Goal: Check status: Check status

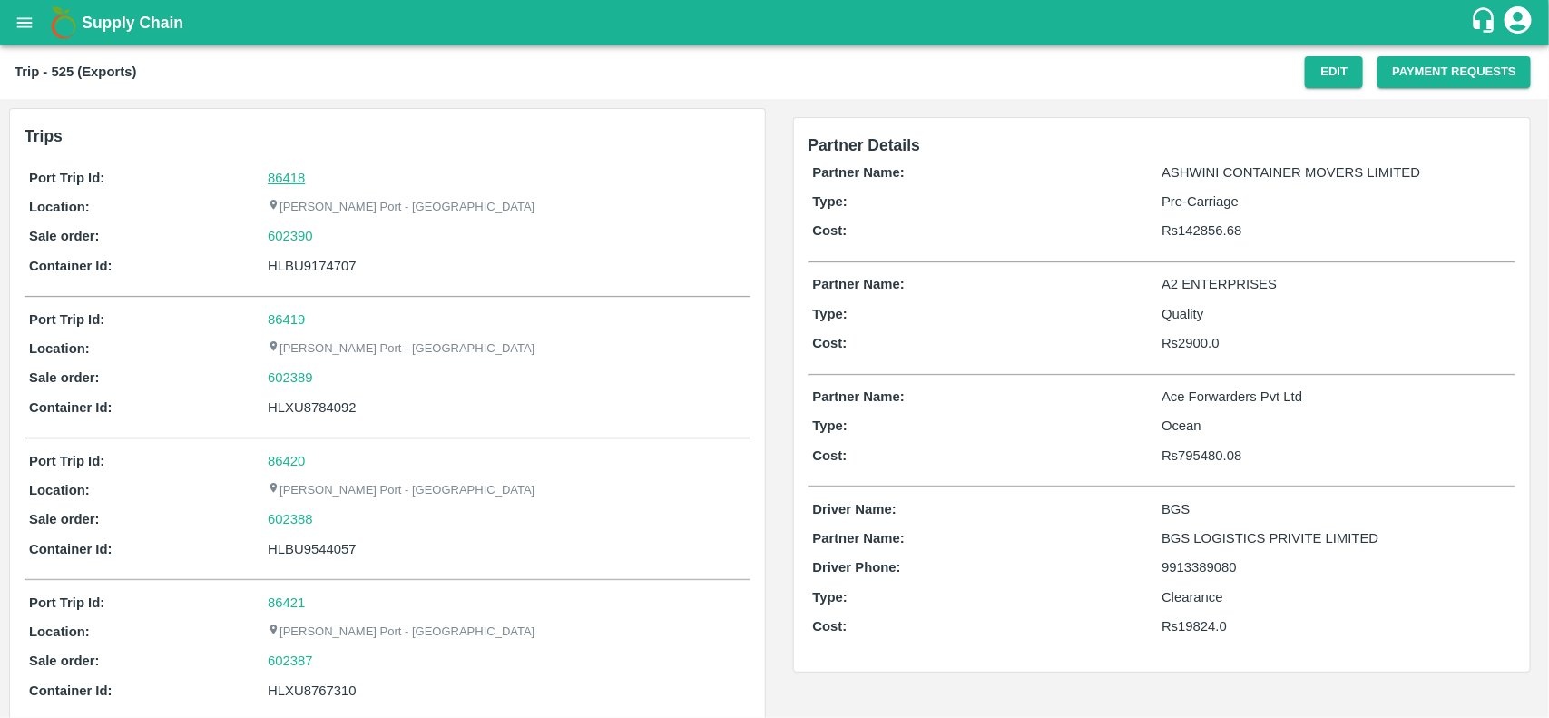
click at [287, 173] on link "86418" at bounding box center [286, 178] width 37 height 15
click at [343, 236] on div "602390" at bounding box center [506, 236] width 477 height 20
copy link "602390"
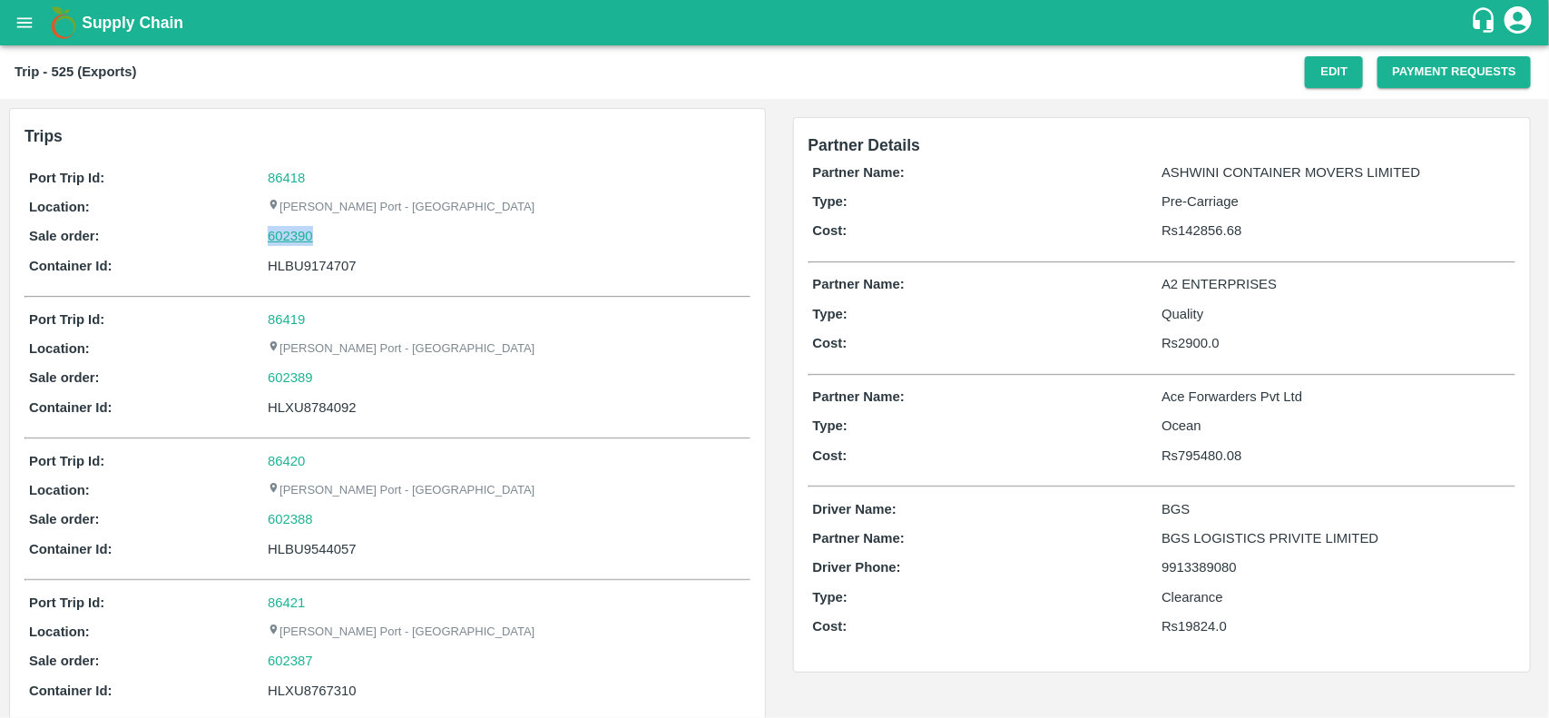
click at [292, 234] on link "602390" at bounding box center [290, 236] width 45 height 20
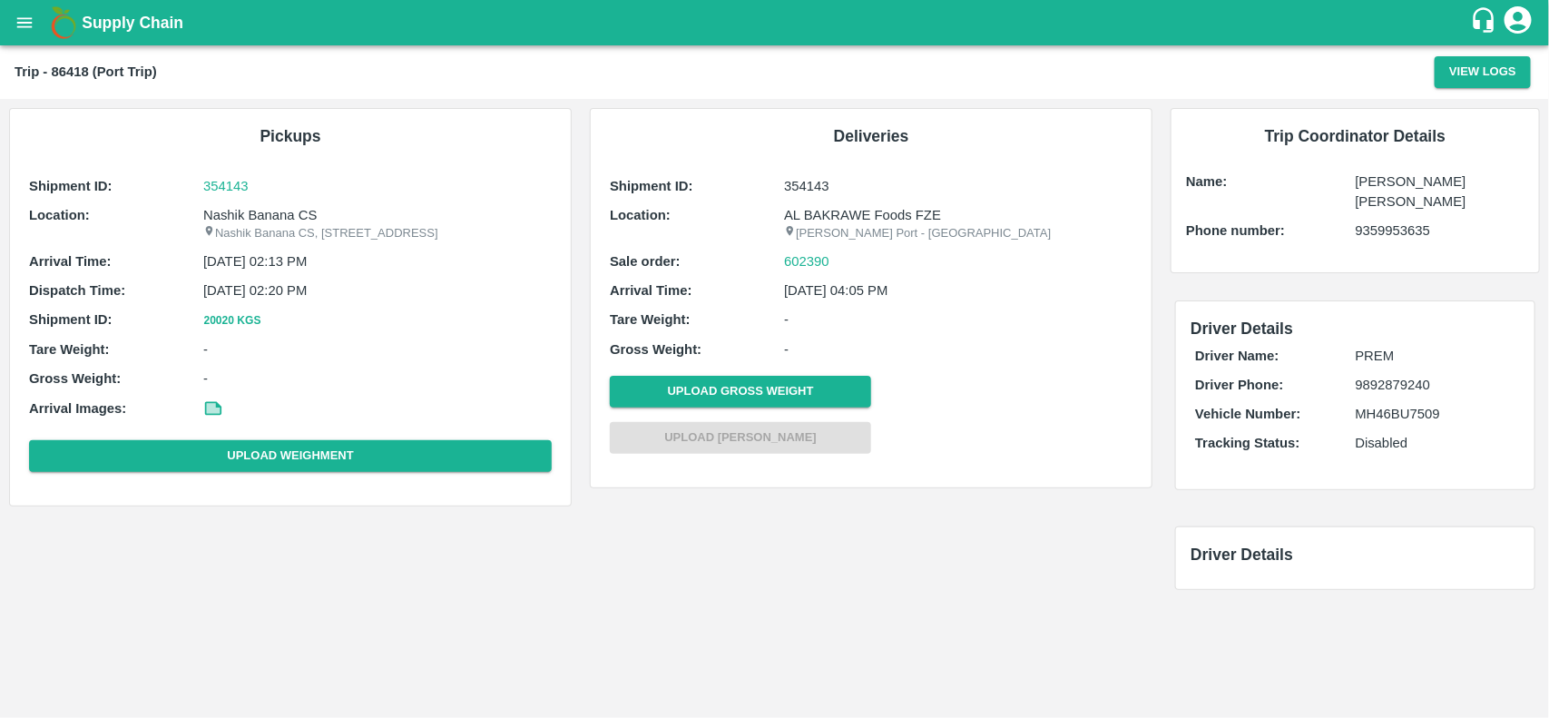
click at [240, 211] on p "Nashik Banana CS" at bounding box center [377, 215] width 348 height 20
copy p "Nashik"
copy p "Nashik Banana CS"
click at [240, 211] on p "Nashik Banana CS" at bounding box center [377, 215] width 348 height 20
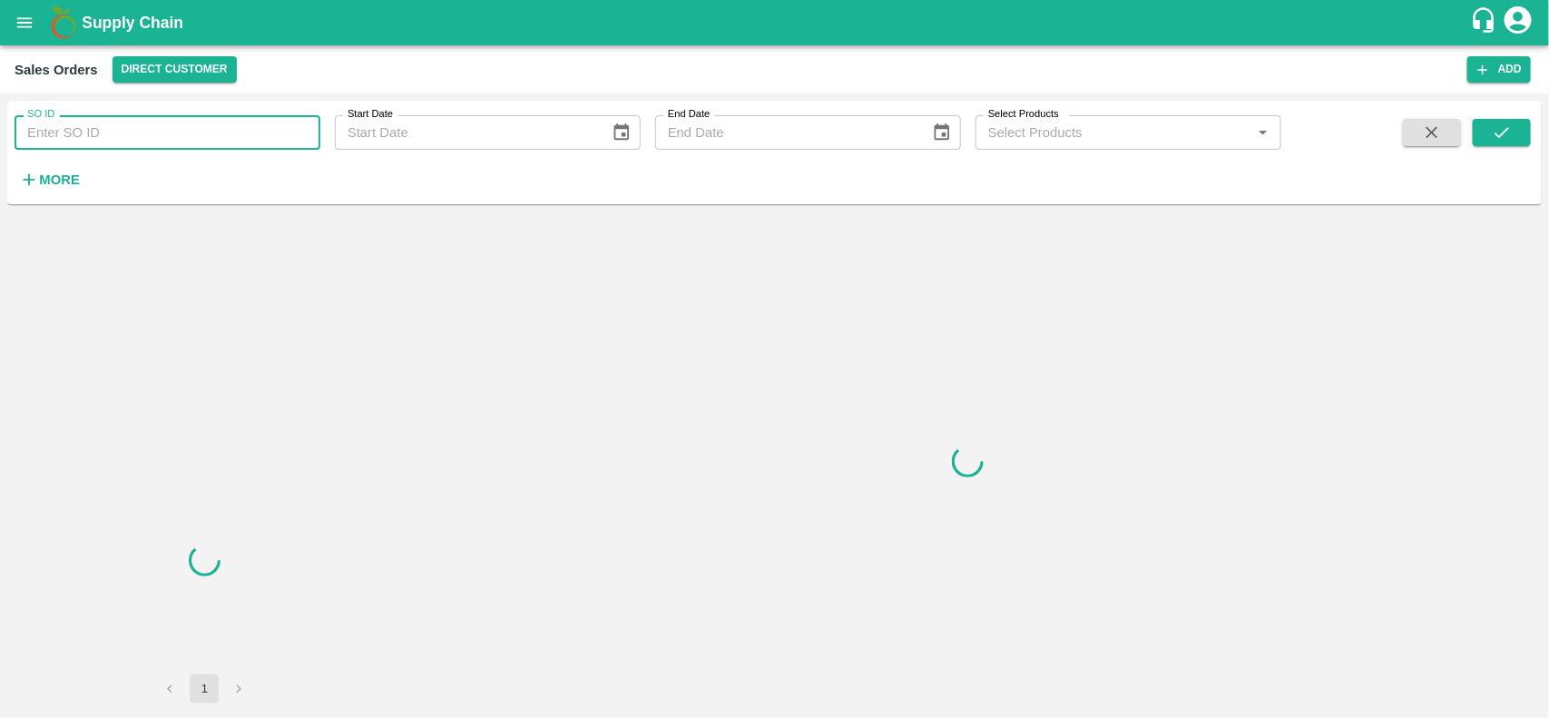
click at [216, 137] on input "SO ID" at bounding box center [168, 132] width 306 height 34
click at [216, 137] on input "602390" at bounding box center [168, 132] width 306 height 34
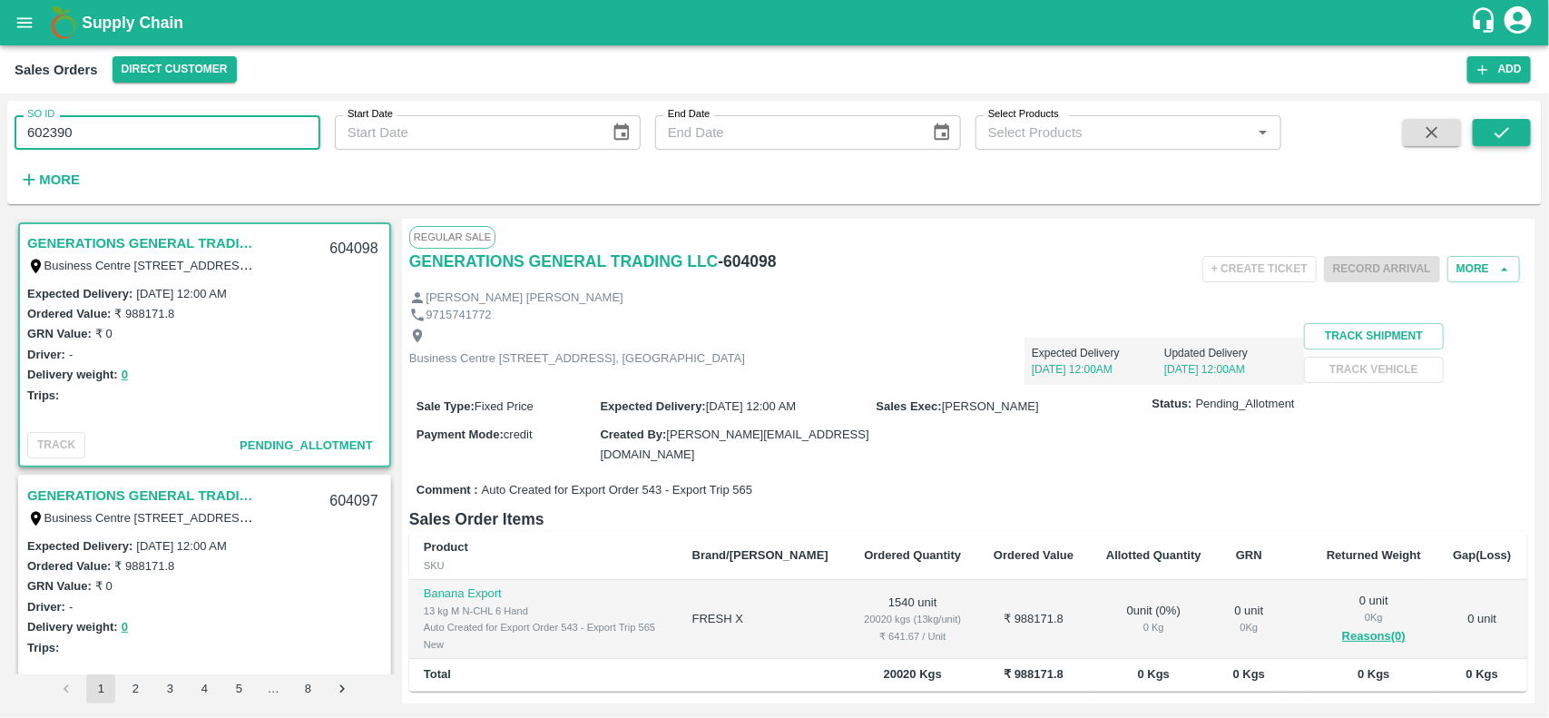
type input "602390"
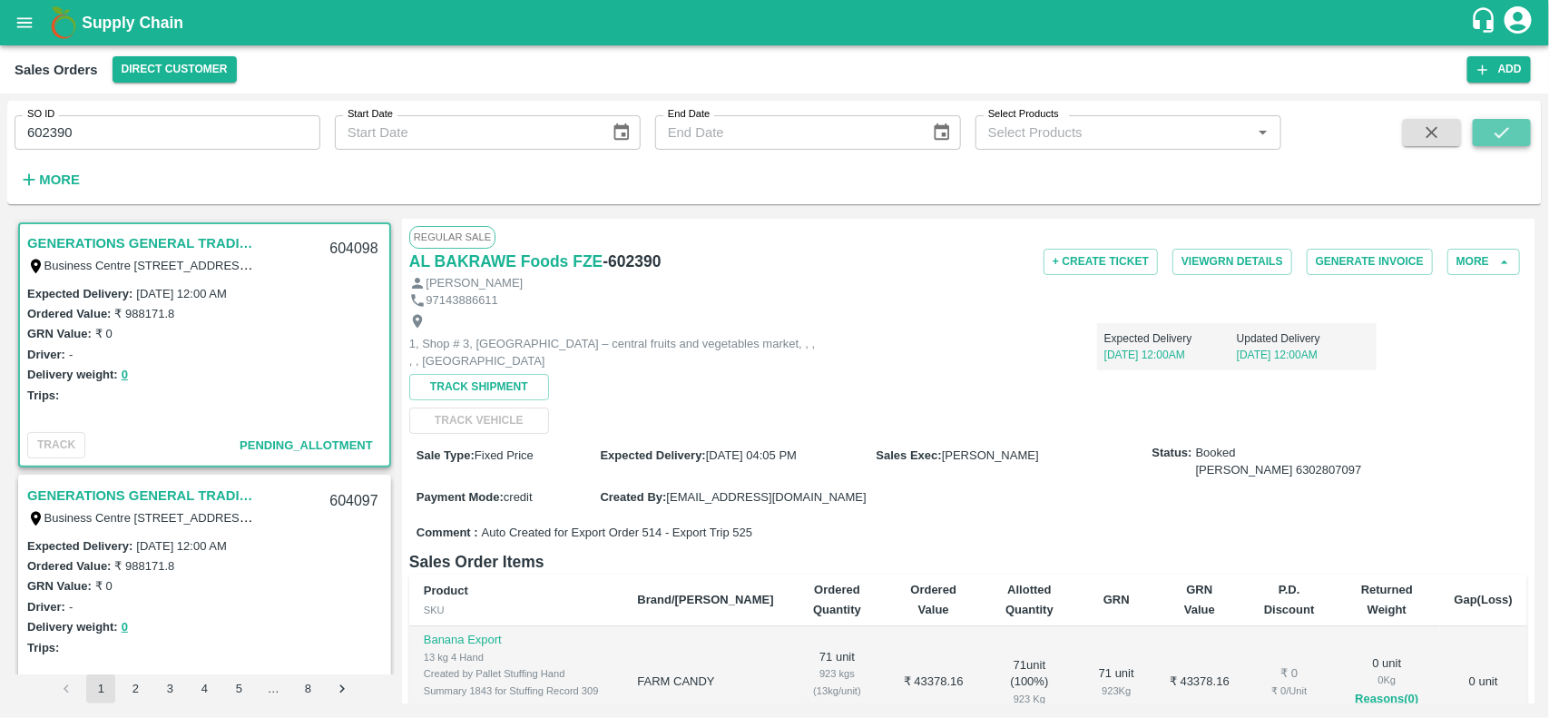
click at [1493, 138] on icon "submit" at bounding box center [1502, 133] width 20 height 20
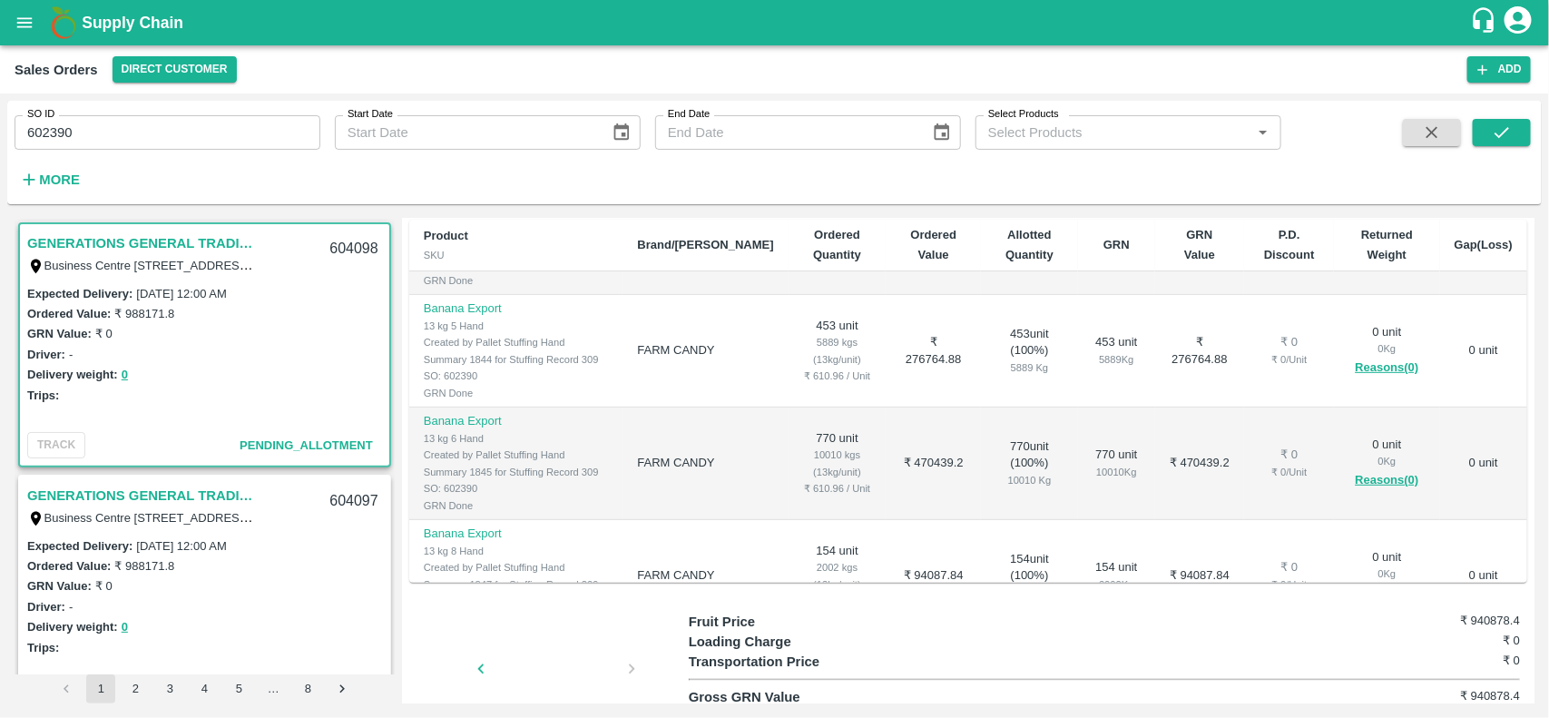
scroll to position [5, 0]
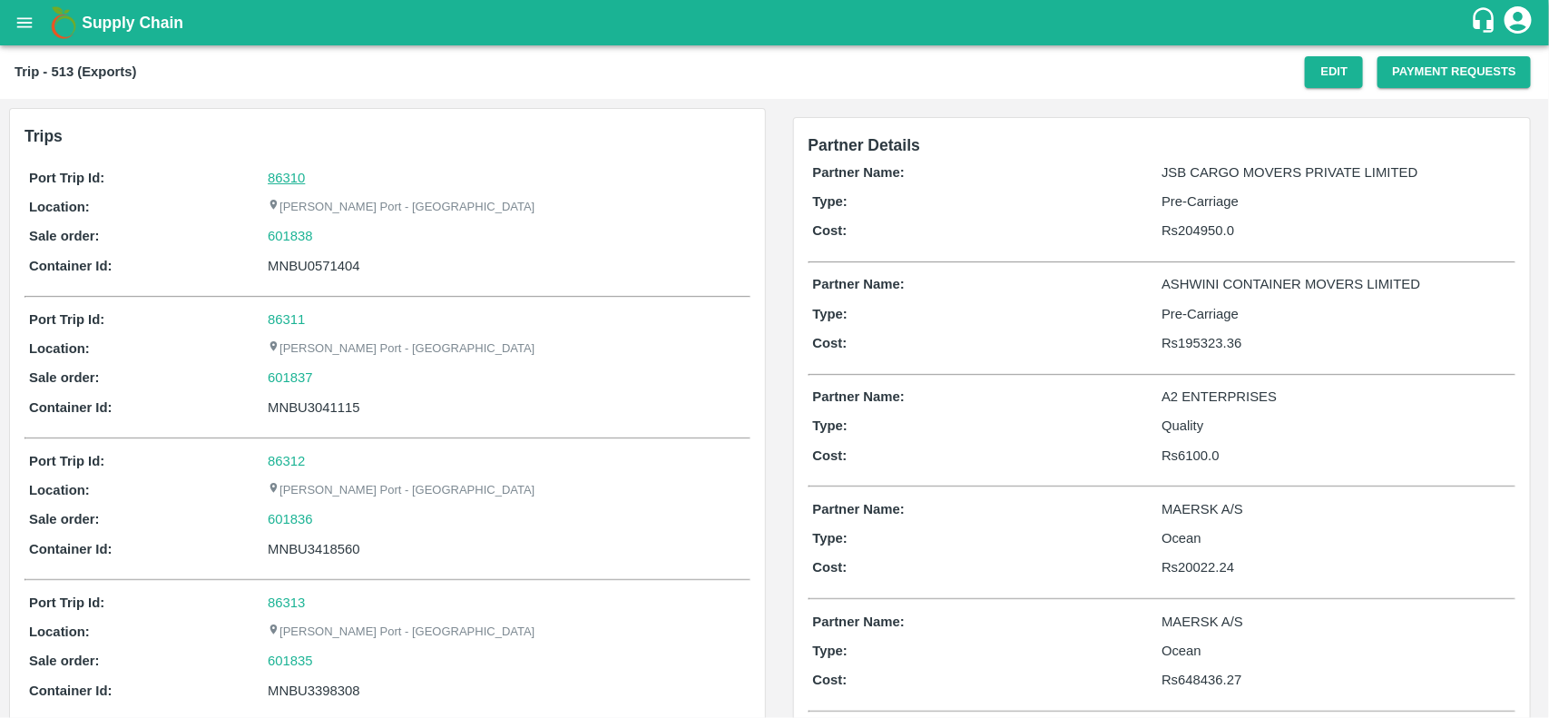
click at [299, 181] on link "86310" at bounding box center [286, 178] width 37 height 15
click at [329, 368] on div "601837" at bounding box center [506, 378] width 477 height 20
copy link "601837"
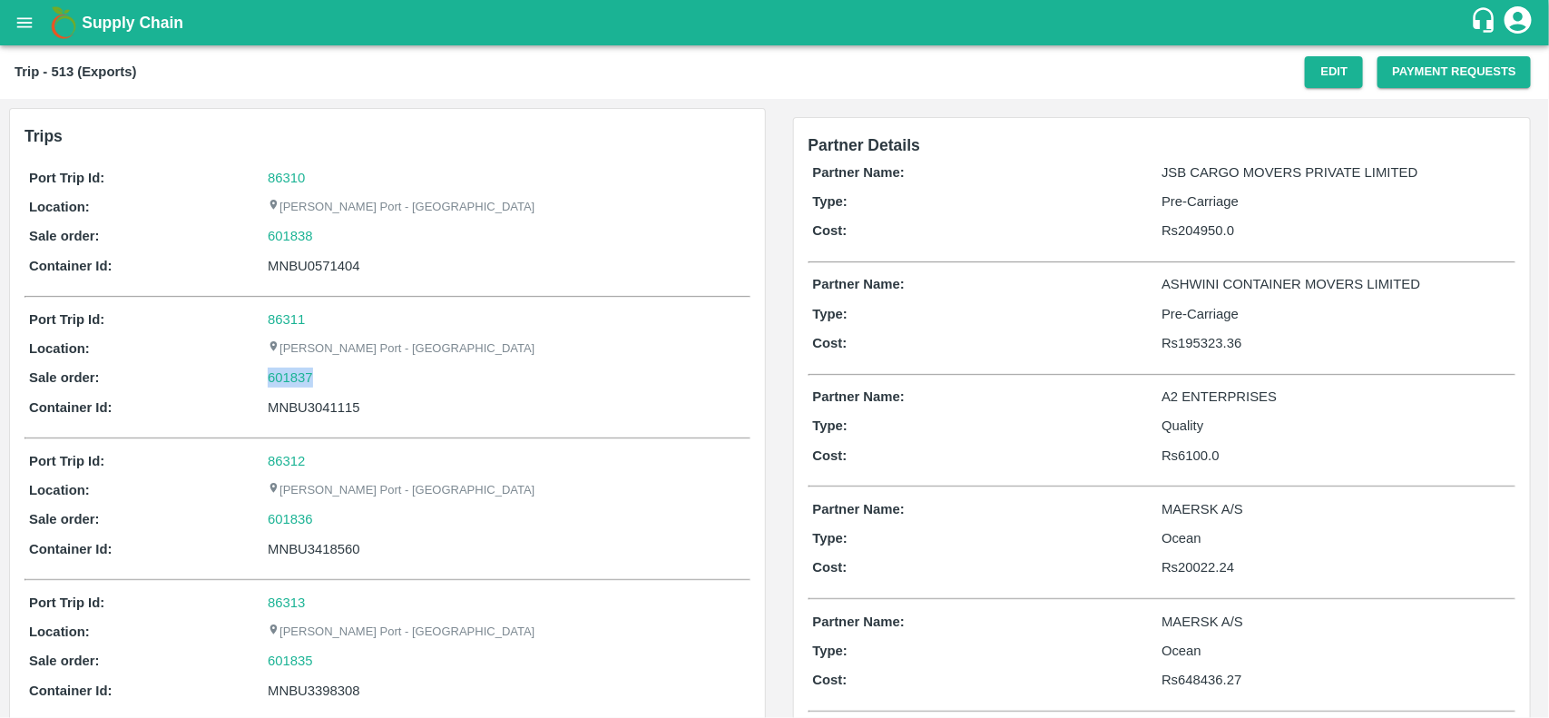
click at [329, 368] on div "601837" at bounding box center [506, 378] width 477 height 20
click at [311, 375] on link "601837" at bounding box center [290, 378] width 45 height 20
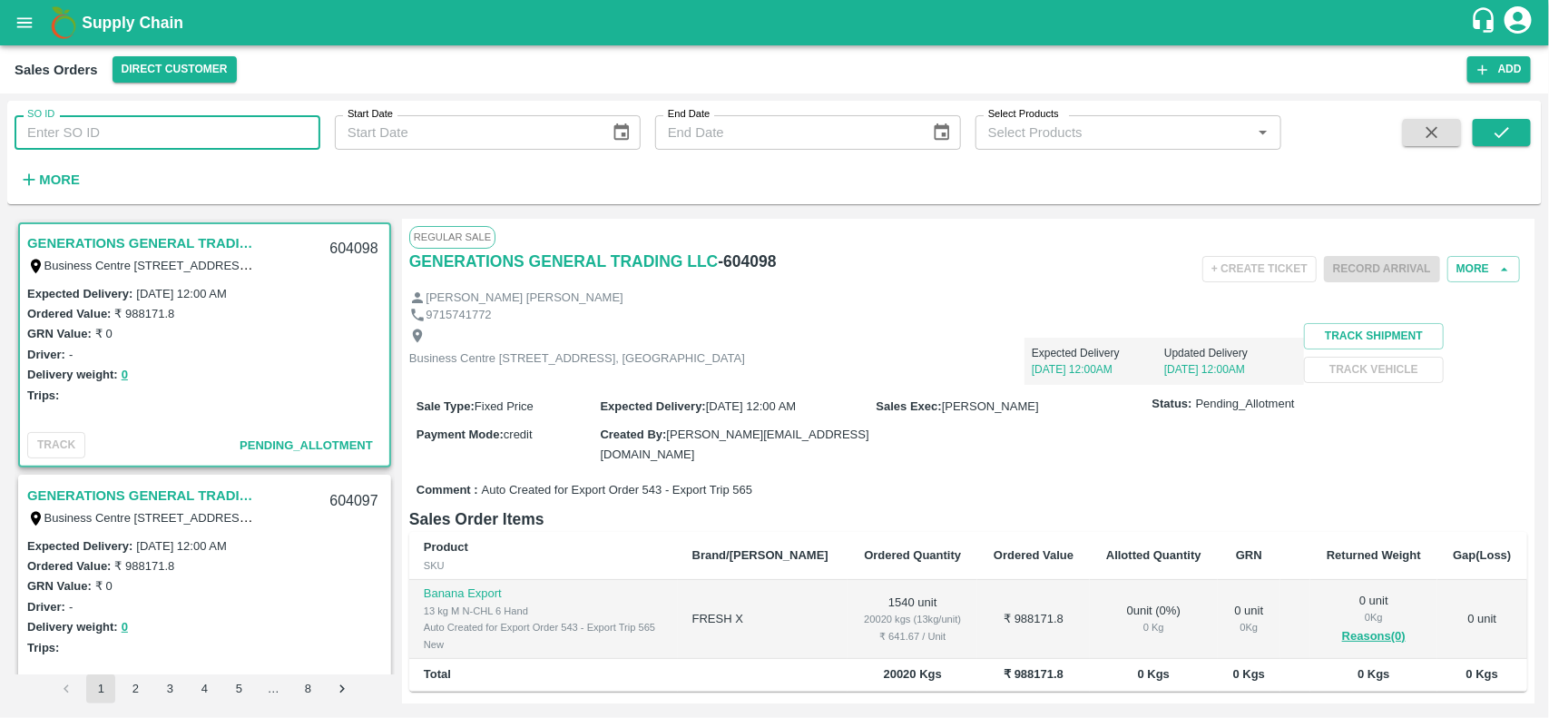
click at [161, 134] on input "SO ID" at bounding box center [168, 132] width 306 height 34
paste input "601837"
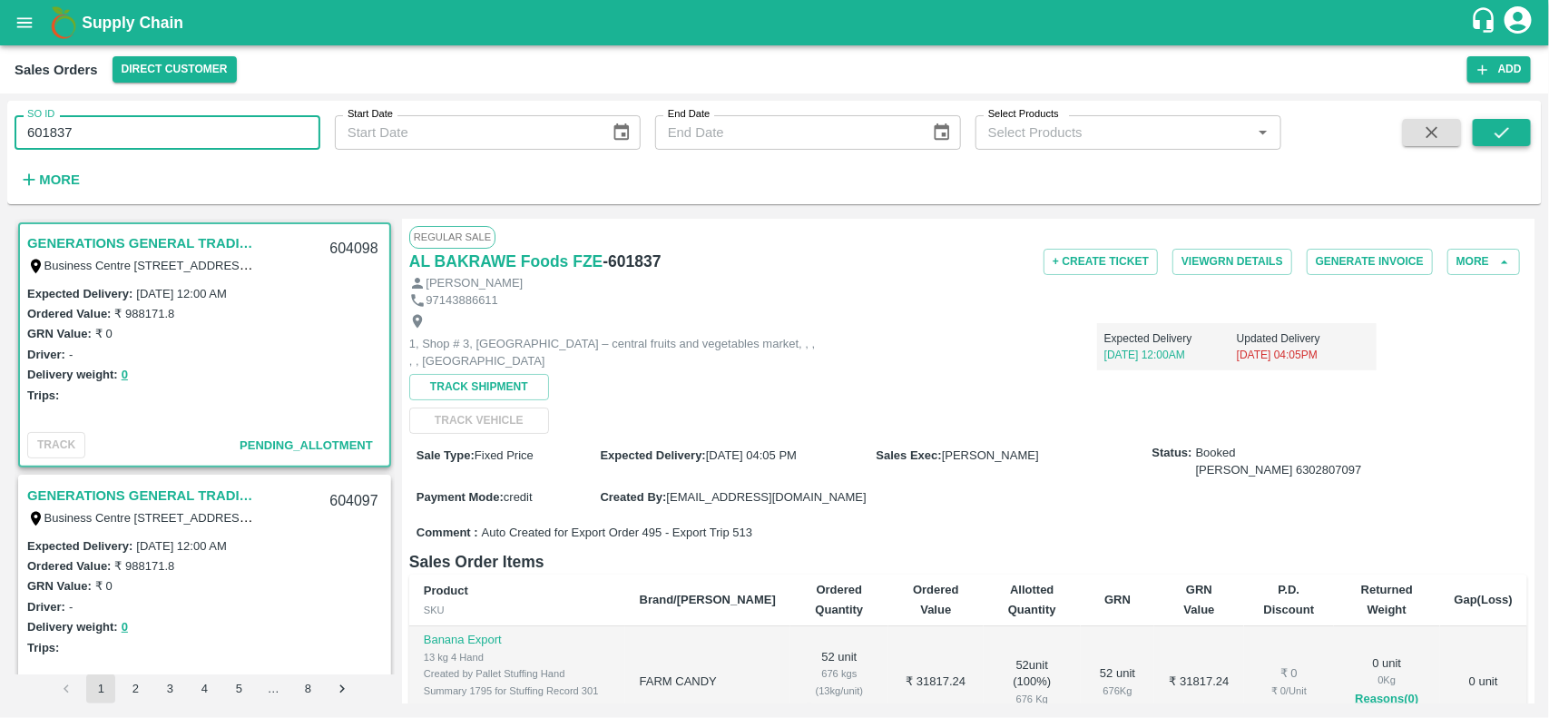
type input "601837"
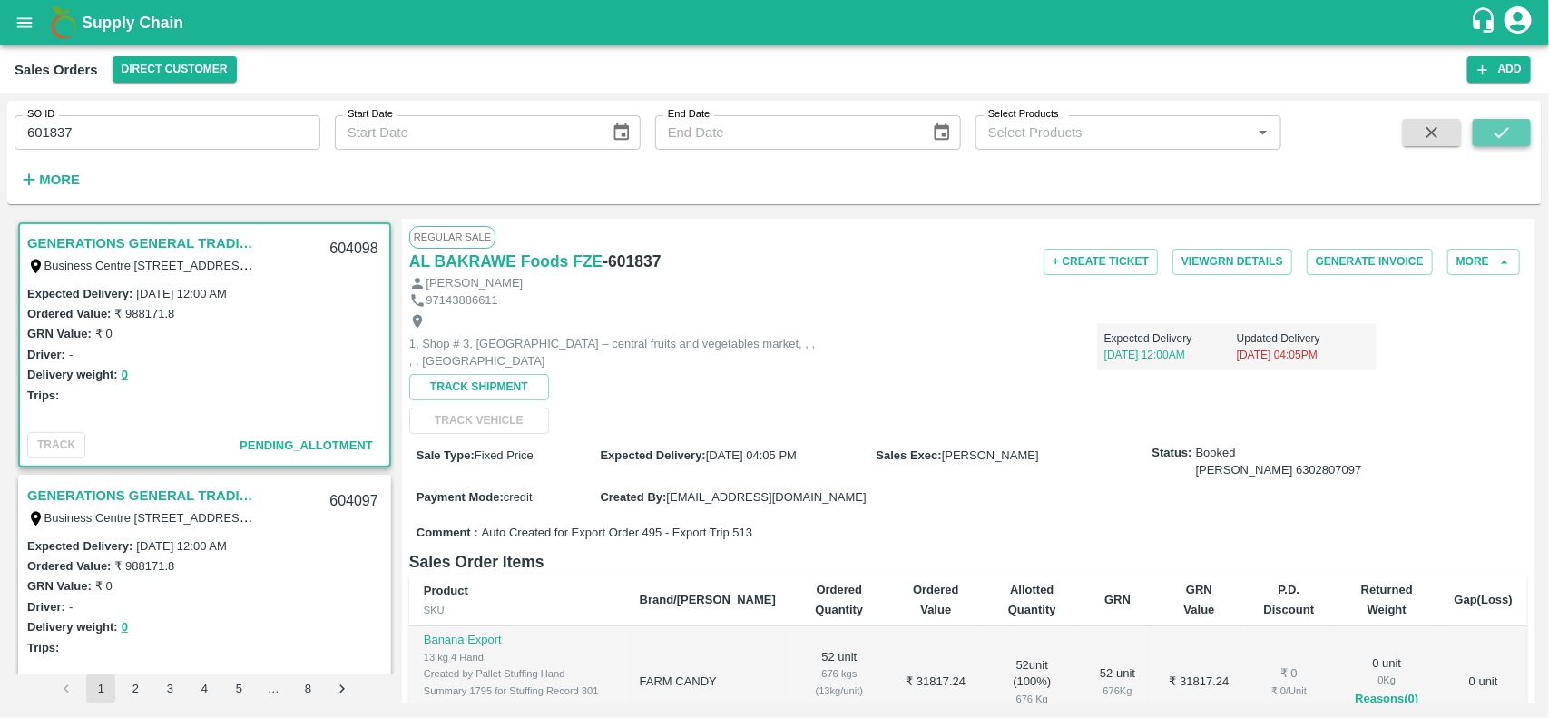
click at [1507, 123] on icon "submit" at bounding box center [1502, 133] width 20 height 20
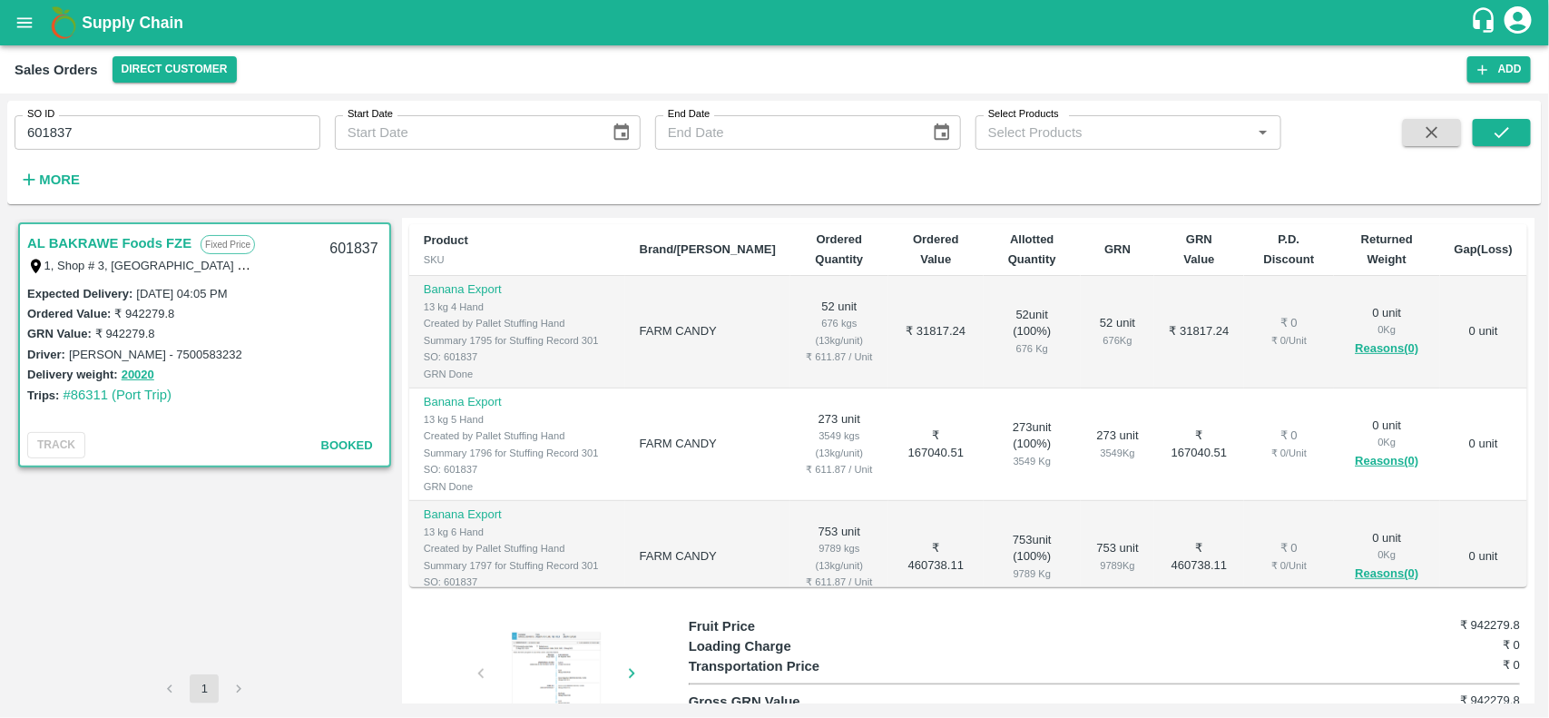
scroll to position [222, 0]
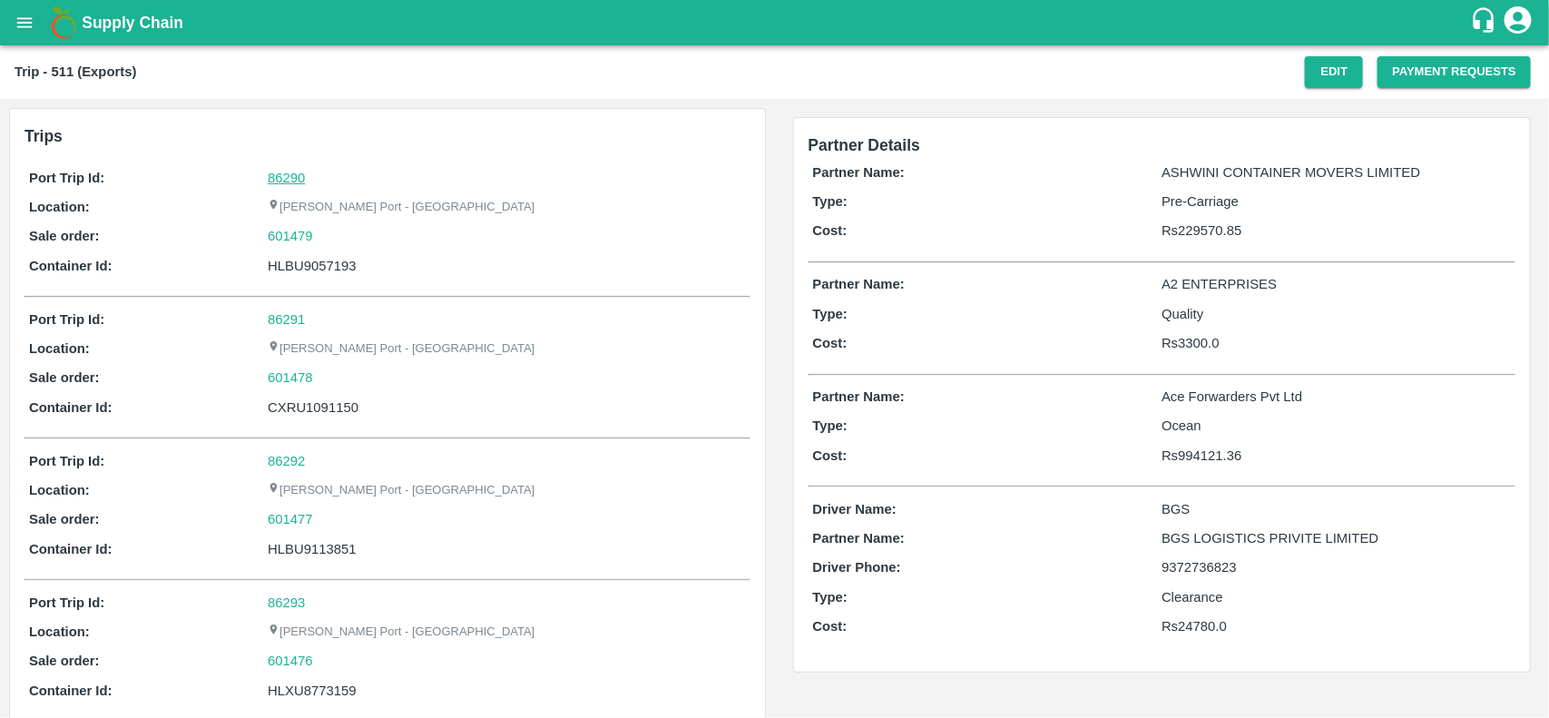
click at [286, 183] on link "86290" at bounding box center [286, 178] width 37 height 15
click at [328, 240] on div "601479" at bounding box center [506, 236] width 477 height 20
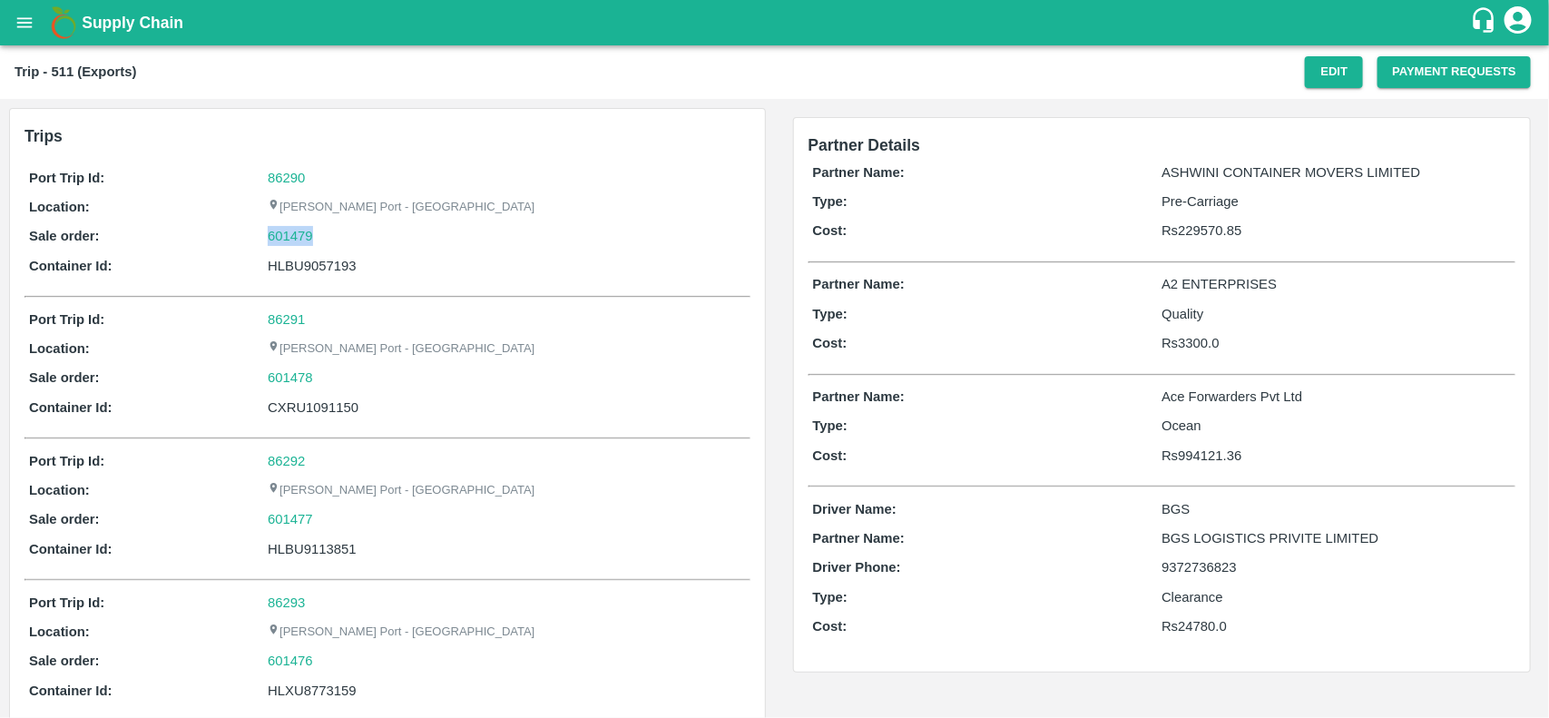
copy link "601479"
click at [328, 240] on div "601479" at bounding box center [506, 236] width 477 height 20
click at [270, 232] on link "601479" at bounding box center [290, 236] width 45 height 20
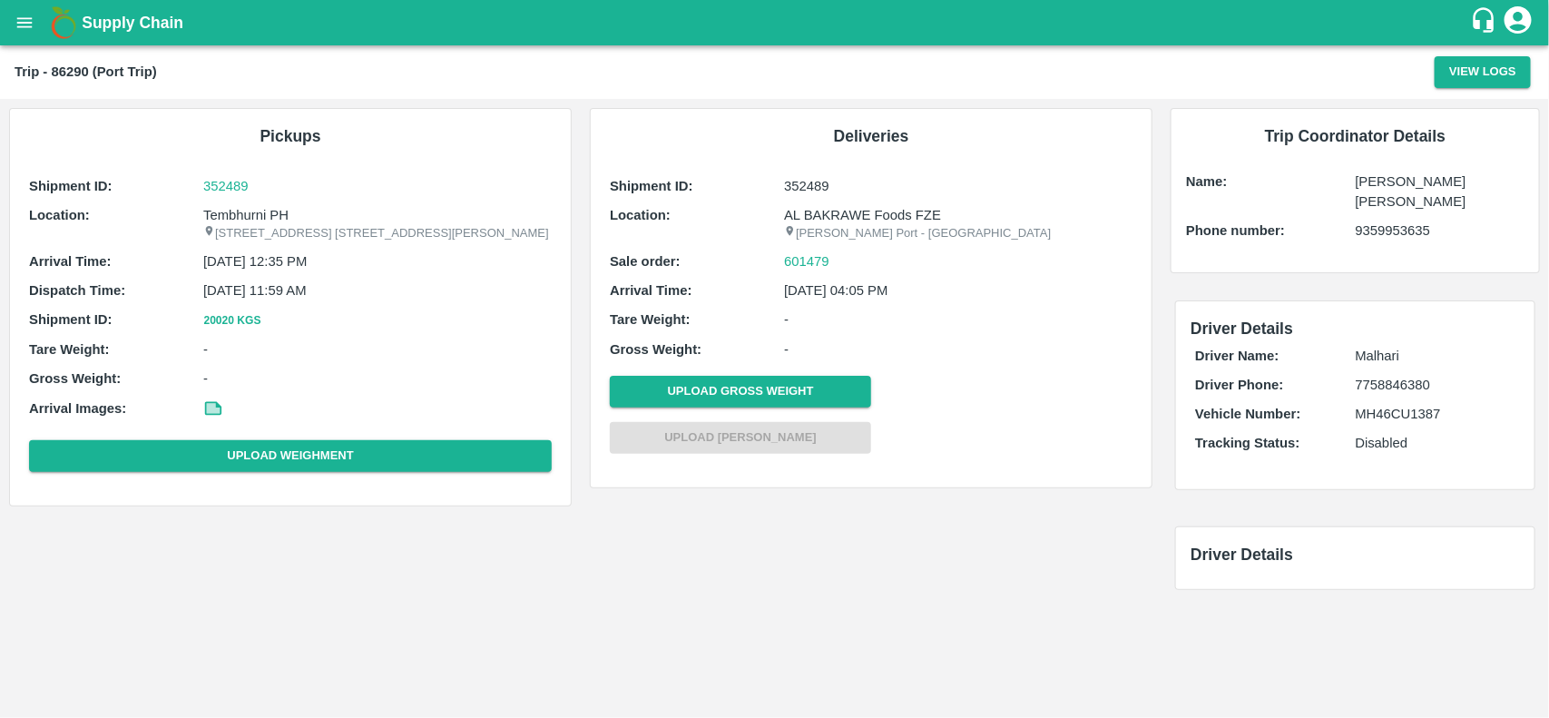
click at [275, 211] on p "Tembhurni PH" at bounding box center [377, 215] width 348 height 20
copy p "Tembhurni PH"
click at [275, 211] on p "Tembhurni PH" at bounding box center [377, 215] width 348 height 20
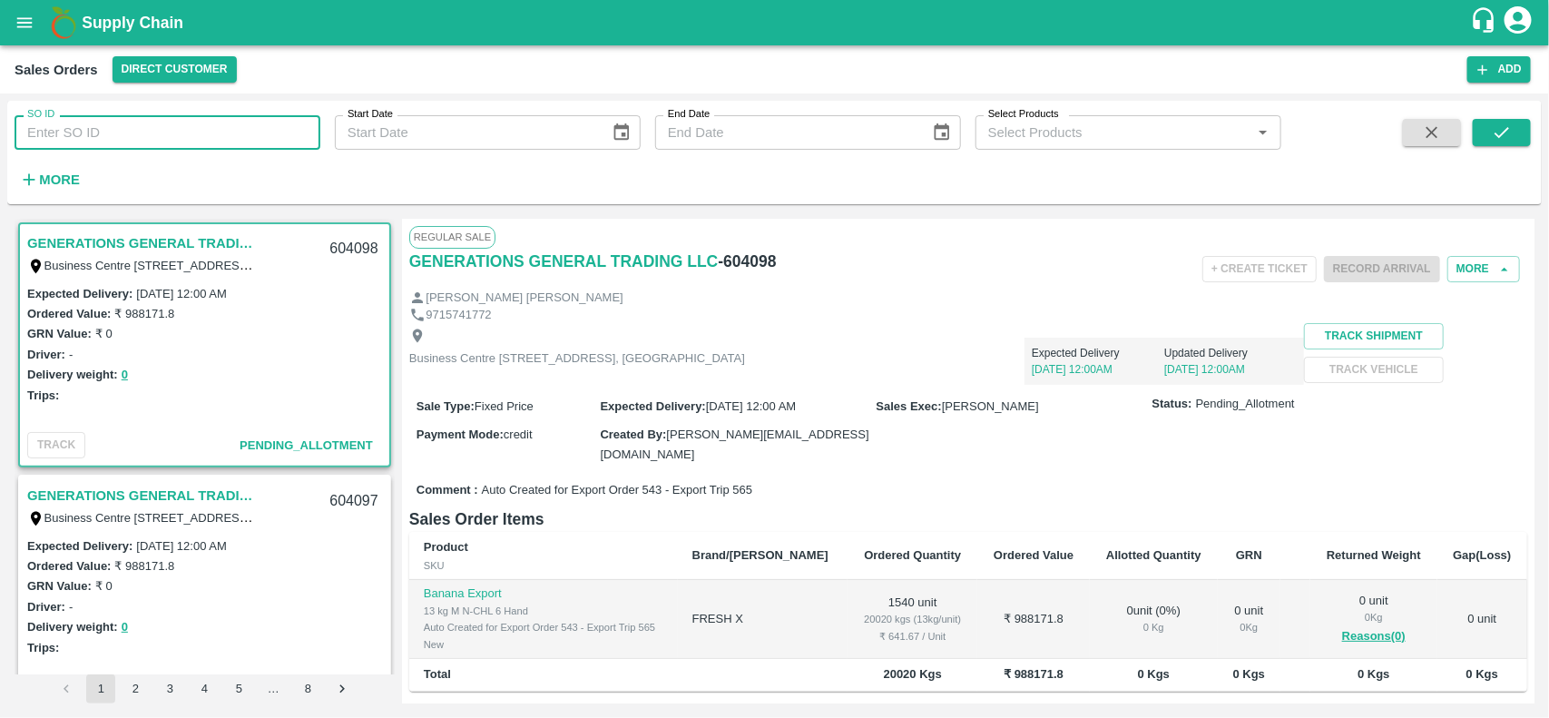
click at [223, 127] on input "SO ID" at bounding box center [168, 132] width 306 height 34
paste input "601479"
type input "601479"
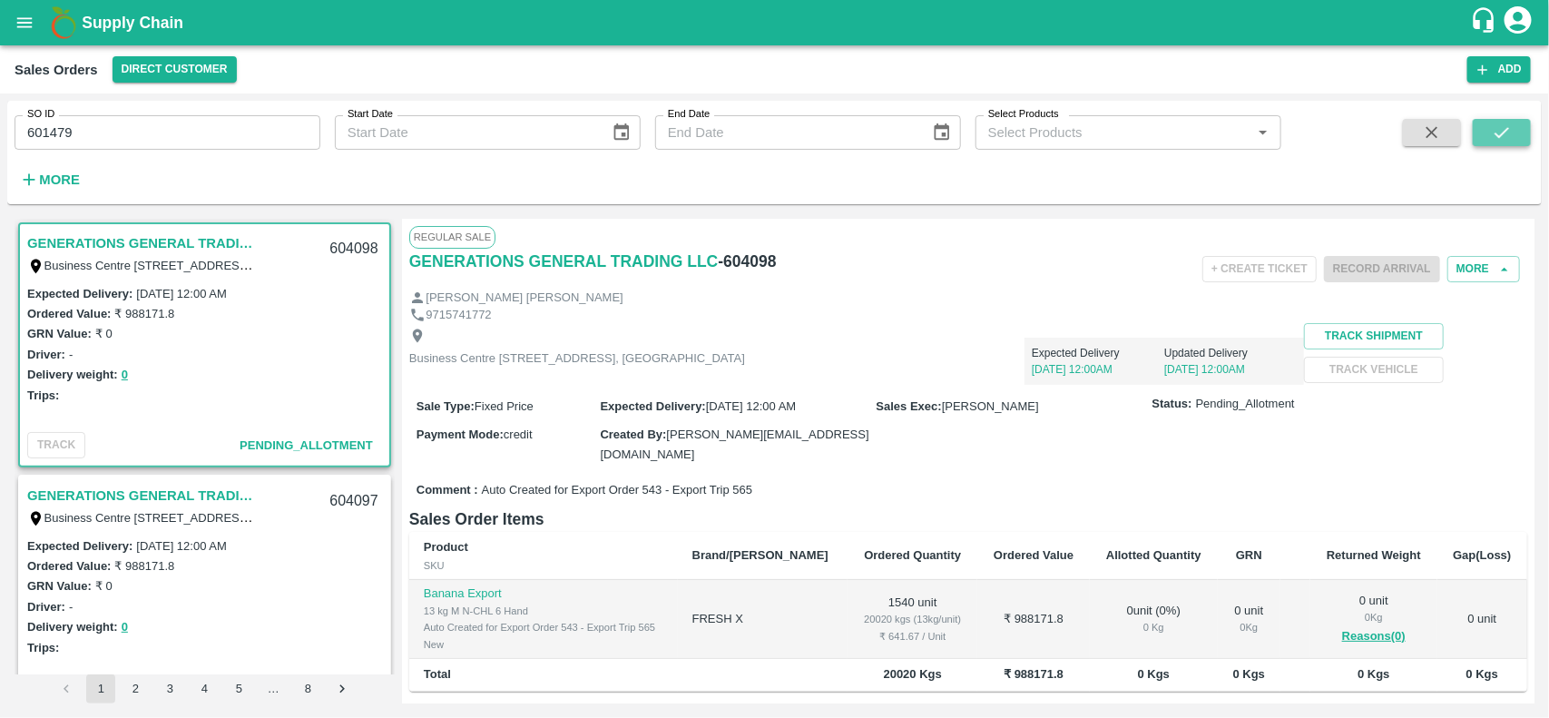
click at [1500, 132] on icon "submit" at bounding box center [1502, 133] width 20 height 20
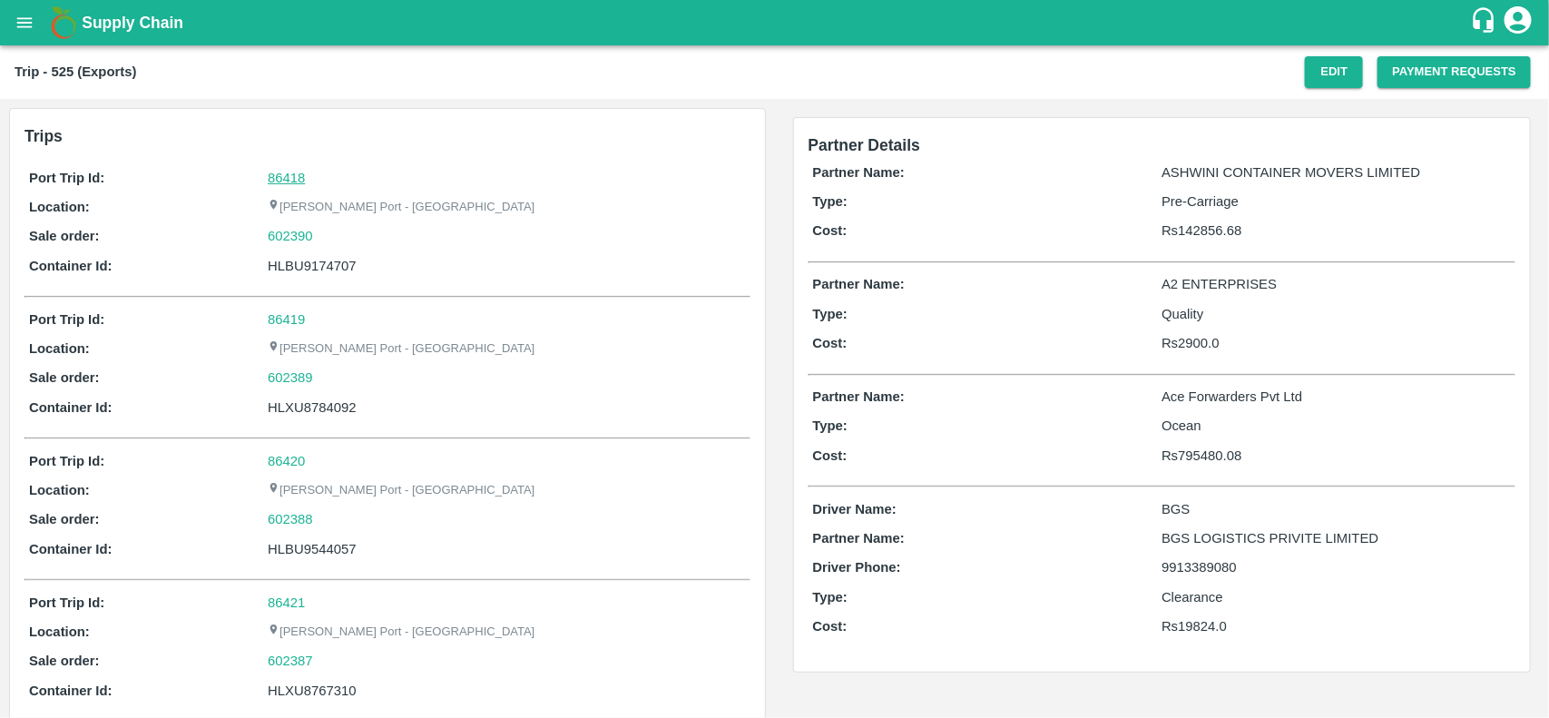
click at [293, 172] on link "86418" at bounding box center [286, 178] width 37 height 15
click at [327, 236] on div "602390" at bounding box center [506, 236] width 477 height 20
copy link "602390"
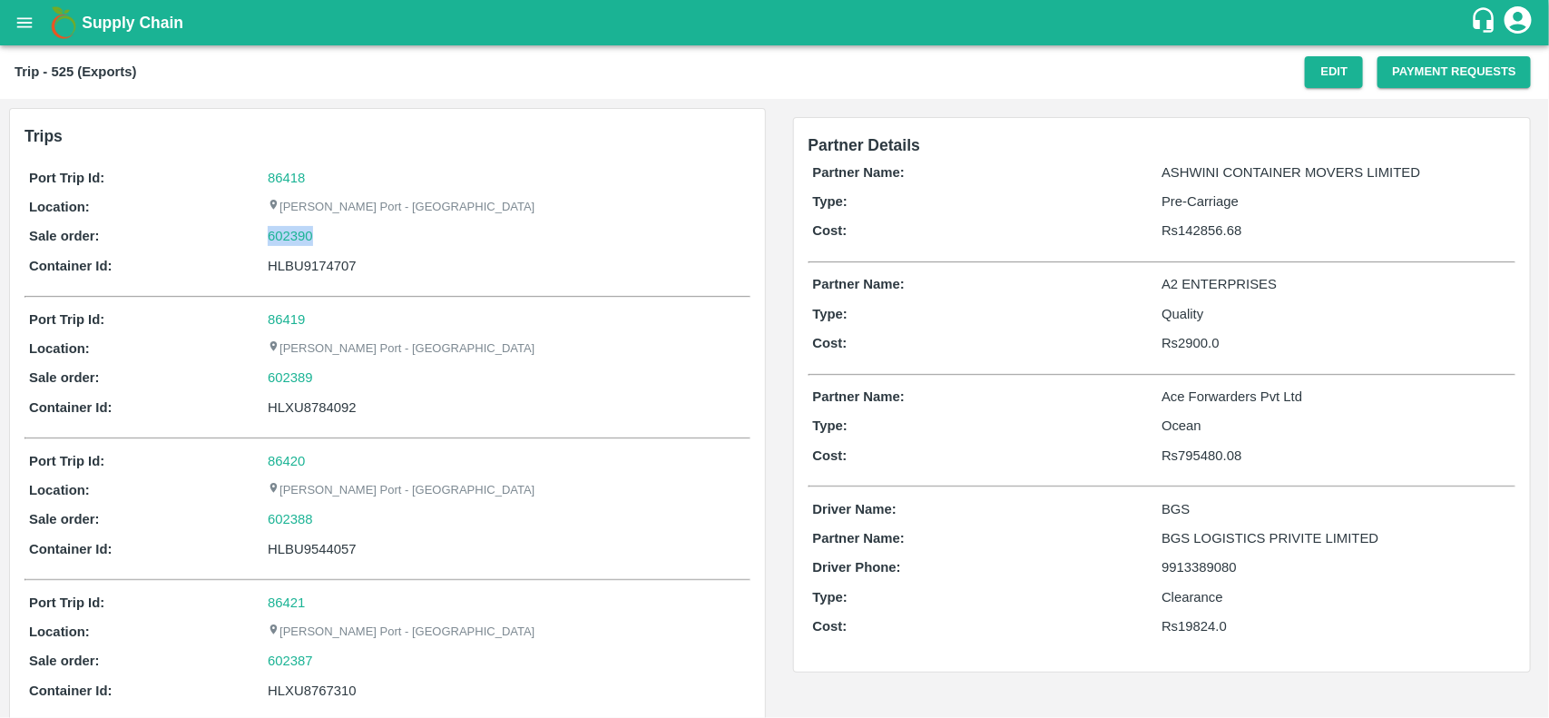
click at [327, 236] on div "602390" at bounding box center [506, 236] width 477 height 20
click at [297, 237] on link "602390" at bounding box center [290, 236] width 45 height 20
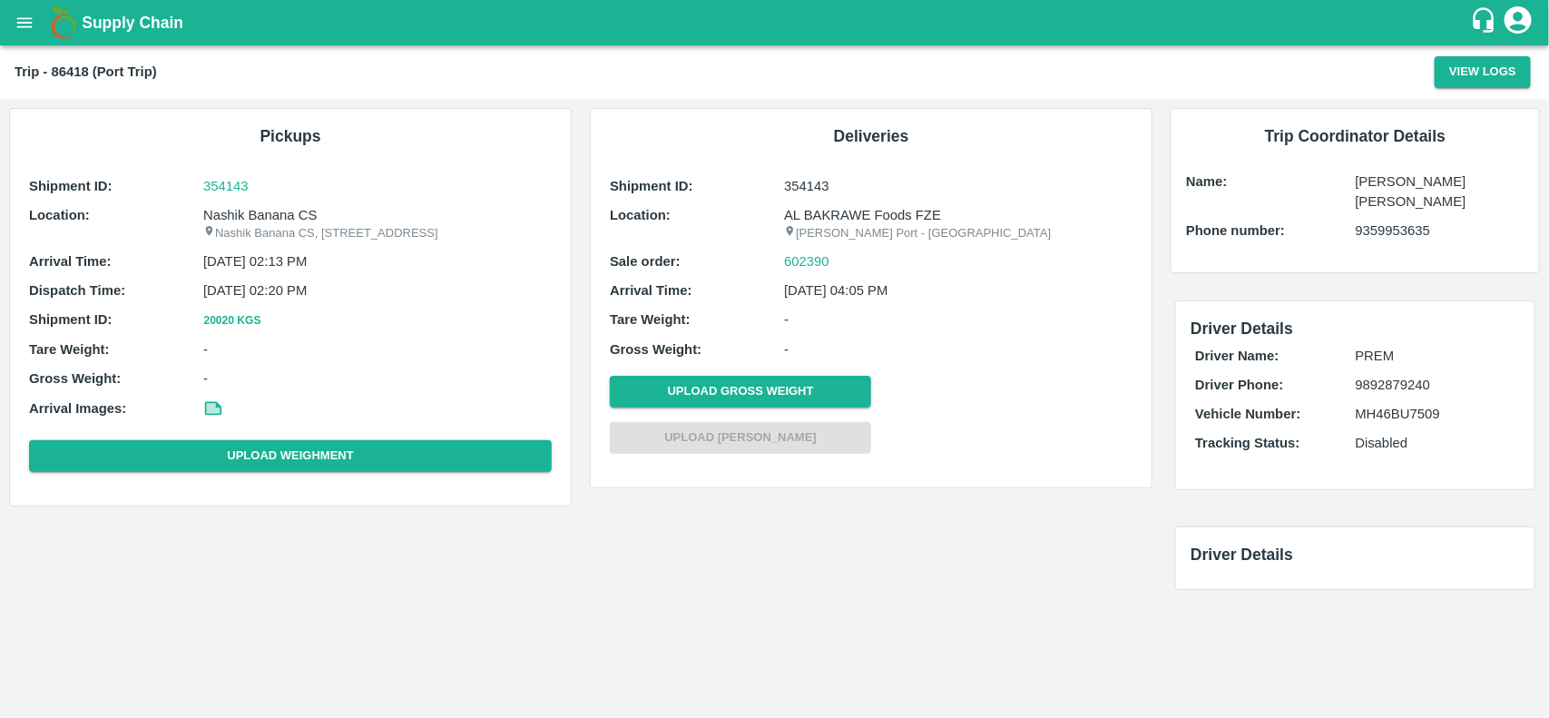
click at [268, 214] on p "Nashik Banana CS" at bounding box center [377, 215] width 348 height 20
copy p "Nashik Banana CS"
click at [268, 214] on p "Nashik Banana CS" at bounding box center [377, 215] width 348 height 20
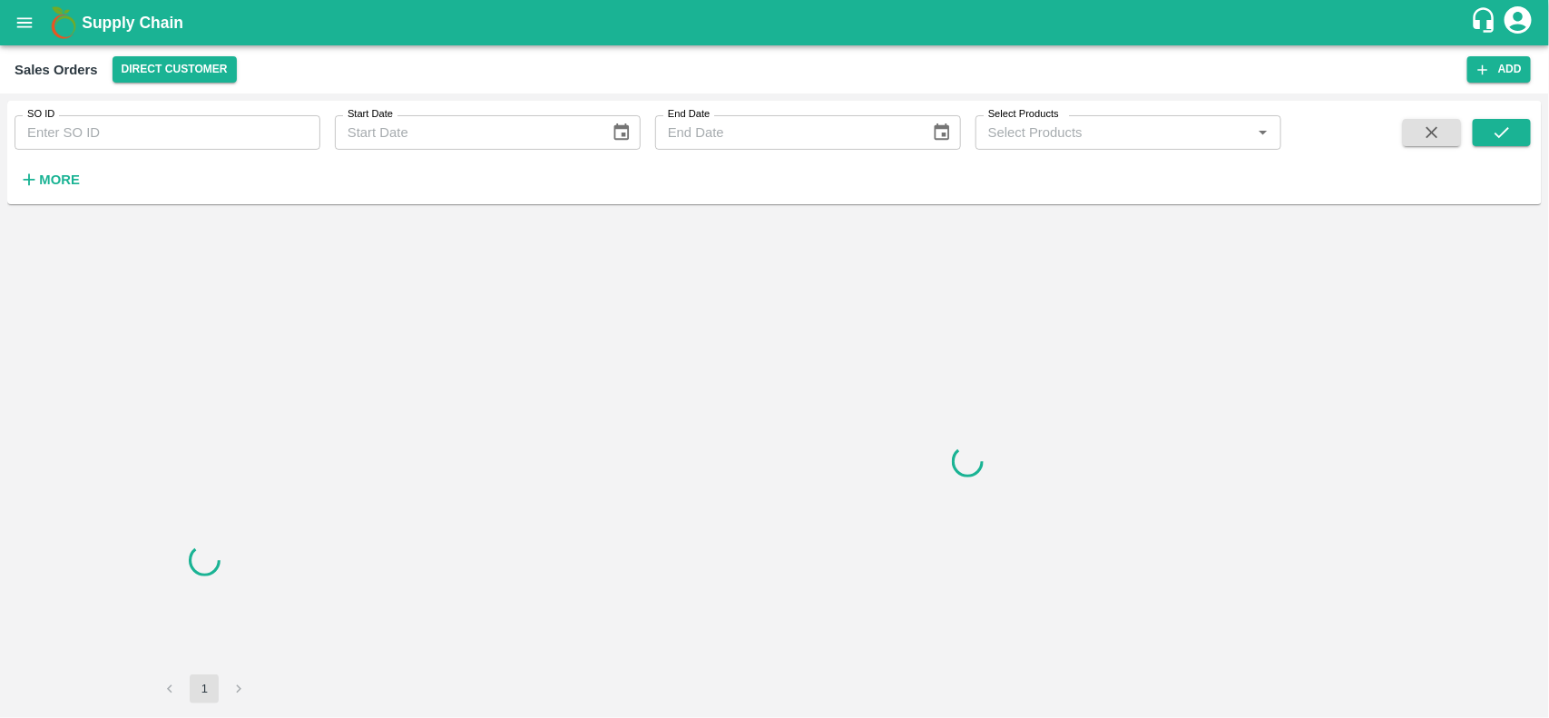
click at [173, 139] on input "SO ID" at bounding box center [168, 132] width 306 height 34
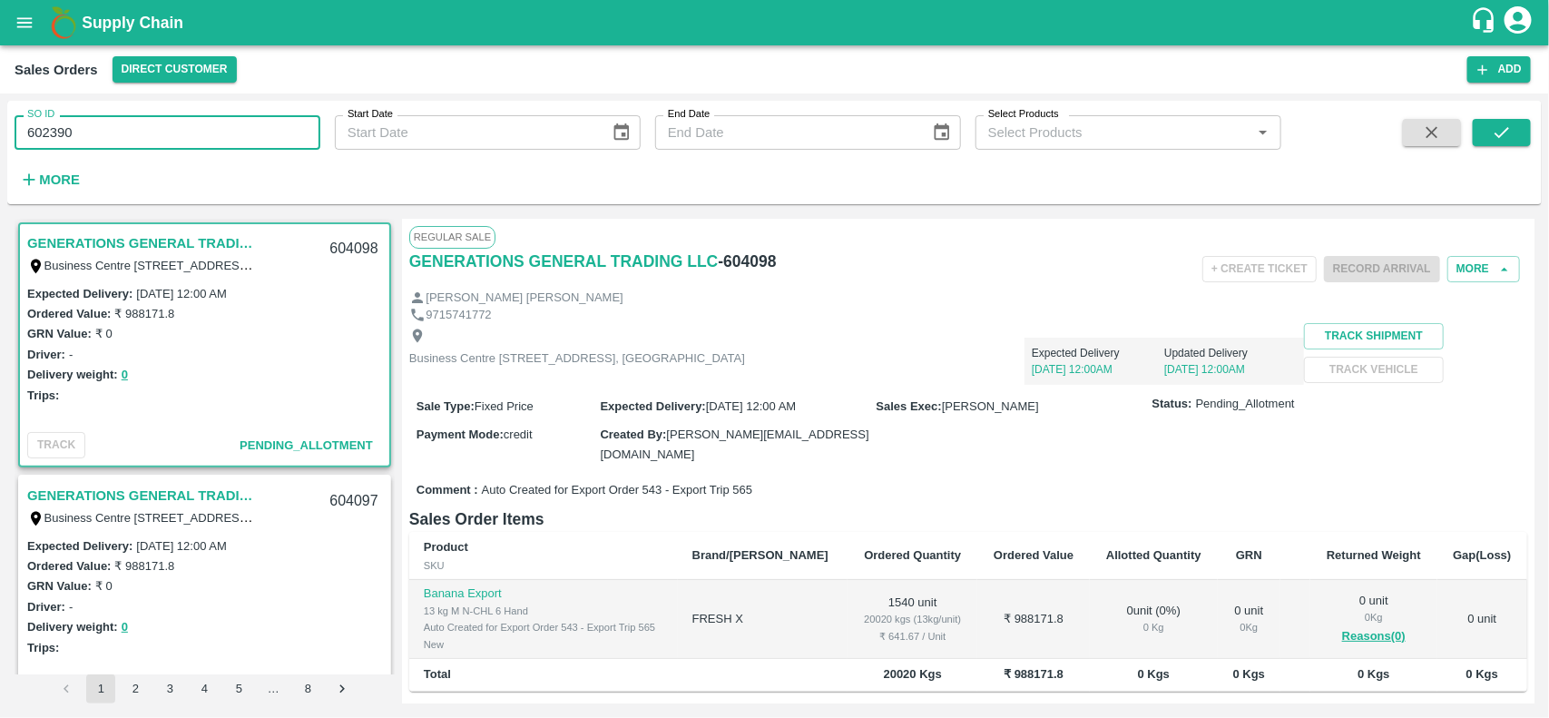
type input "602390"
click at [1502, 114] on div "SO ID 602390 SO ID Start Date Start Date End Date End Date Select Products Sele…" at bounding box center [774, 152] width 1534 height 89
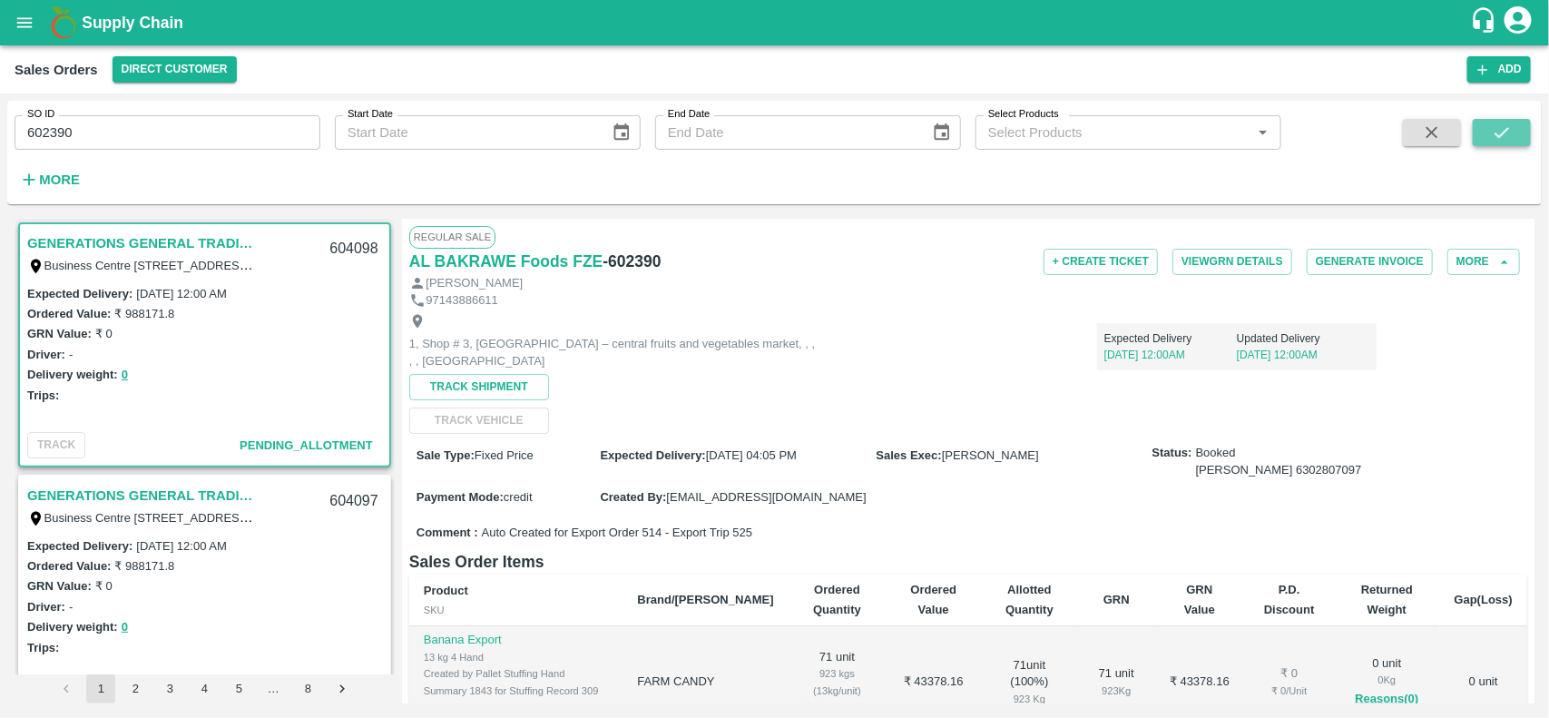
click at [1502, 128] on icon "submit" at bounding box center [1502, 133] width 20 height 20
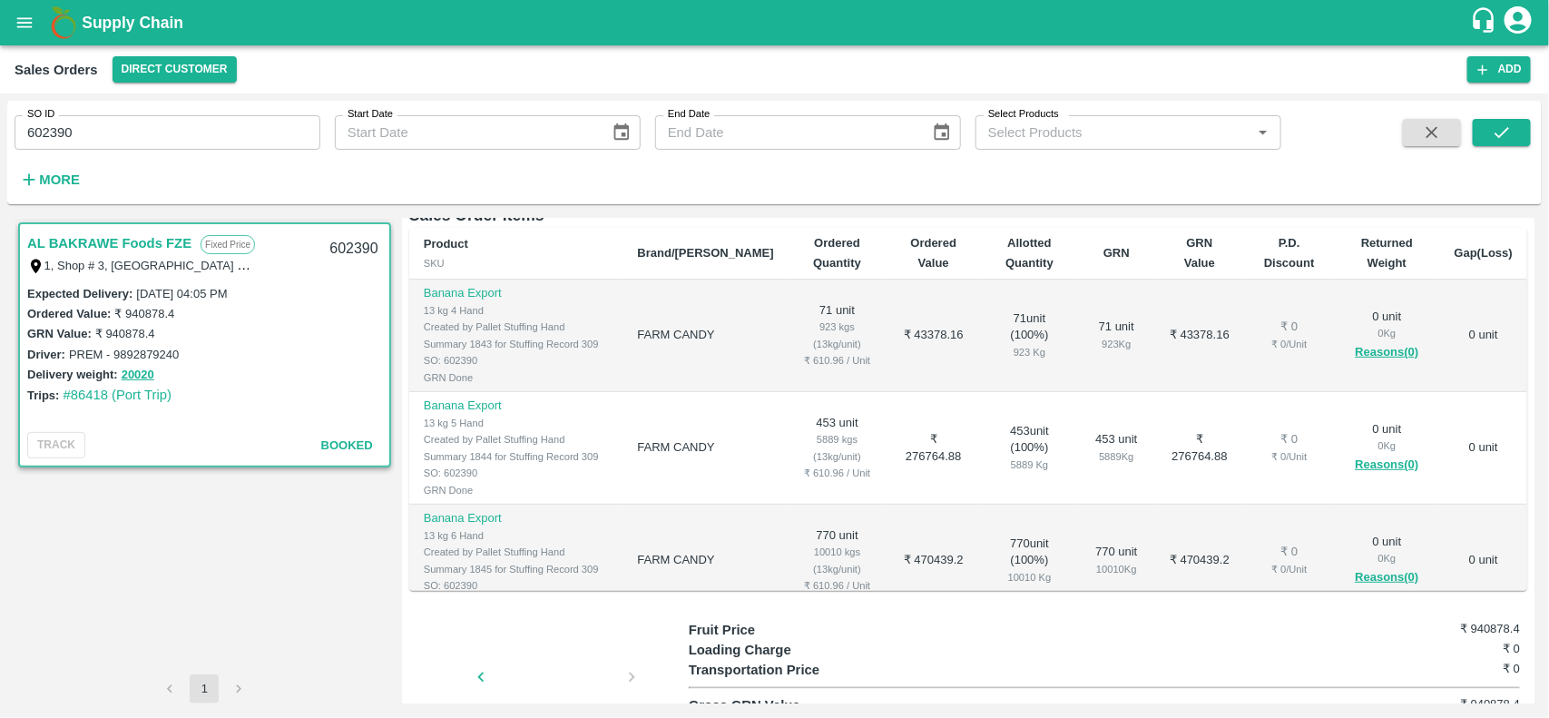
scroll to position [222, 0]
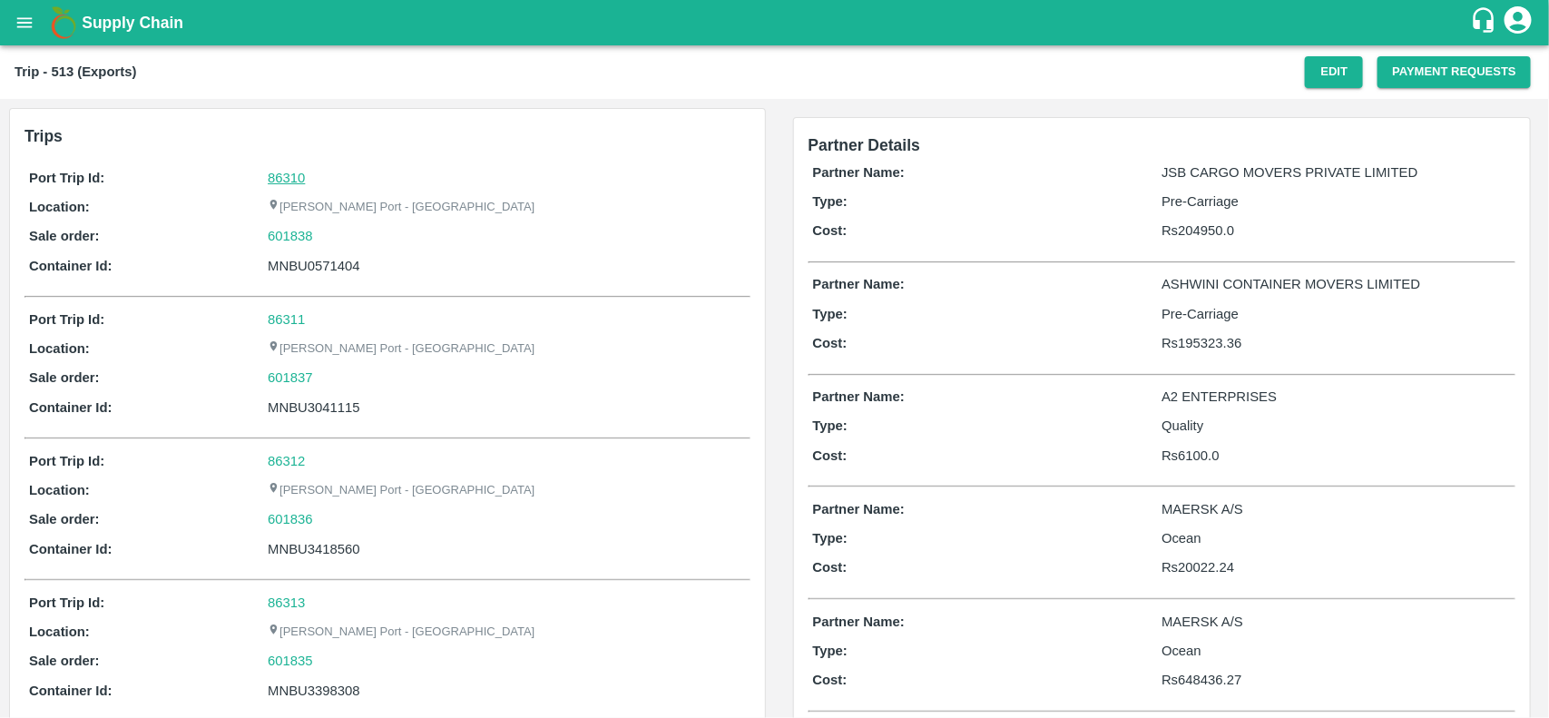
click at [277, 173] on link "86310" at bounding box center [286, 178] width 37 height 15
click at [316, 232] on div "601838" at bounding box center [506, 236] width 477 height 20
copy link "601838"
click at [316, 232] on div "601838" at bounding box center [506, 236] width 477 height 20
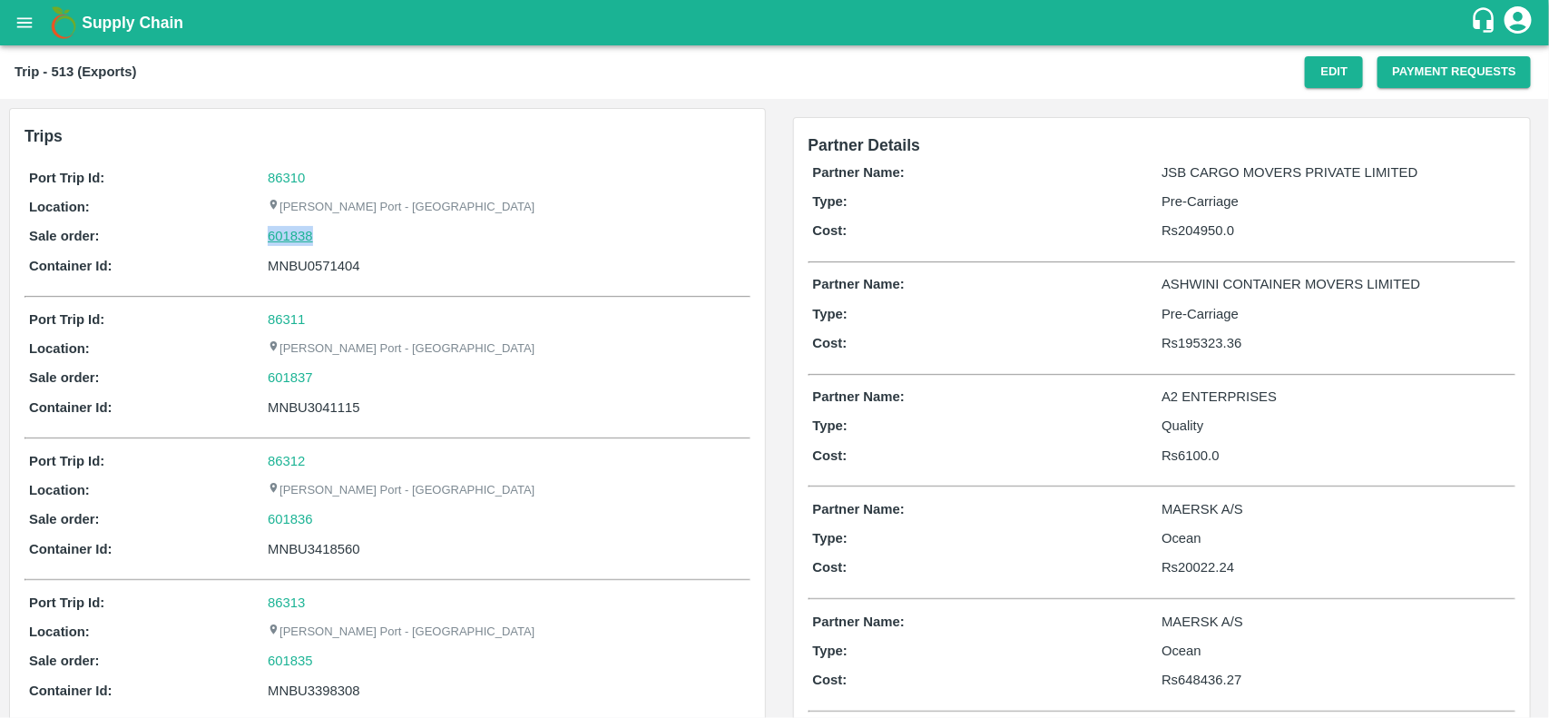
click at [292, 229] on link "601838" at bounding box center [290, 236] width 45 height 20
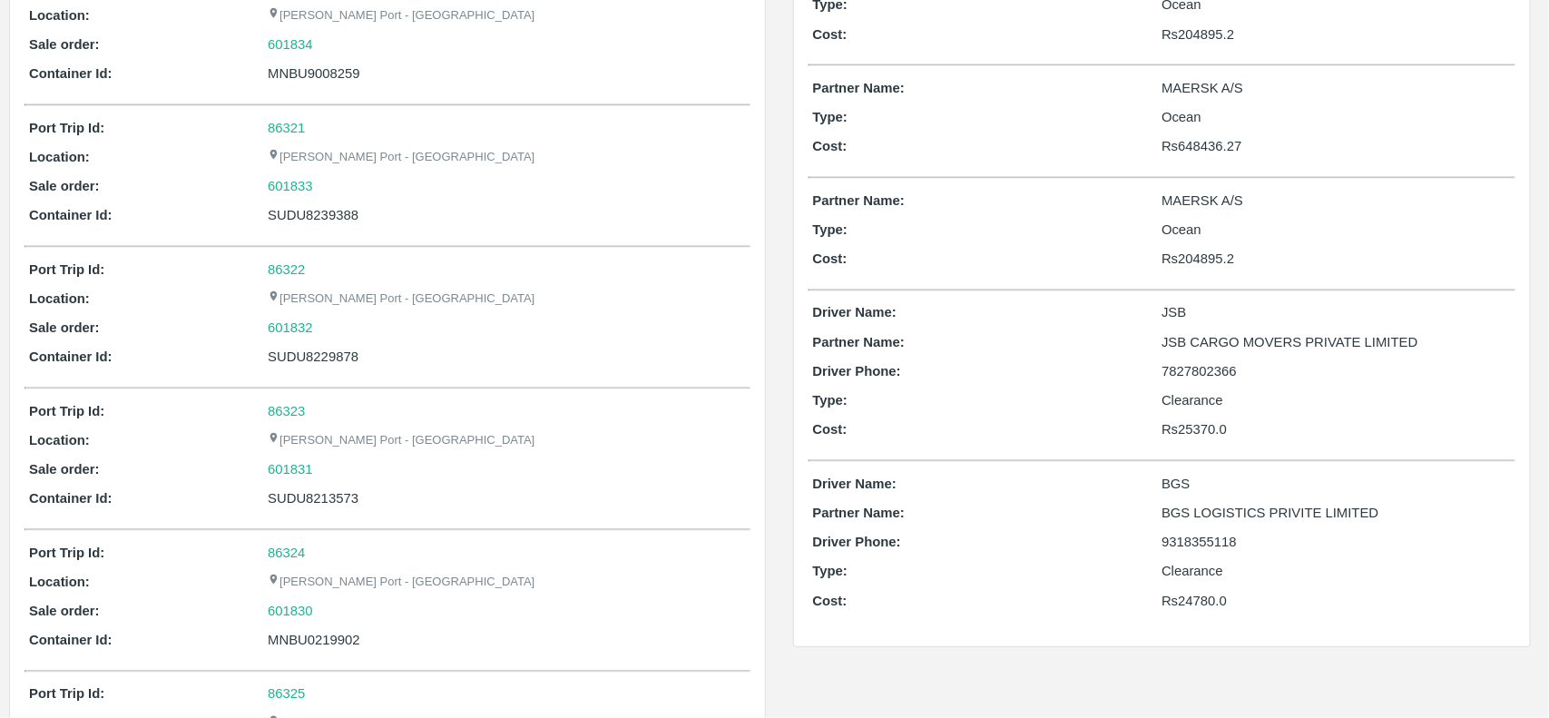
scroll to position [881, 0]
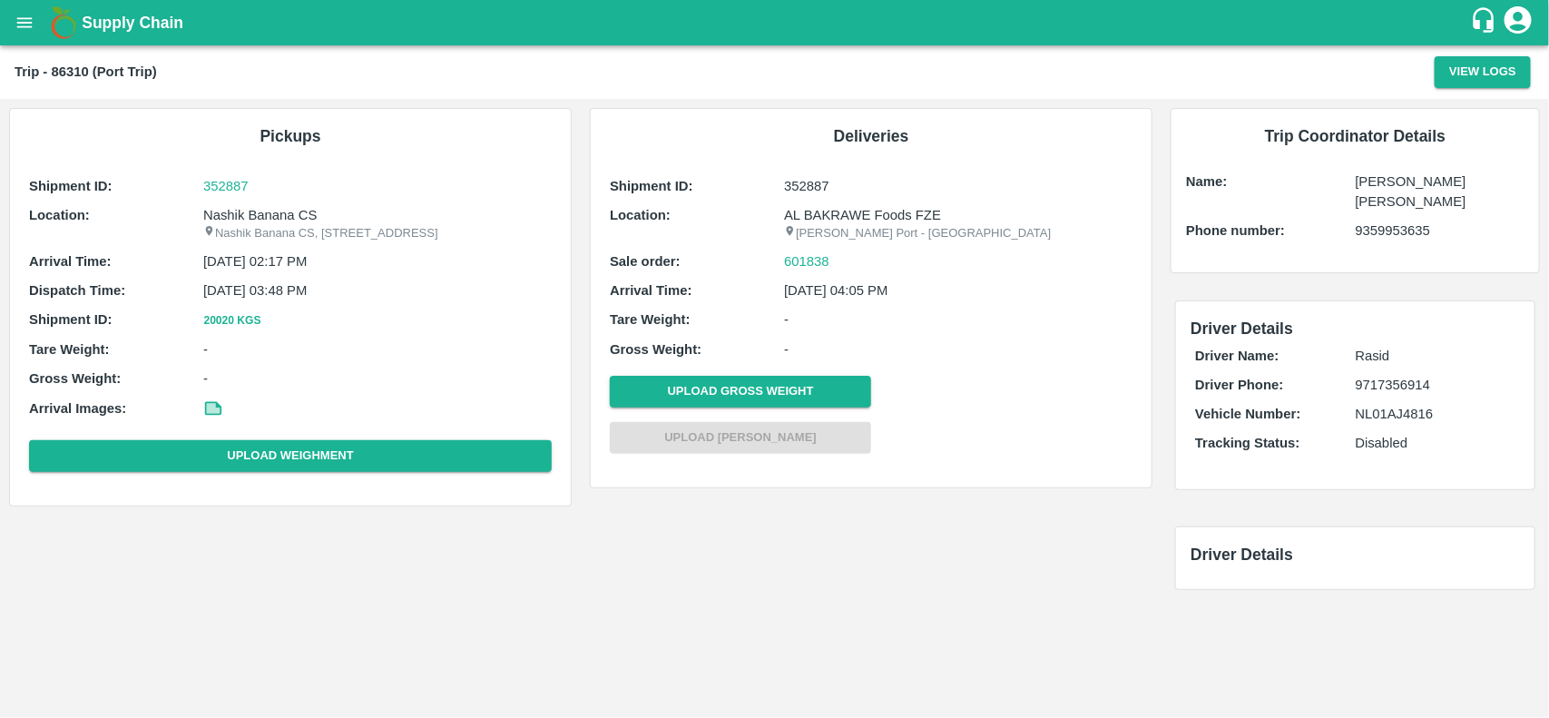
click at [269, 207] on p "Nashik Banana CS" at bounding box center [377, 215] width 348 height 20
copy p "Banana"
click at [269, 207] on p "Nashik Banana CS" at bounding box center [377, 215] width 348 height 20
copy p "Nashik Banana CS"
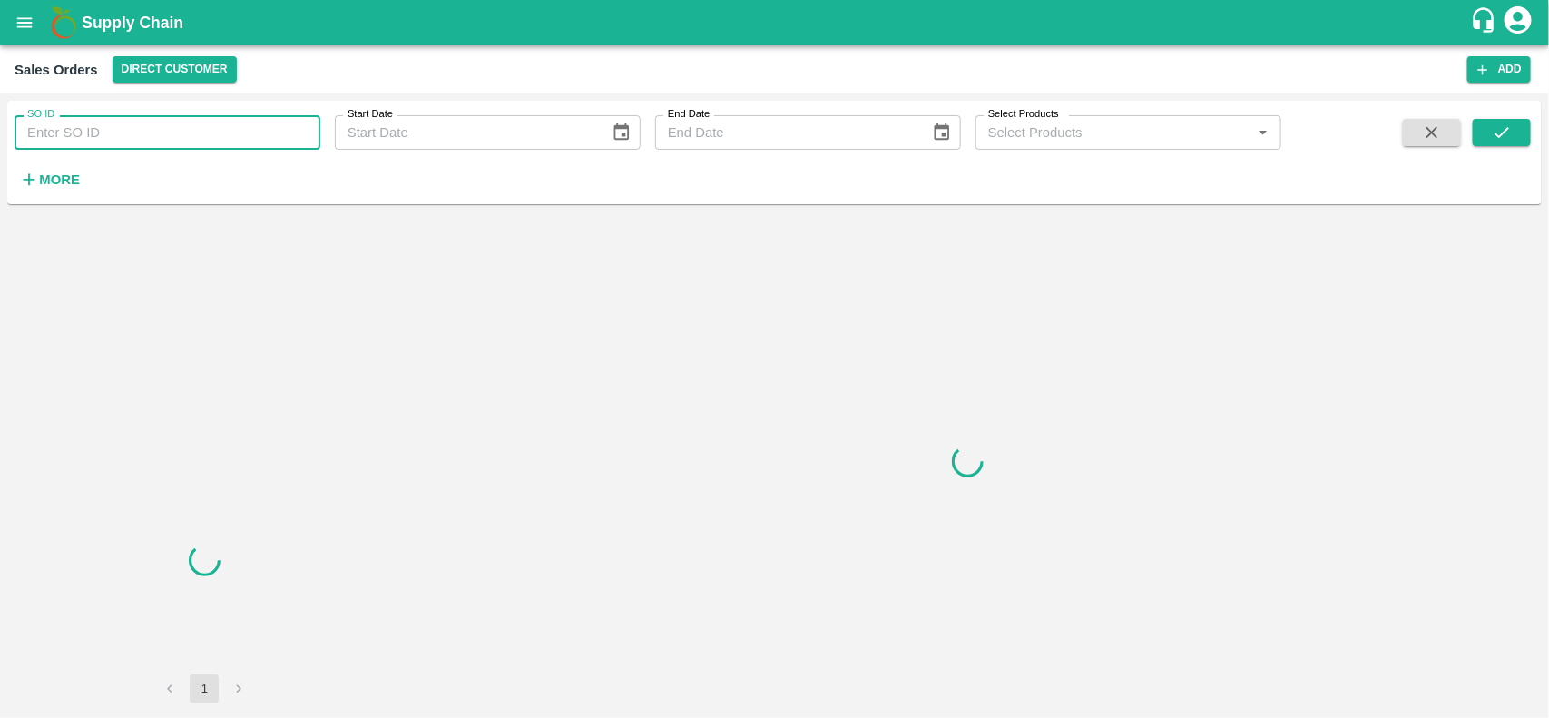
click at [142, 127] on input "SO ID" at bounding box center [168, 132] width 306 height 34
paste input "601838"
click at [142, 127] on input "601838" at bounding box center [168, 132] width 306 height 34
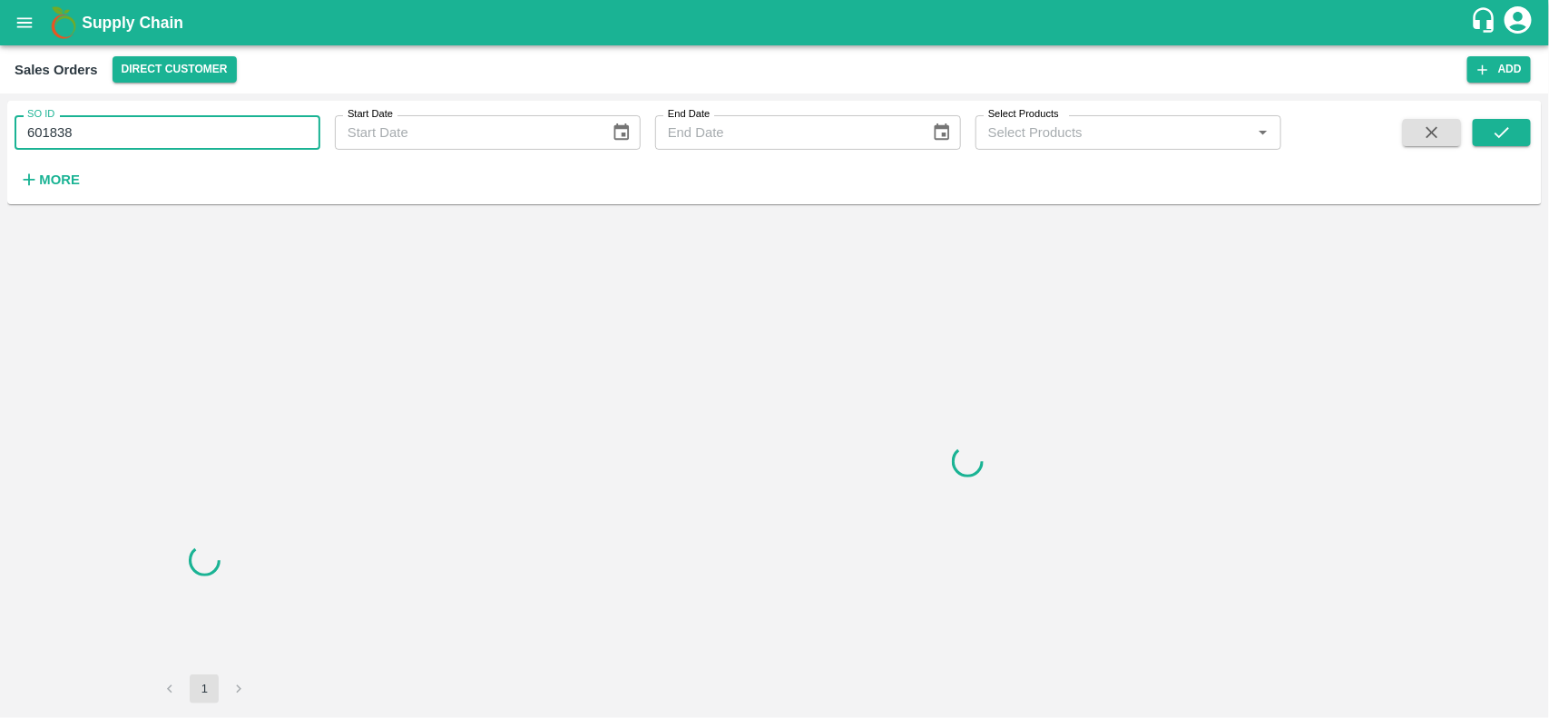
type input "601838"
click at [1482, 116] on div "SO ID 601838 SO ID Start Date Start Date End Date End Date Select Products Sele…" at bounding box center [774, 152] width 1534 height 89
click at [1485, 128] on button "submit" at bounding box center [1502, 132] width 58 height 27
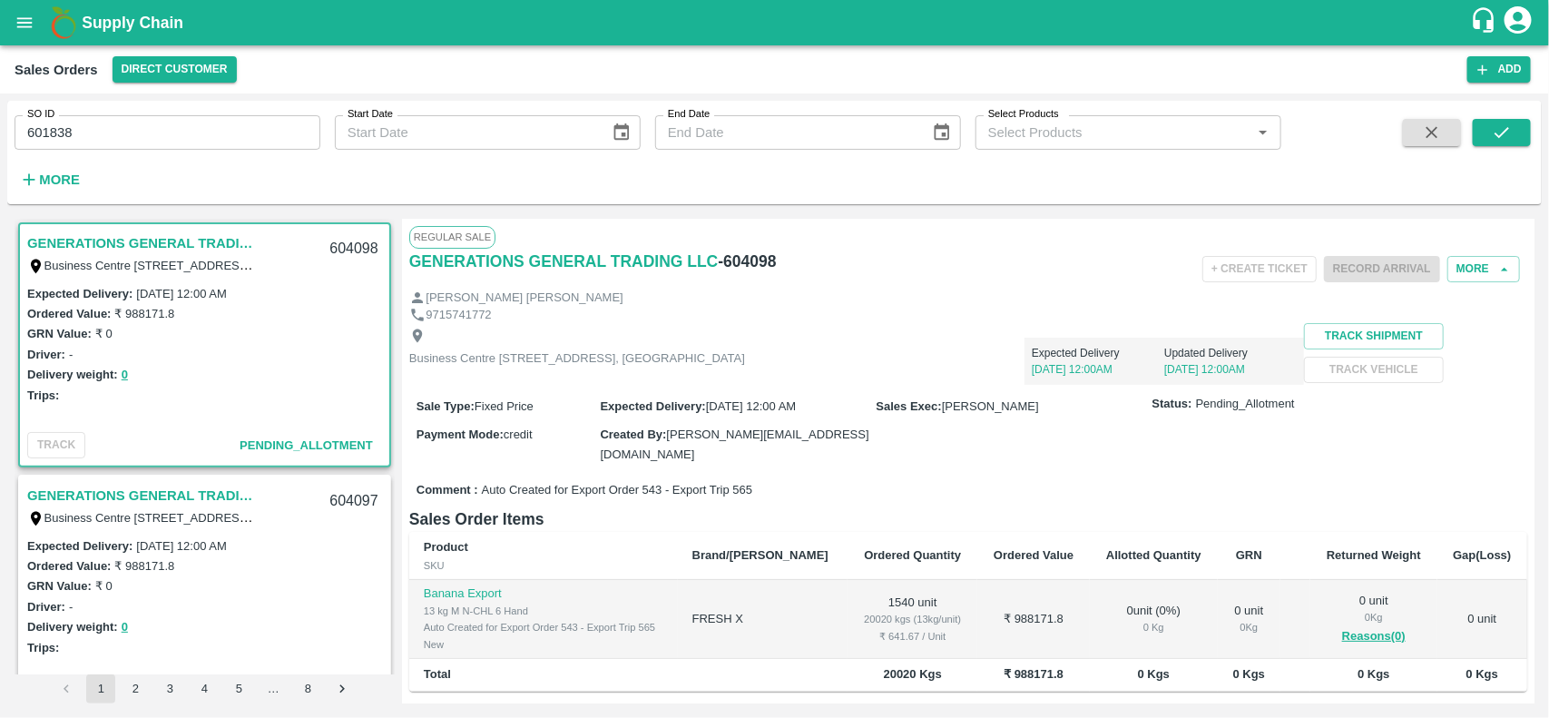
scroll to position [5, 0]
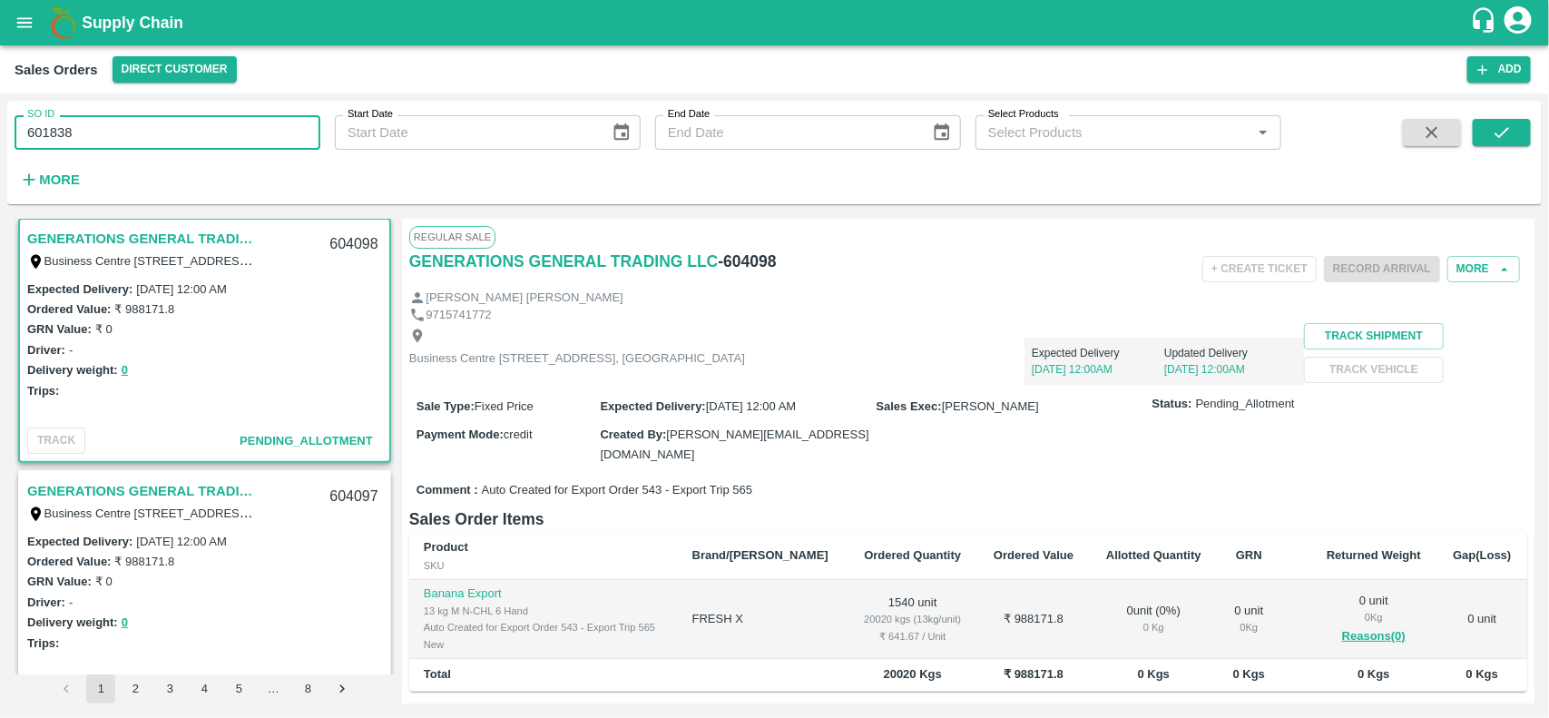
click at [239, 129] on input "601838" at bounding box center [168, 132] width 306 height 34
paste input "text"
type input "601838"
click at [1499, 147] on span at bounding box center [1502, 156] width 58 height 74
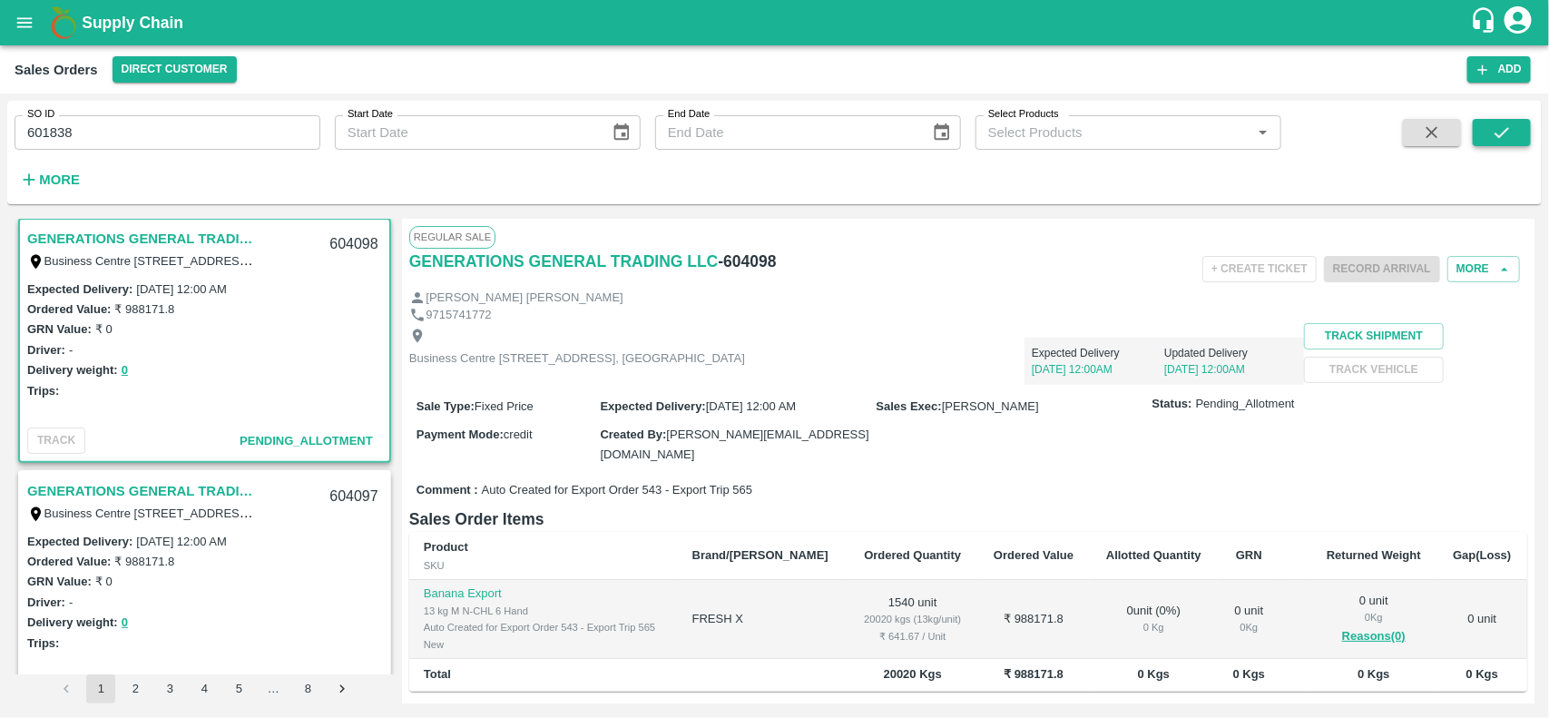
click at [1502, 137] on icon "submit" at bounding box center [1502, 133] width 20 height 20
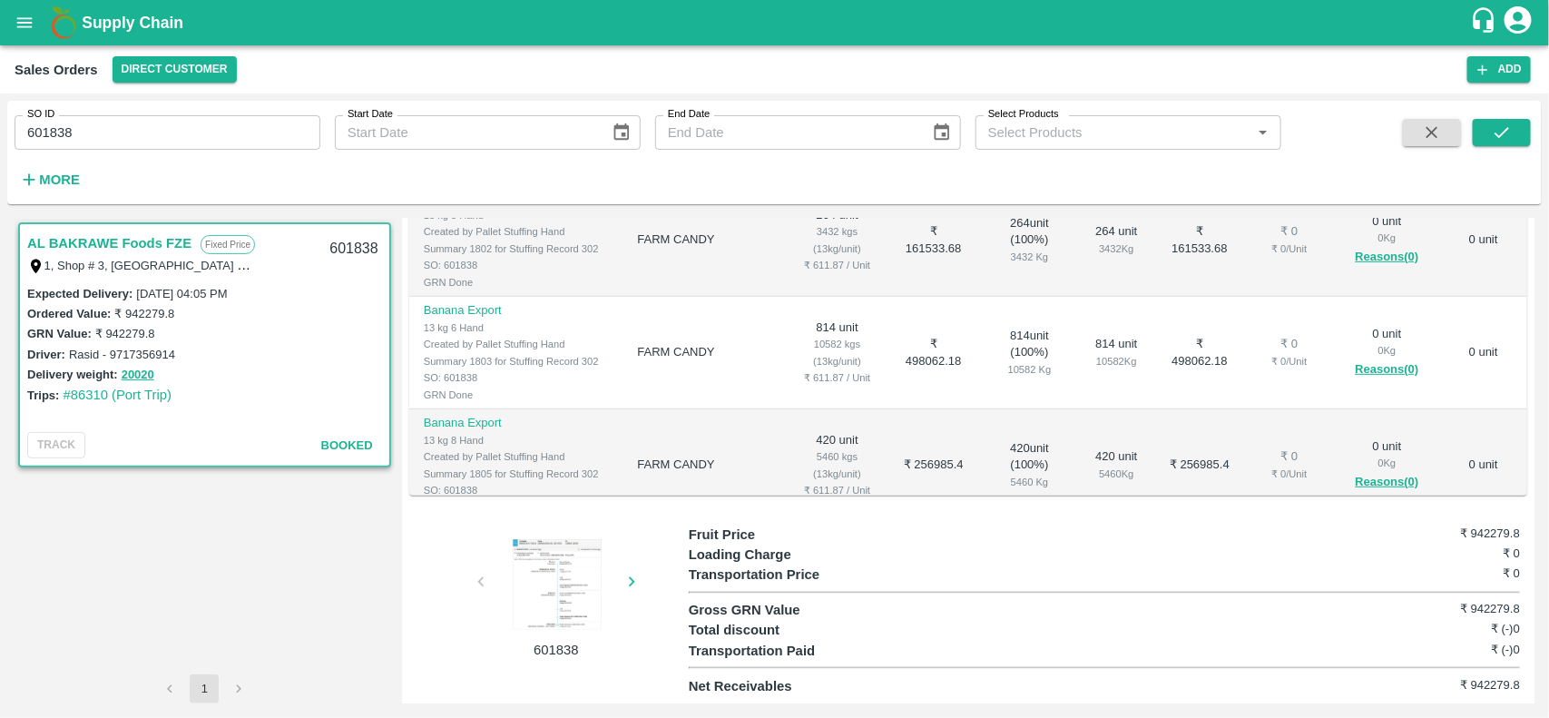
scroll to position [125, 0]
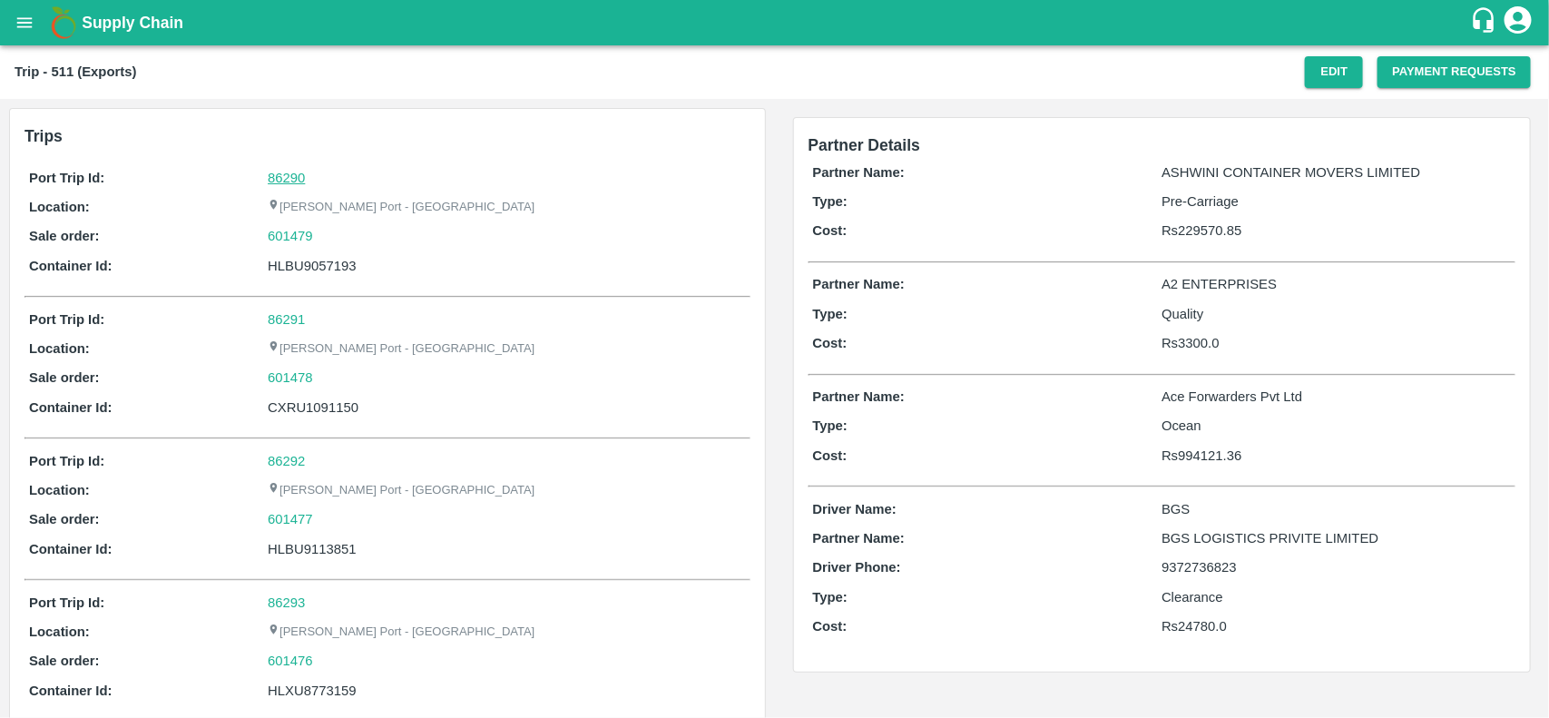
click at [297, 174] on link "86290" at bounding box center [286, 178] width 37 height 15
click at [319, 234] on div "601479" at bounding box center [506, 236] width 477 height 20
copy link
click at [319, 234] on div "601479" at bounding box center [506, 236] width 477 height 20
copy link "601479"
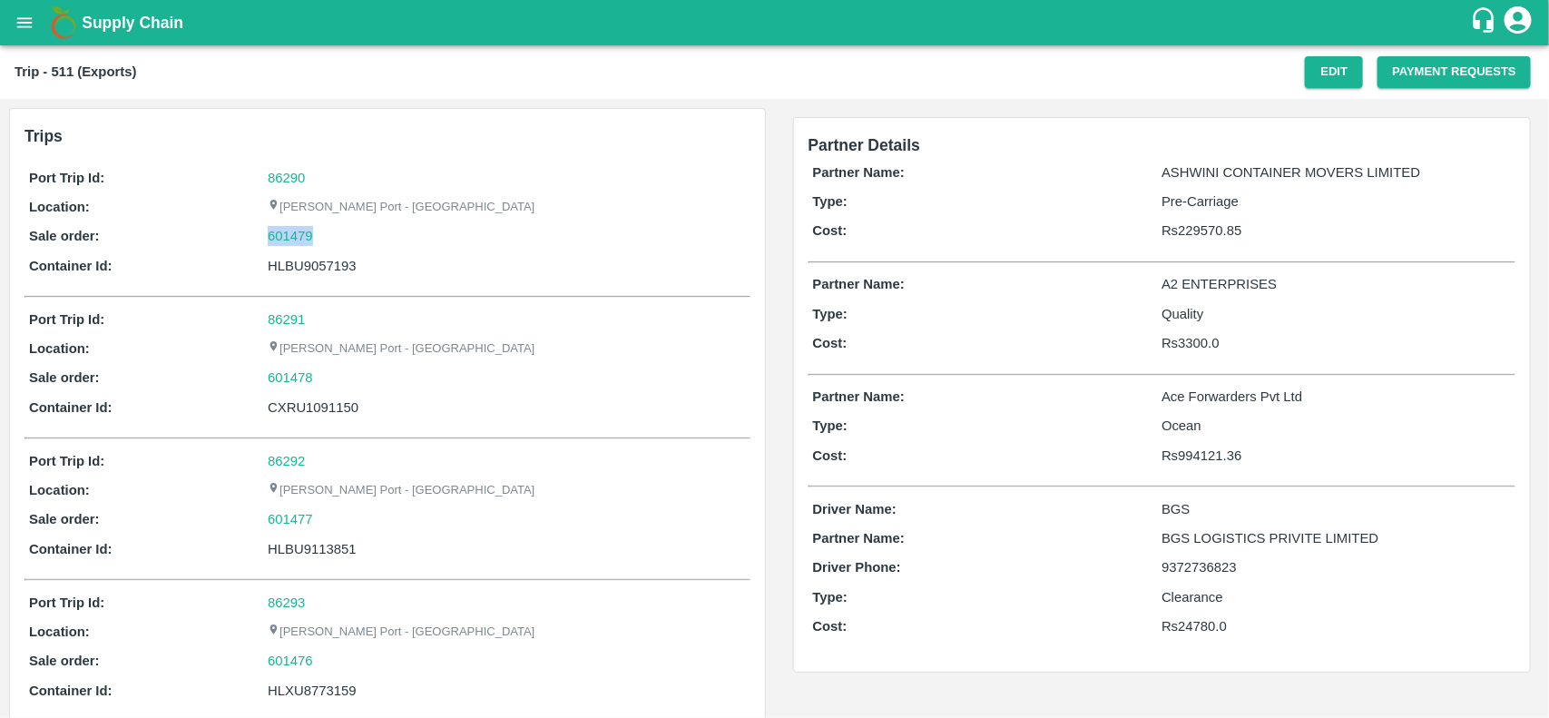
click at [319, 234] on div "601479" at bounding box center [506, 236] width 477 height 20
click at [281, 234] on link "601479" at bounding box center [290, 236] width 45 height 20
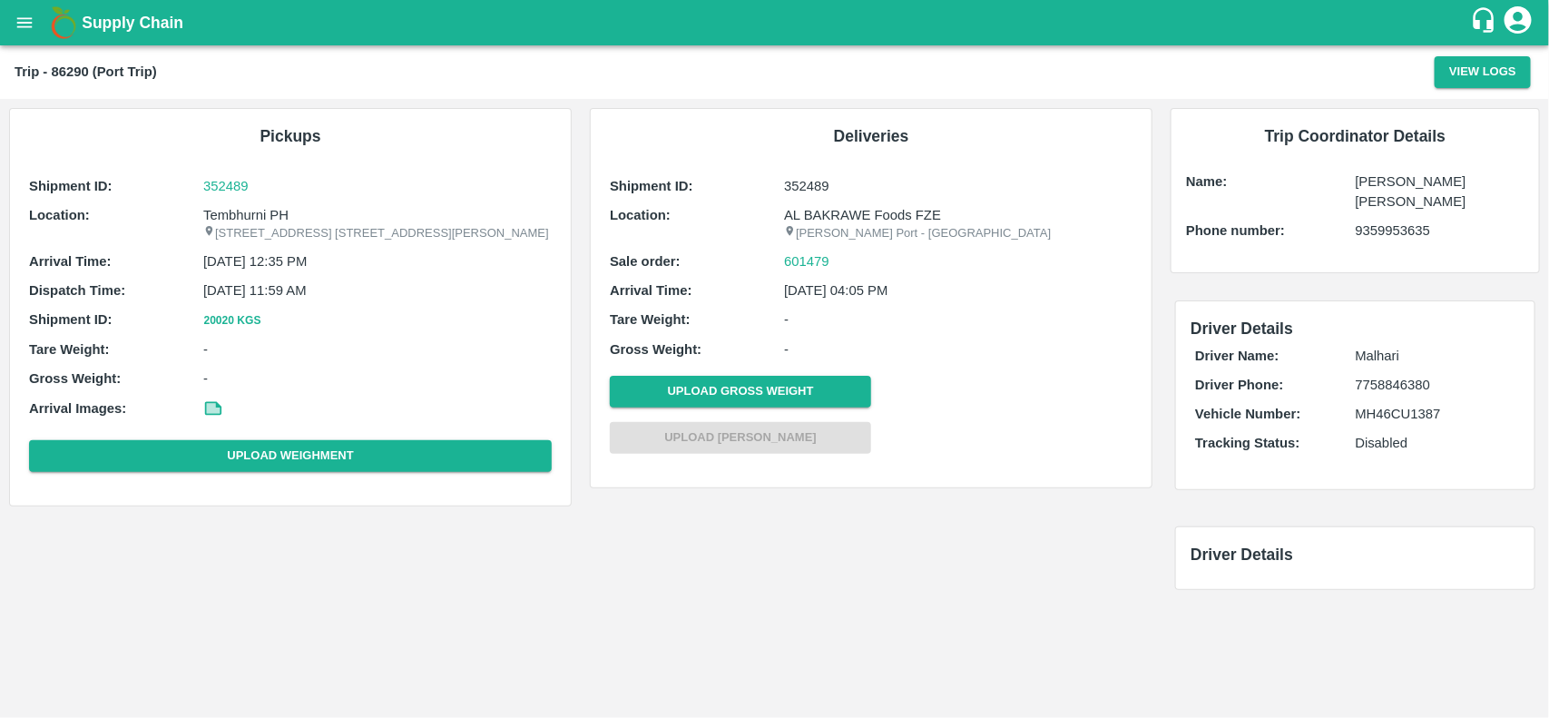
click at [240, 218] on p "Tembhurni PH" at bounding box center [377, 215] width 348 height 20
copy p "Tembhurni PH"
click at [240, 218] on p "Tembhurni PH" at bounding box center [377, 215] width 348 height 20
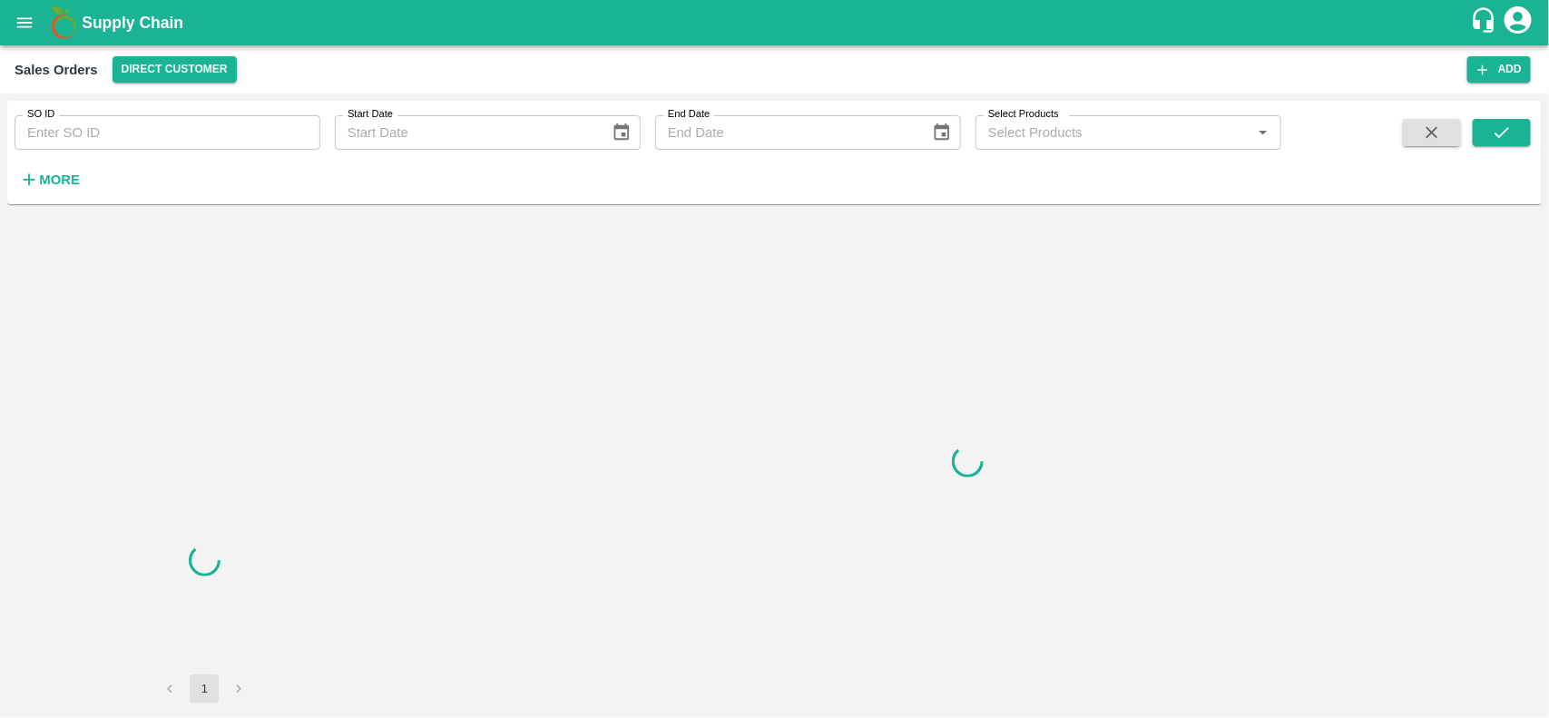
click at [188, 123] on input "SO ID" at bounding box center [168, 132] width 306 height 34
paste input "601479"
click at [188, 123] on input "SO ID" at bounding box center [168, 132] width 306 height 34
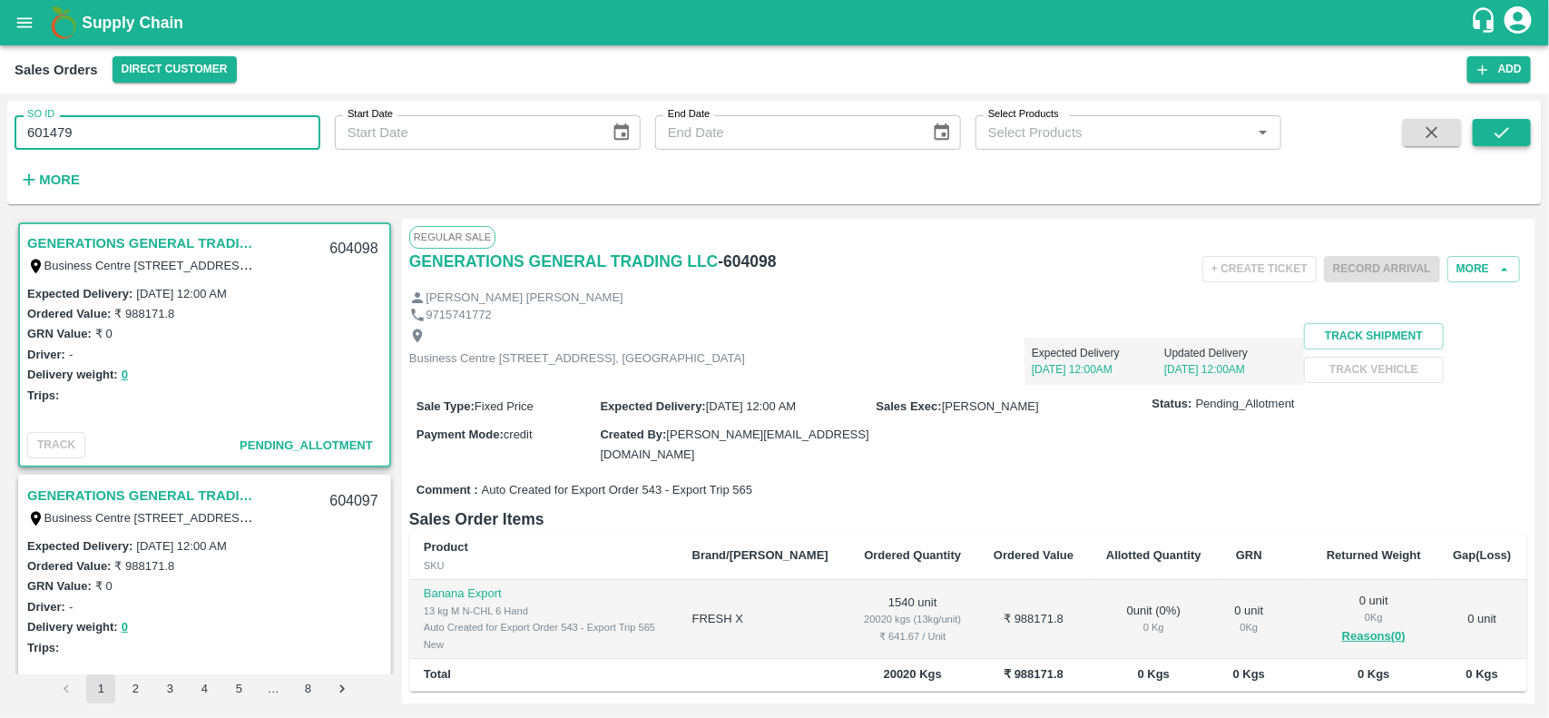
type input "601479"
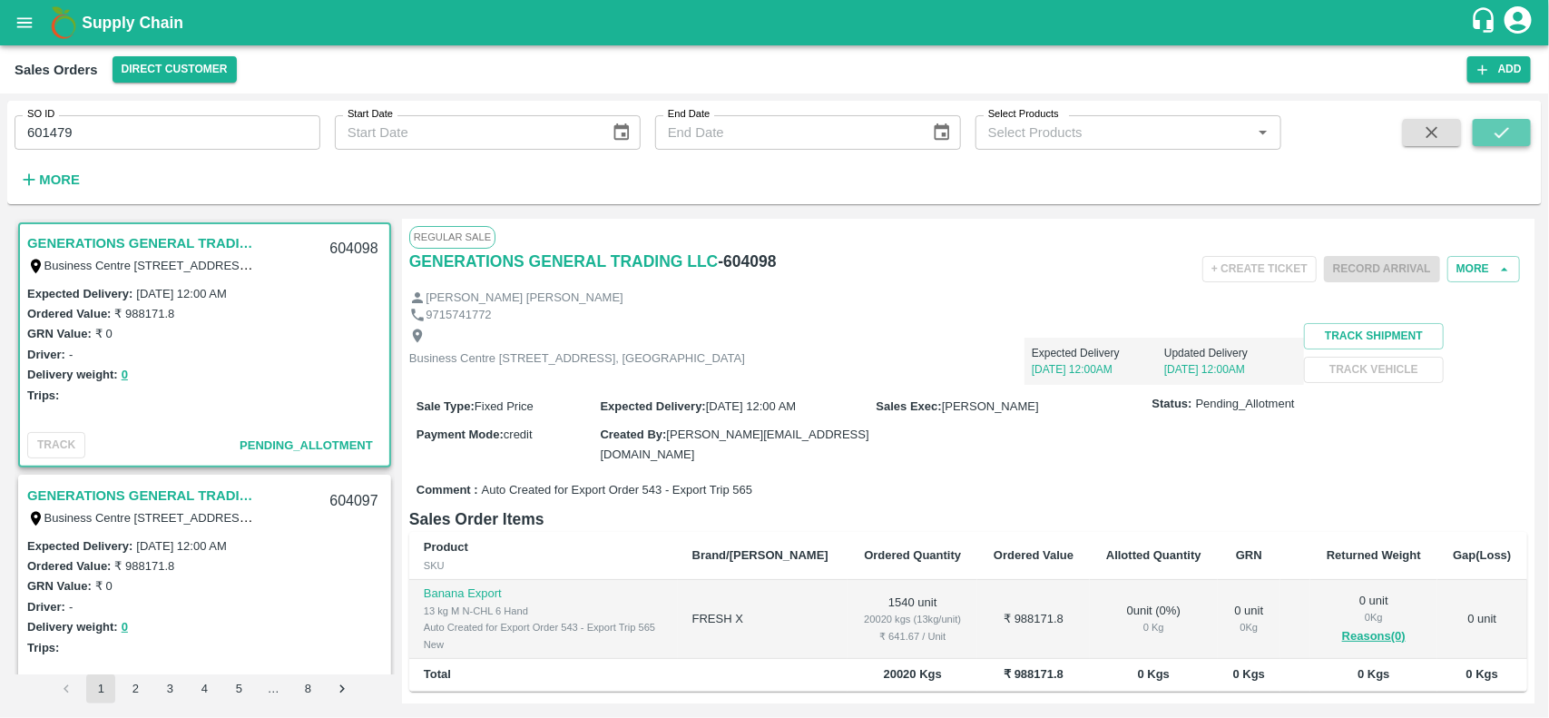
click at [1495, 137] on icon "submit" at bounding box center [1502, 133] width 20 height 20
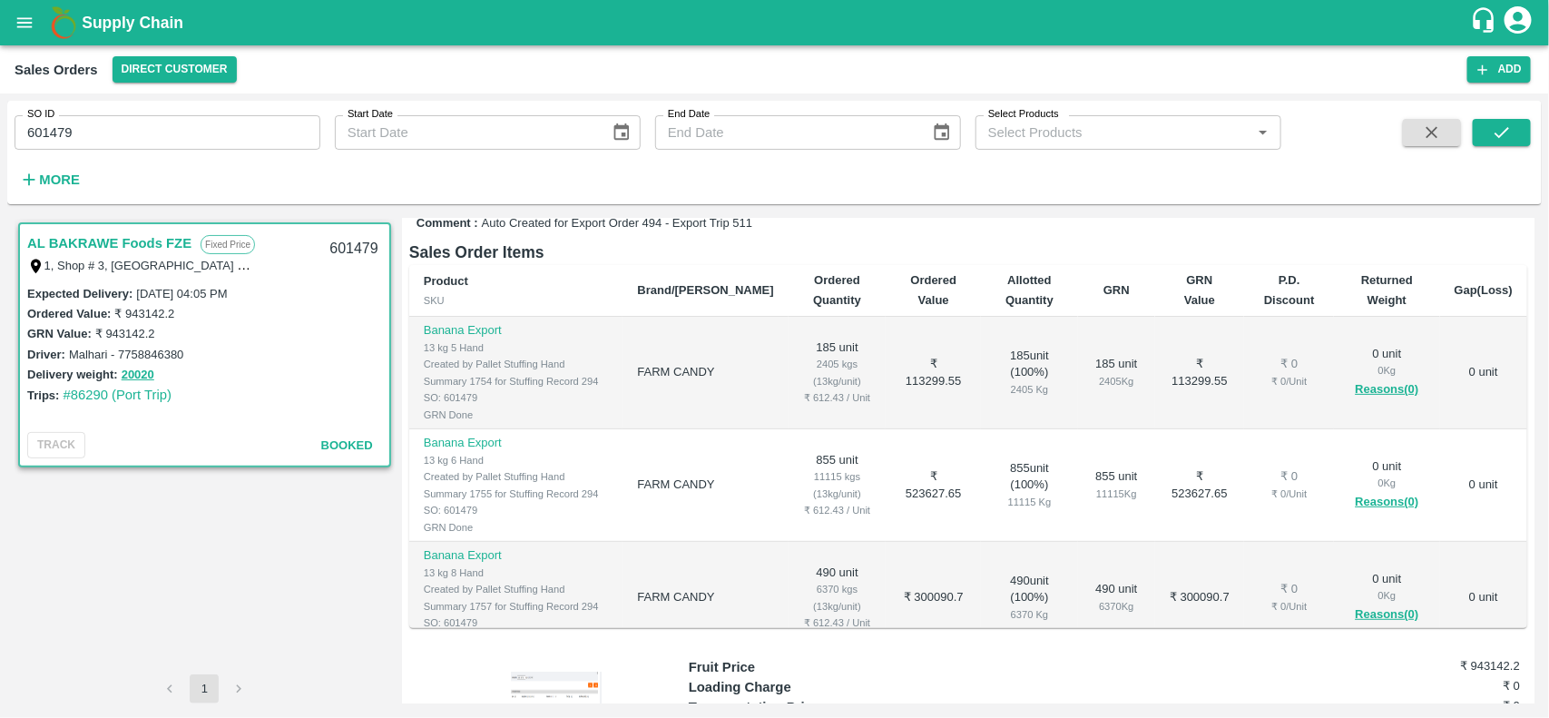
scroll to position [125, 0]
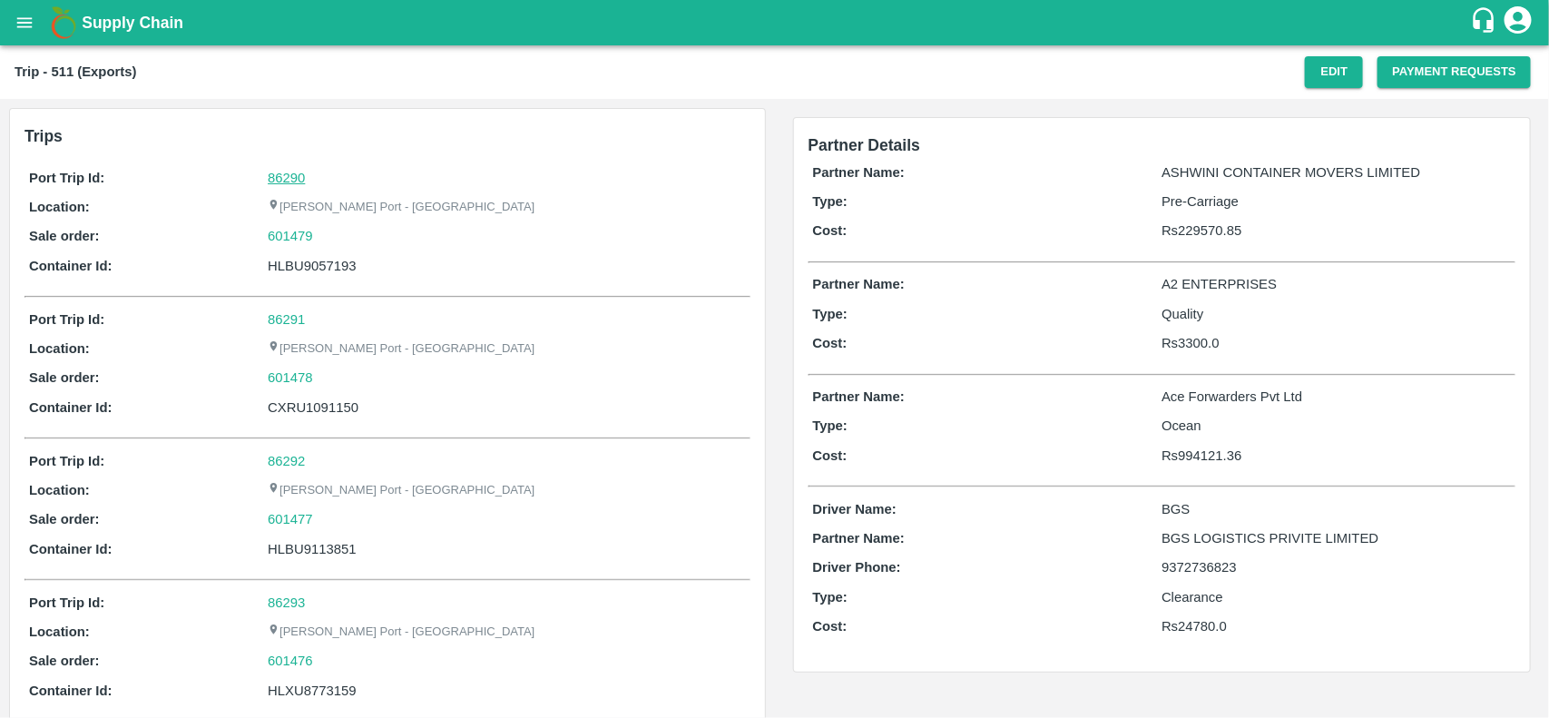
click at [279, 179] on link "86290" at bounding box center [286, 178] width 37 height 15
click at [350, 238] on div "601479" at bounding box center [506, 236] width 477 height 20
copy link "601479"
click at [350, 238] on div "601479" at bounding box center [506, 236] width 477 height 20
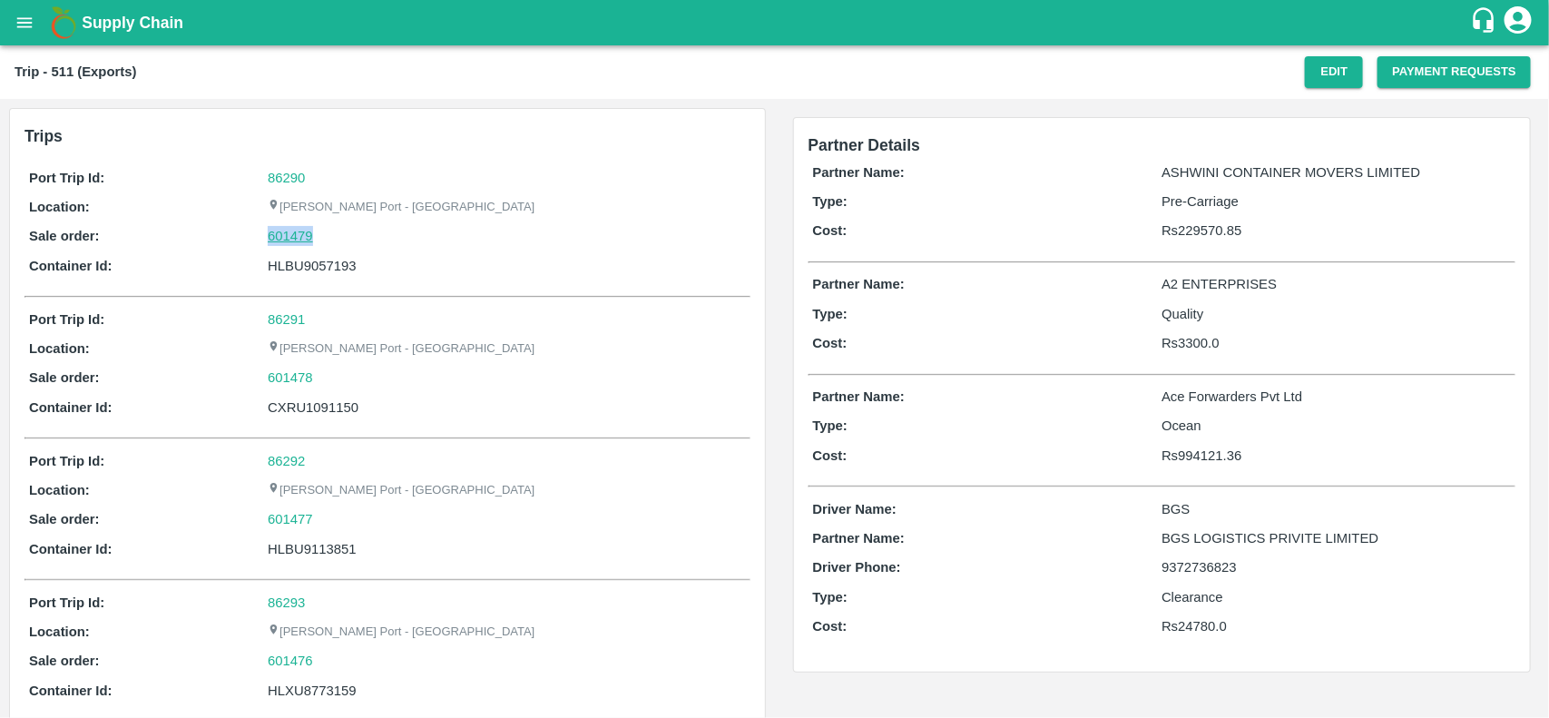
click at [299, 228] on link "601479" at bounding box center [290, 236] width 45 height 20
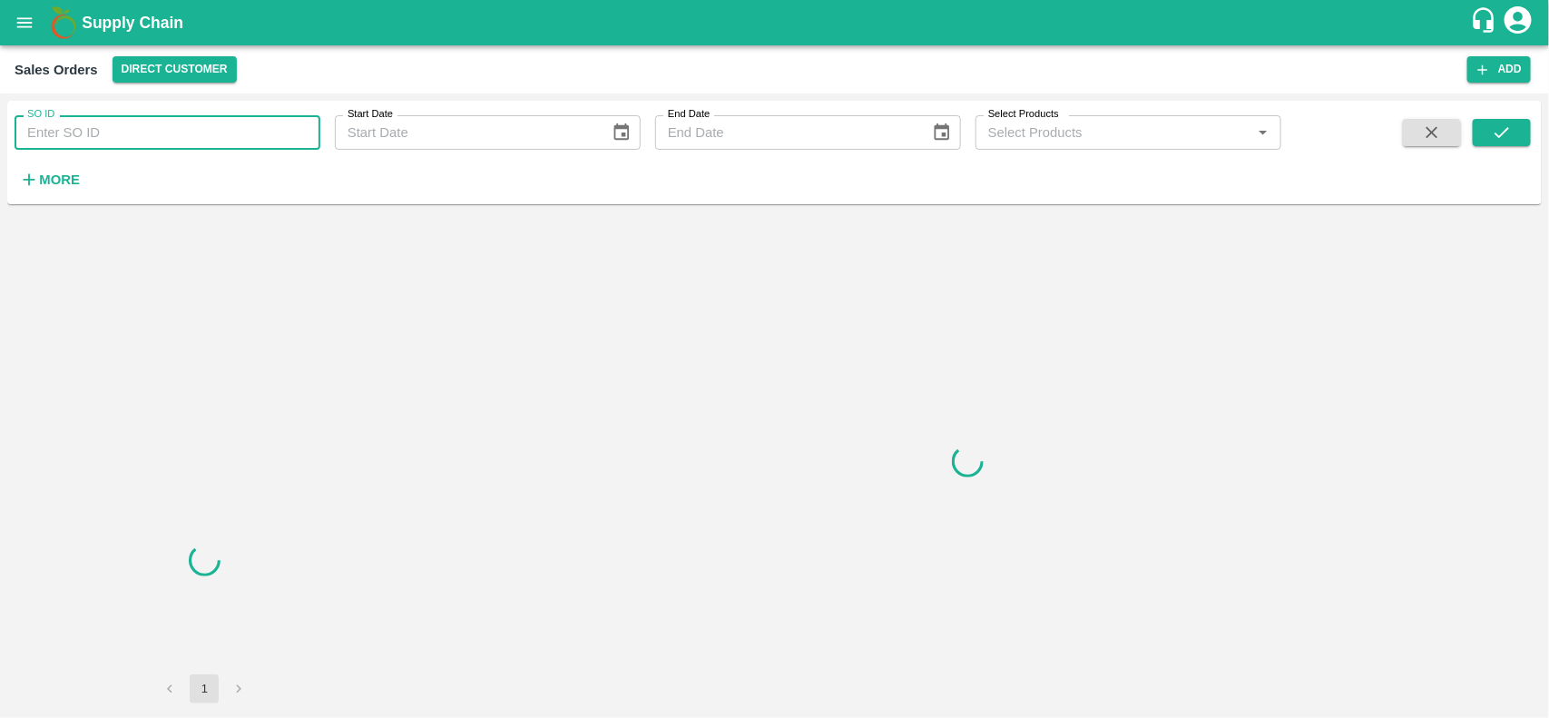
click at [182, 141] on input "SO ID" at bounding box center [168, 132] width 306 height 34
paste input "601479"
click at [182, 141] on input "601479" at bounding box center [168, 132] width 306 height 34
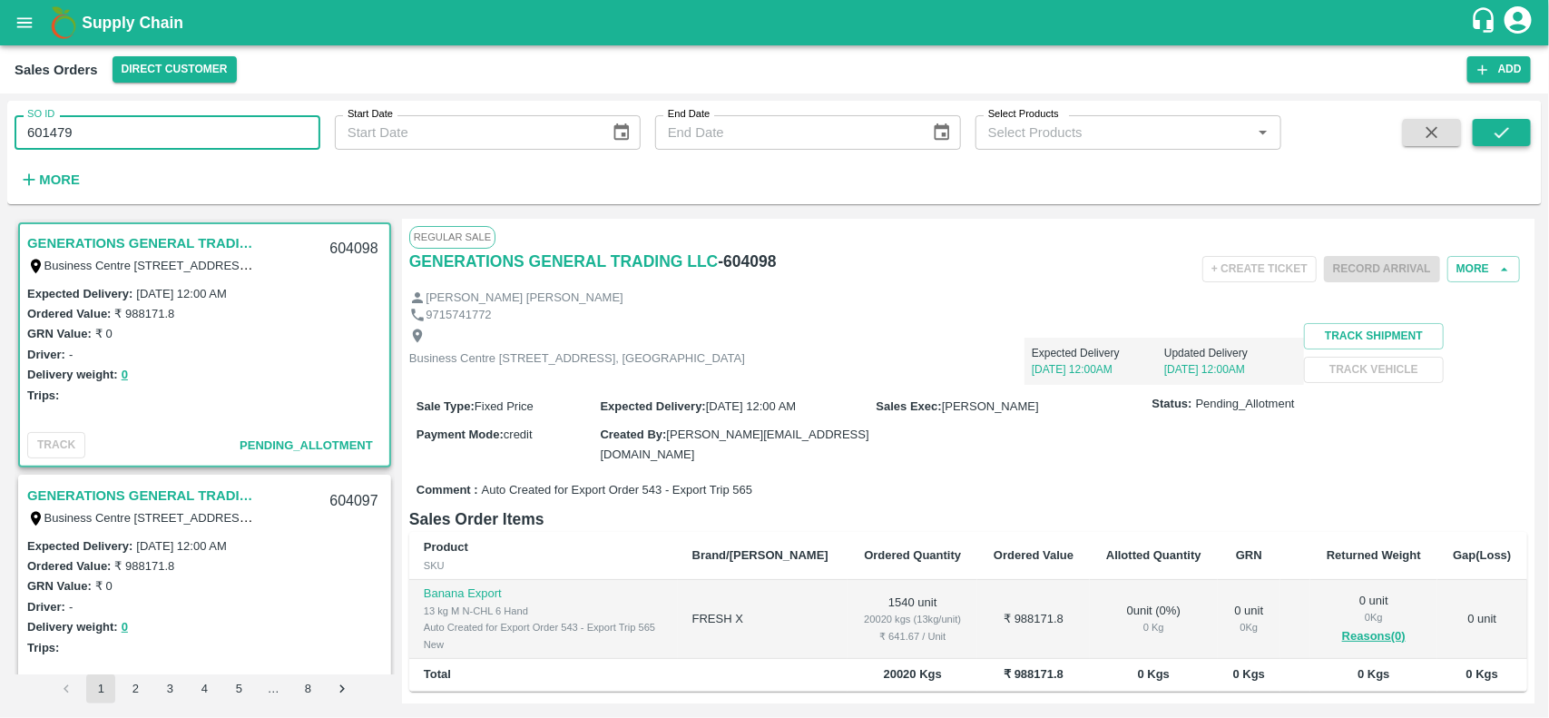
type input "601479"
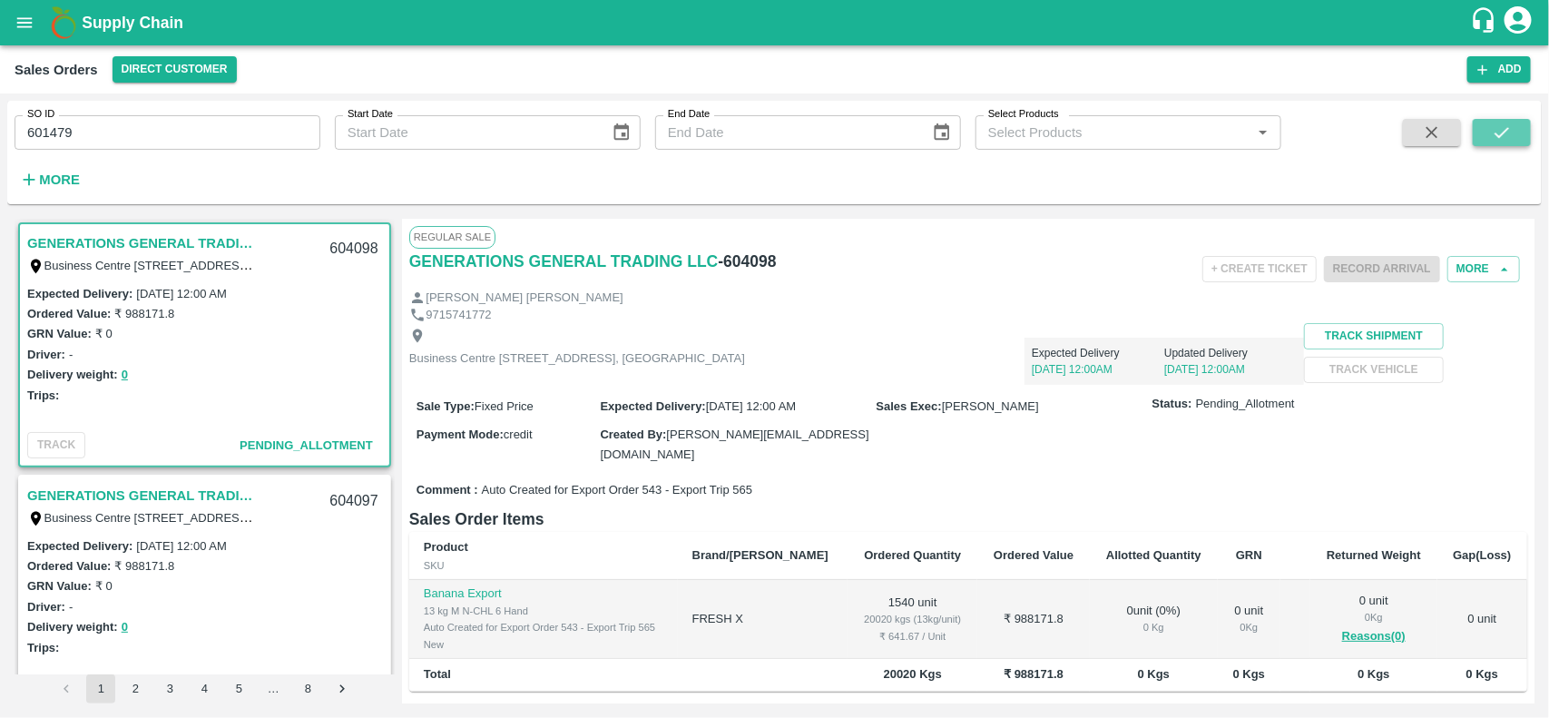
click at [1518, 138] on button "submit" at bounding box center [1502, 132] width 58 height 27
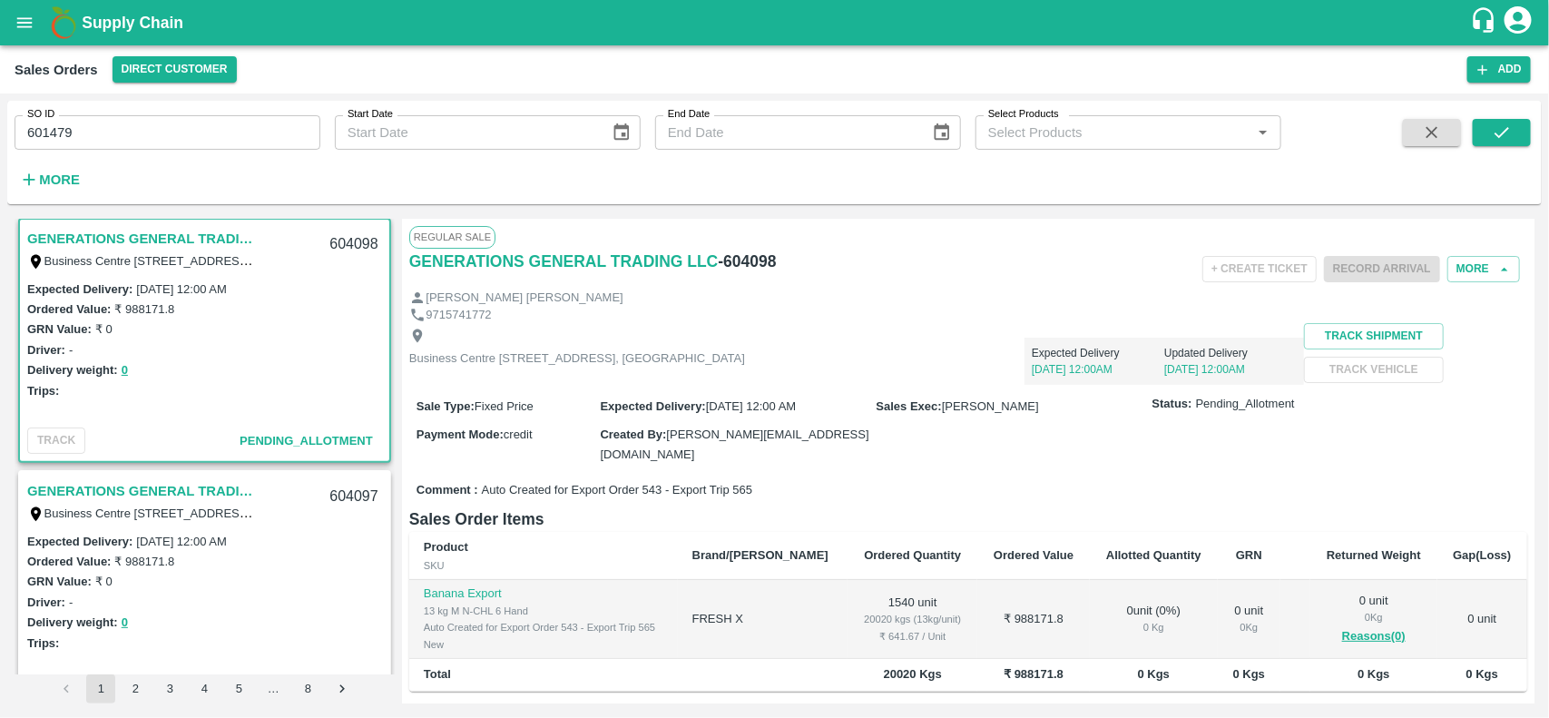
click at [858, 325] on div "Expected Delivery [DATE] 12:00AM Updated Delivery [DATE] 12:00AM" at bounding box center [1024, 354] width 559 height 62
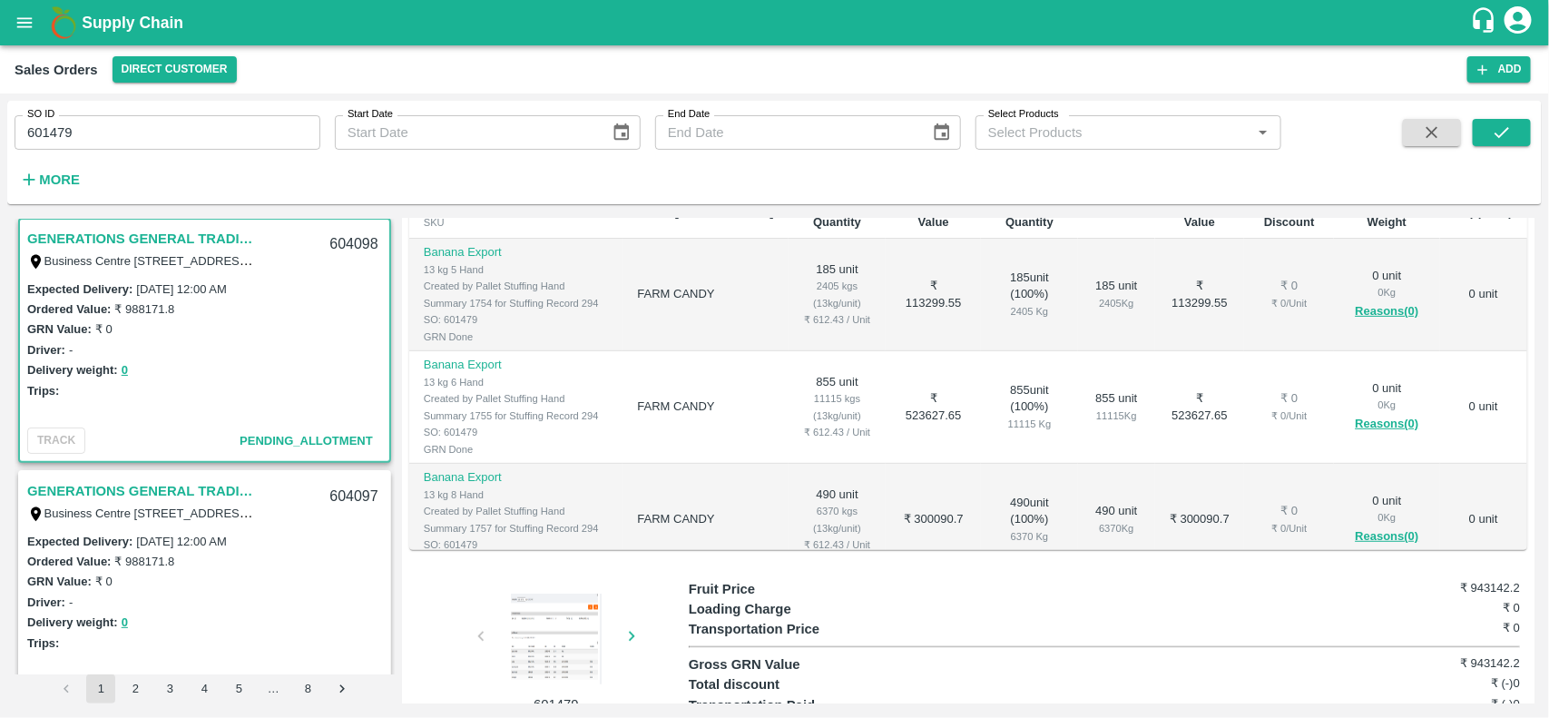
scroll to position [388, 0]
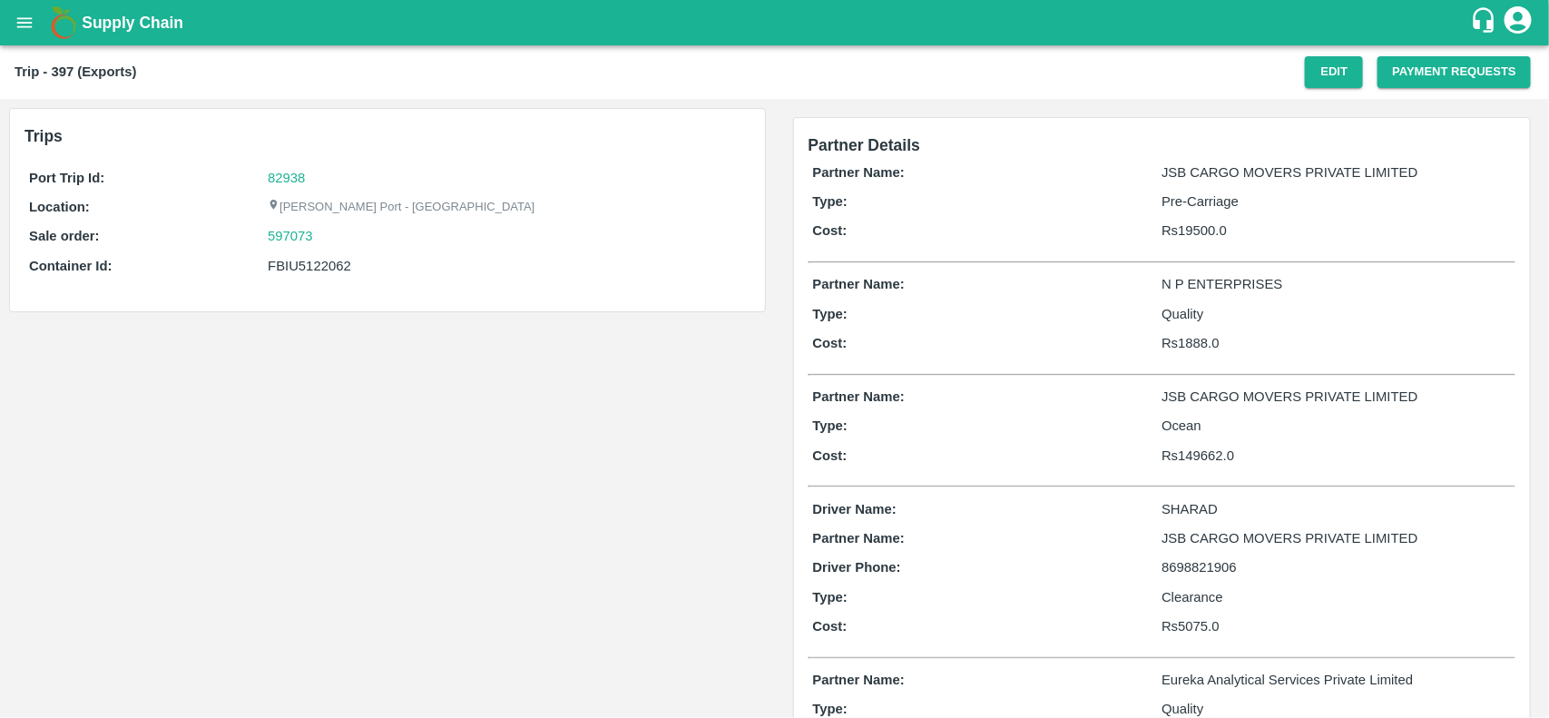
click at [556, 420] on div "Trips Port Trip Id: 82938 Location: [PERSON_NAME][GEOGRAPHIC_DATA] - Nhava Shev…" at bounding box center [387, 563] width 775 height 929
click at [329, 270] on div "FBIU5122062" at bounding box center [506, 266] width 477 height 20
copy div "FBIU5122062"
click at [329, 270] on div "FBIU5122062" at bounding box center [506, 266] width 477 height 20
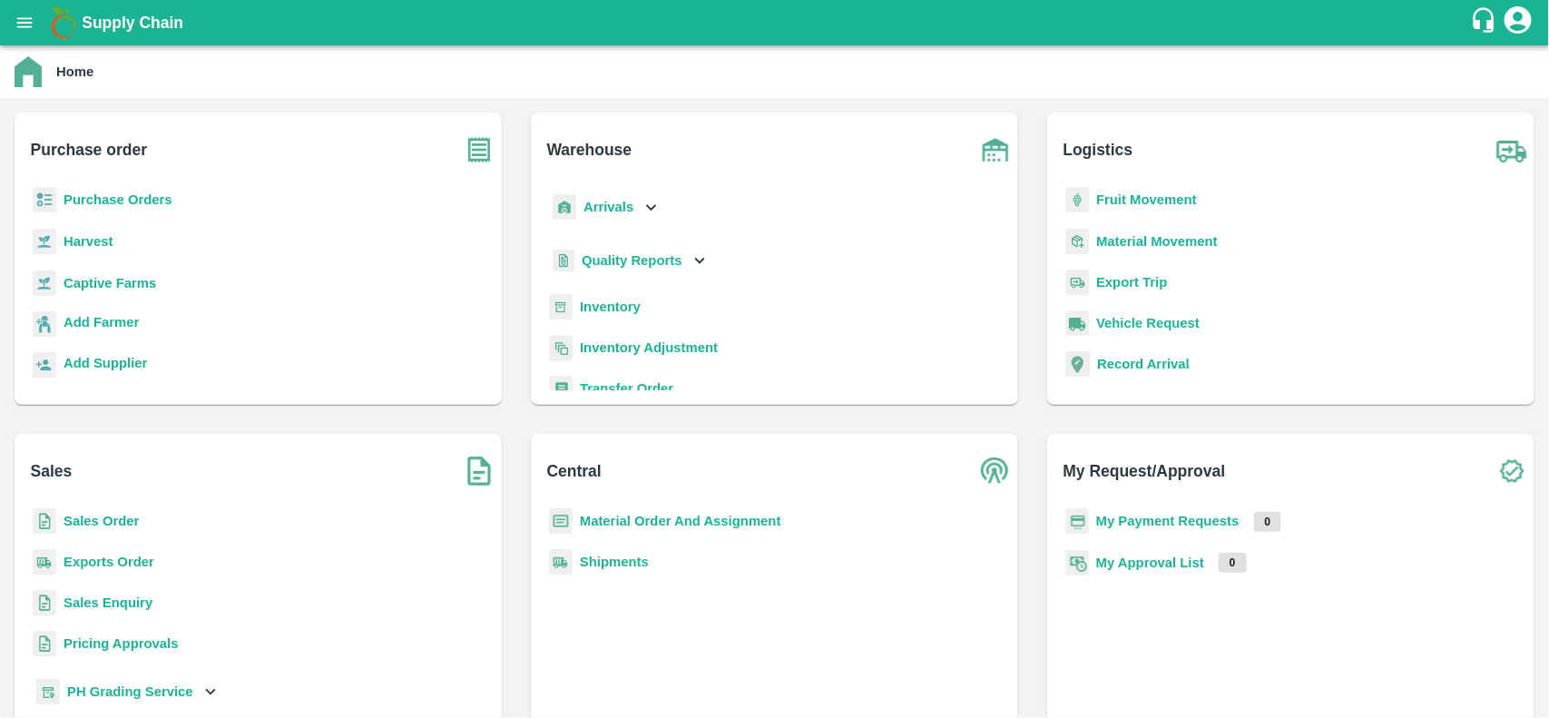
click at [132, 207] on p "Purchase Orders" at bounding box center [118, 200] width 109 height 20
click at [130, 201] on b "Purchase Orders" at bounding box center [118, 199] width 109 height 15
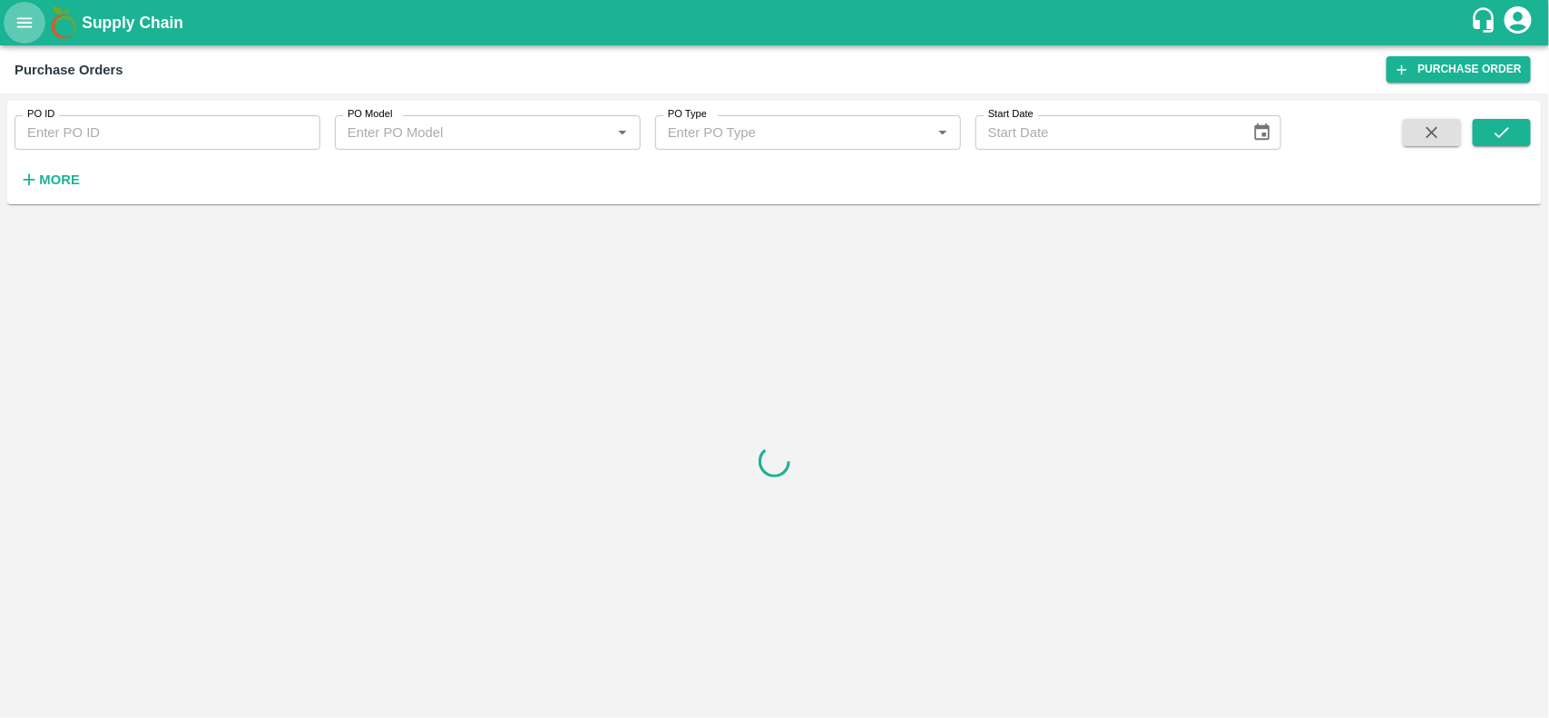
click at [19, 28] on icon "open drawer" at bounding box center [25, 23] width 20 height 20
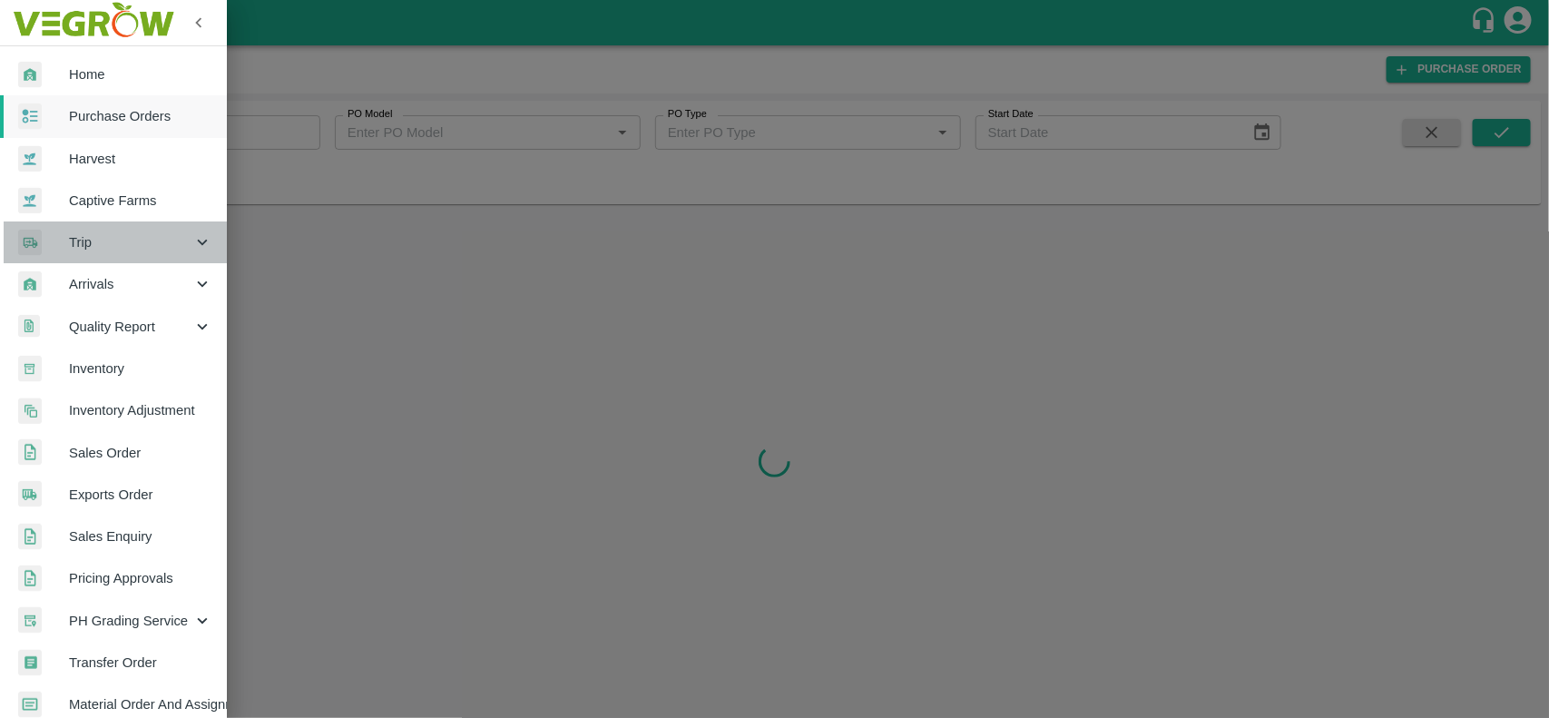
click at [123, 250] on span "Trip" at bounding box center [130, 242] width 123 height 20
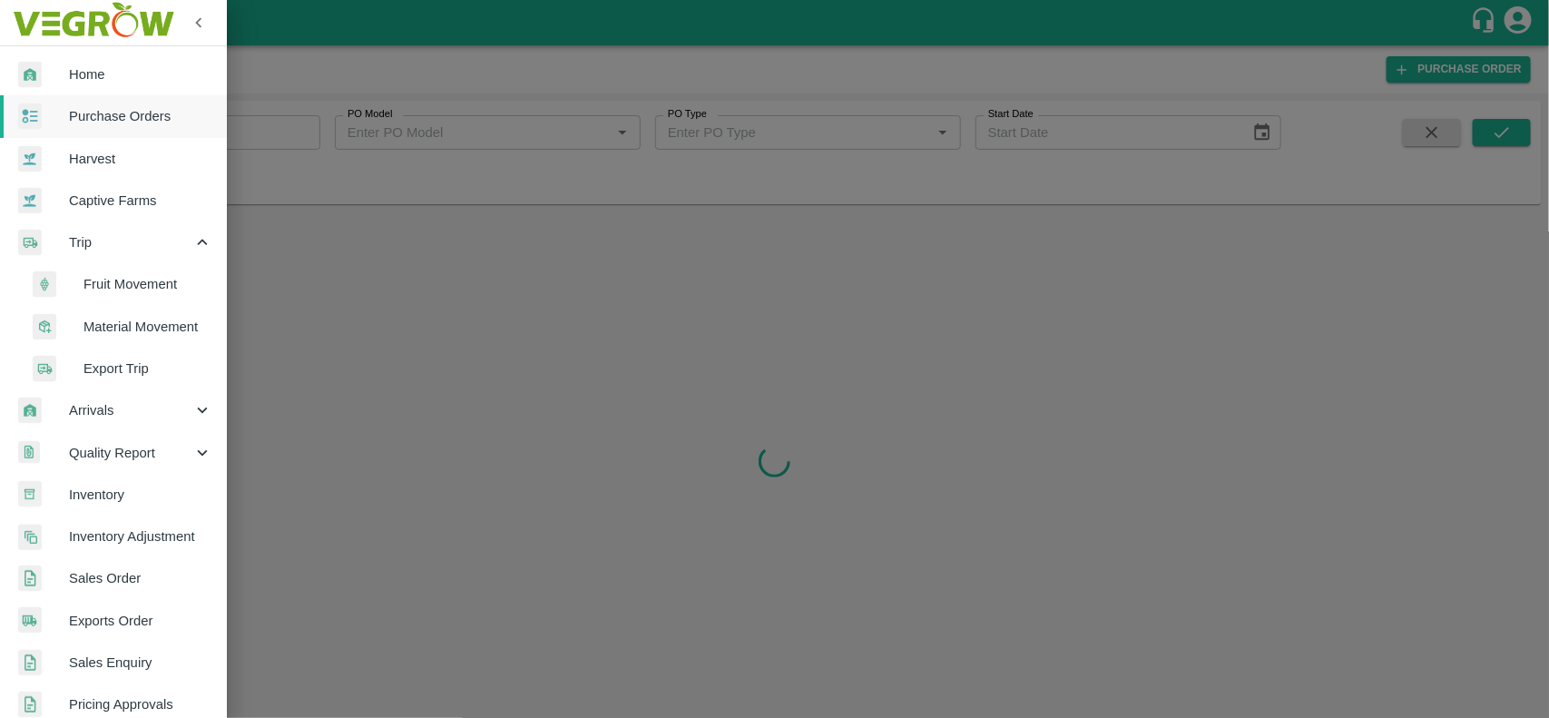
click at [114, 291] on span "Fruit Movement" at bounding box center [147, 284] width 129 height 20
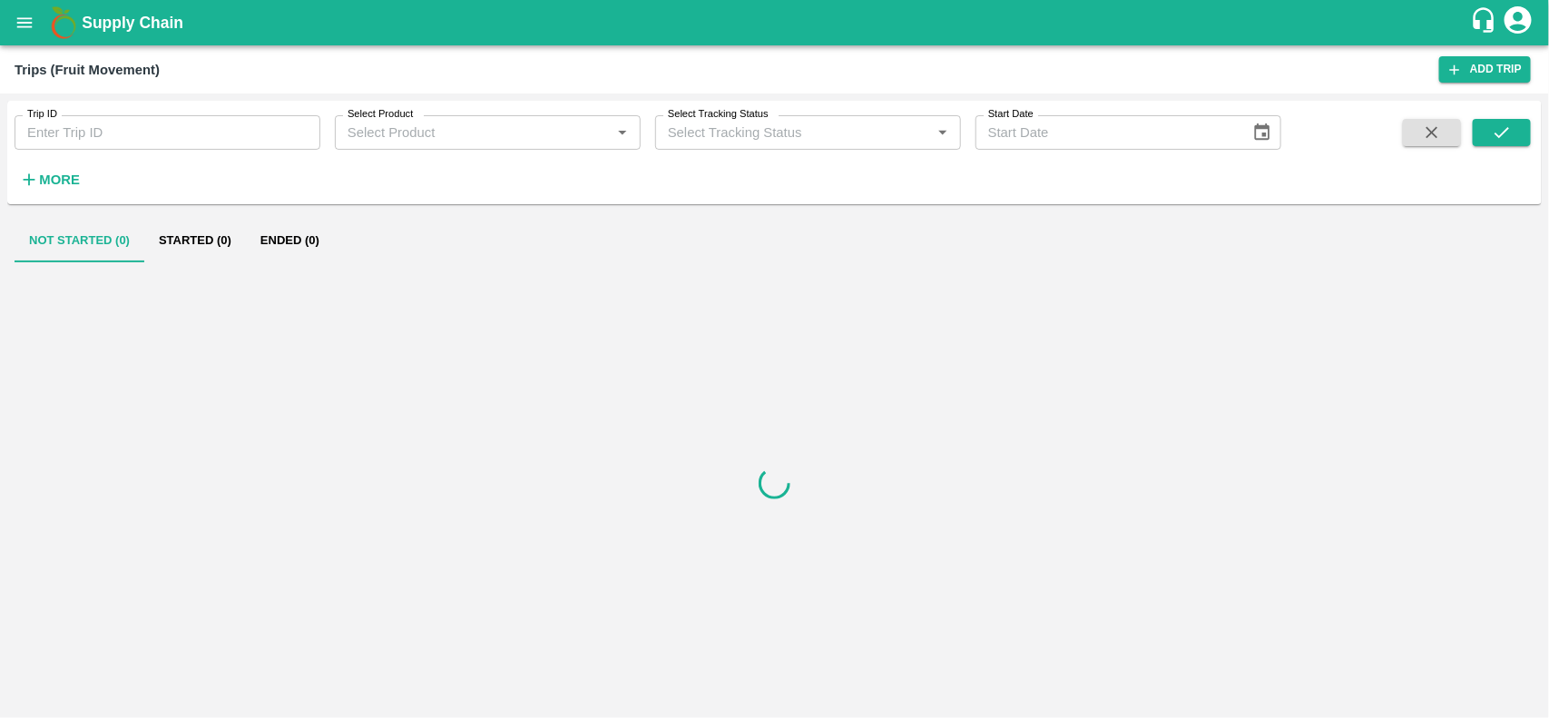
click at [218, 145] on input "Trip ID" at bounding box center [168, 132] width 306 height 34
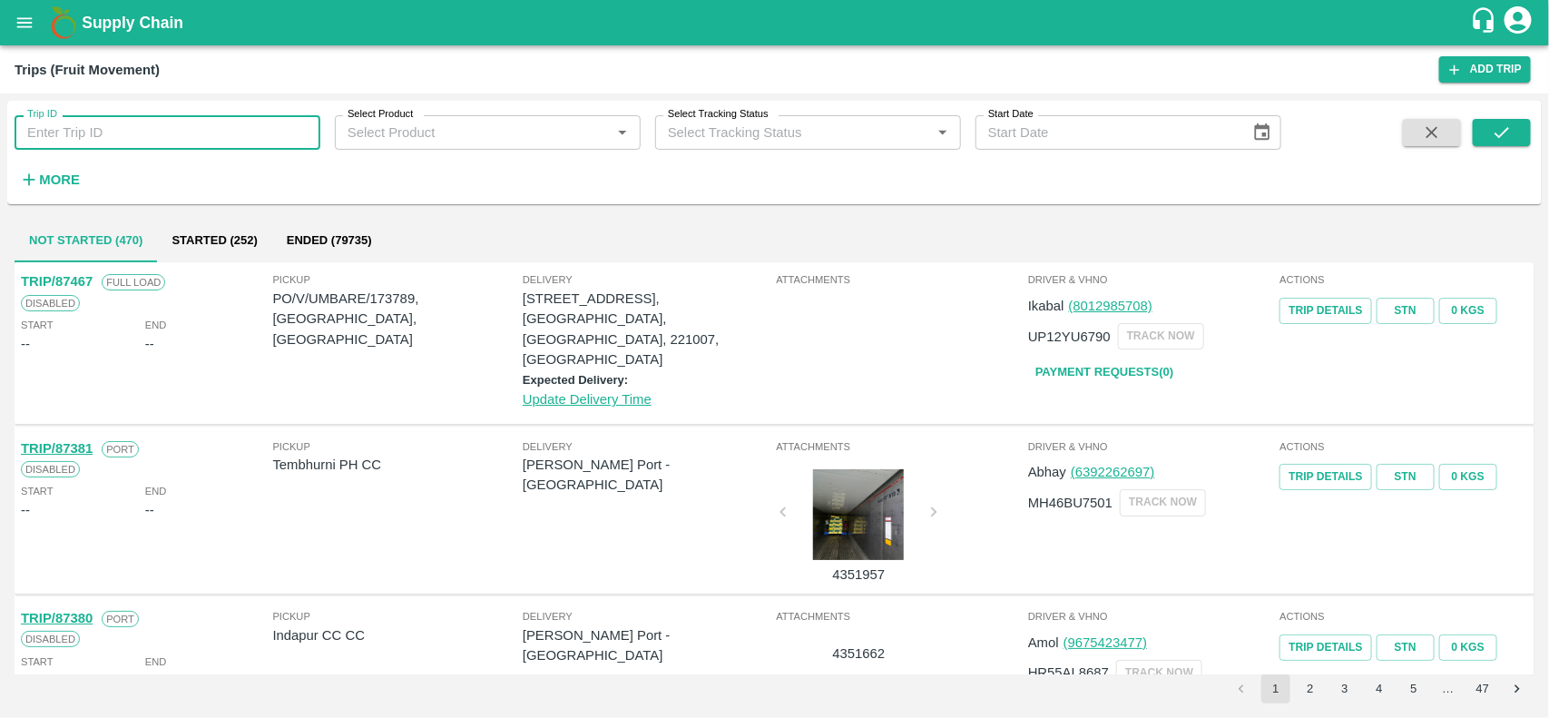
click at [218, 145] on input "Trip ID" at bounding box center [168, 132] width 306 height 34
paste input "71397"
click at [218, 145] on input "71397" at bounding box center [168, 132] width 306 height 34
type input "71397"
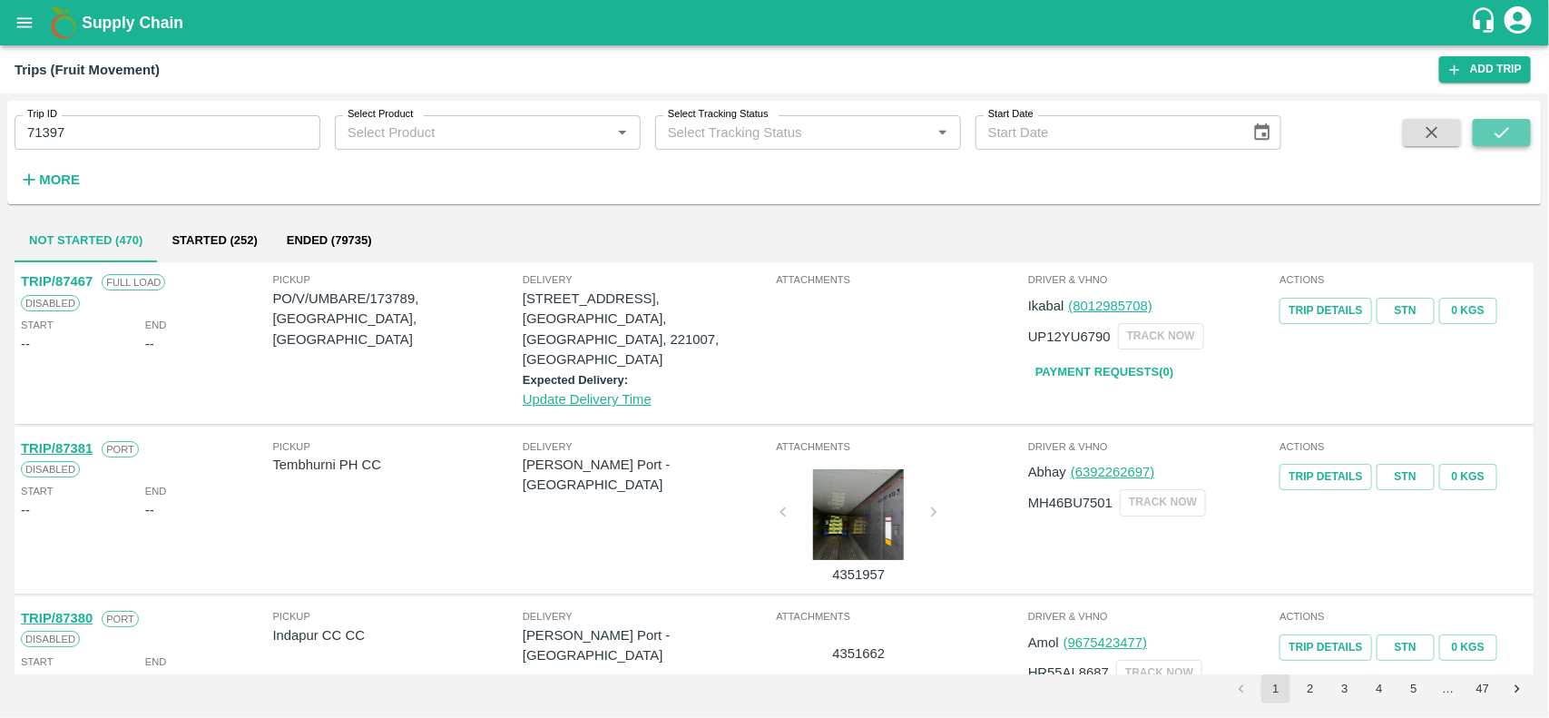
click at [1490, 129] on button "submit" at bounding box center [1502, 132] width 58 height 27
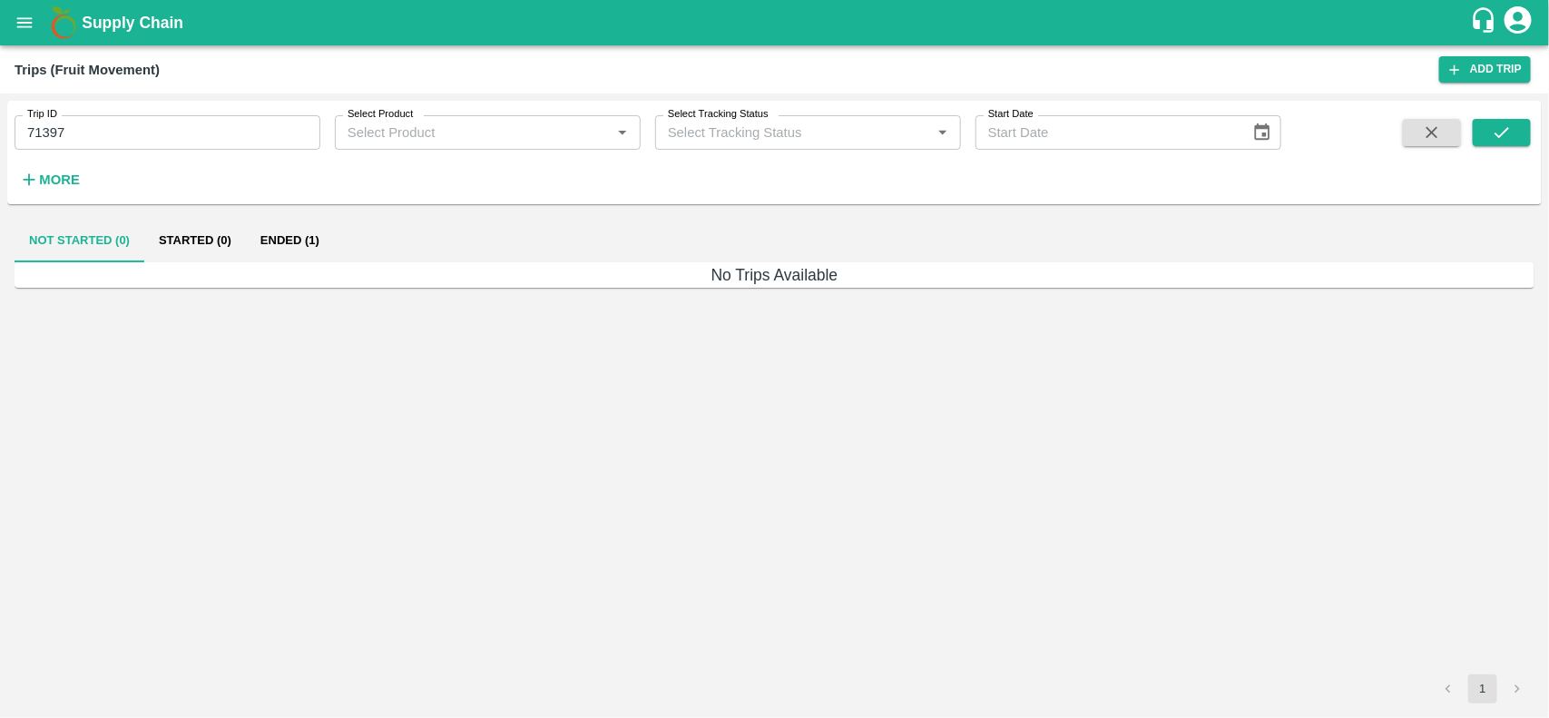
click at [260, 241] on button "Ended (1)" at bounding box center [290, 241] width 88 height 44
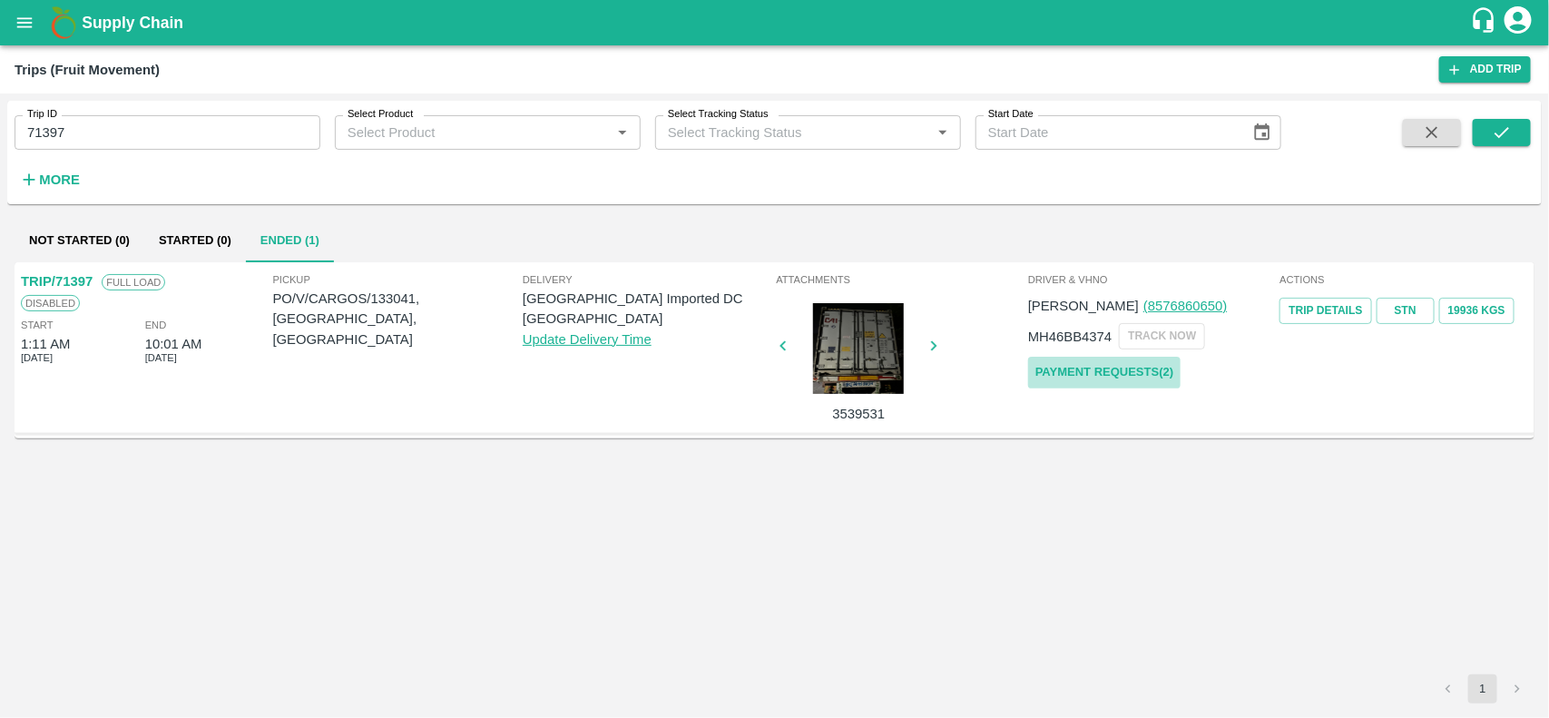
click at [1130, 381] on link "Payment Requests( 2 )" at bounding box center [1104, 373] width 152 height 32
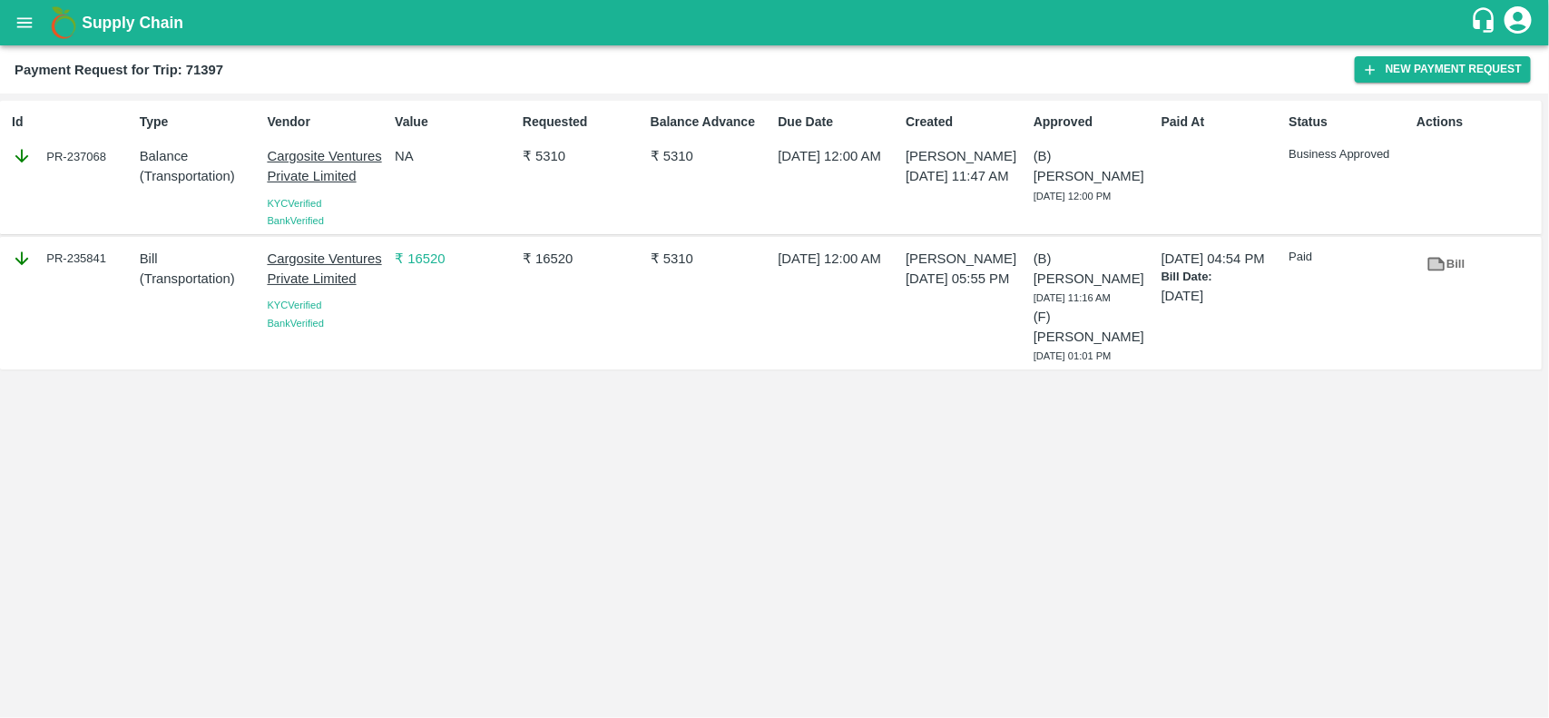
click at [75, 266] on div "PR-235841" at bounding box center [72, 259] width 121 height 20
copy div "PR"
click at [75, 266] on div "PR-235841" at bounding box center [72, 259] width 121 height 20
click at [84, 313] on div "PR-235841" at bounding box center [69, 302] width 128 height 123
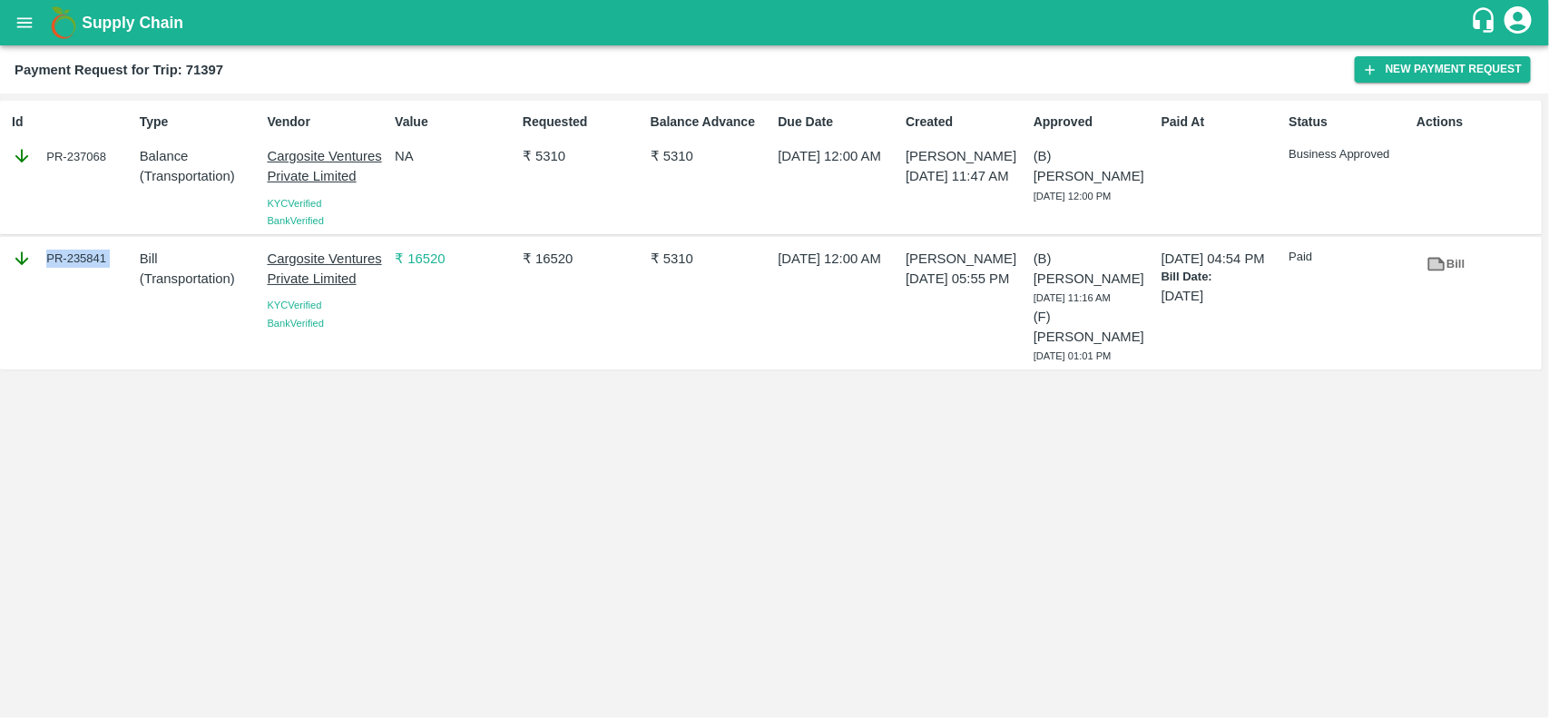
copy div "PR-235841"
click at [84, 313] on div "PR-235841" at bounding box center [69, 302] width 128 height 123
click at [84, 163] on div "PR-237068" at bounding box center [72, 156] width 121 height 20
copy div "PR"
click at [84, 163] on div "PR-237068" at bounding box center [72, 156] width 121 height 20
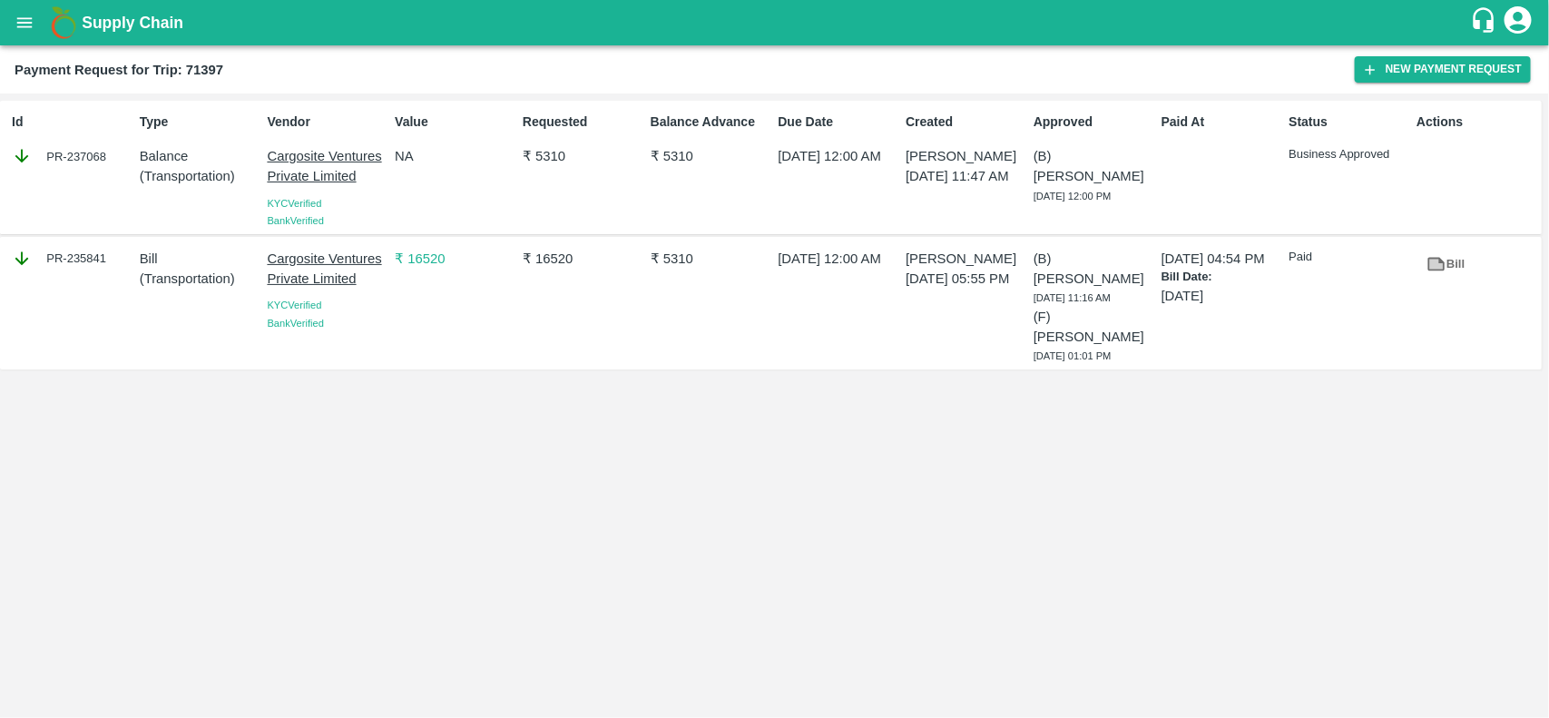
click at [79, 143] on div "Id PR-237068" at bounding box center [69, 167] width 128 height 124
copy div "PR"
click at [79, 143] on div "Id PR-237068" at bounding box center [69, 167] width 128 height 124
click at [91, 165] on div "PR-237068" at bounding box center [72, 156] width 121 height 20
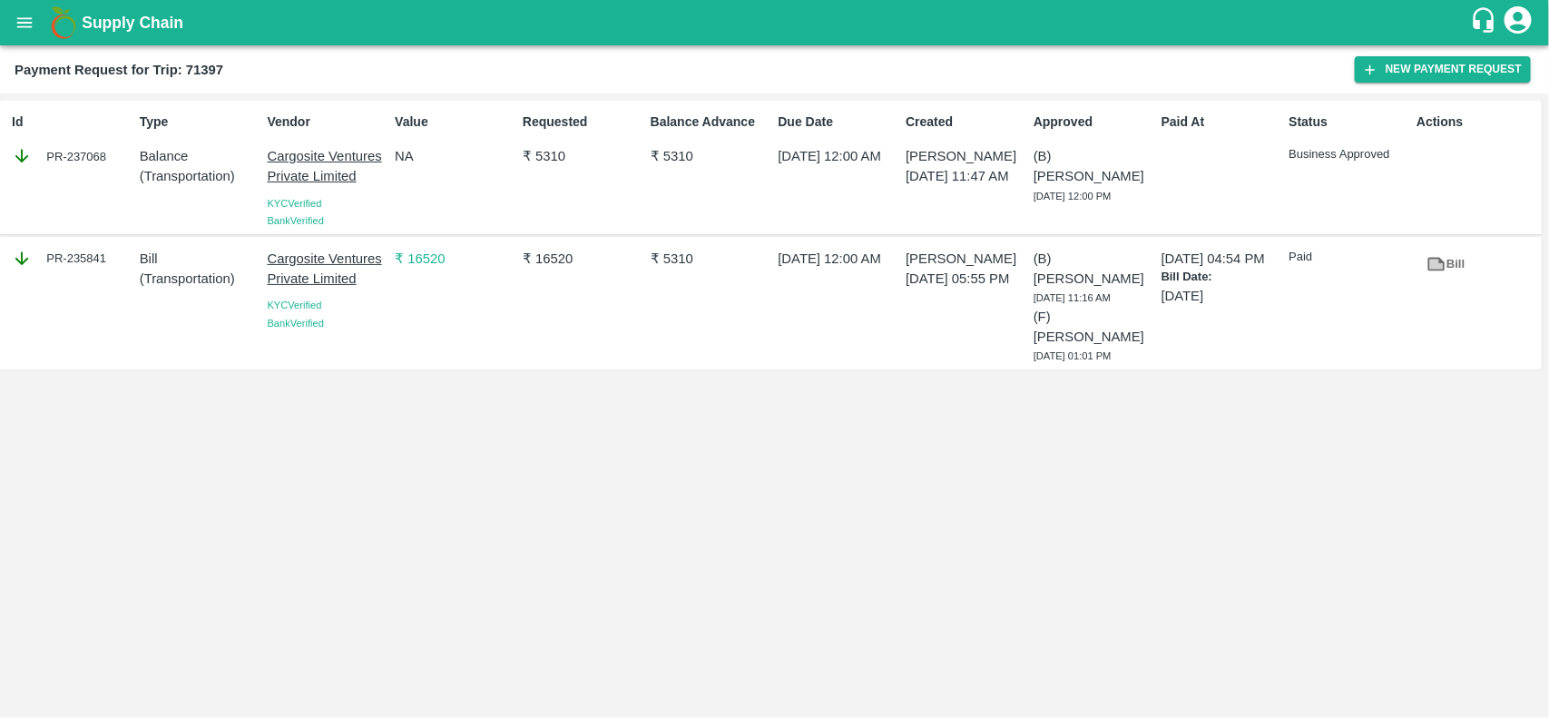
click at [89, 155] on div "PR-237068" at bounding box center [72, 156] width 121 height 20
copy div "237068"
click at [89, 155] on div "PR-237068" at bounding box center [72, 156] width 121 height 20
click at [97, 160] on div "PR-237068" at bounding box center [72, 156] width 121 height 20
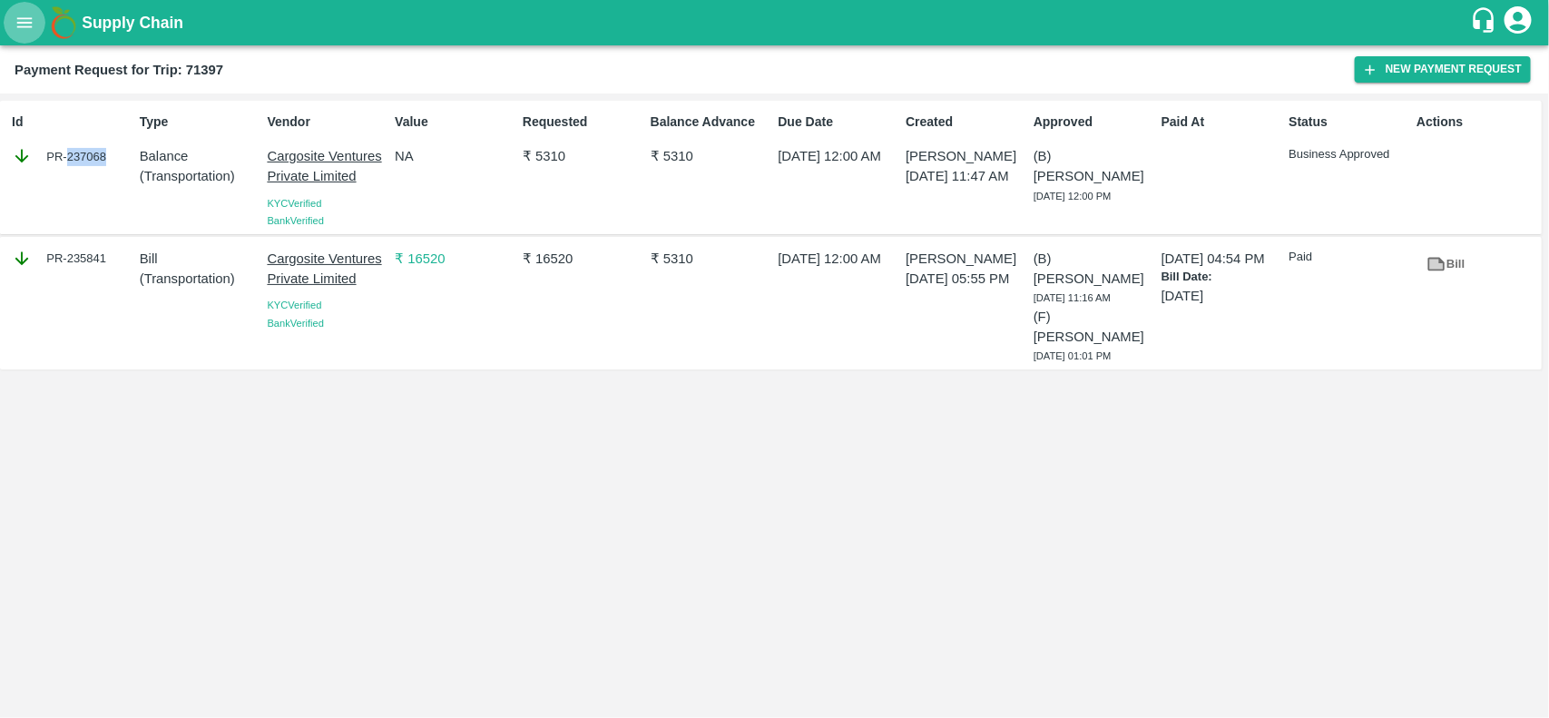
click at [30, 37] on button "open drawer" at bounding box center [25, 23] width 42 height 42
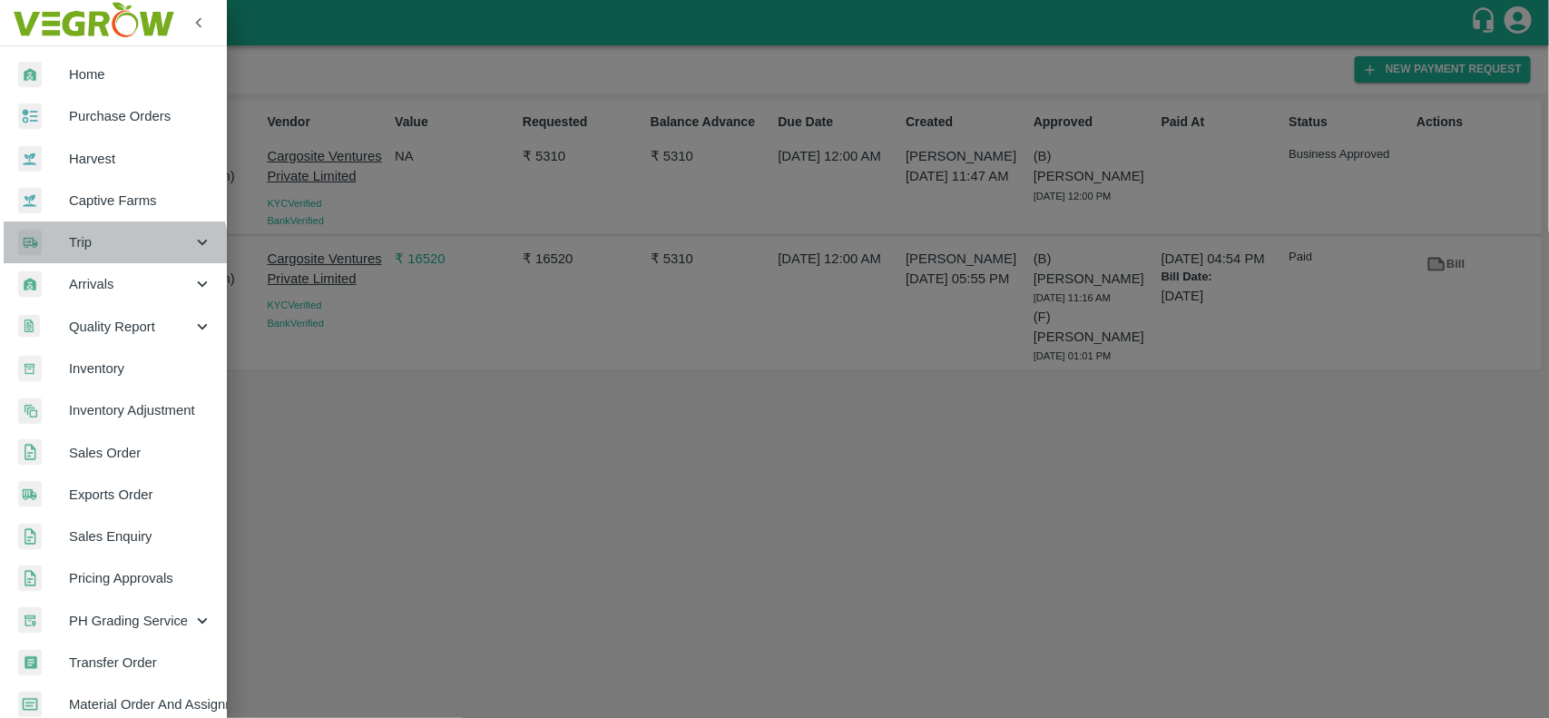
click at [104, 255] on div "Trip" at bounding box center [113, 242] width 227 height 42
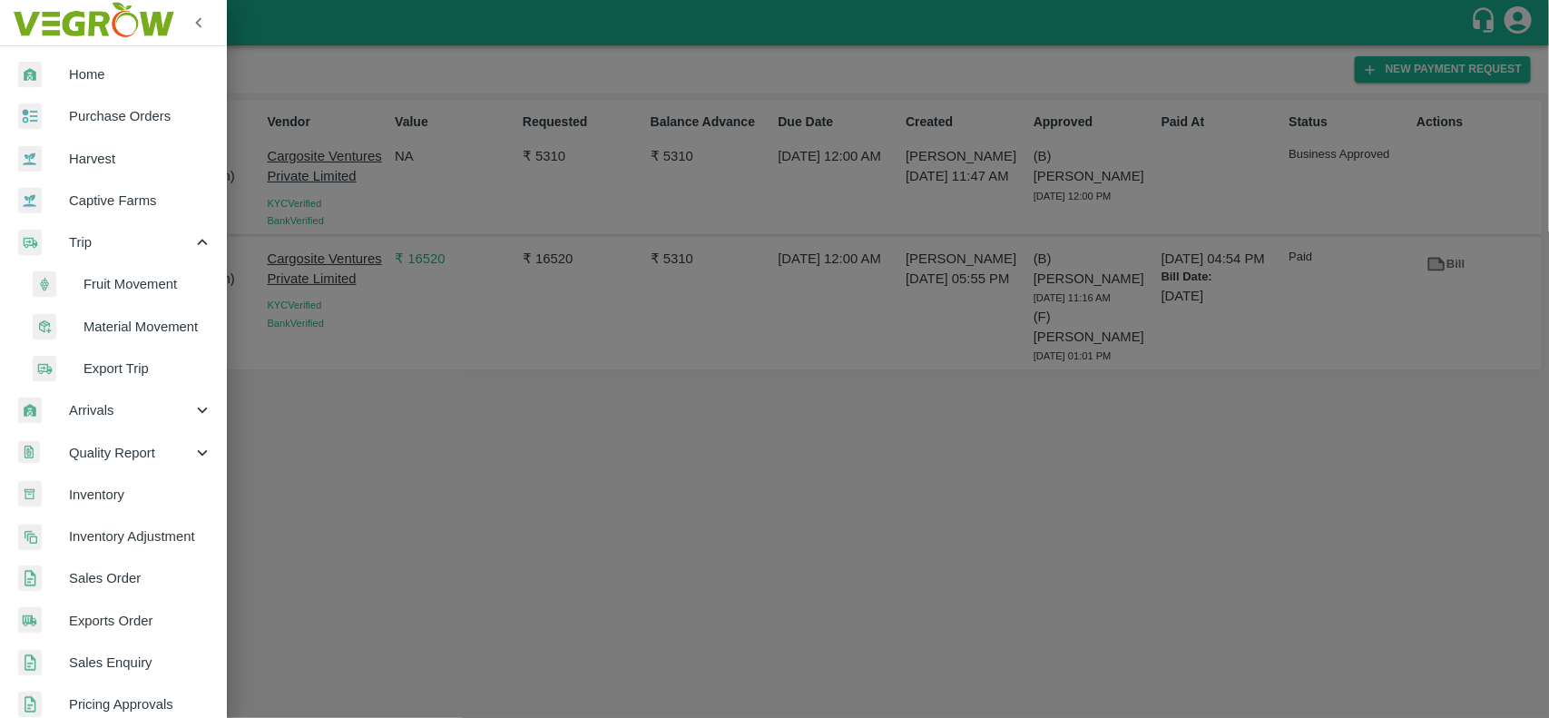
click at [107, 283] on span "Fruit Movement" at bounding box center [147, 284] width 129 height 20
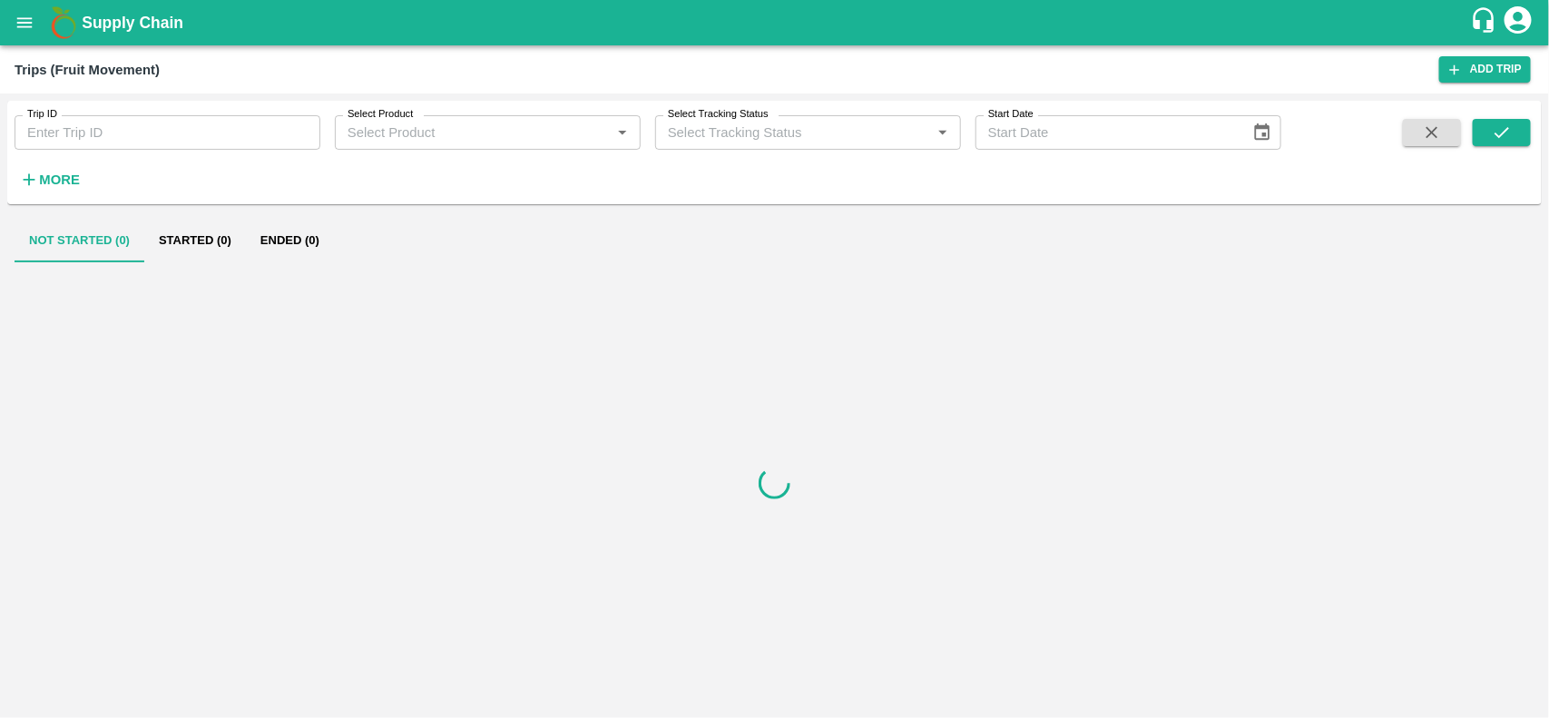
click at [141, 141] on input "Trip ID" at bounding box center [168, 132] width 306 height 34
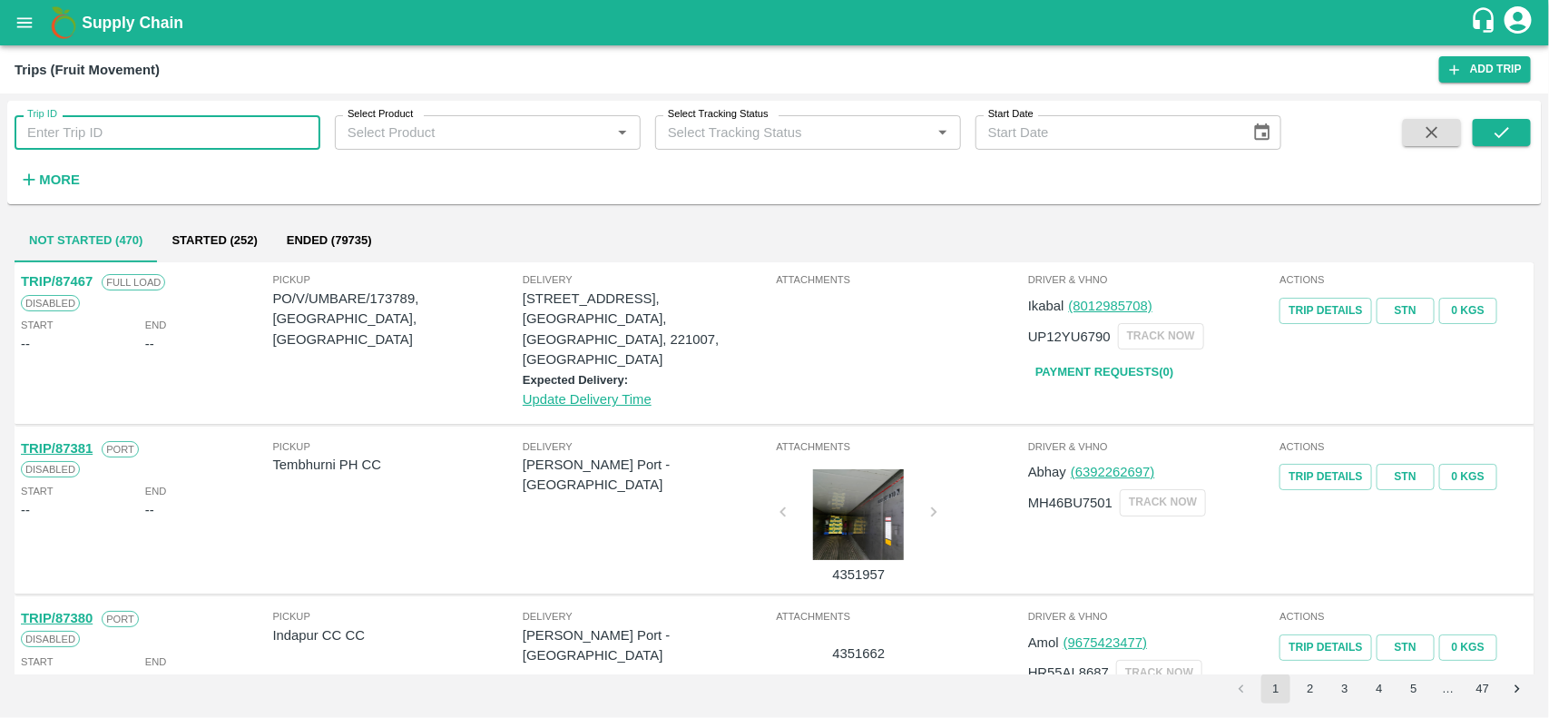
click at [141, 141] on input "Trip ID" at bounding box center [168, 132] width 306 height 34
paste input "71394"
click at [141, 141] on input "71394" at bounding box center [168, 132] width 306 height 34
type input "71394"
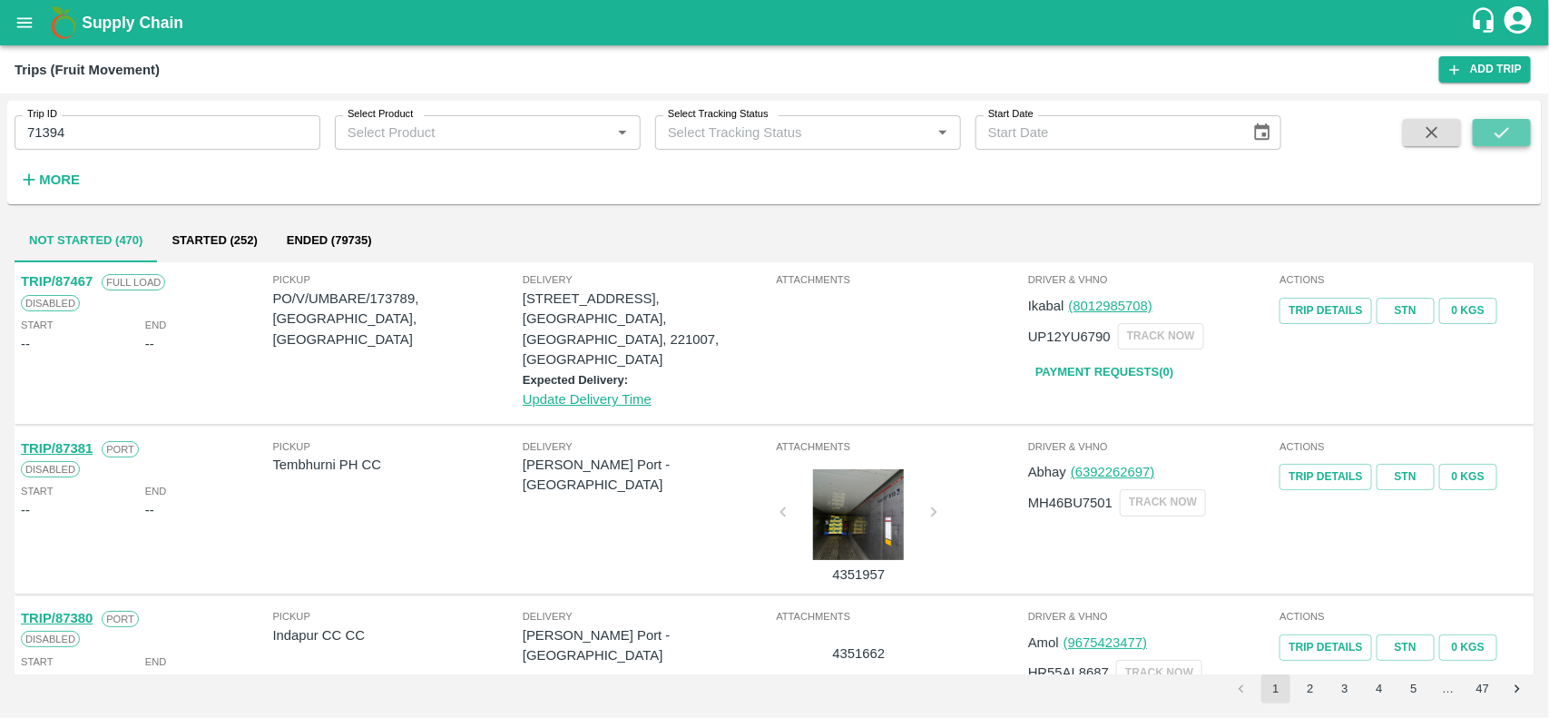
click at [1521, 128] on button "submit" at bounding box center [1502, 132] width 58 height 27
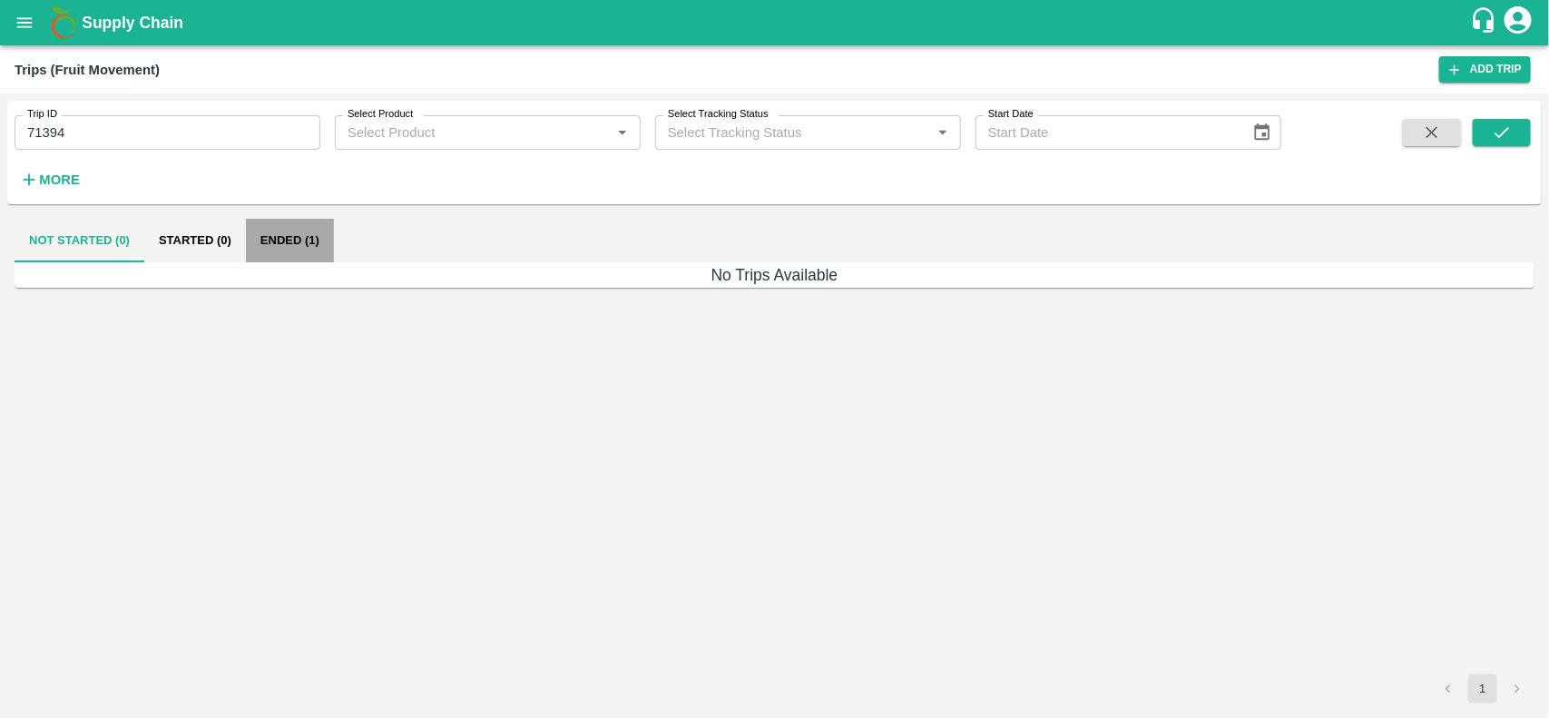
click at [261, 242] on button "Ended (1)" at bounding box center [290, 241] width 88 height 44
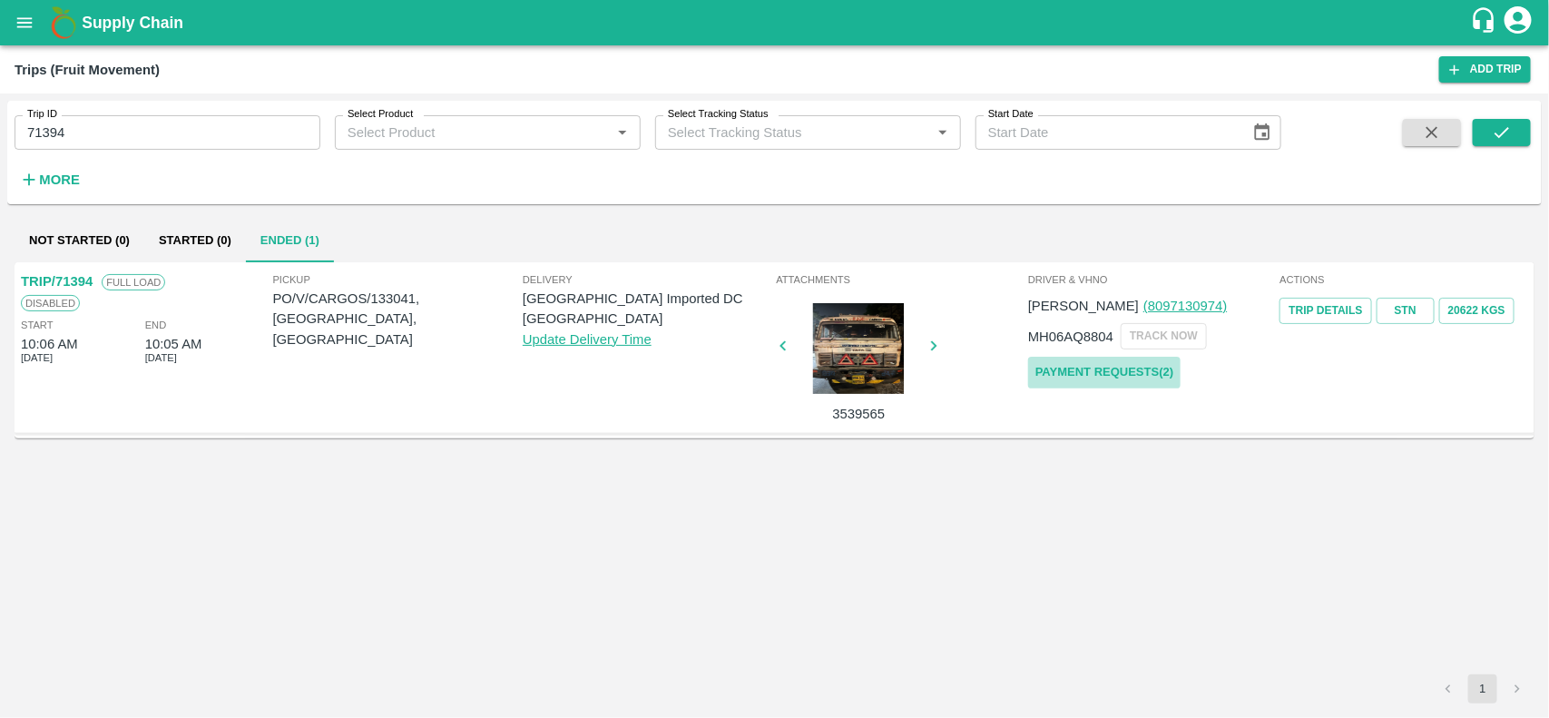
click at [1095, 377] on link "Payment Requests( 2 )" at bounding box center [1104, 373] width 152 height 32
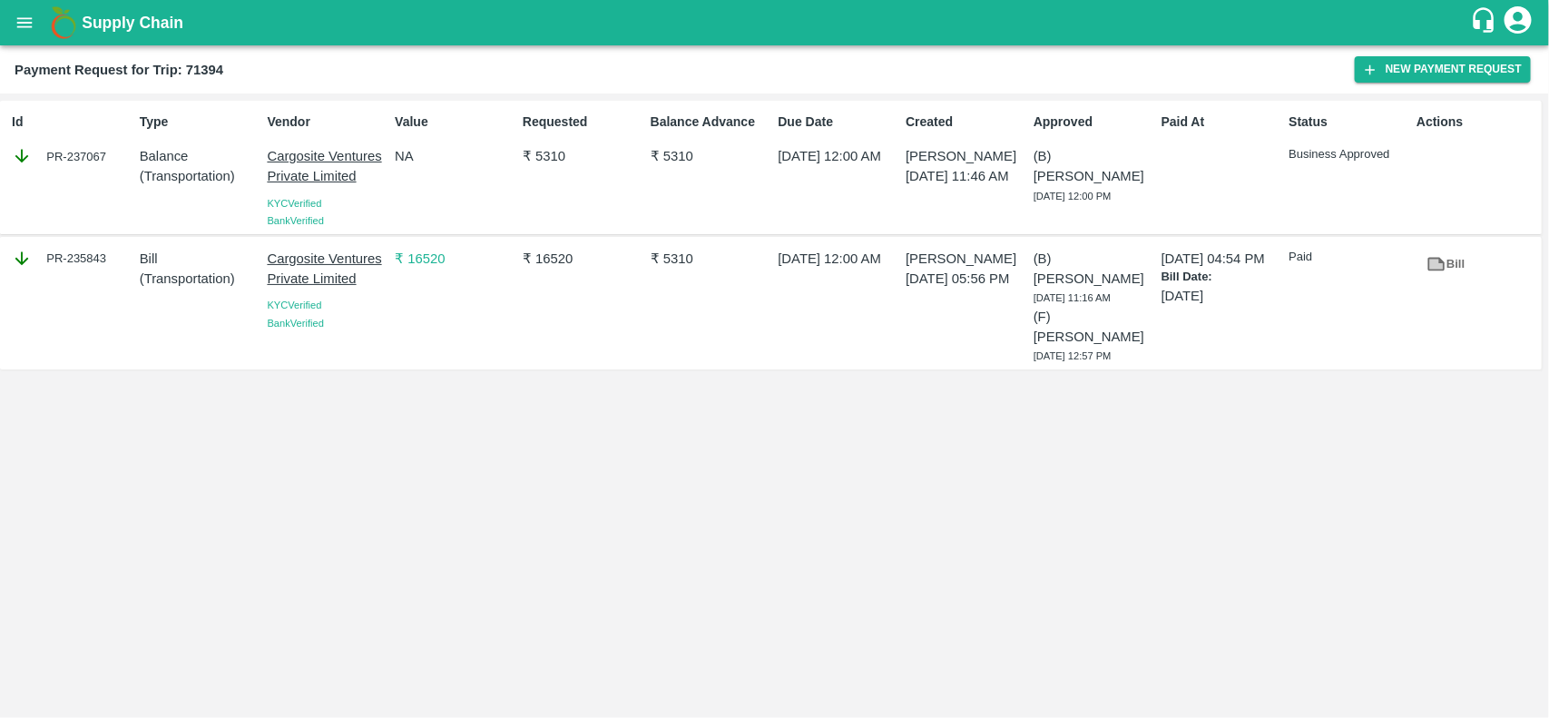
click at [71, 260] on div "PR-235843" at bounding box center [72, 259] width 121 height 20
copy div "235843"
click at [71, 260] on div "PR-235843" at bounding box center [72, 259] width 121 height 20
click at [27, 16] on icon "open drawer" at bounding box center [25, 23] width 20 height 20
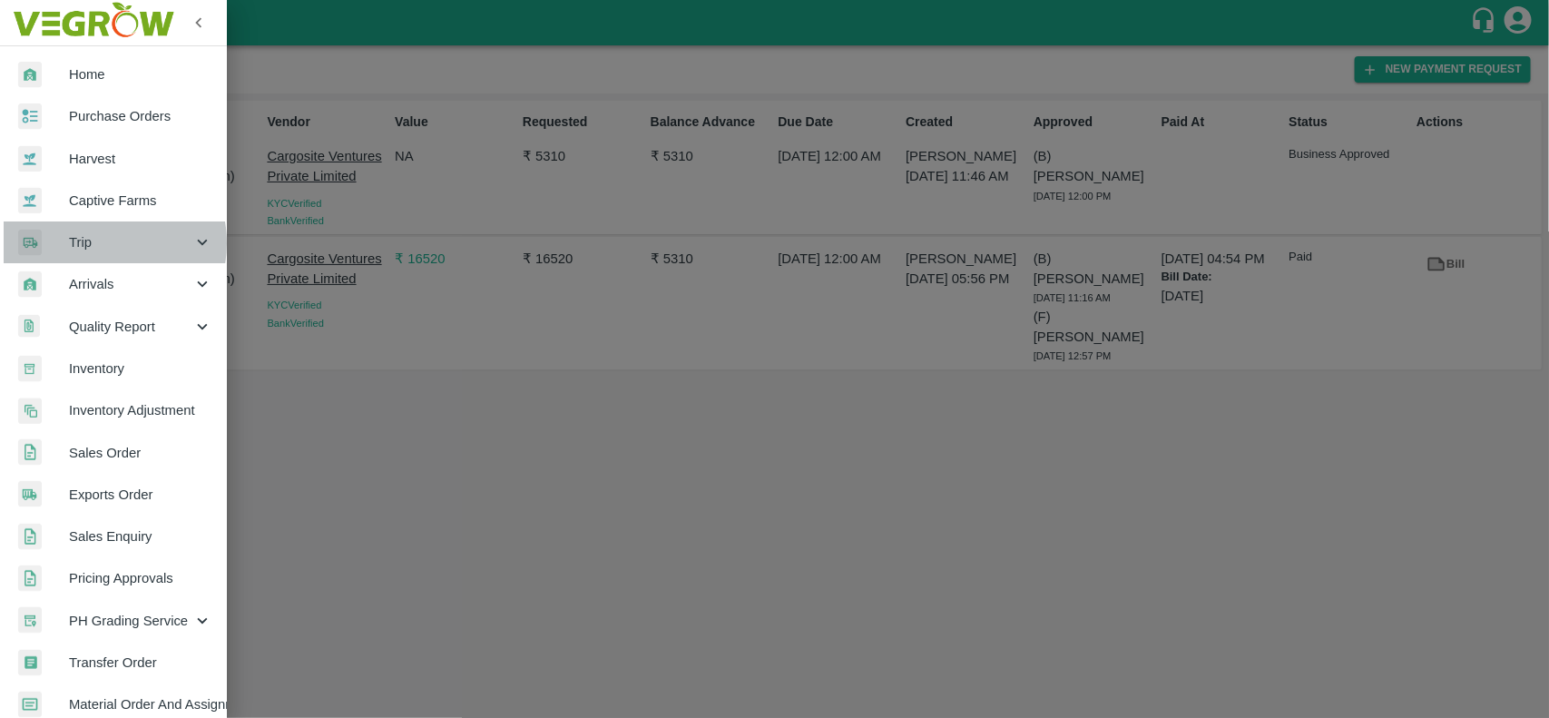
click at [92, 243] on span "Trip" at bounding box center [130, 242] width 123 height 20
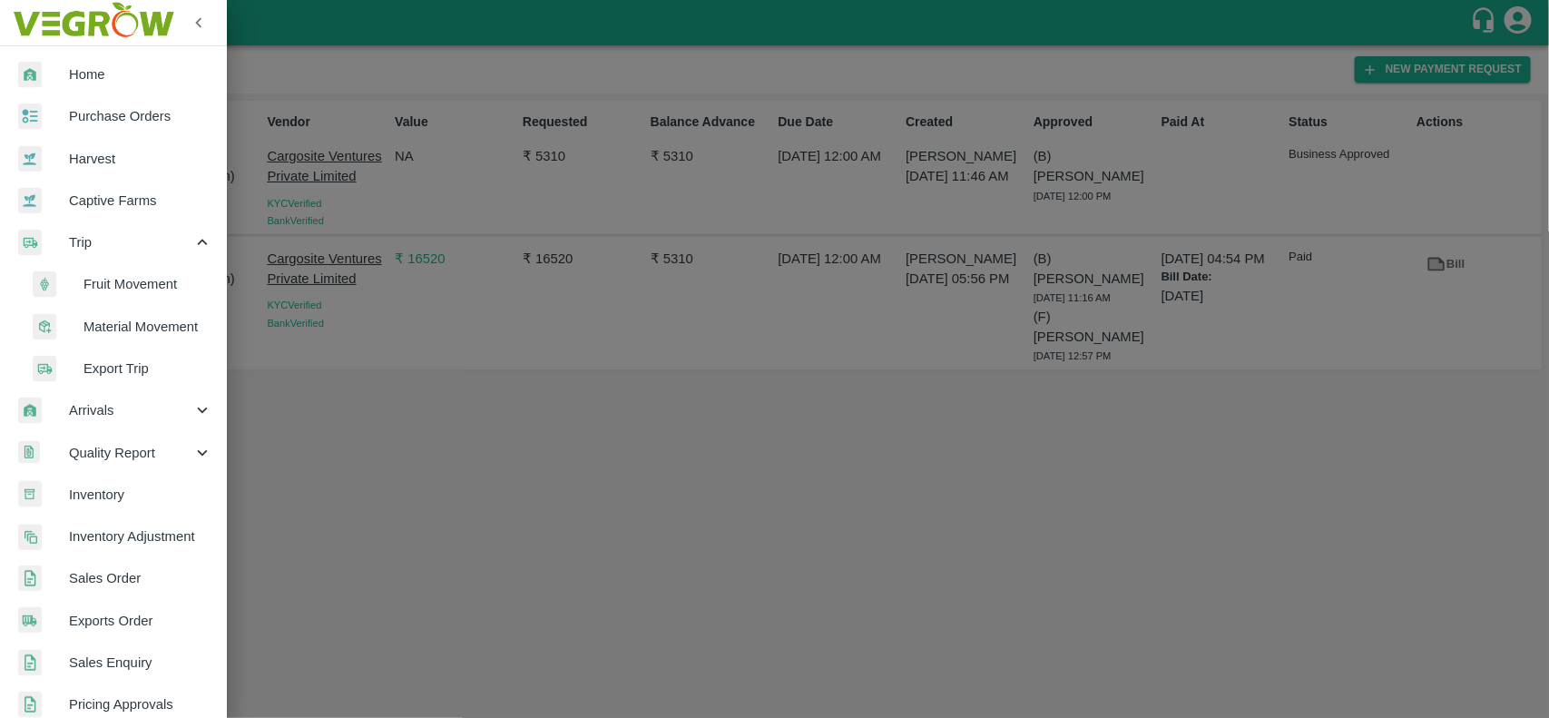
click at [123, 282] on span "Fruit Movement" at bounding box center [147, 284] width 129 height 20
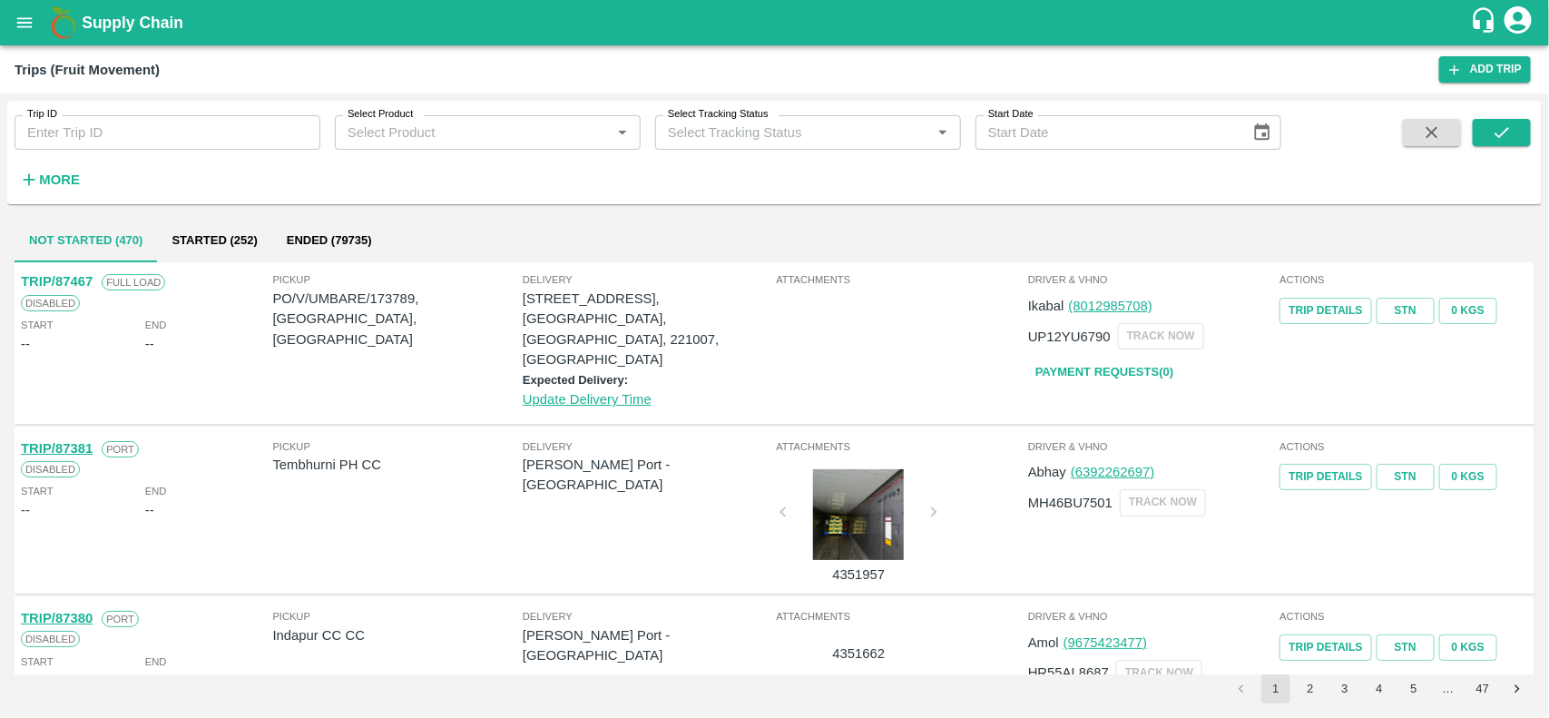
click at [200, 119] on input "Trip ID" at bounding box center [168, 132] width 306 height 34
paste input "75279"
type input "75279"
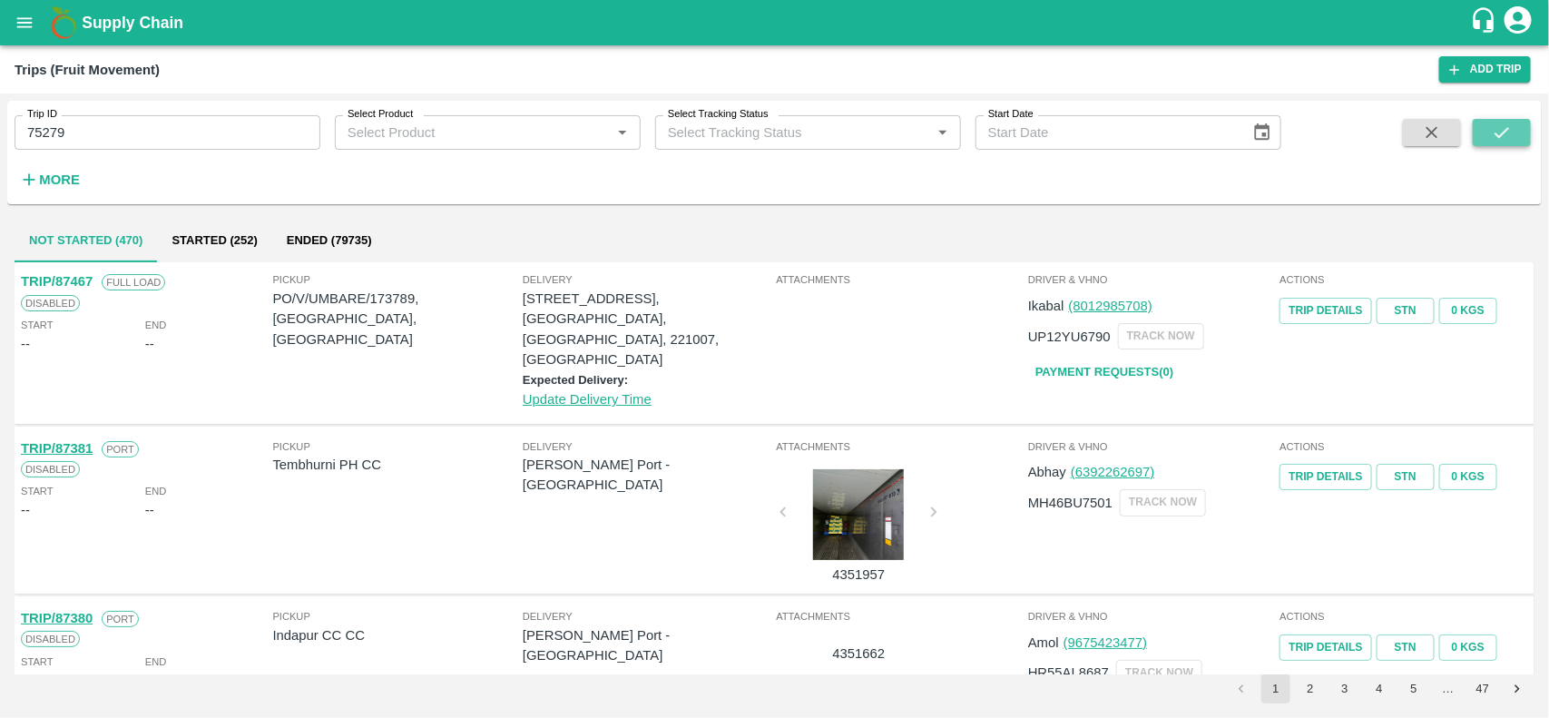
click at [1492, 133] on icon "submit" at bounding box center [1502, 133] width 20 height 20
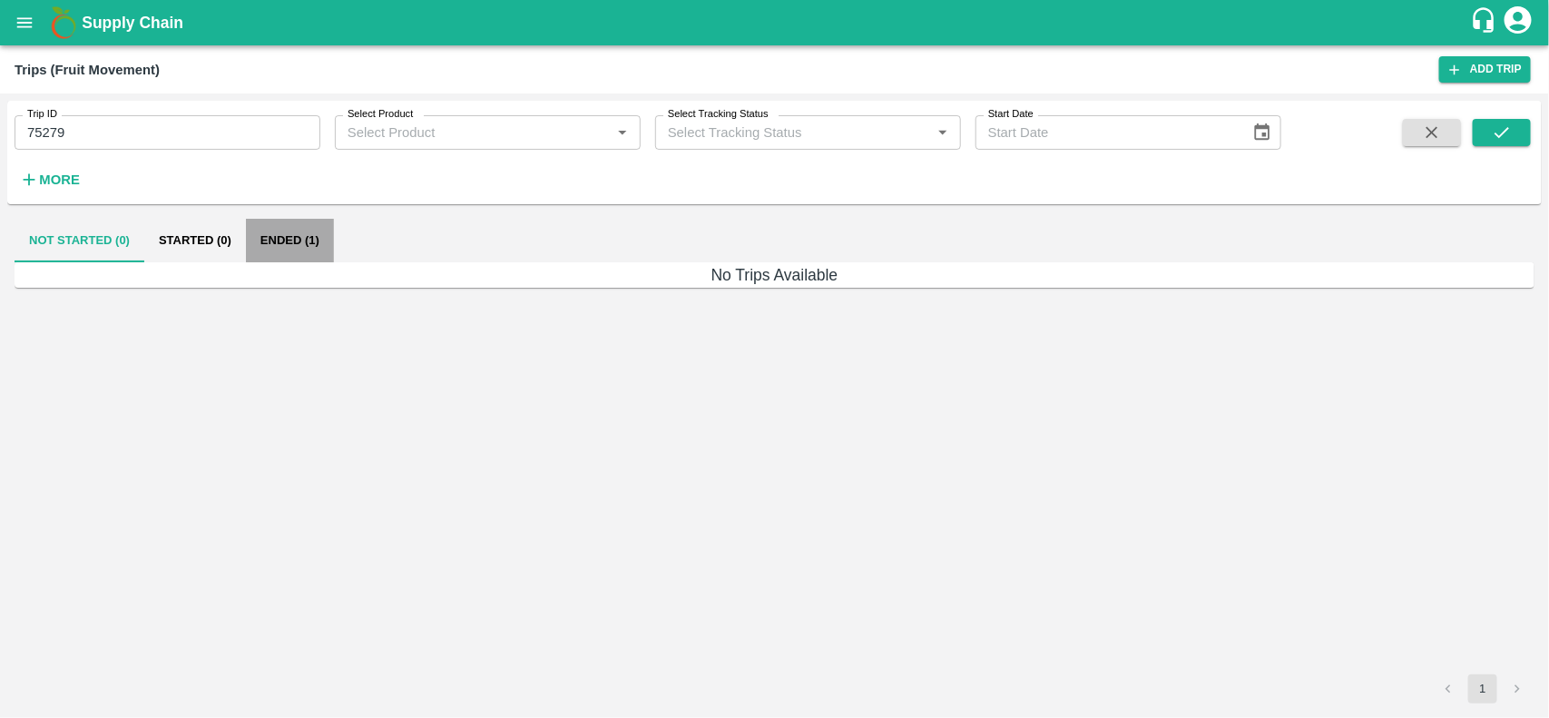
click at [284, 240] on button "Ended (1)" at bounding box center [290, 241] width 88 height 44
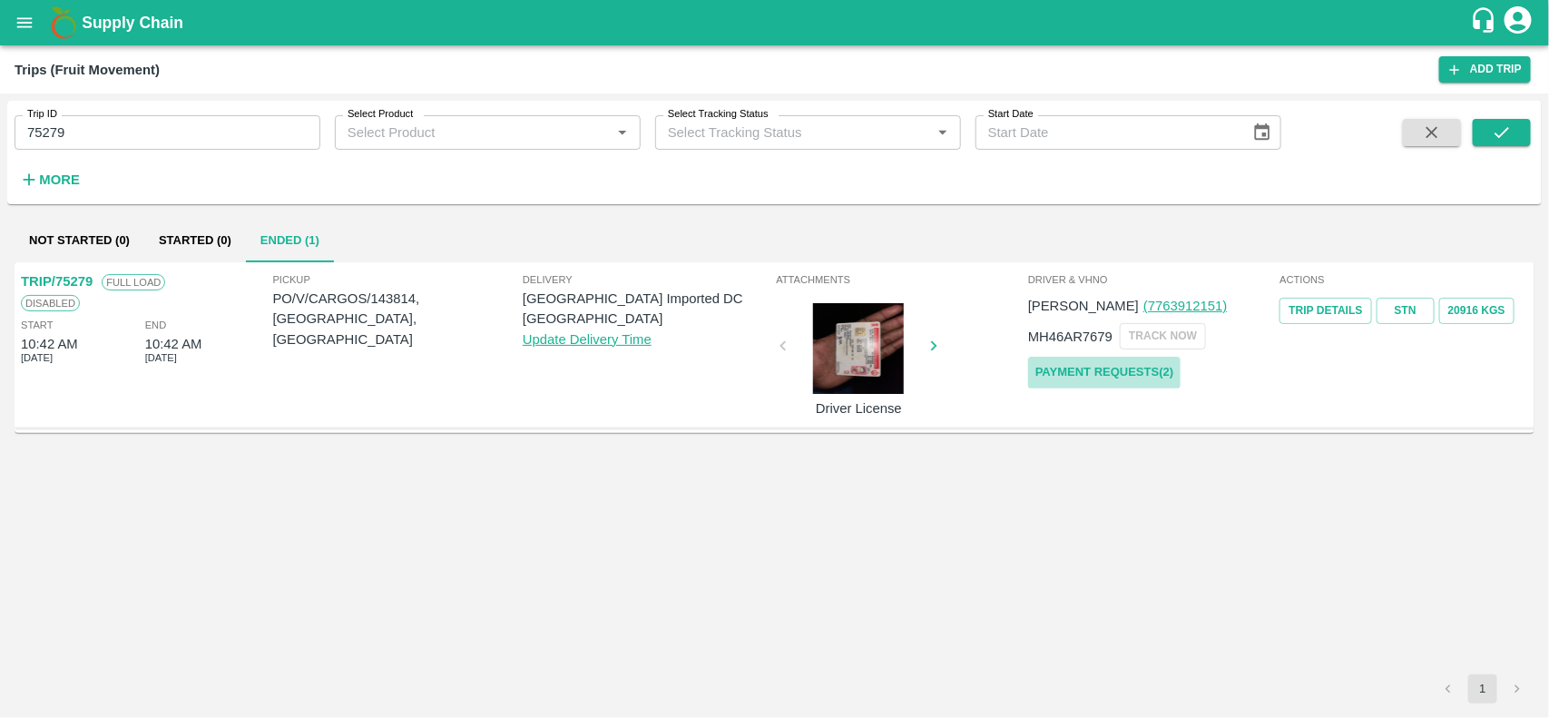
click at [1130, 366] on link "Payment Requests( 2 )" at bounding box center [1104, 373] width 152 height 32
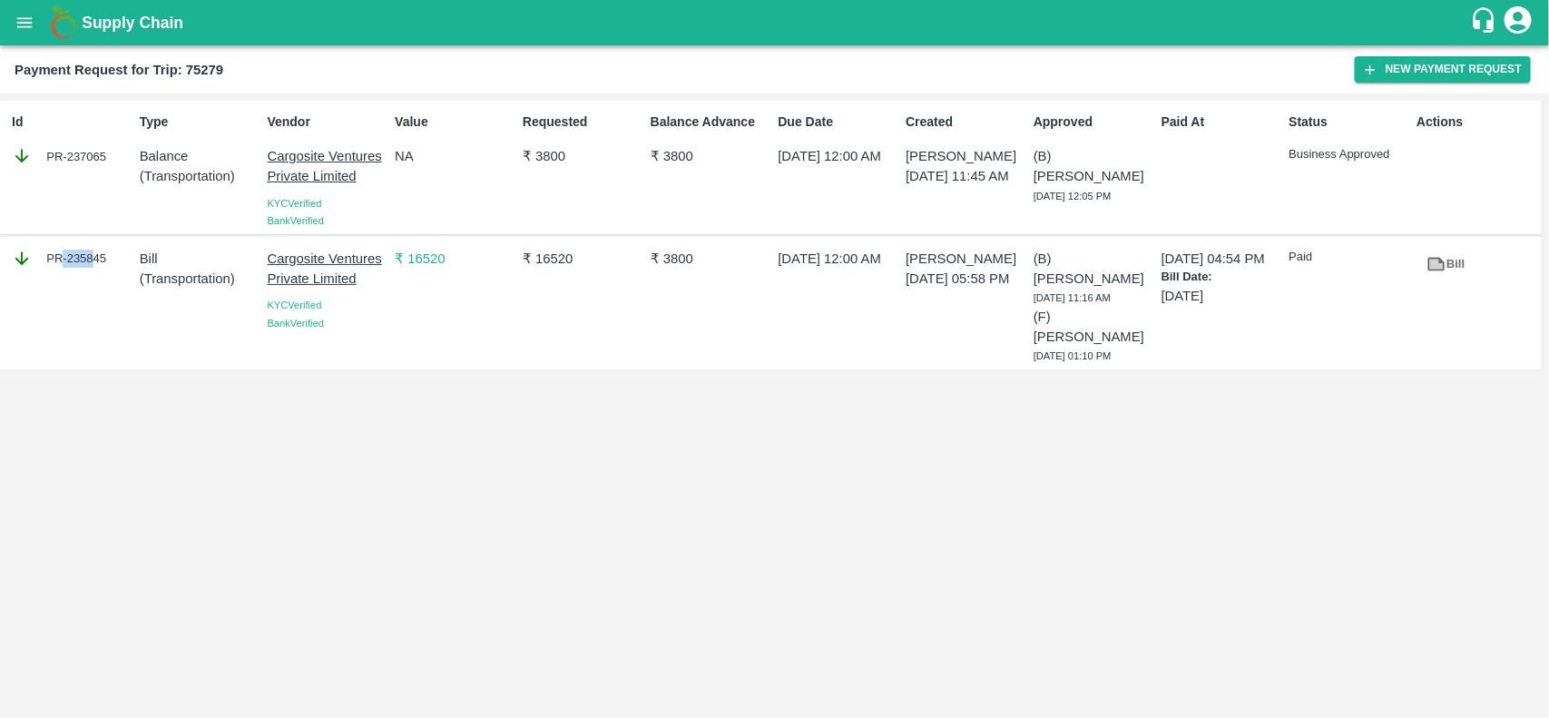
drag, startPoint x: 64, startPoint y: 278, endPoint x: 92, endPoint y: 278, distance: 27.2
click at [92, 278] on div "PR-235845" at bounding box center [69, 302] width 128 height 123
click at [19, 19] on icon "open drawer" at bounding box center [24, 22] width 15 height 10
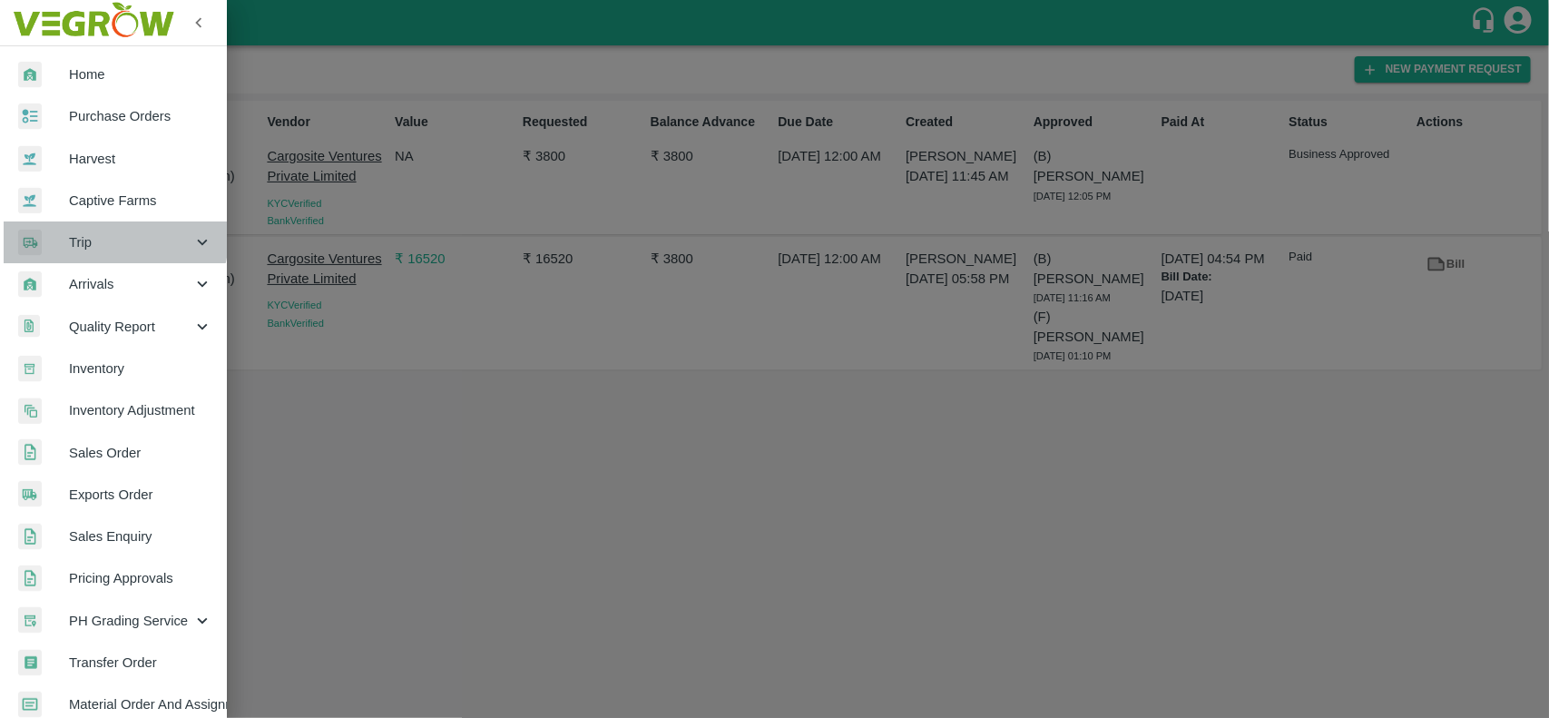
click at [74, 229] on div "Trip" at bounding box center [113, 242] width 227 height 42
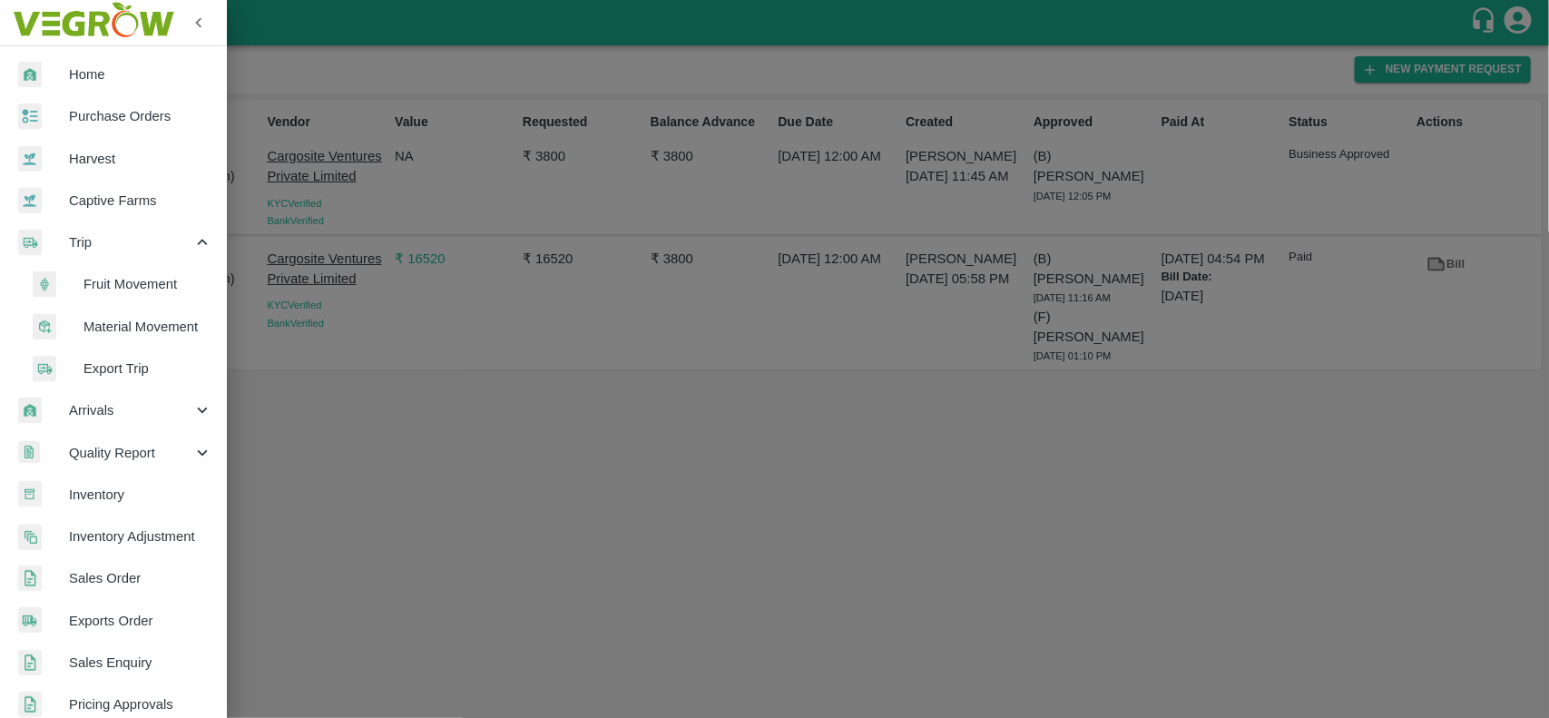
click at [107, 299] on li "Fruit Movement" at bounding box center [121, 284] width 212 height 42
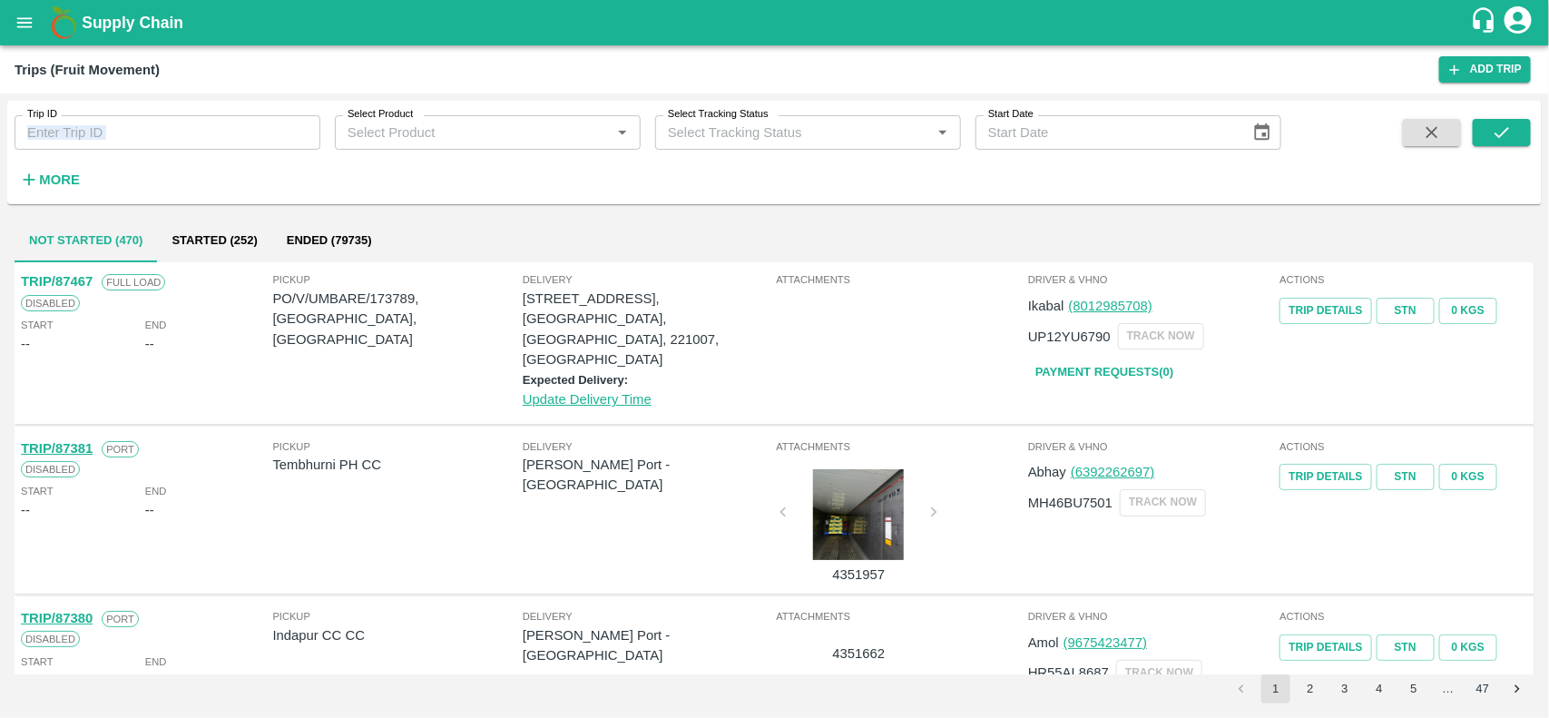
drag, startPoint x: 211, startPoint y: 156, endPoint x: 207, endPoint y: 132, distance: 24.0
click at [207, 132] on div "Trip ID Trip ID Select Product Select Product   * Select Tracking Status Select…" at bounding box center [640, 148] width 1281 height 94
click at [207, 132] on input "Trip ID" at bounding box center [168, 132] width 306 height 34
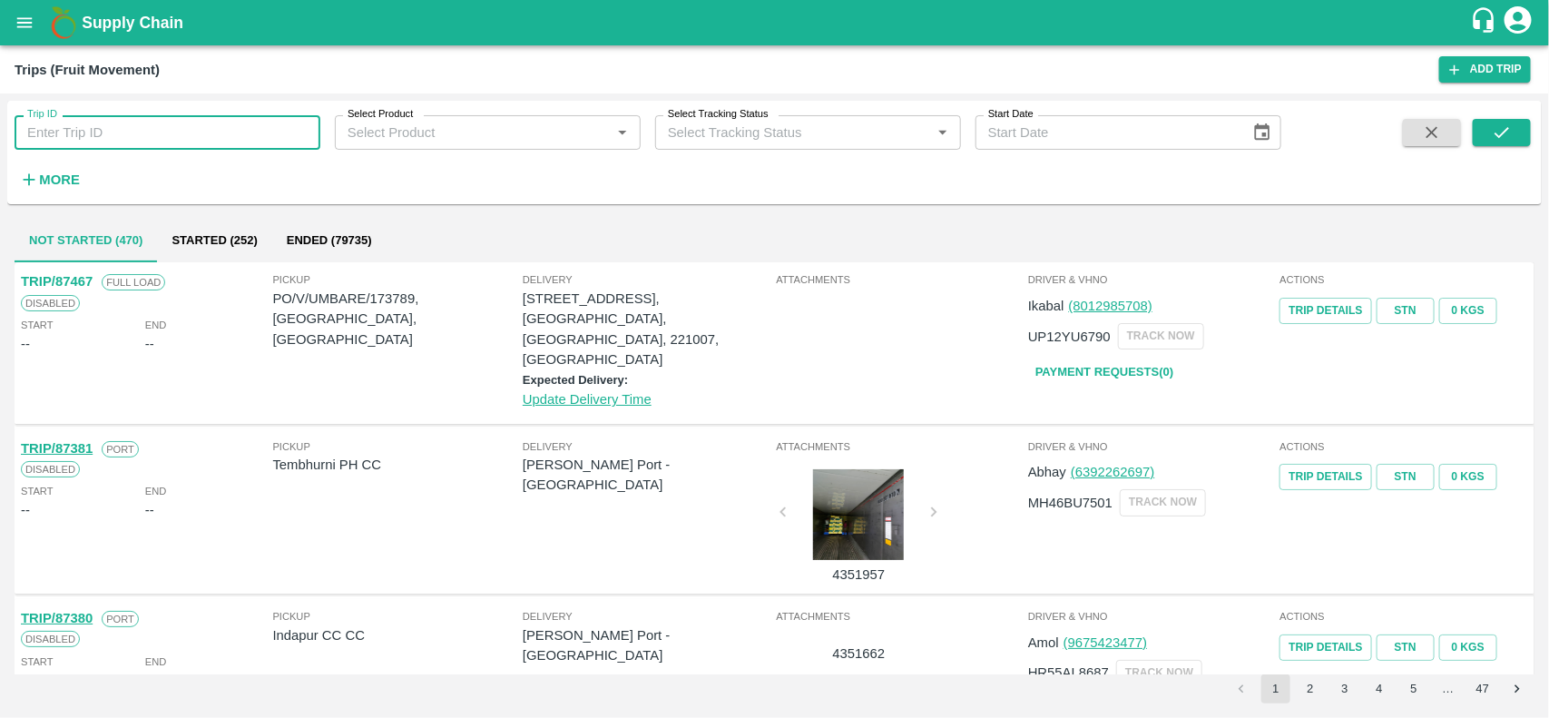
paste input "76604"
type input "76604"
click at [1504, 152] on span at bounding box center [1502, 156] width 58 height 74
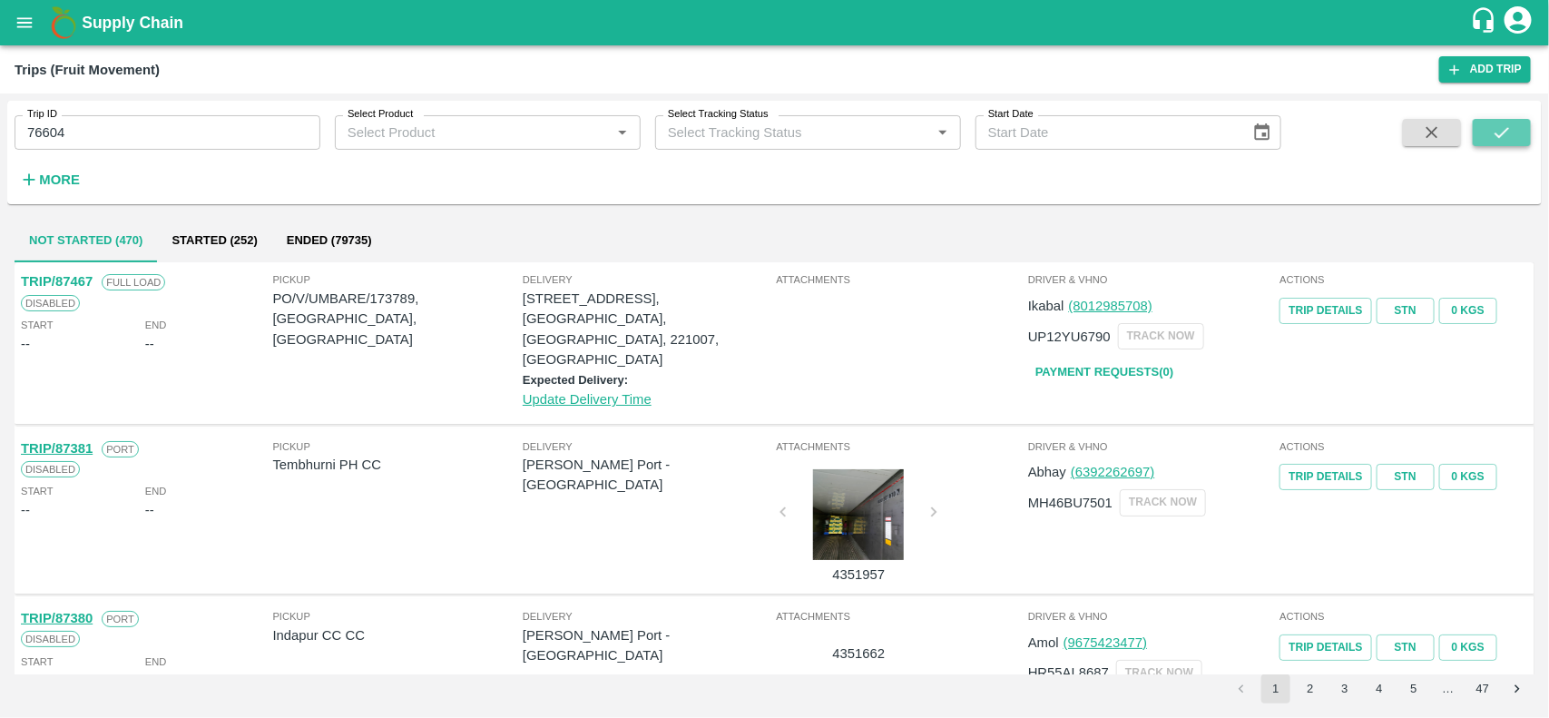
click at [1505, 145] on button "submit" at bounding box center [1502, 132] width 58 height 27
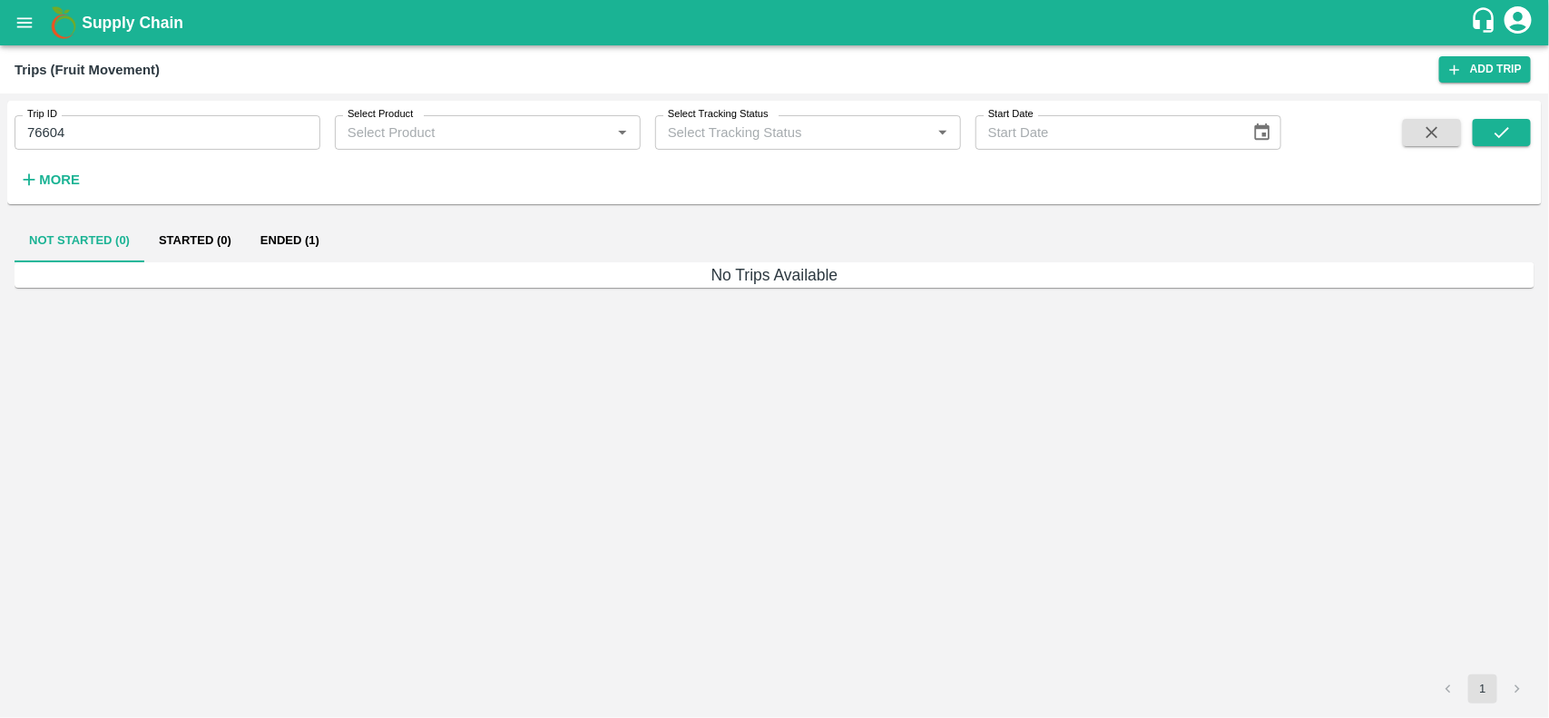
click at [295, 230] on button "Ended (1)" at bounding box center [290, 241] width 88 height 44
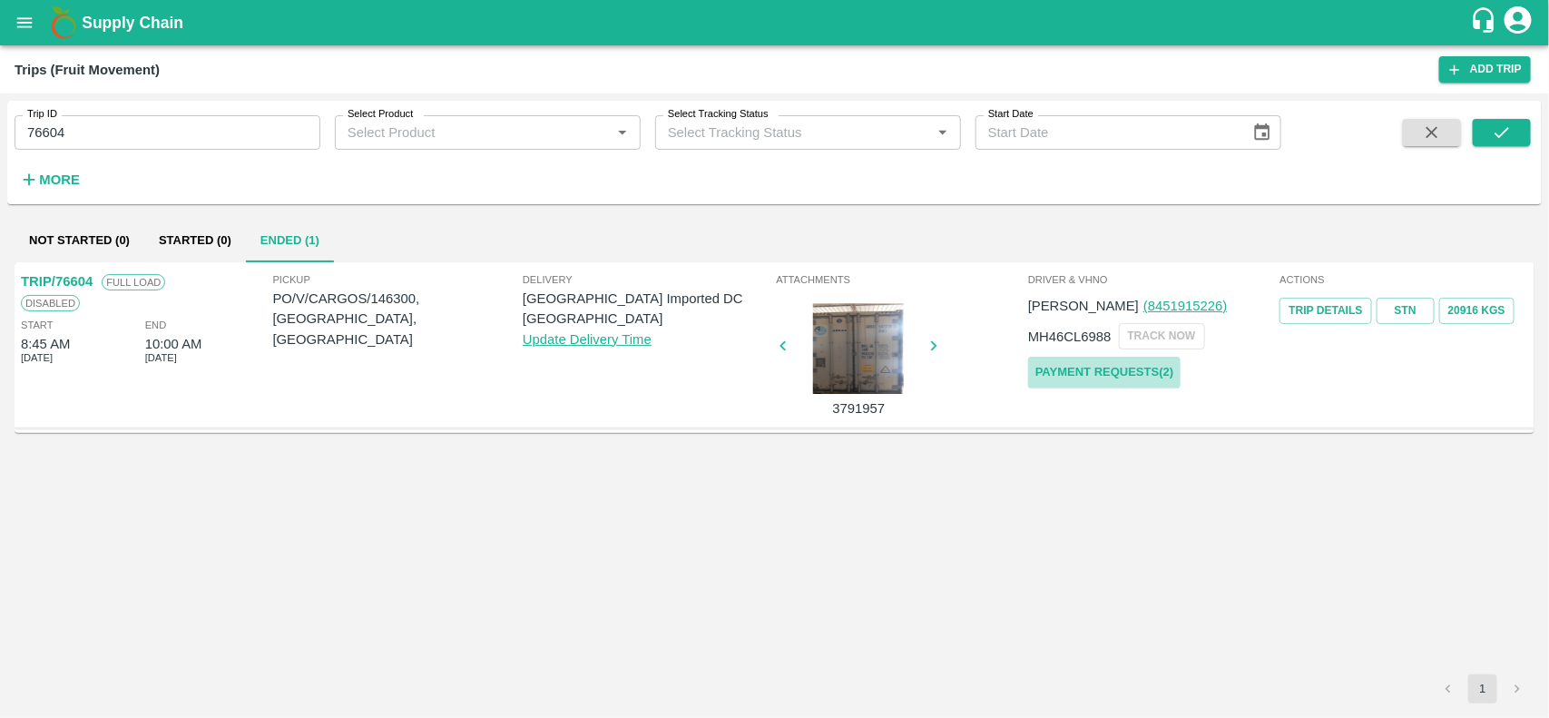
click at [1112, 364] on link "Payment Requests( 2 )" at bounding box center [1104, 373] width 152 height 32
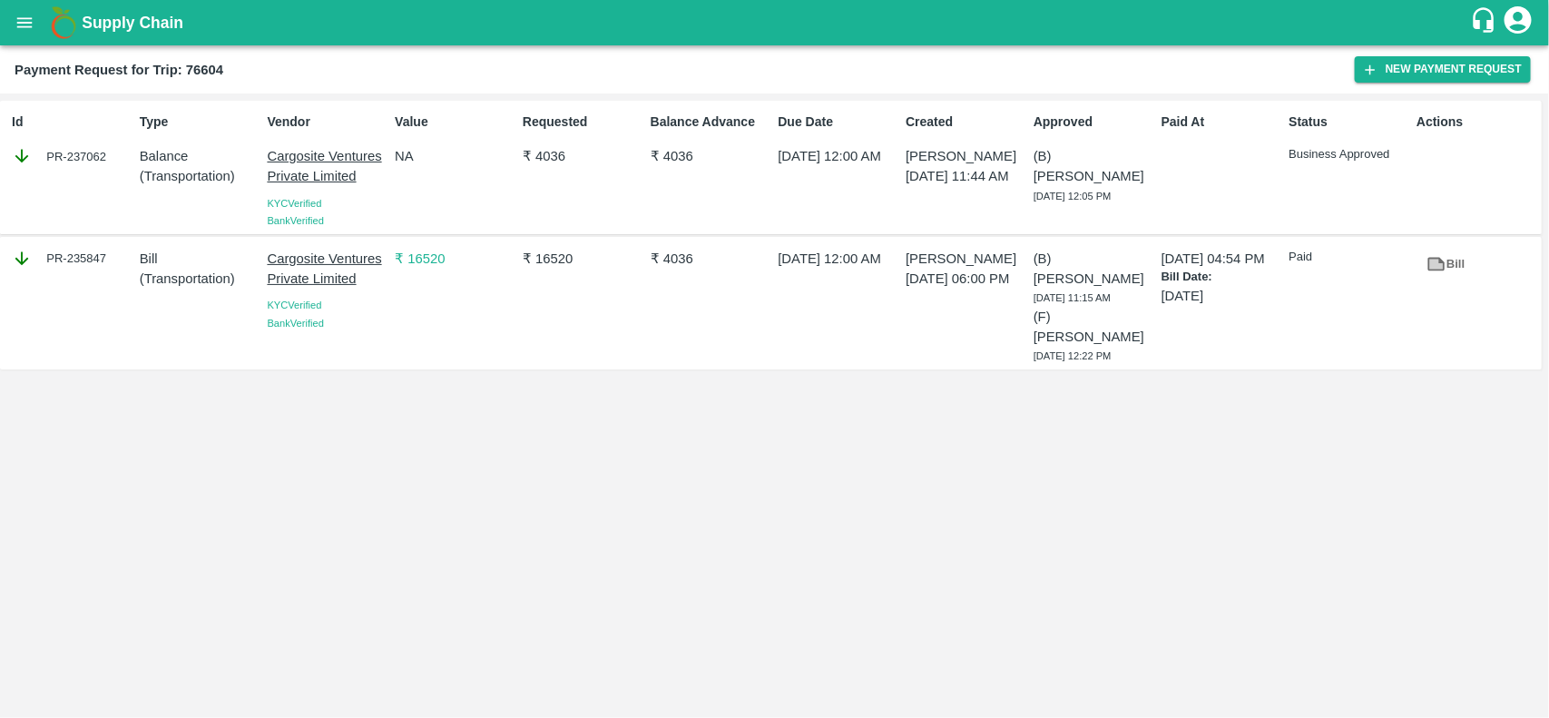
click at [86, 315] on div "PR-235847" at bounding box center [69, 302] width 128 height 123
copy div "235847"
click at [48, 44] on div "Supply Chain" at bounding box center [774, 22] width 1549 height 45
click at [36, 41] on div "Supply Chain" at bounding box center [774, 22] width 1549 height 45
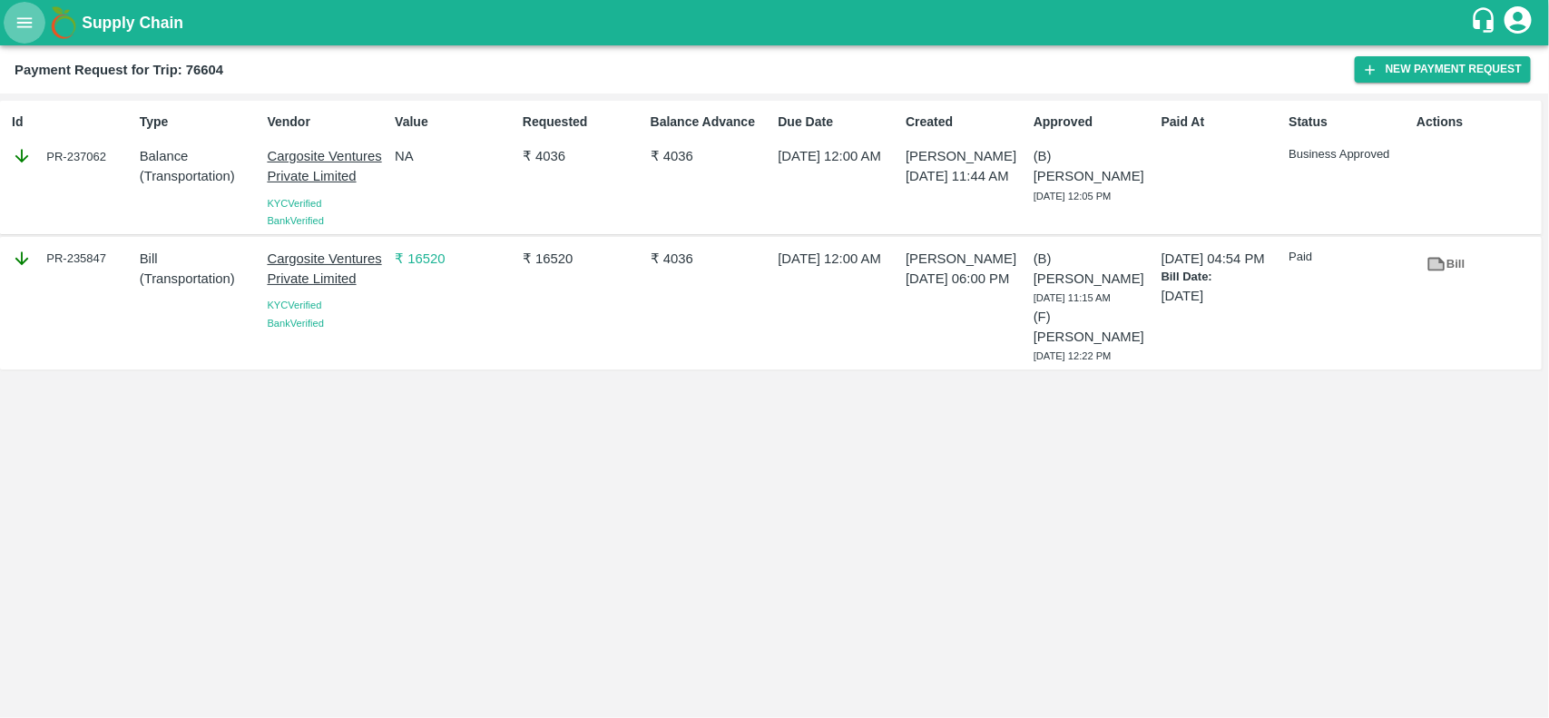
click at [23, 30] on icon "open drawer" at bounding box center [25, 23] width 20 height 20
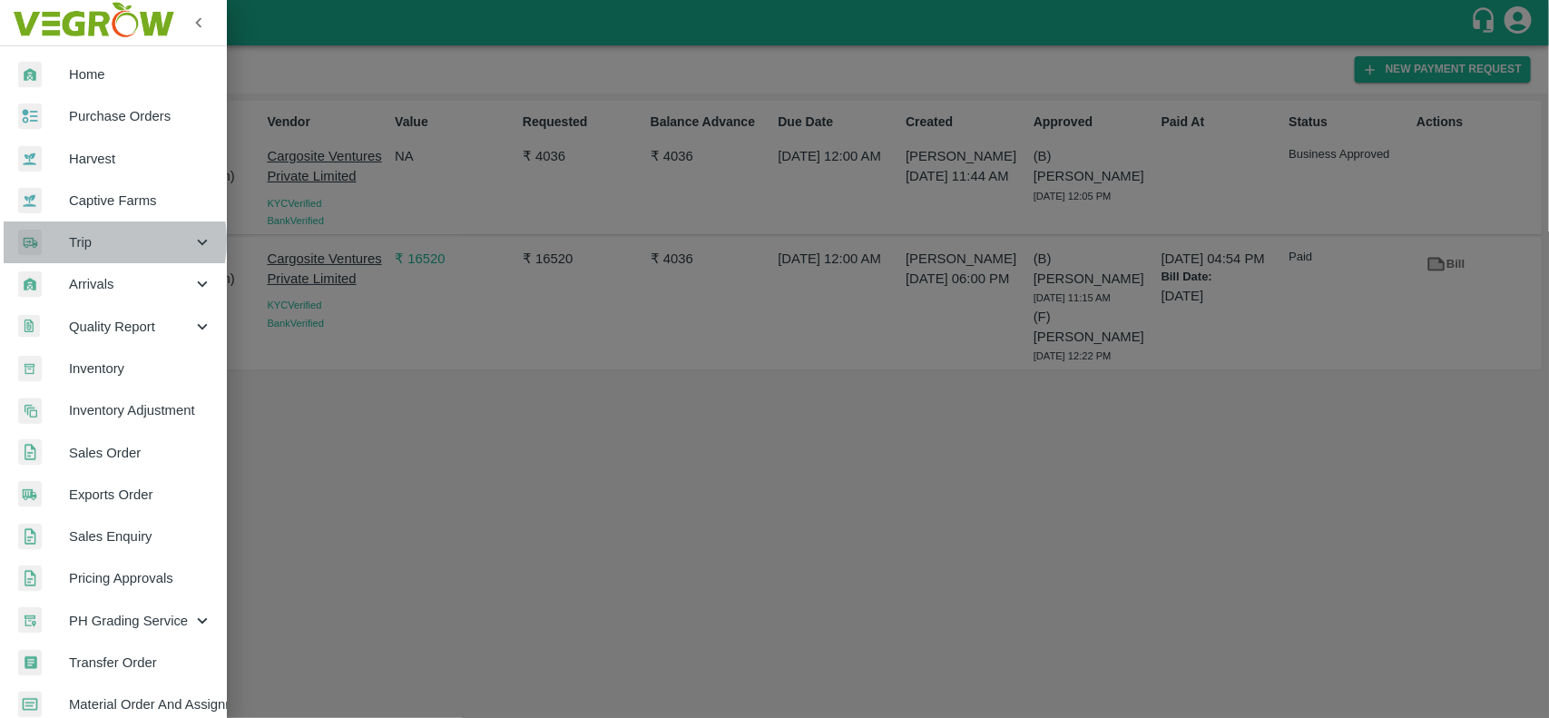
click at [98, 240] on span "Trip" at bounding box center [130, 242] width 123 height 20
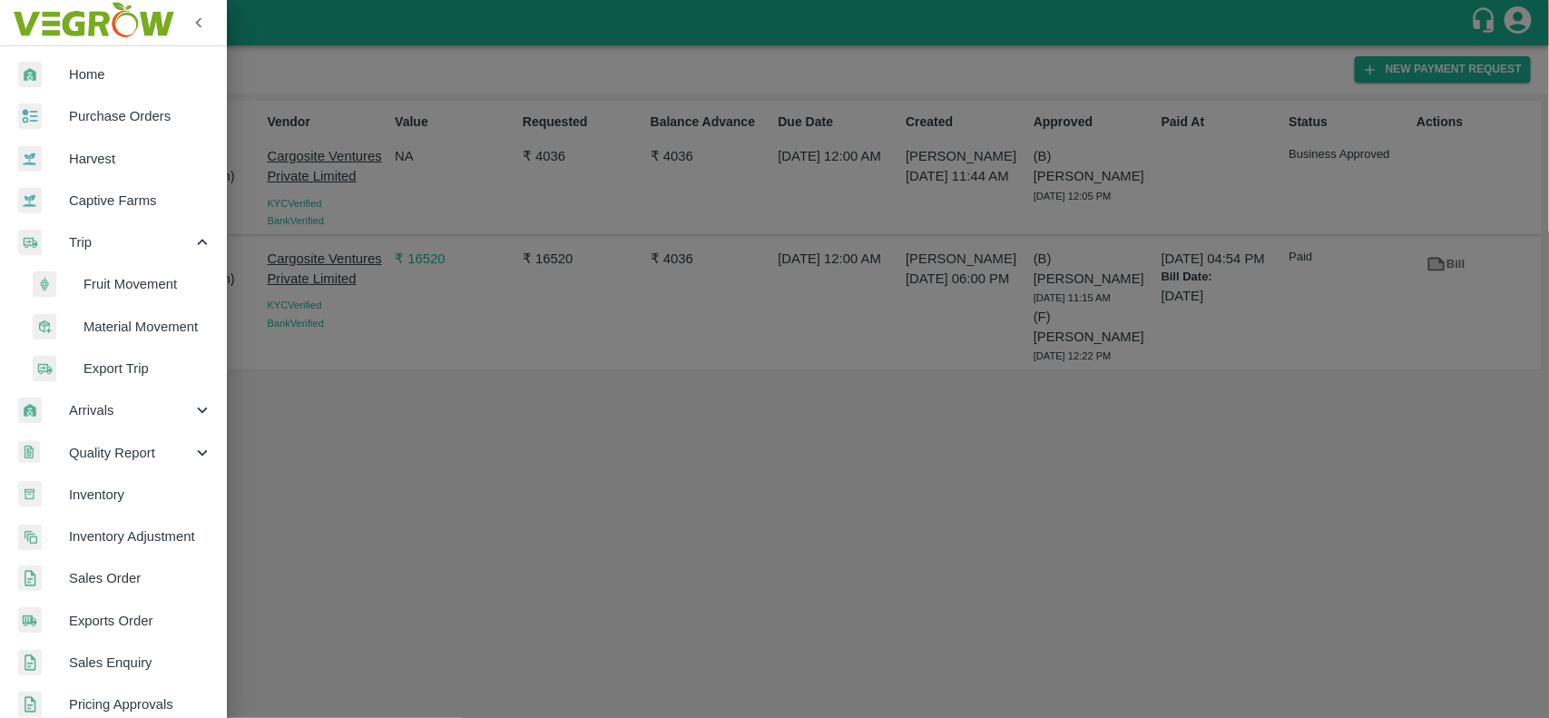
click at [120, 274] on span "Fruit Movement" at bounding box center [147, 284] width 129 height 20
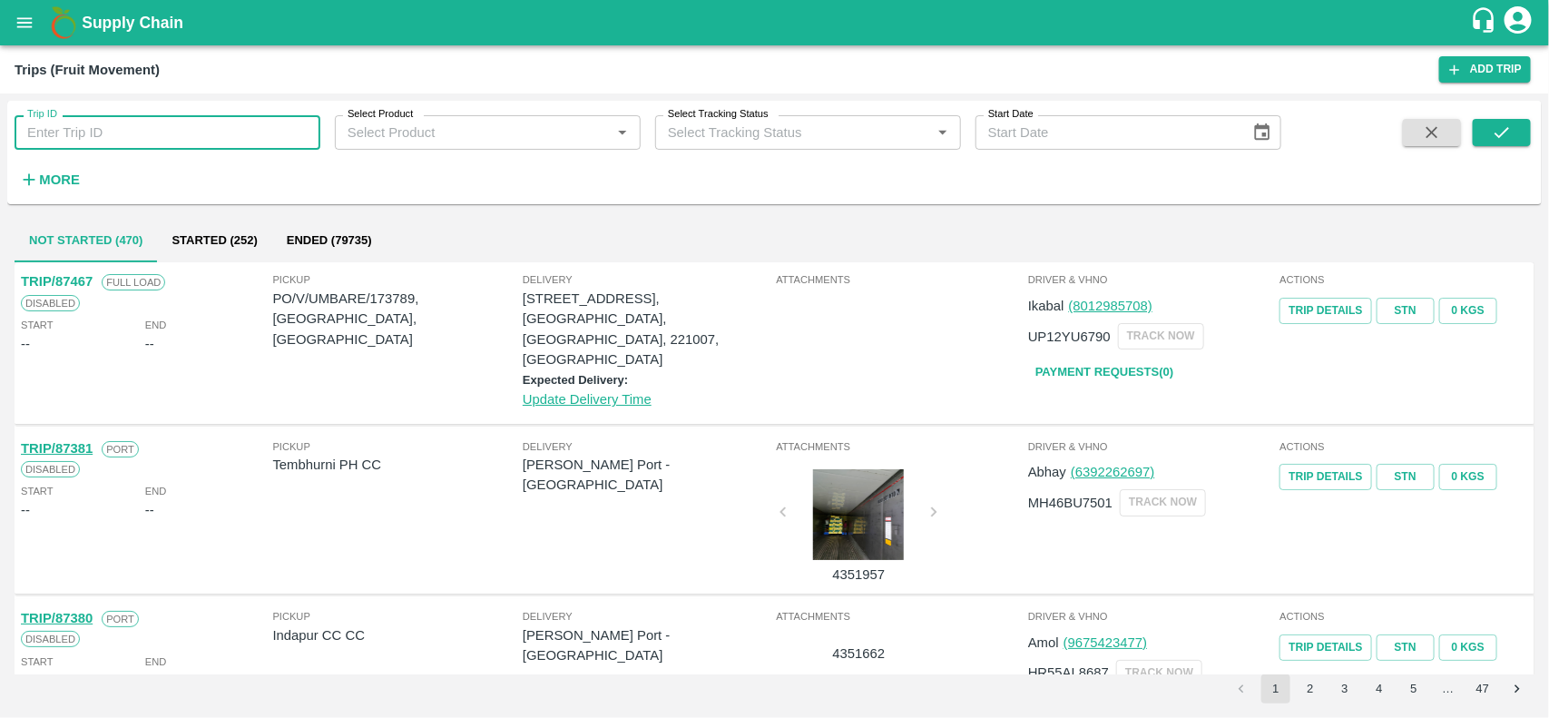
click at [209, 146] on input "Trip ID" at bounding box center [168, 132] width 306 height 34
paste input "76596"
type input "76596"
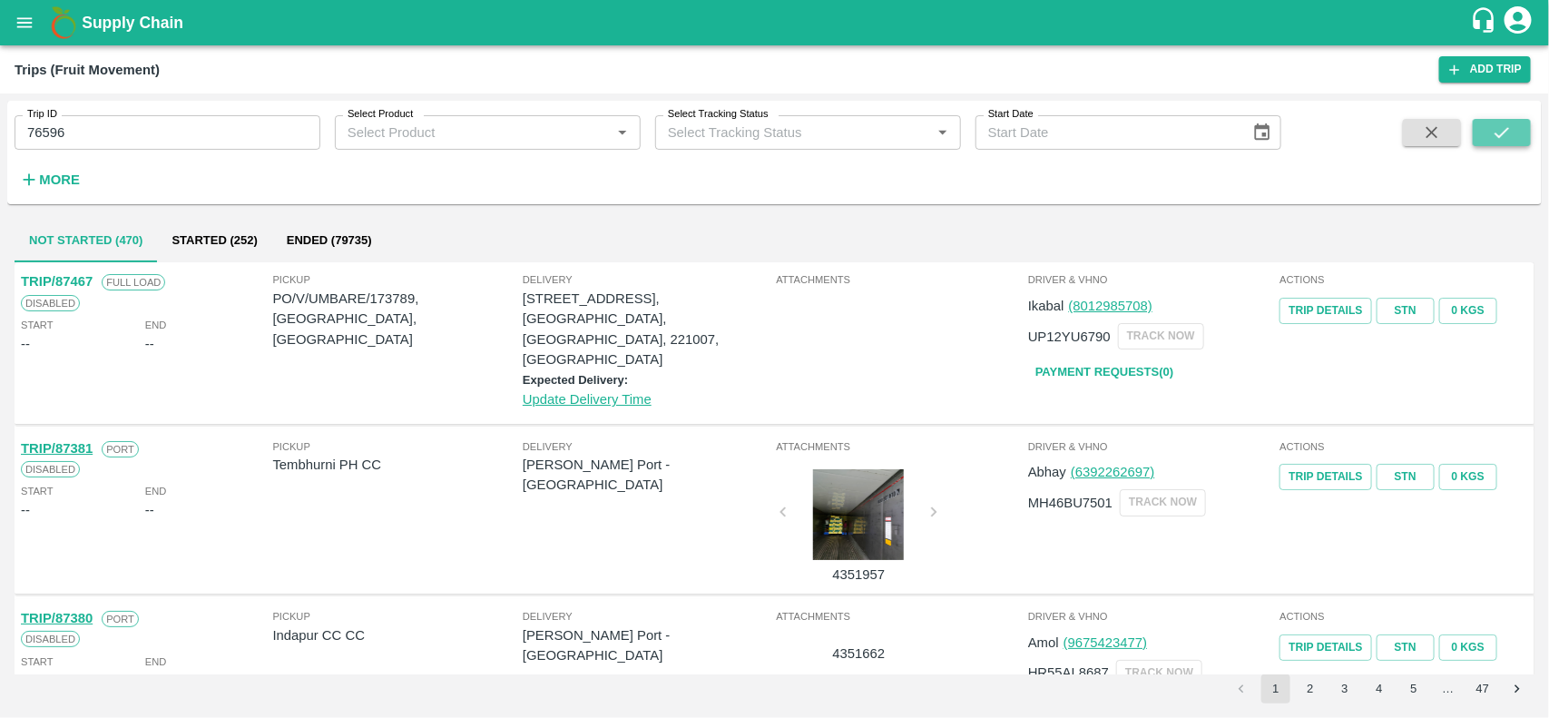
click at [1495, 137] on icon "submit" at bounding box center [1502, 133] width 20 height 20
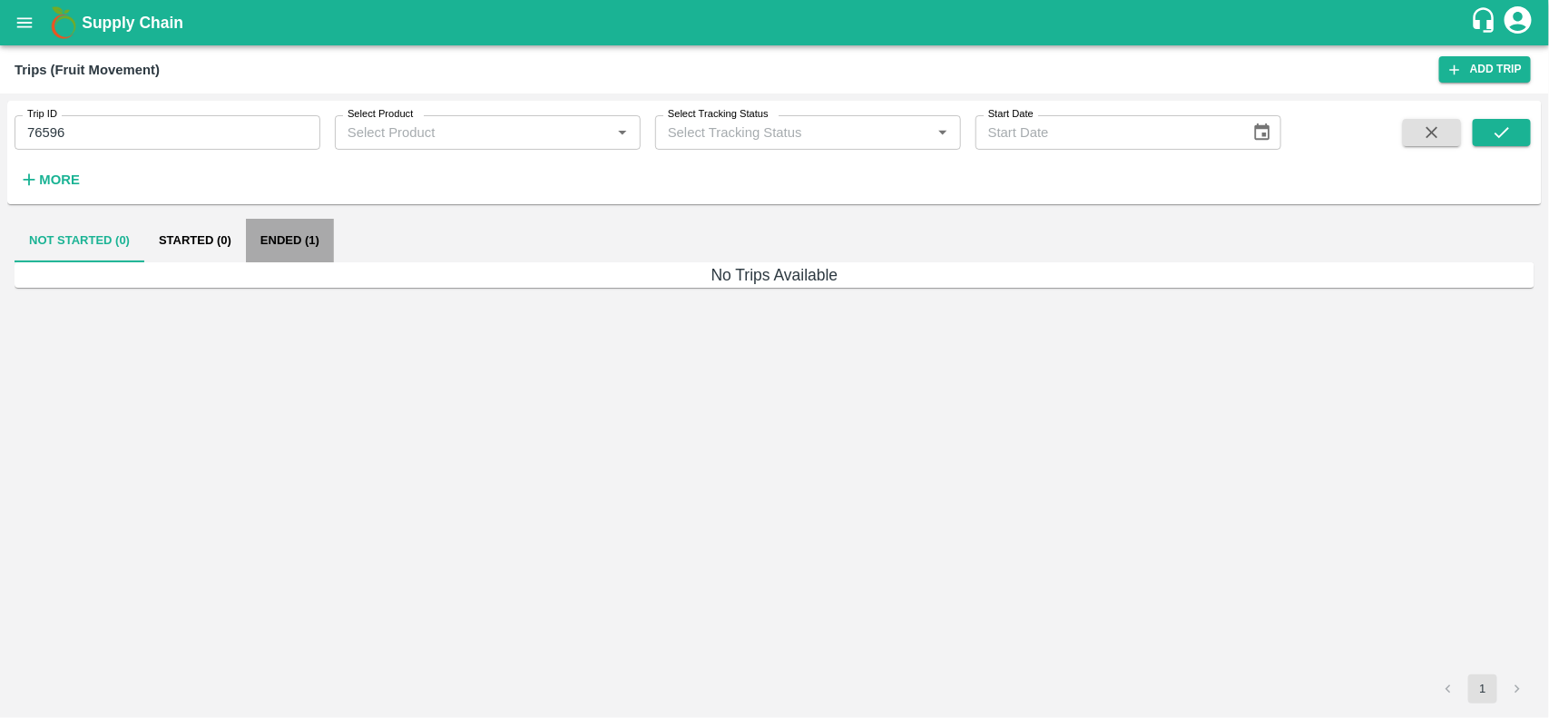
click at [331, 248] on button "Ended (1)" at bounding box center [290, 241] width 88 height 44
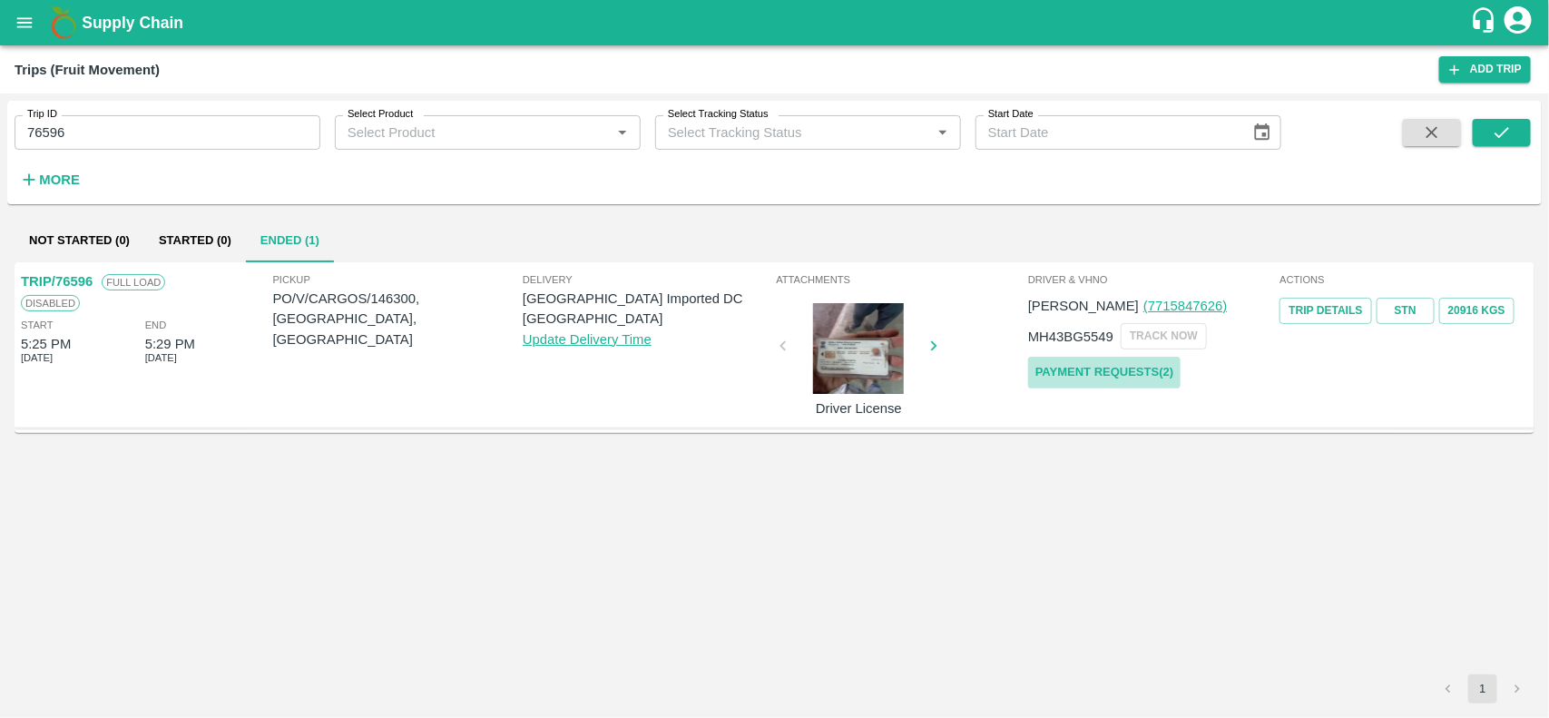
click at [1142, 373] on link "Payment Requests( 2 )" at bounding box center [1104, 373] width 152 height 32
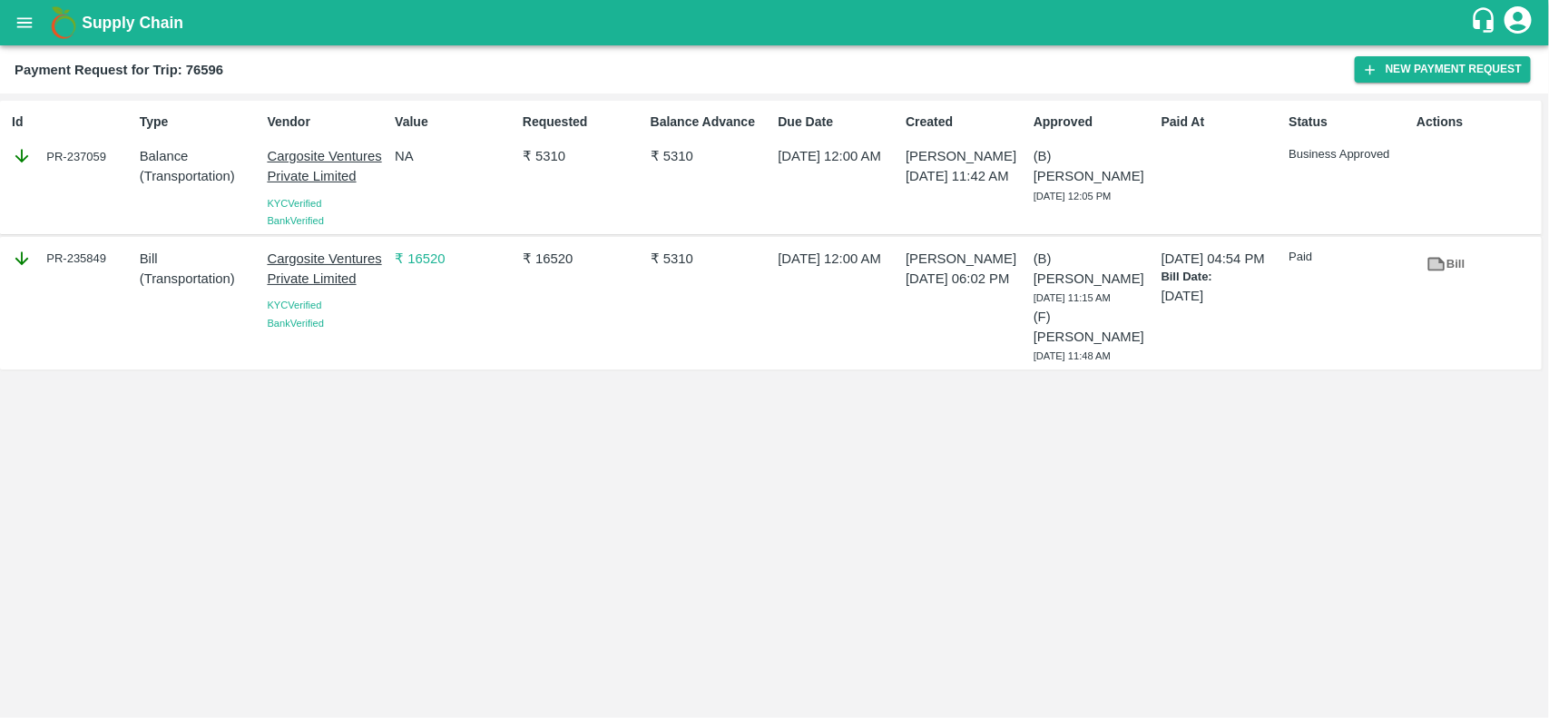
click at [87, 270] on div "PR-235849" at bounding box center [69, 302] width 128 height 123
copy div "235849"
click at [41, 23] on button "open drawer" at bounding box center [25, 23] width 42 height 42
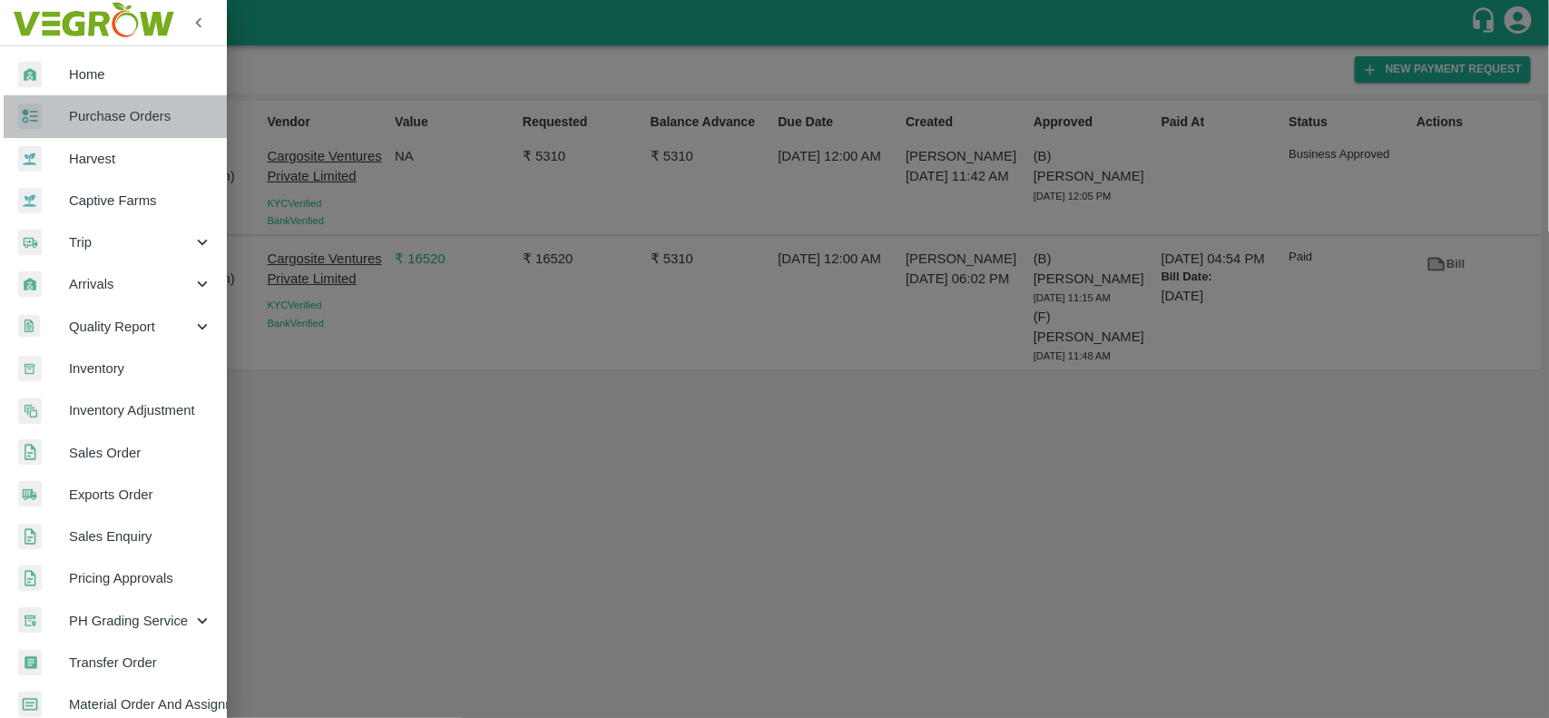
click at [118, 113] on span "Purchase Orders" at bounding box center [140, 116] width 143 height 20
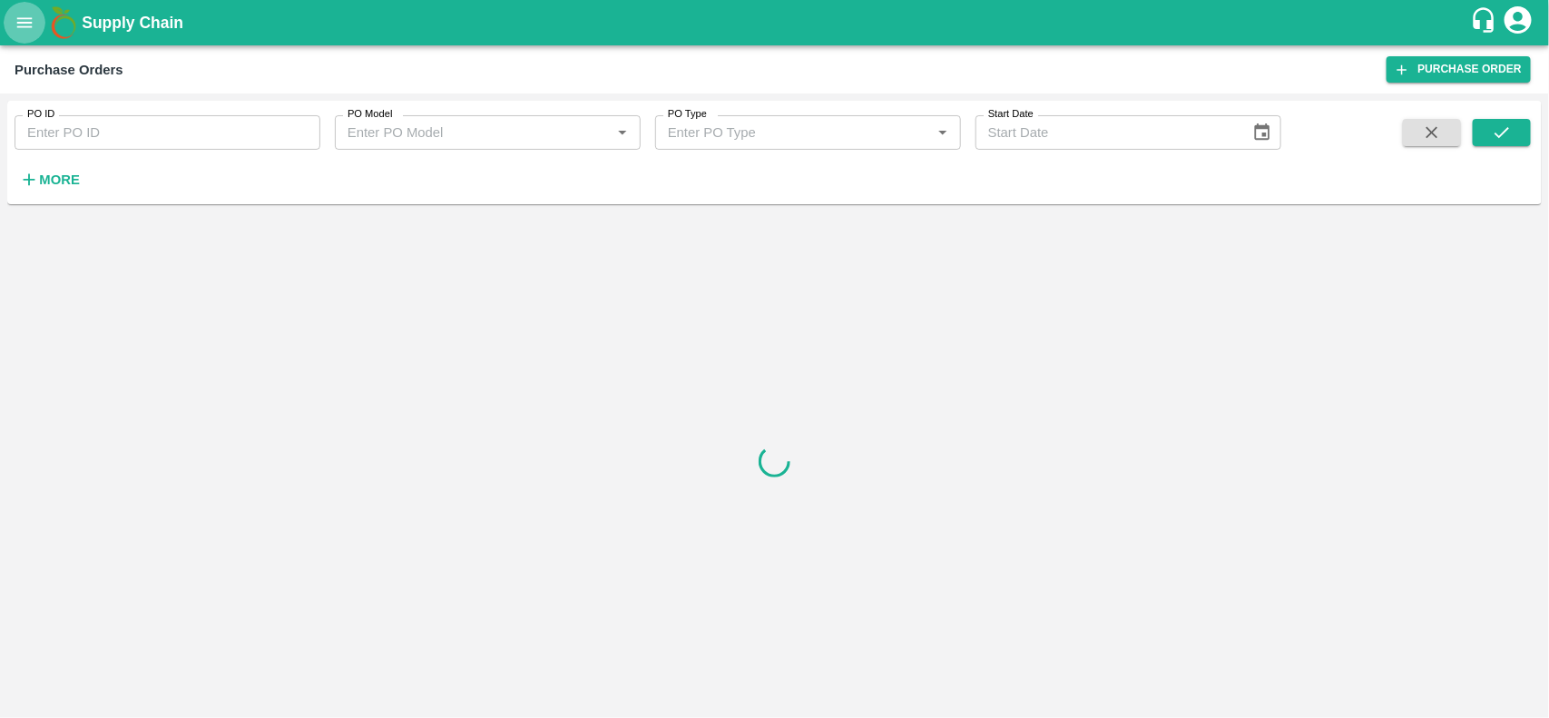
click at [28, 29] on icon "open drawer" at bounding box center [25, 23] width 20 height 20
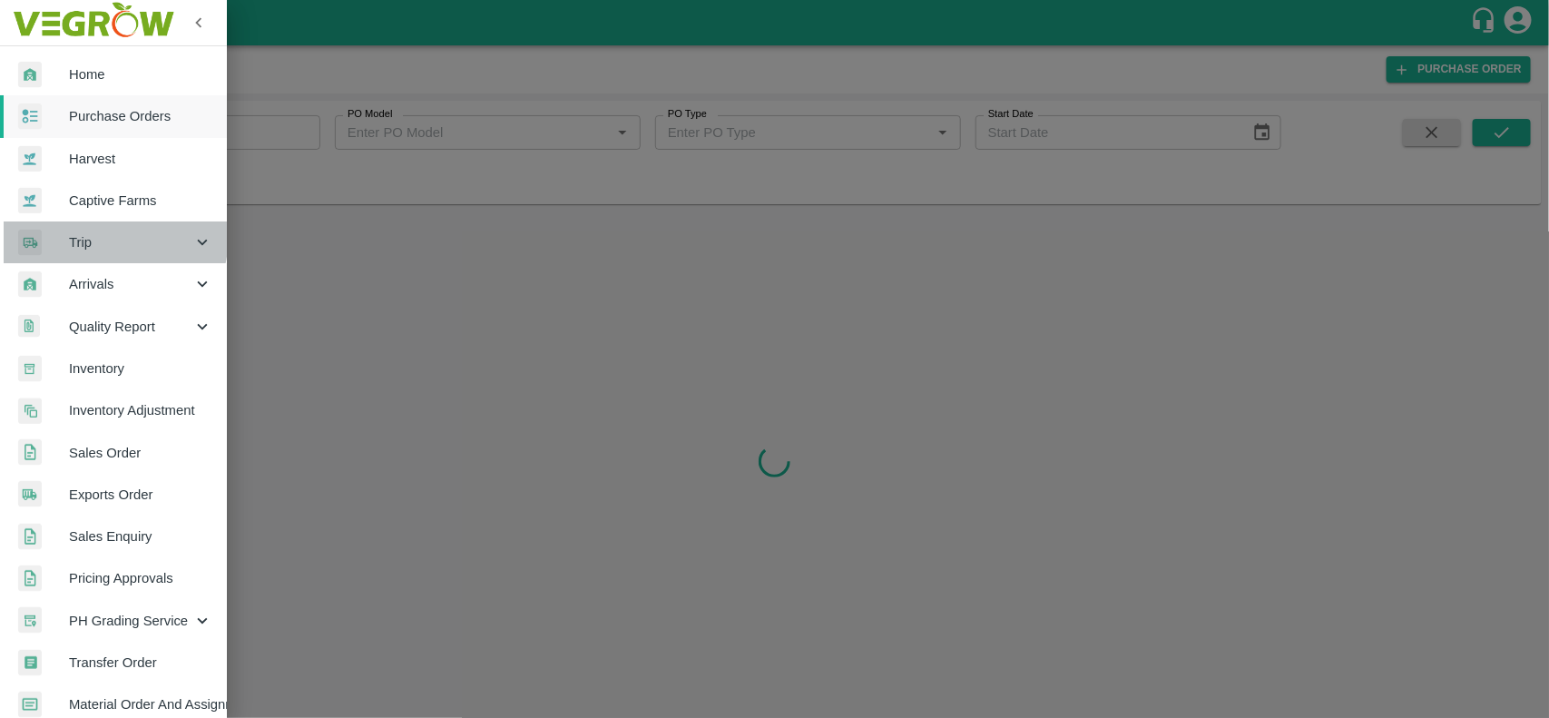
click at [80, 233] on span "Trip" at bounding box center [130, 242] width 123 height 20
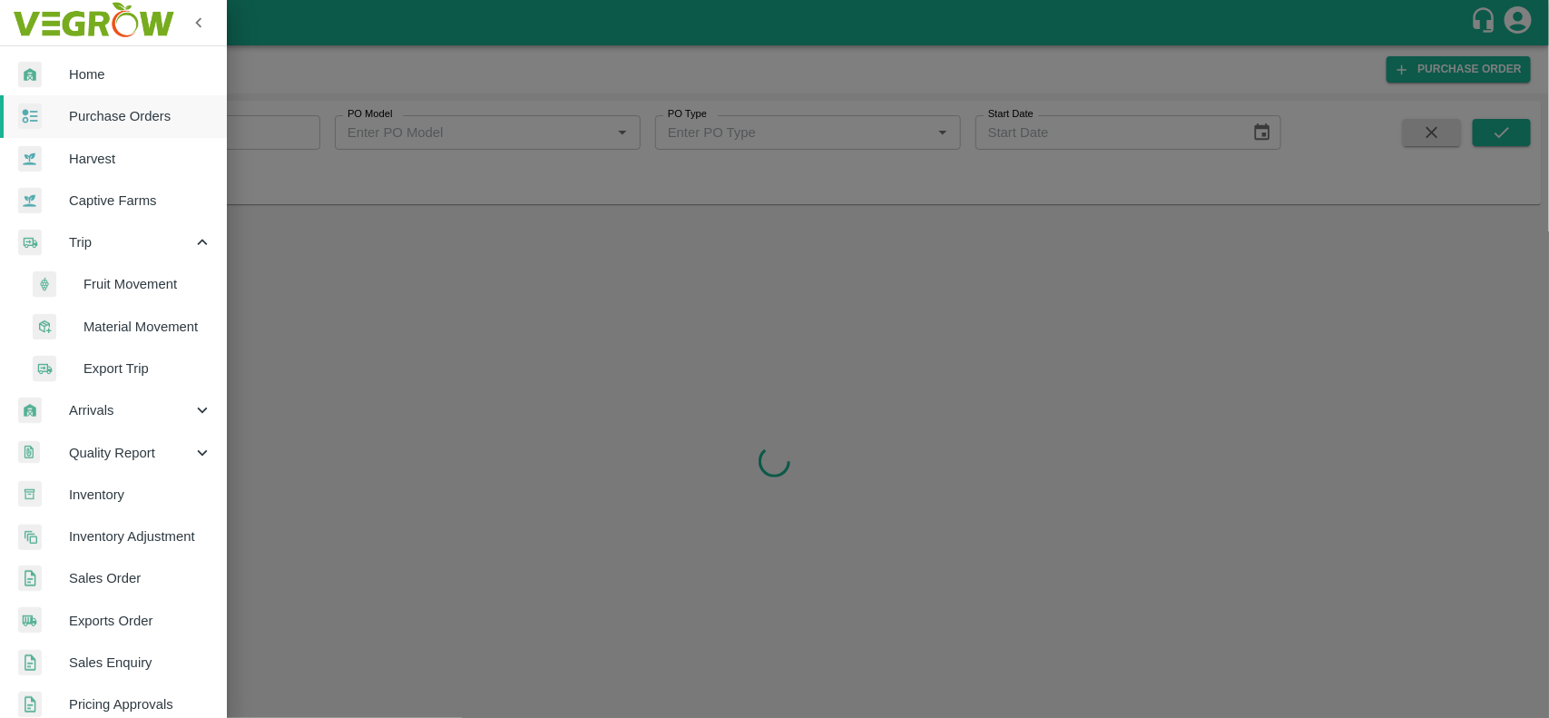
click at [103, 274] on span "Fruit Movement" at bounding box center [147, 284] width 129 height 20
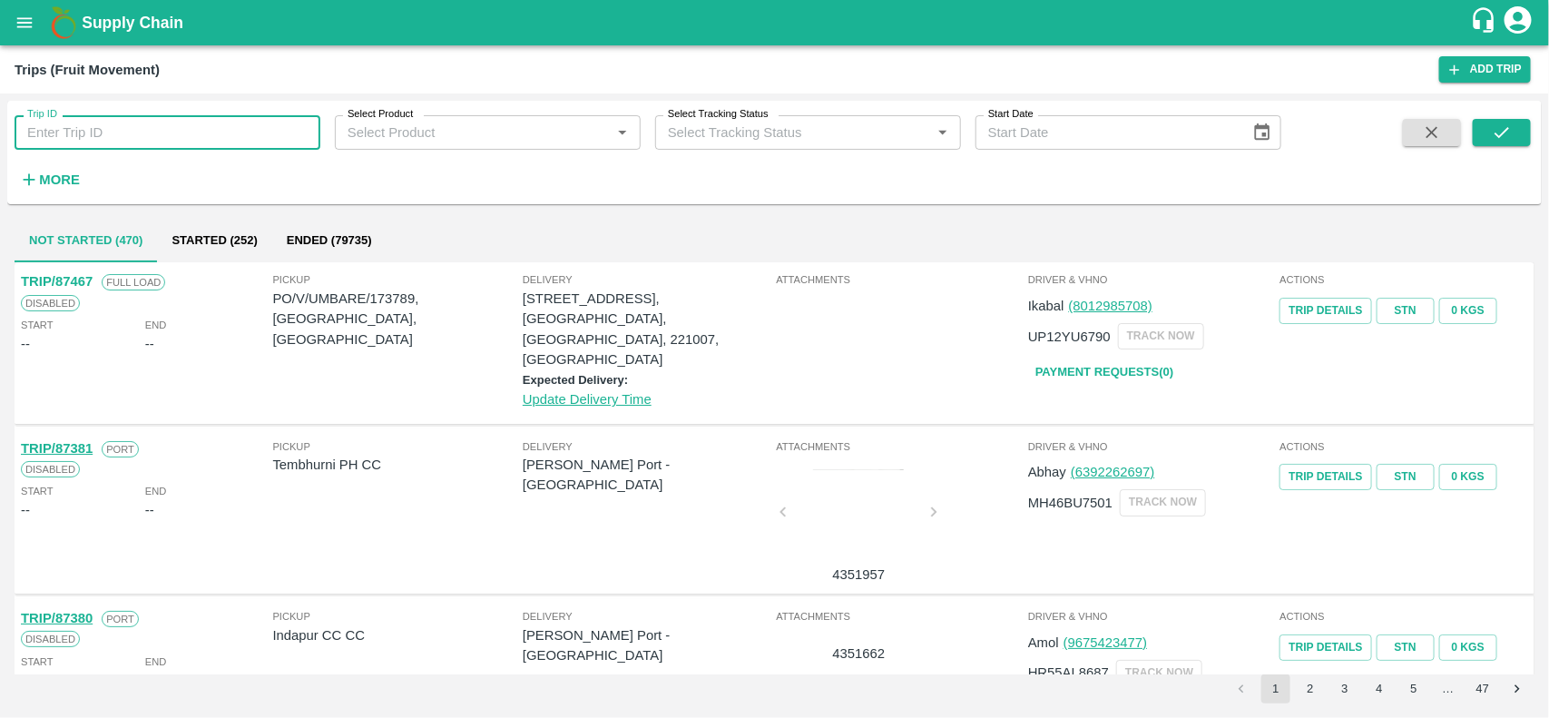
click at [157, 132] on input "Trip ID" at bounding box center [168, 132] width 306 height 34
paste input "75271"
click at [157, 132] on input "75271" at bounding box center [168, 132] width 306 height 34
type input "75271"
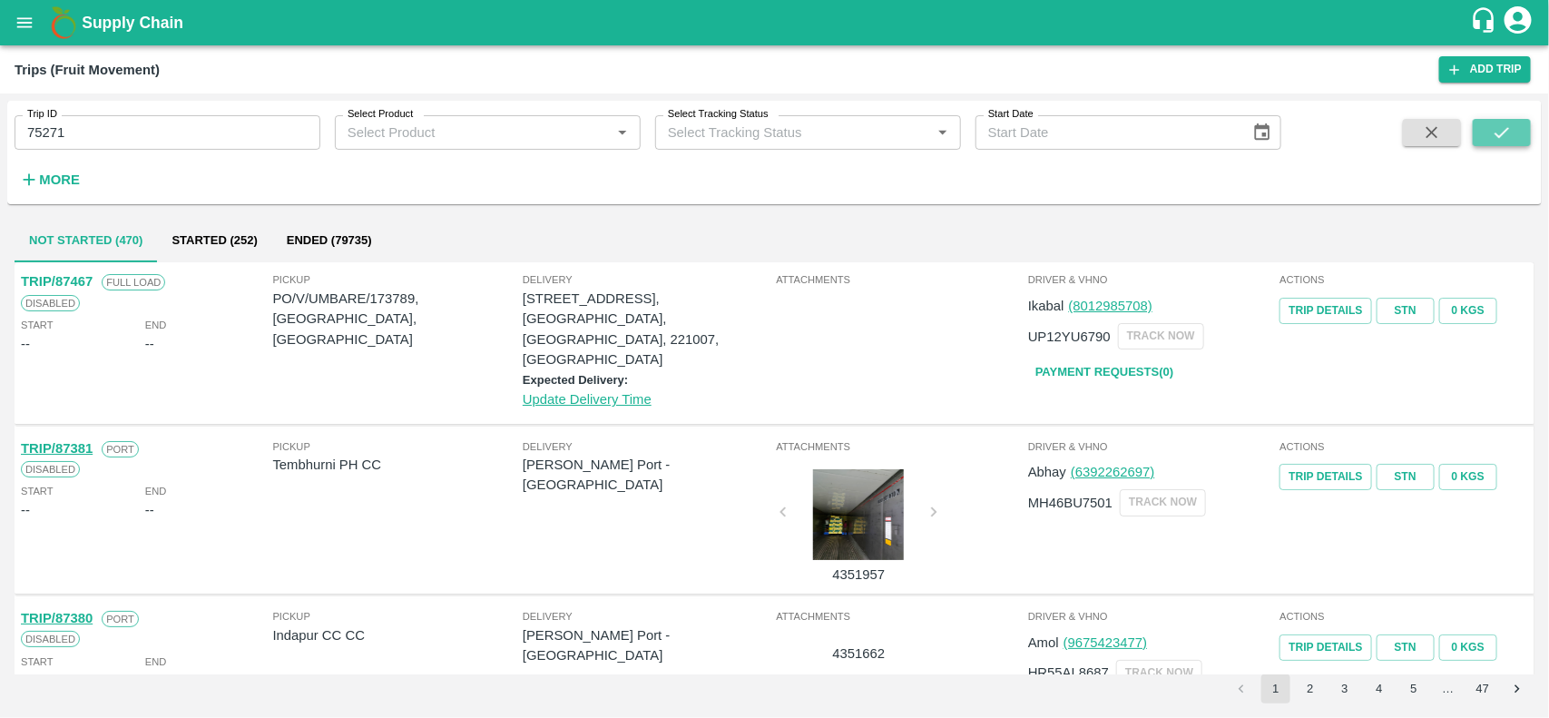
click at [1495, 137] on icon "submit" at bounding box center [1502, 133] width 20 height 20
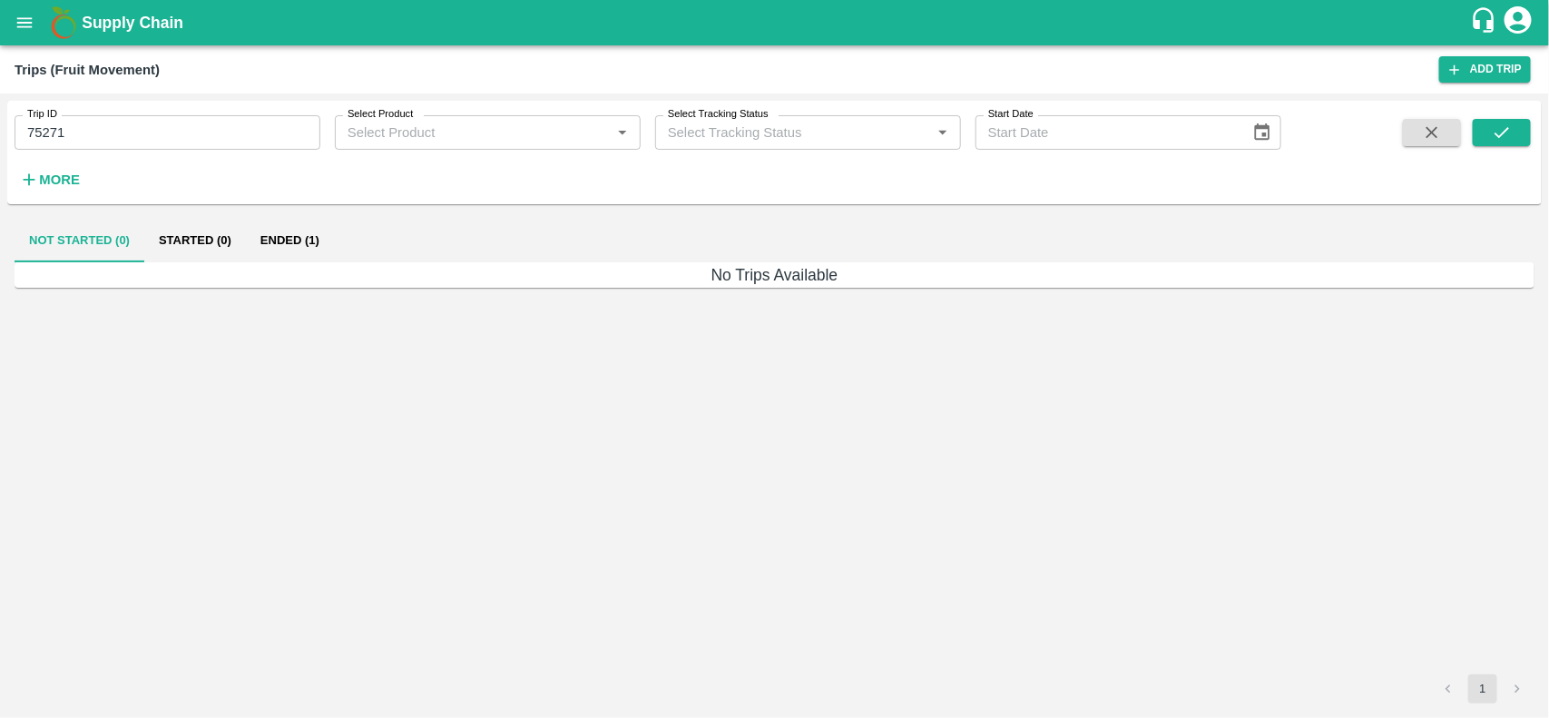
click at [298, 266] on h6 "No Trips Available" at bounding box center [775, 274] width 1520 height 25
click at [279, 232] on button "Ended (1)" at bounding box center [290, 241] width 88 height 44
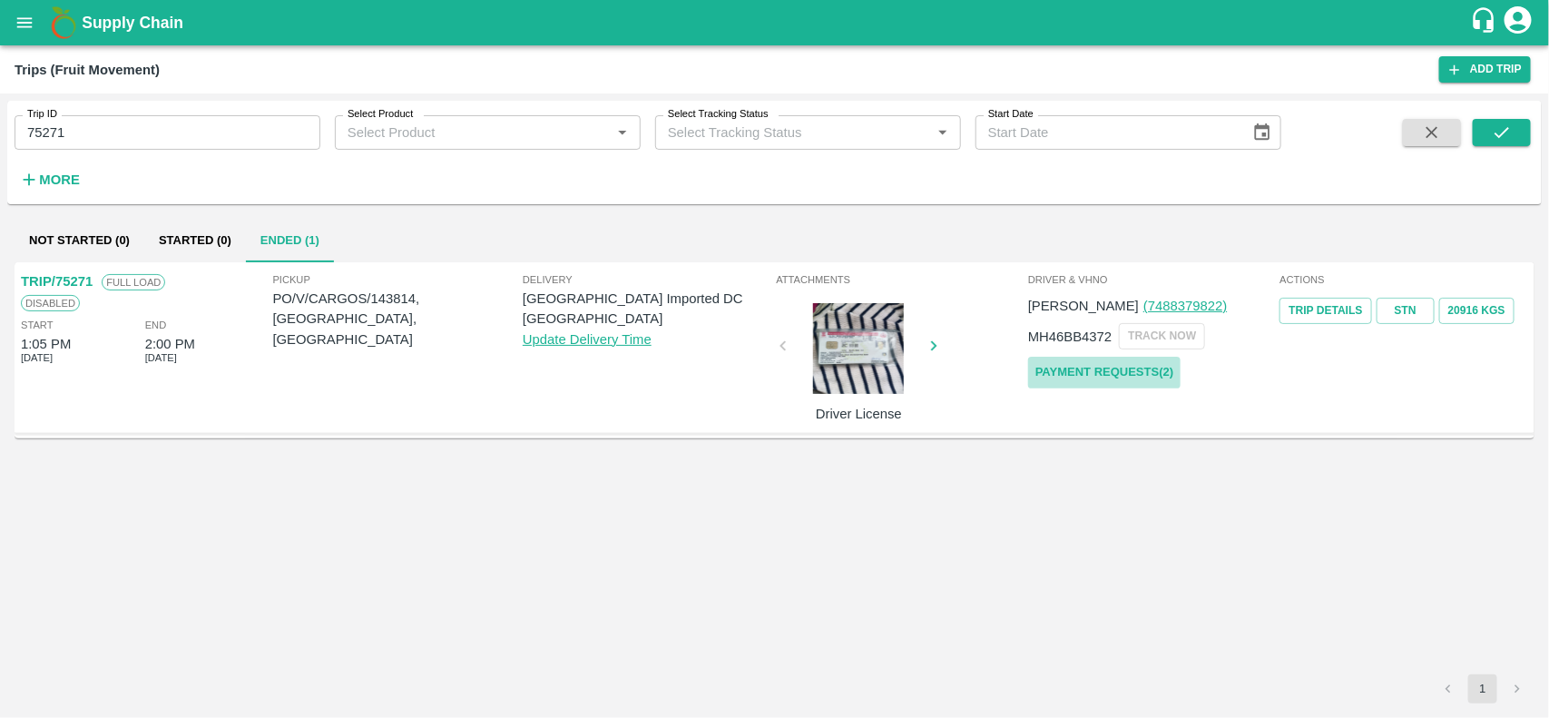
click at [1107, 382] on link "Payment Requests( 2 )" at bounding box center [1104, 373] width 152 height 32
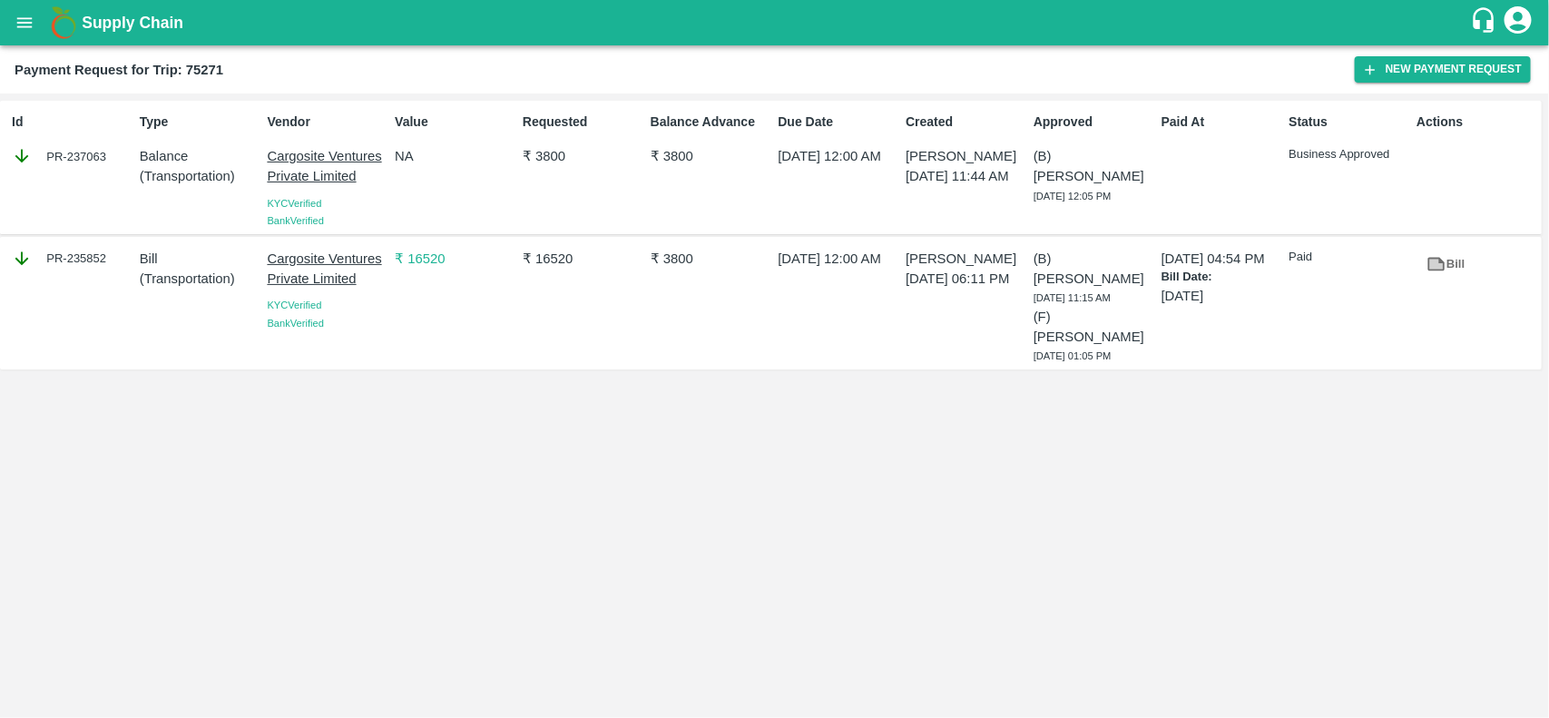
click at [83, 160] on div "PR-237063" at bounding box center [72, 156] width 121 height 20
copy div "237063"
click at [65, 263] on div "PR-235852" at bounding box center [72, 259] width 121 height 20
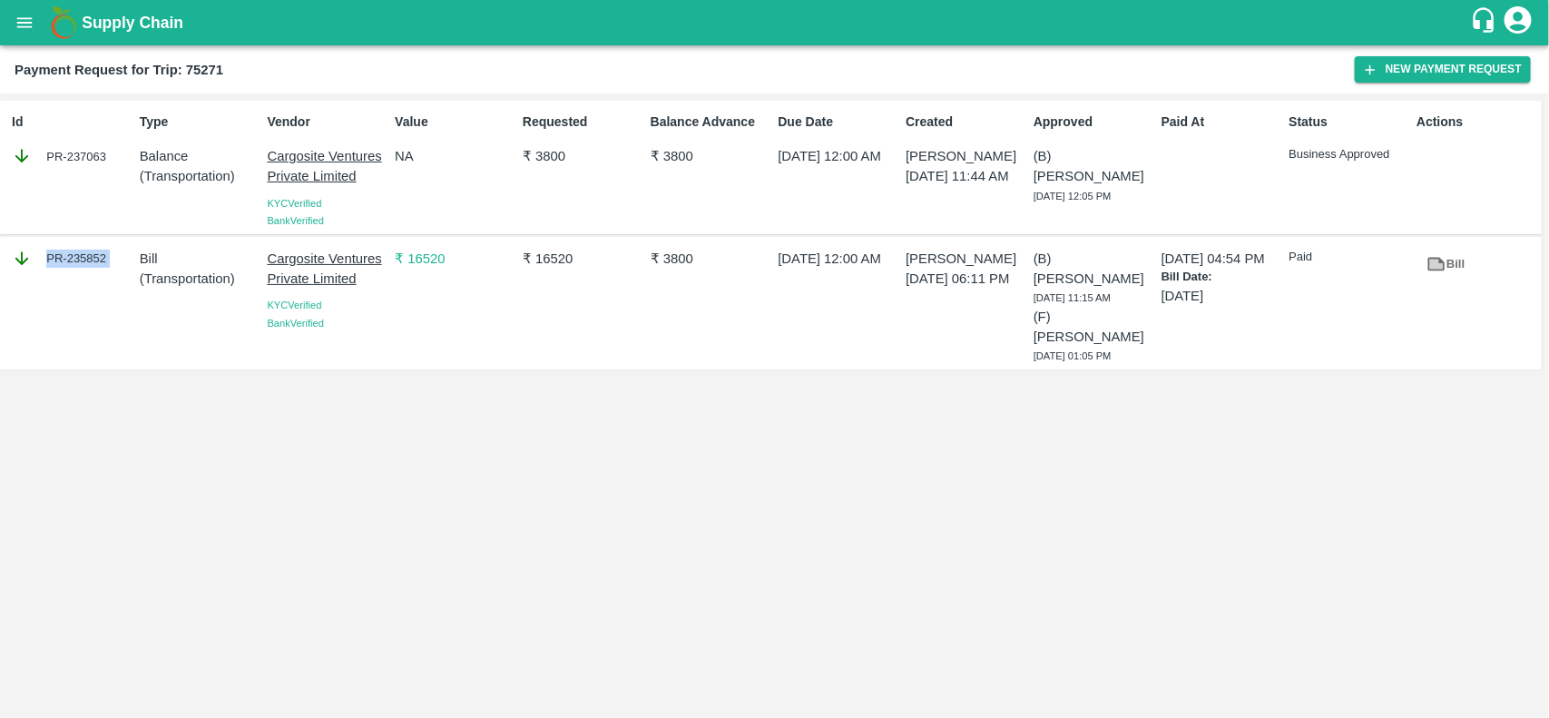
click at [65, 263] on div "PR-235852" at bounding box center [72, 259] width 121 height 20
click at [68, 263] on div "PR-235852" at bounding box center [72, 259] width 121 height 20
click at [77, 261] on div "PR-235852" at bounding box center [72, 259] width 121 height 20
copy div "235852"
click at [77, 261] on div "PR-235852" at bounding box center [72, 259] width 121 height 20
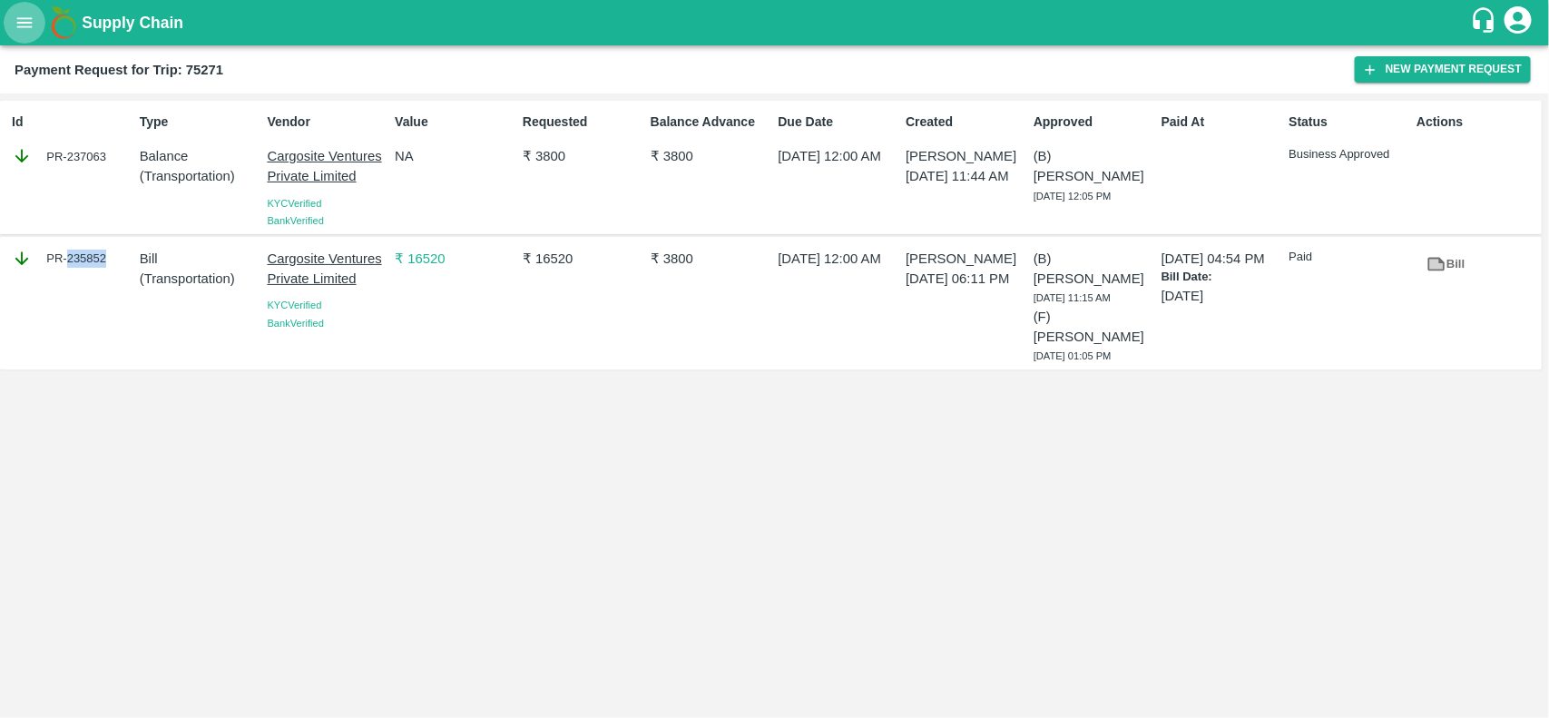
click at [27, 14] on icon "open drawer" at bounding box center [25, 23] width 20 height 20
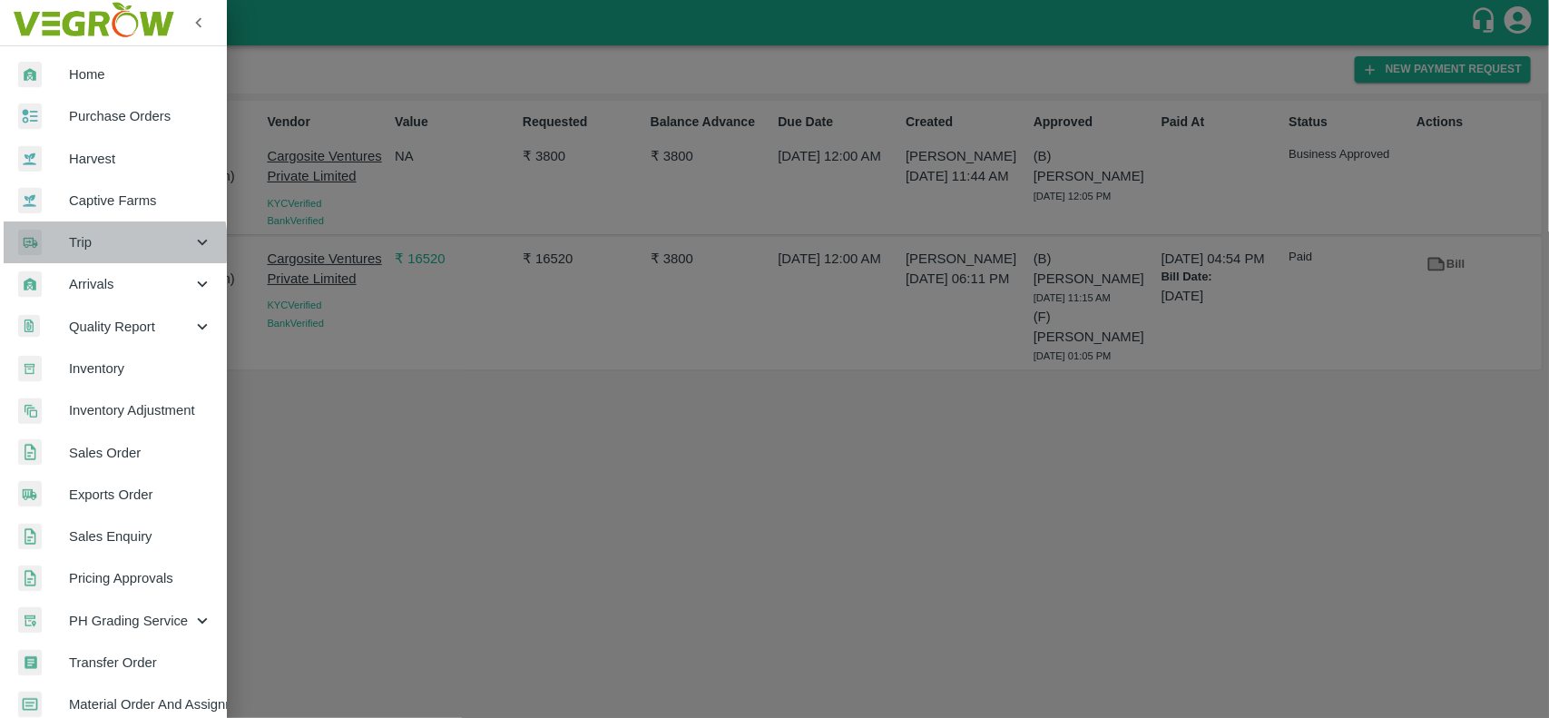
click at [93, 245] on span "Trip" at bounding box center [130, 242] width 123 height 20
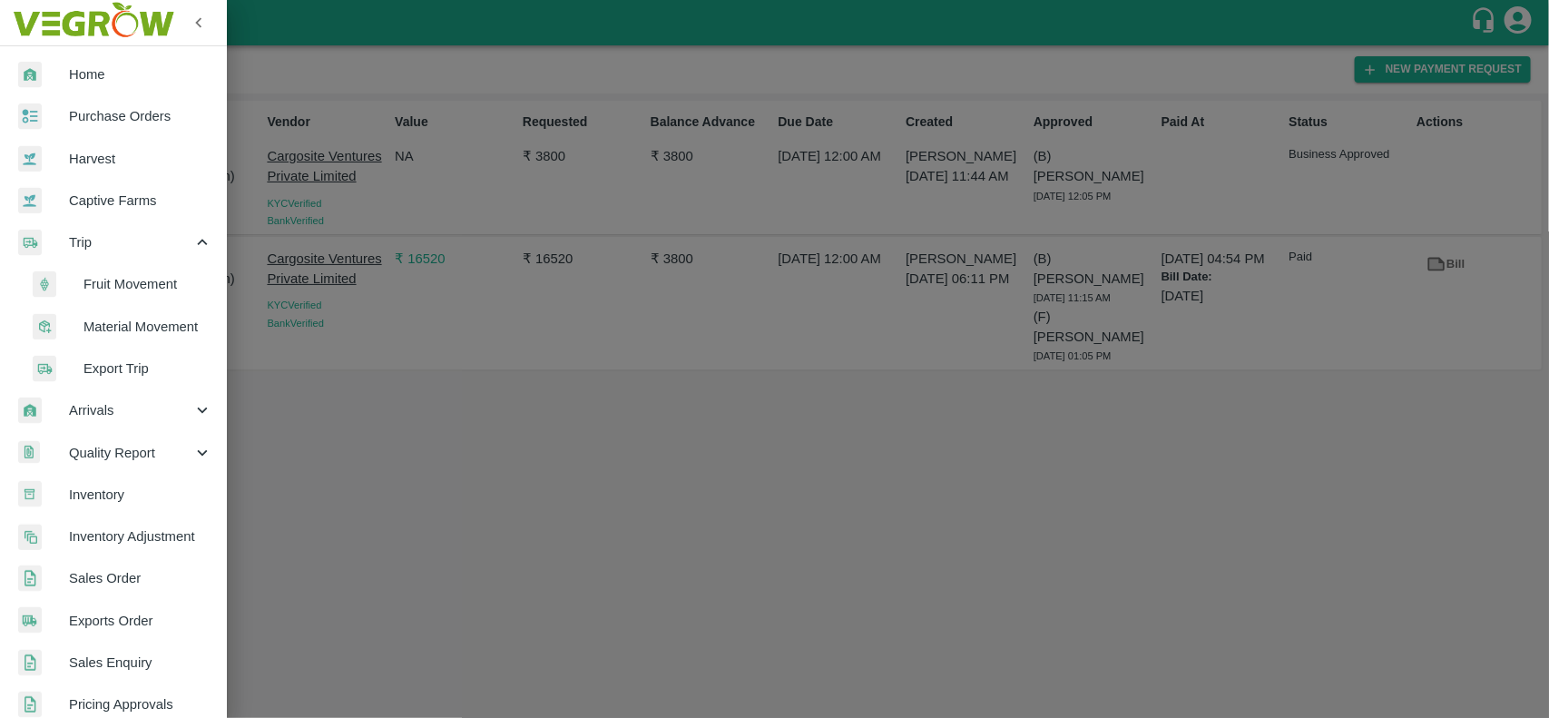
click at [105, 277] on span "Fruit Movement" at bounding box center [147, 284] width 129 height 20
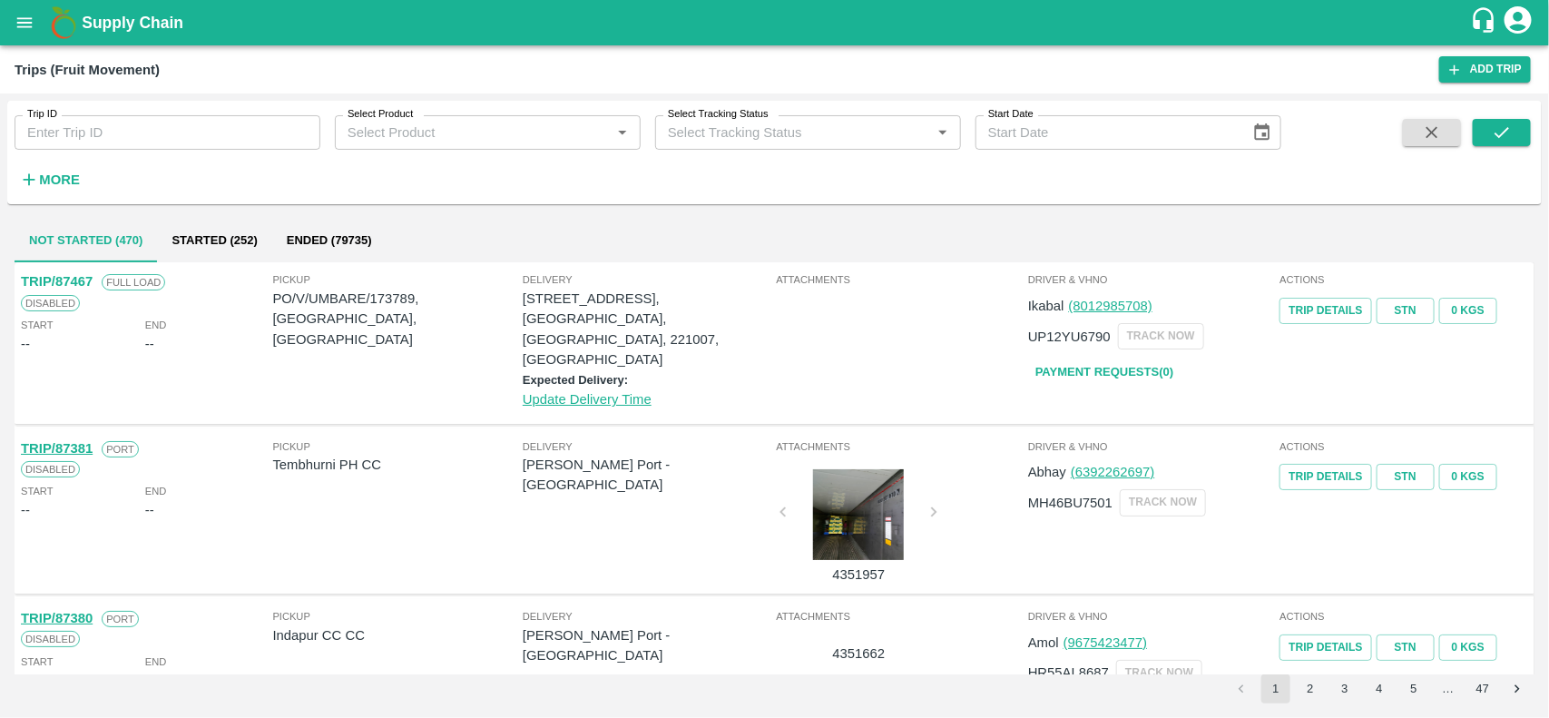
click at [296, 132] on input "Trip ID" at bounding box center [168, 132] width 306 height 34
paste input "72161"
type input "72161"
click at [1506, 127] on icon "submit" at bounding box center [1502, 133] width 20 height 20
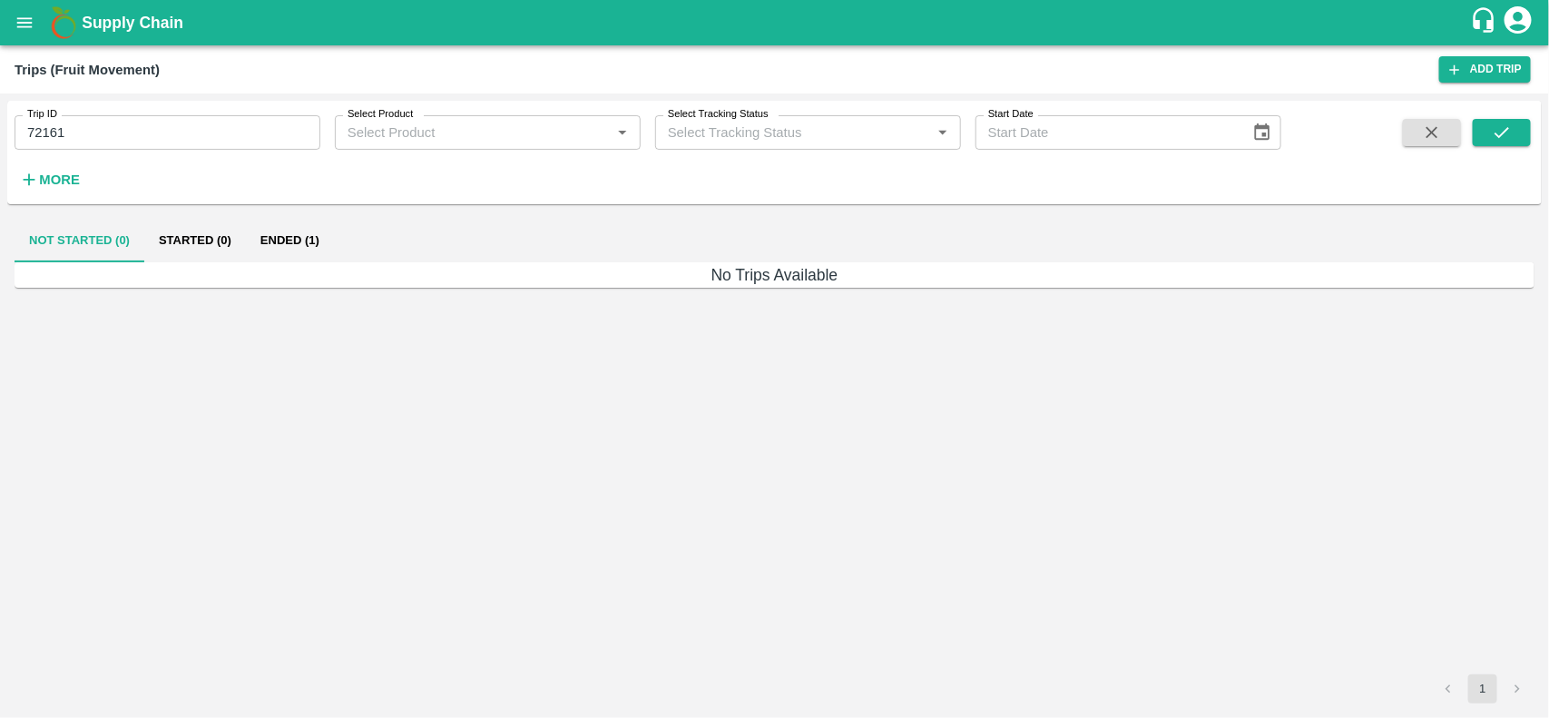
click at [311, 230] on button "Ended (1)" at bounding box center [290, 241] width 88 height 44
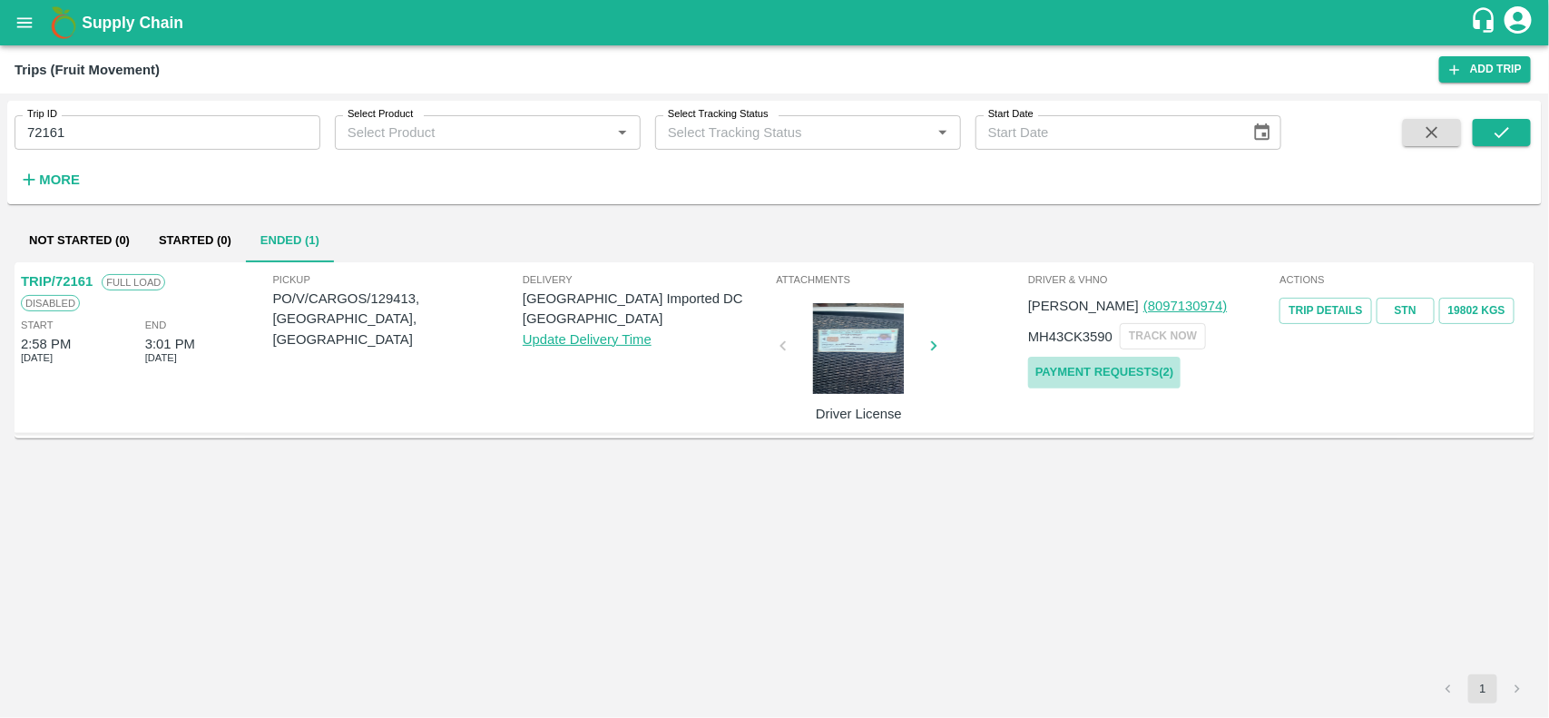
click at [1131, 374] on link "Payment Requests( 2 )" at bounding box center [1104, 373] width 152 height 32
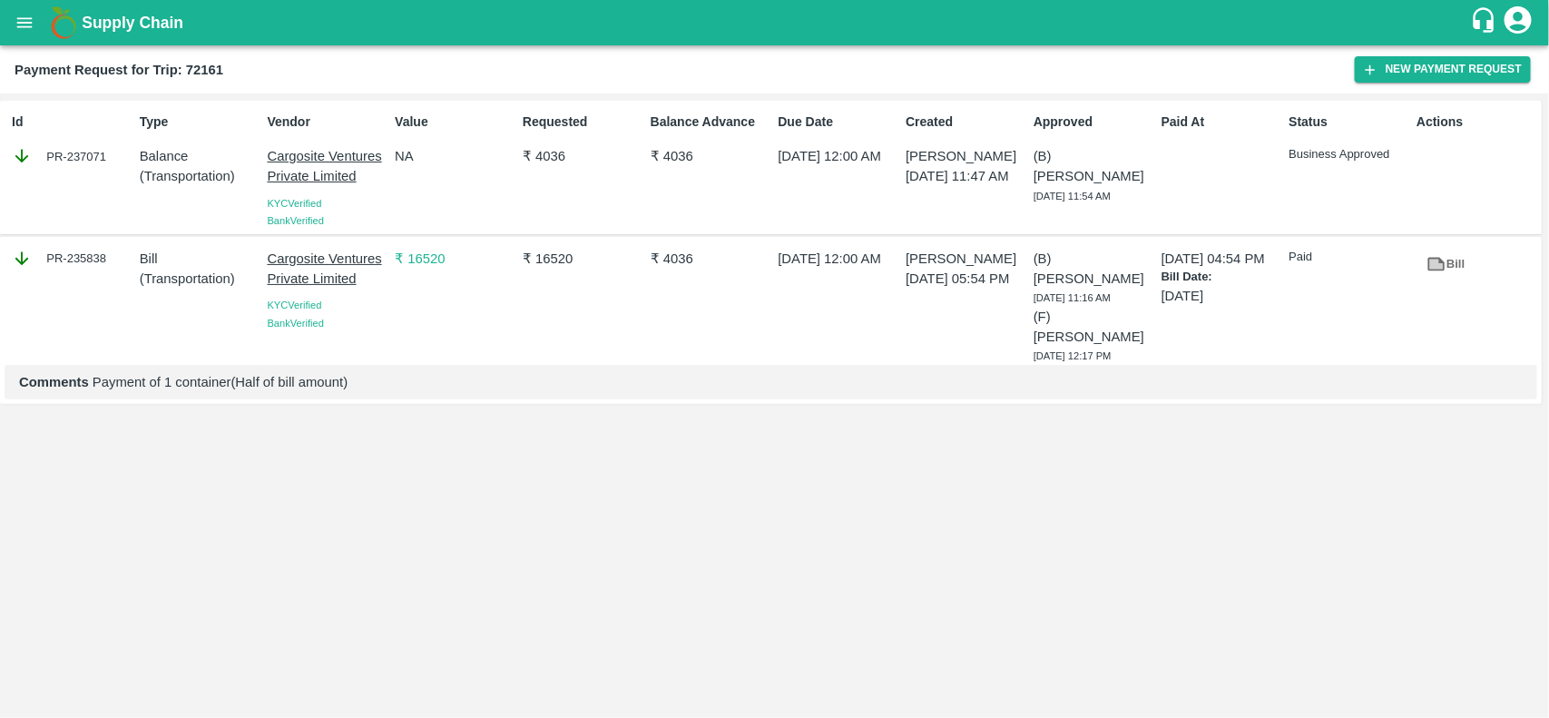
click at [91, 256] on div "PR-235838" at bounding box center [72, 259] width 121 height 20
copy div "235838"
click at [32, 19] on icon "open drawer" at bounding box center [24, 22] width 15 height 10
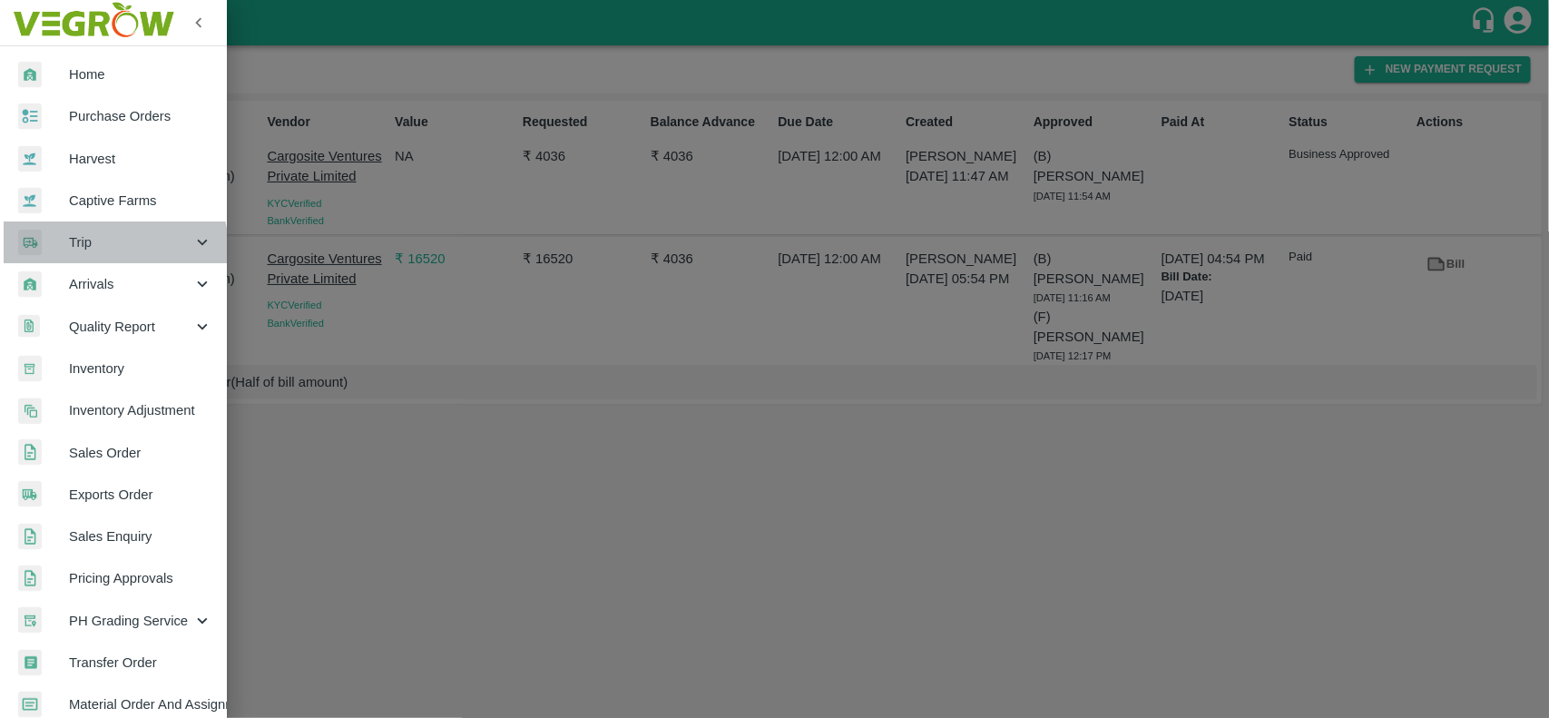
click at [104, 250] on span "Trip" at bounding box center [130, 242] width 123 height 20
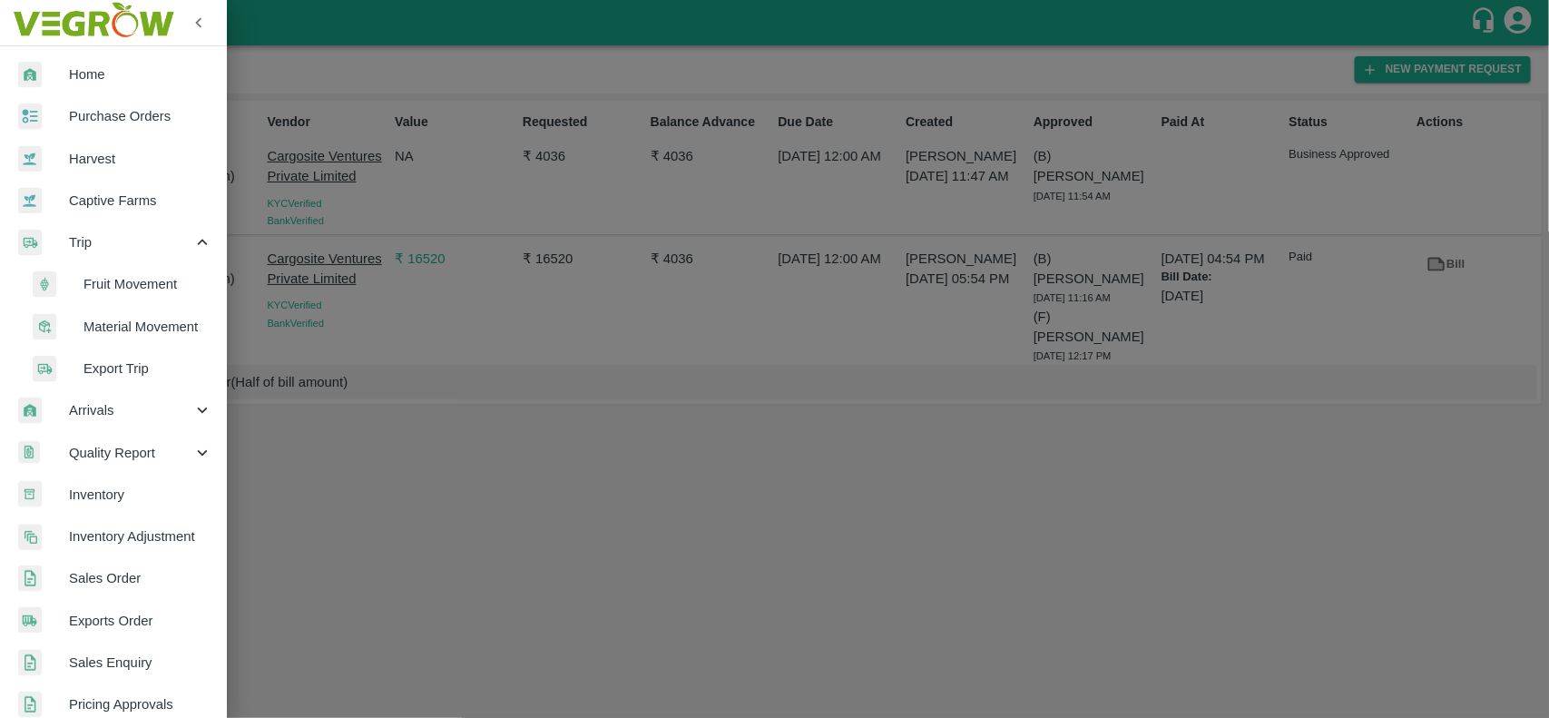
click at [120, 290] on span "Fruit Movement" at bounding box center [147, 284] width 129 height 20
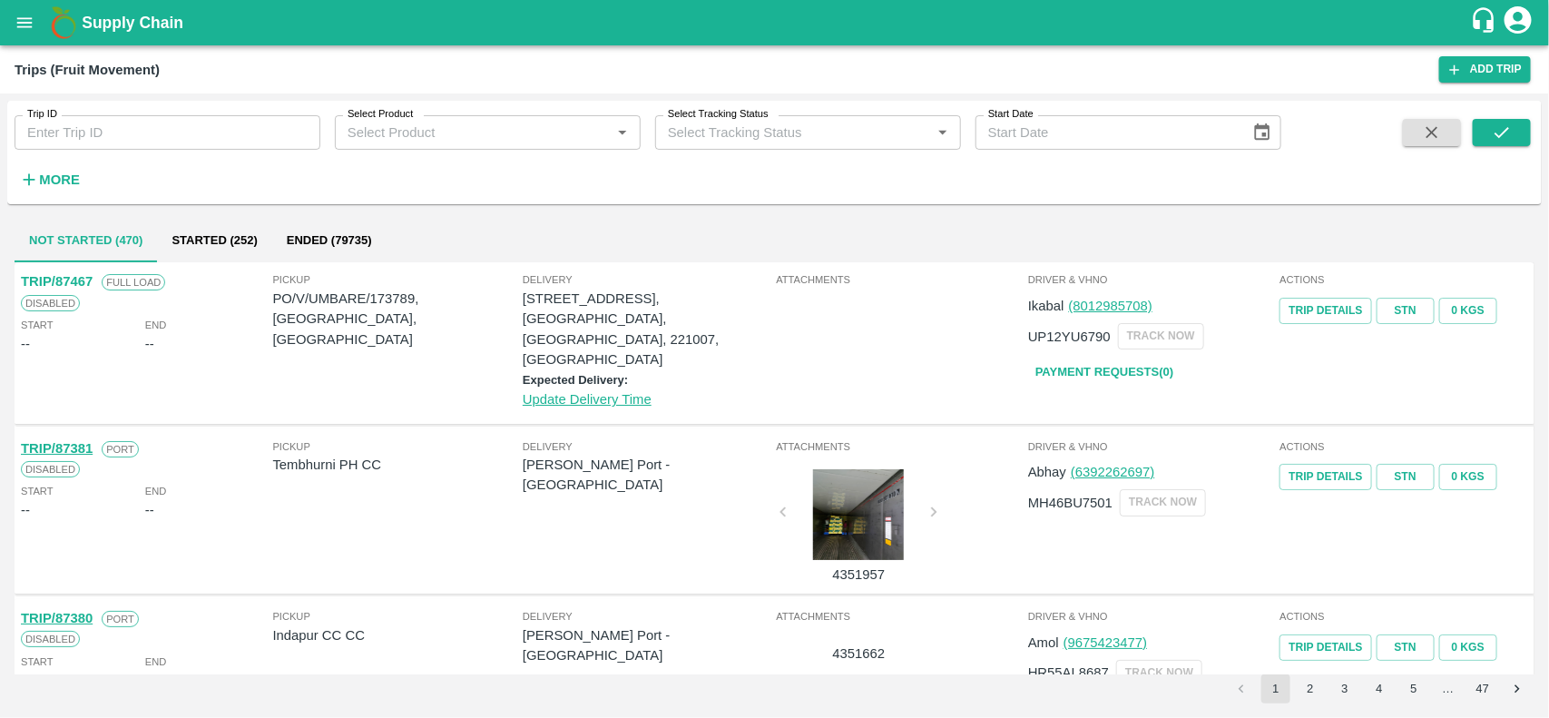
click at [238, 141] on input "Trip ID" at bounding box center [168, 132] width 306 height 34
paste input "237070"
click at [238, 141] on input "Trip ID" at bounding box center [168, 132] width 306 height 34
click at [145, 136] on input "237070" at bounding box center [168, 132] width 306 height 34
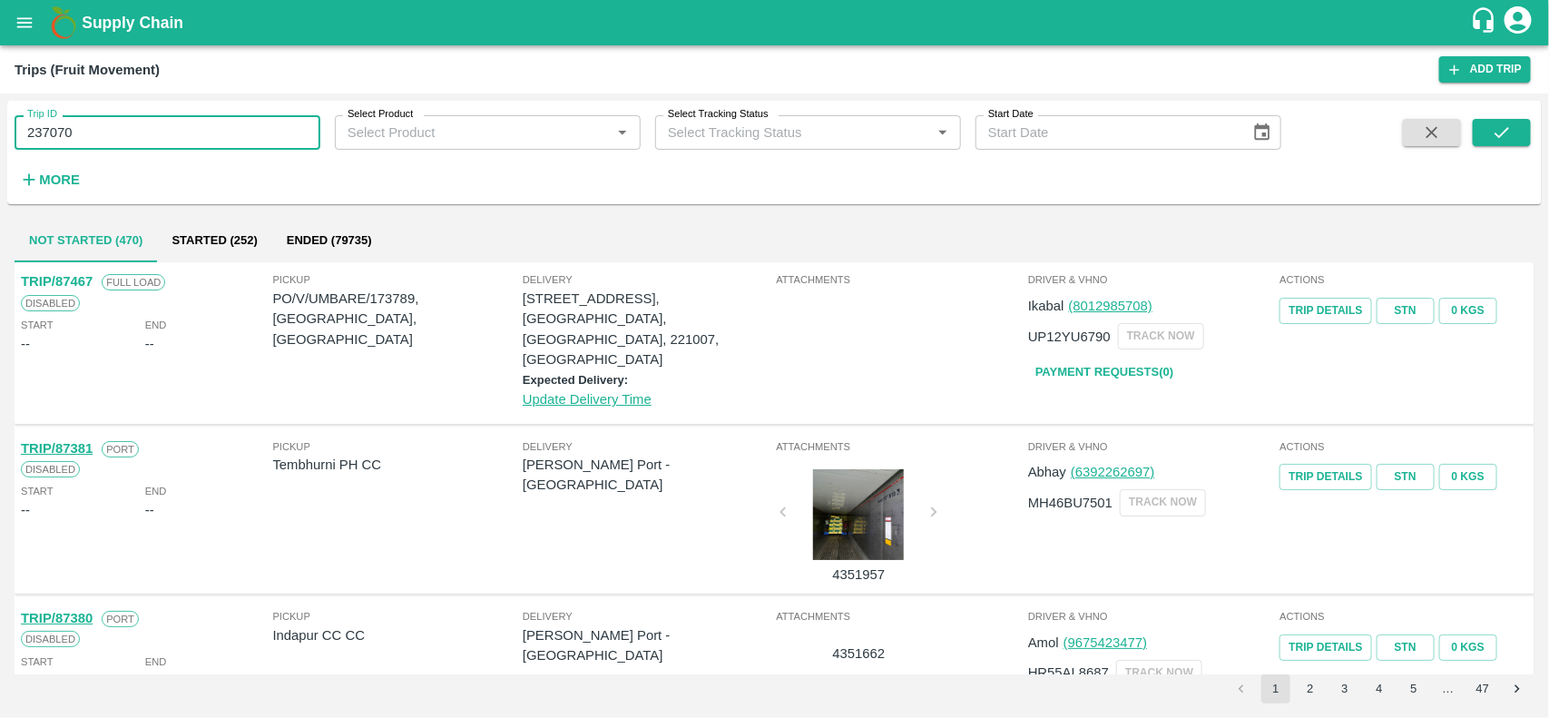
paste input "text"
click at [145, 136] on input "70004" at bounding box center [168, 132] width 306 height 34
type input "70004"
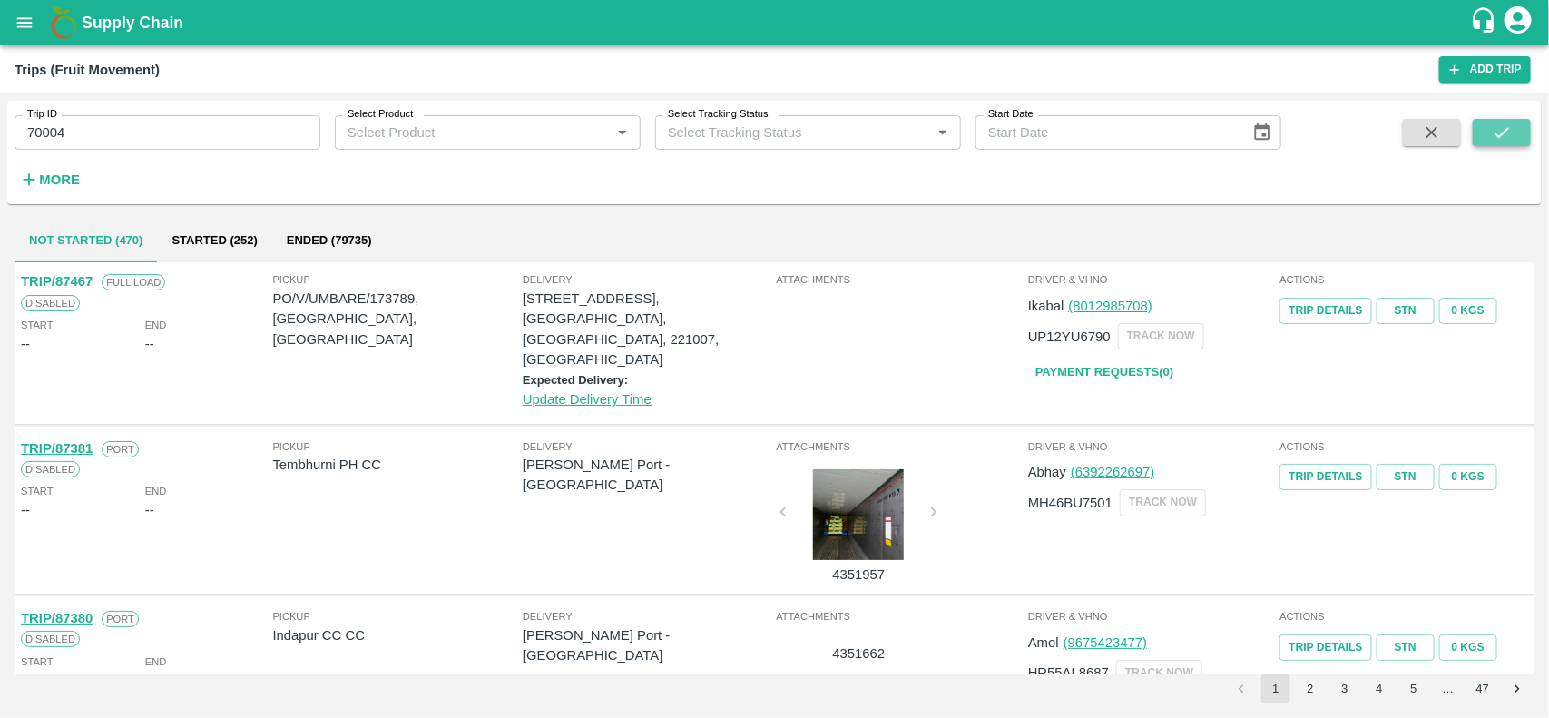
click at [1507, 128] on icon "submit" at bounding box center [1502, 133] width 20 height 20
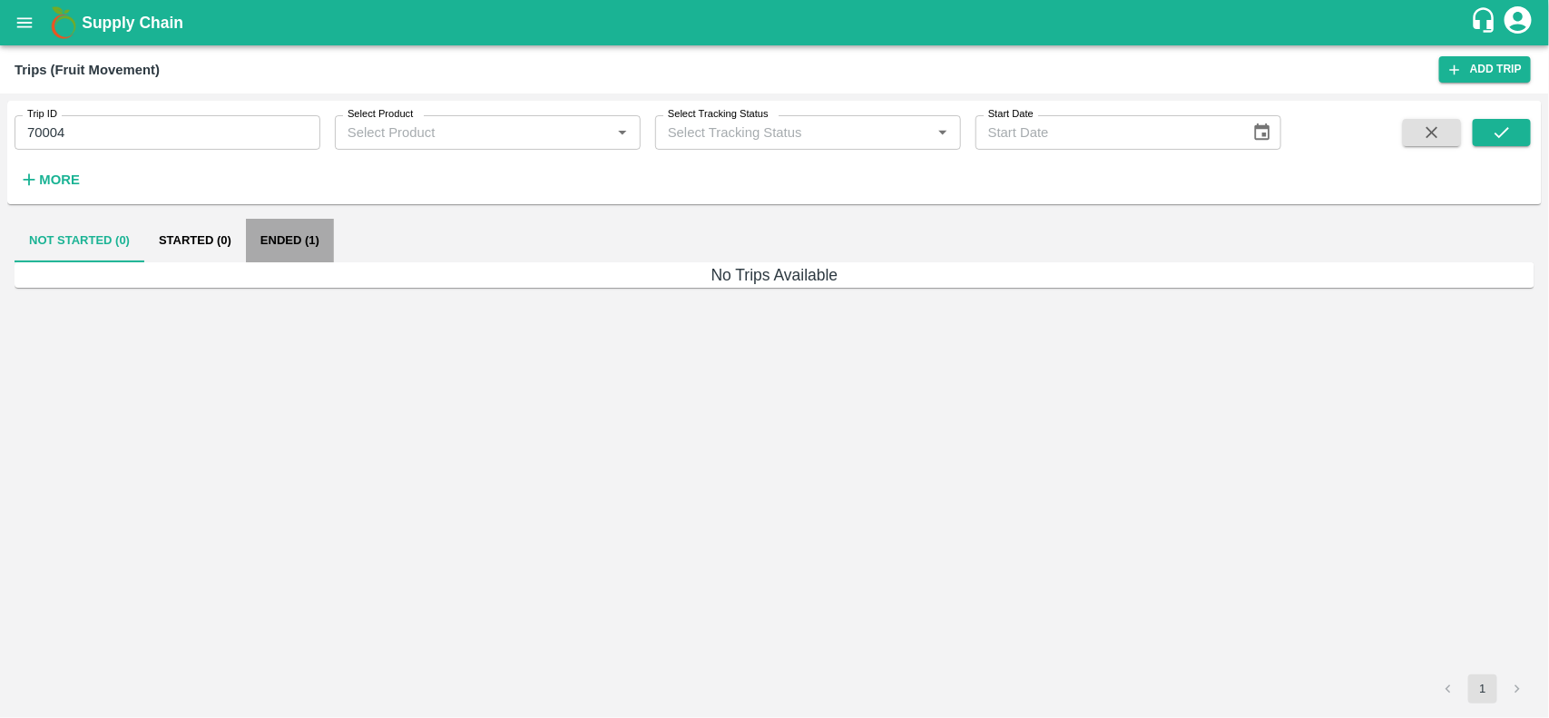
click at [288, 254] on button "Ended (1)" at bounding box center [290, 241] width 88 height 44
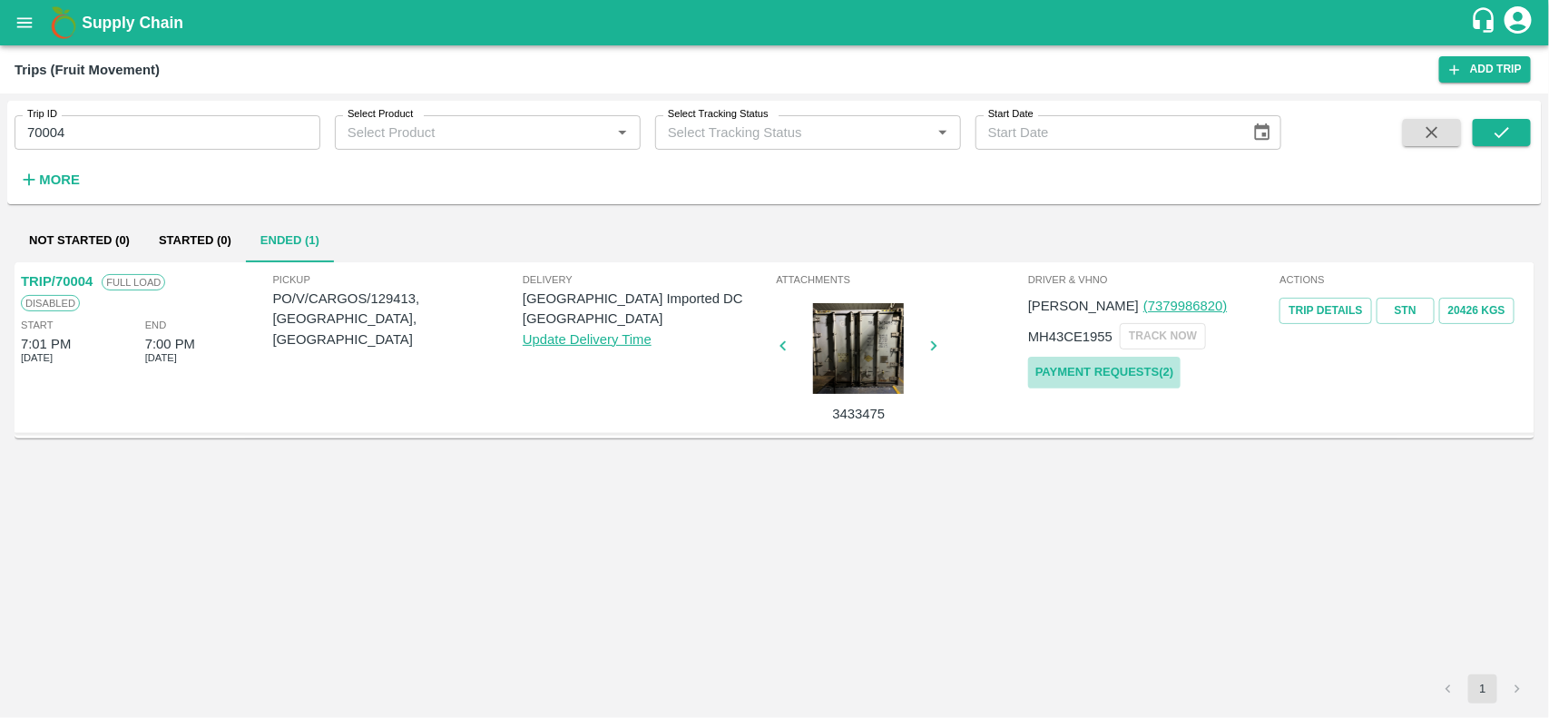
click at [1140, 364] on link "Payment Requests( 2 )" at bounding box center [1104, 373] width 152 height 32
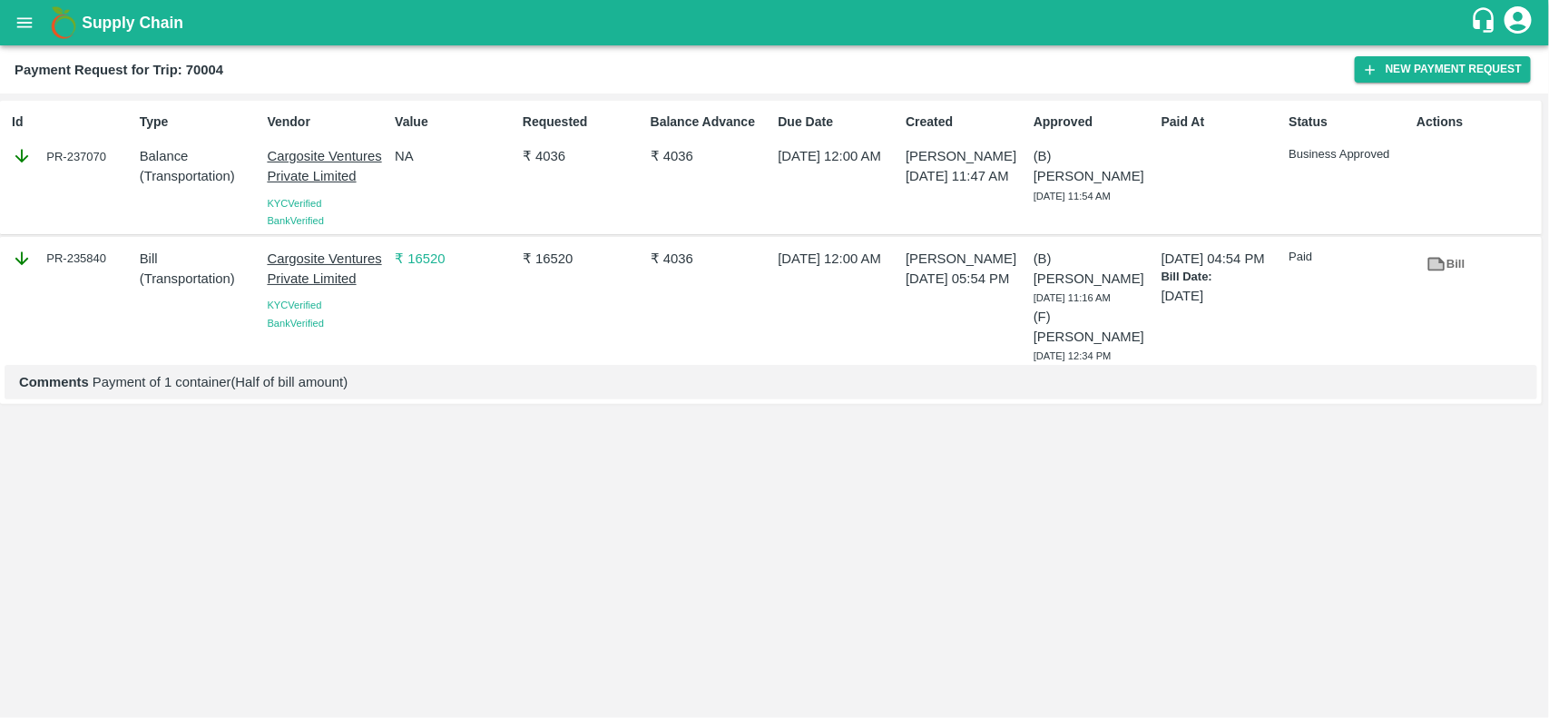
click at [83, 254] on div "PR-235840" at bounding box center [72, 259] width 121 height 20
copy div "235840"
click at [83, 254] on div "PR-235840" at bounding box center [72, 259] width 121 height 20
click at [21, 21] on icon "open drawer" at bounding box center [25, 23] width 20 height 20
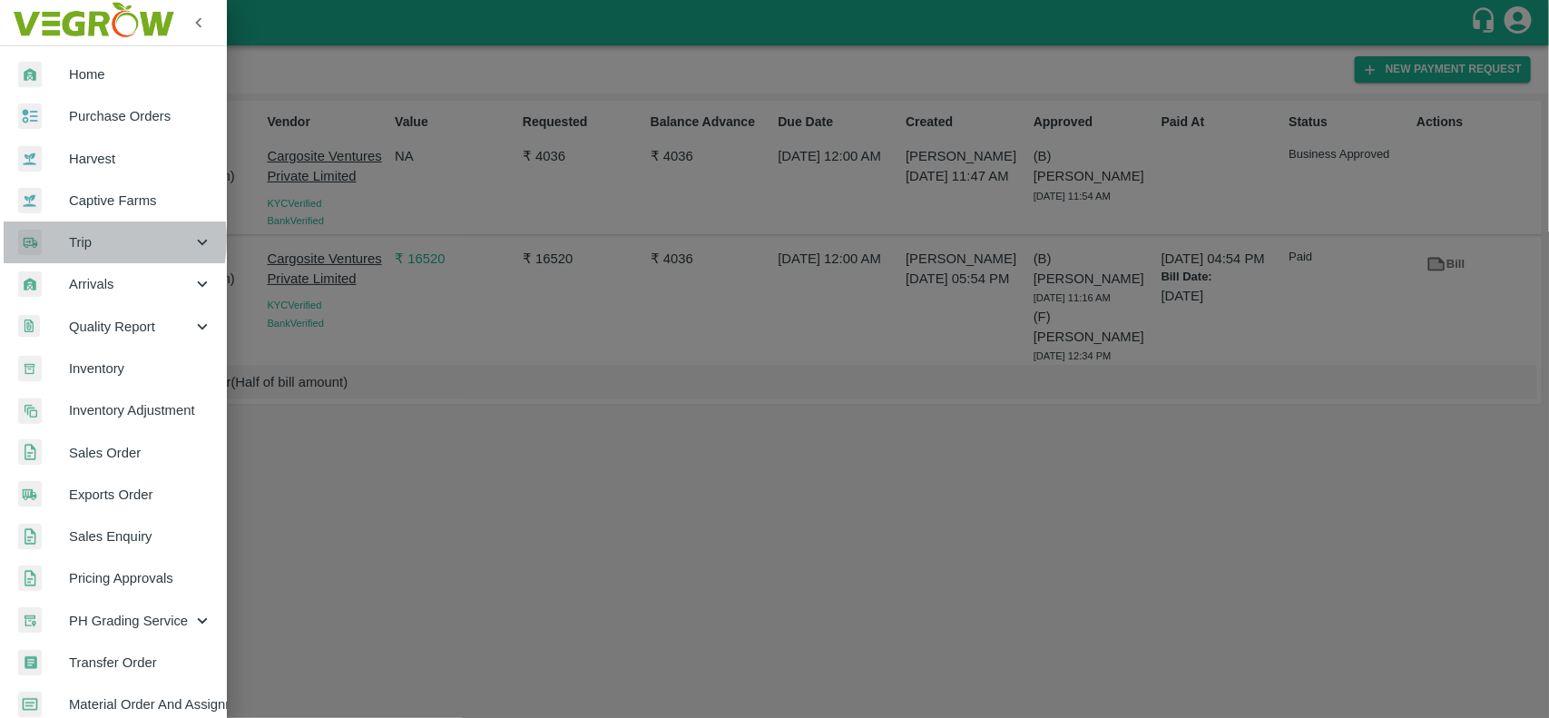
click at [83, 239] on span "Trip" at bounding box center [130, 242] width 123 height 20
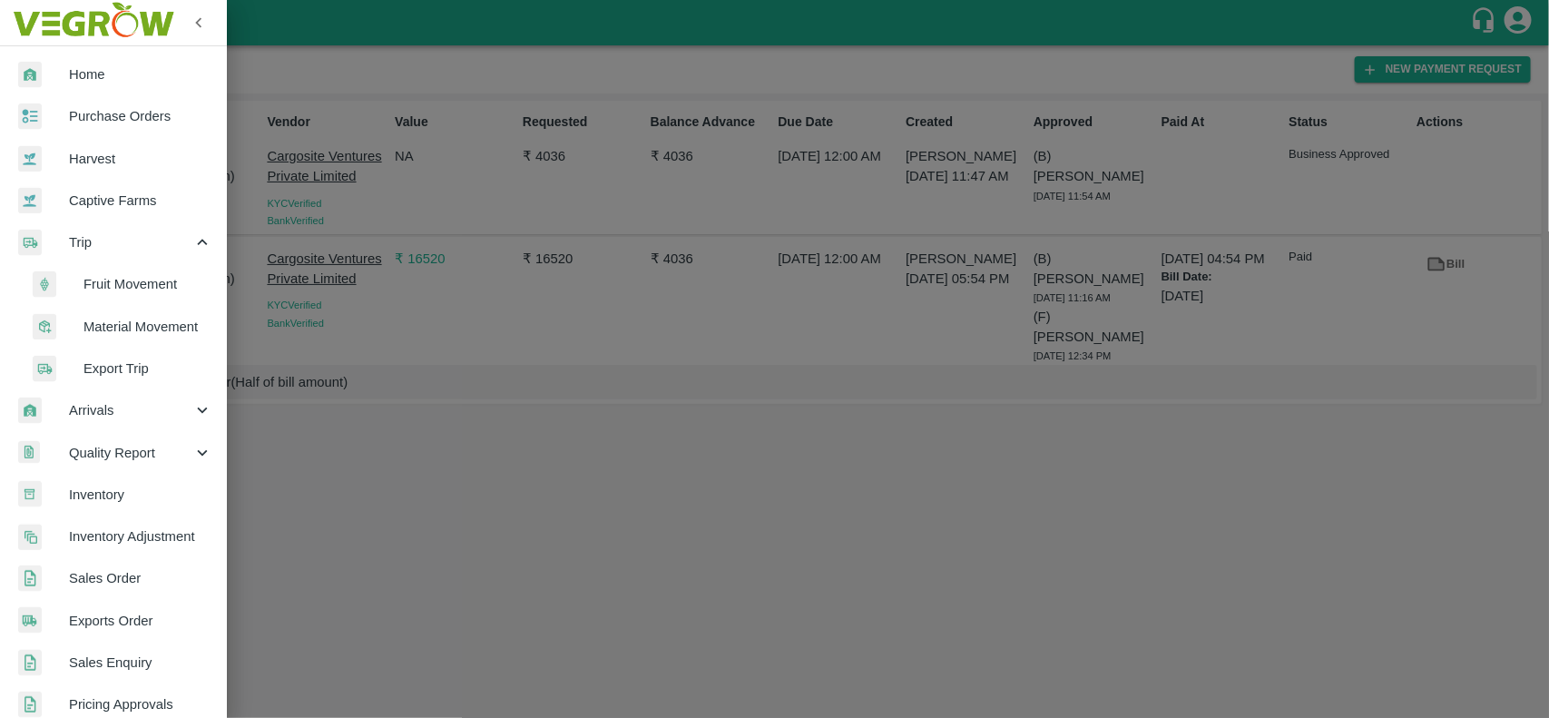
click at [133, 283] on span "Fruit Movement" at bounding box center [147, 284] width 129 height 20
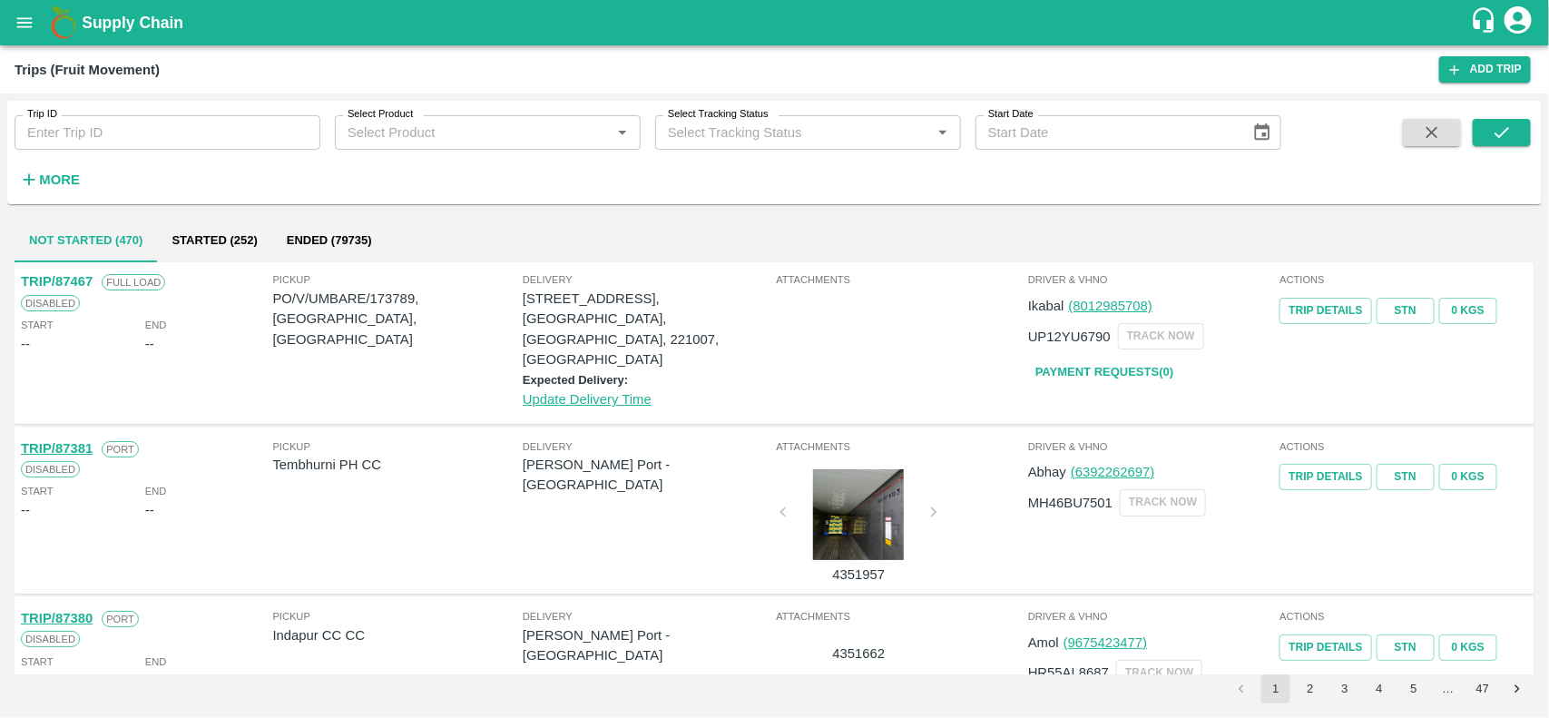
click at [241, 151] on div "Trip ID Trip ID Select Product Select Product   * Select Tracking Status Select…" at bounding box center [640, 148] width 1281 height 94
click at [228, 151] on div "Trip ID Trip ID Select Product Select Product   * Select Tracking Status Select…" at bounding box center [640, 148] width 1281 height 94
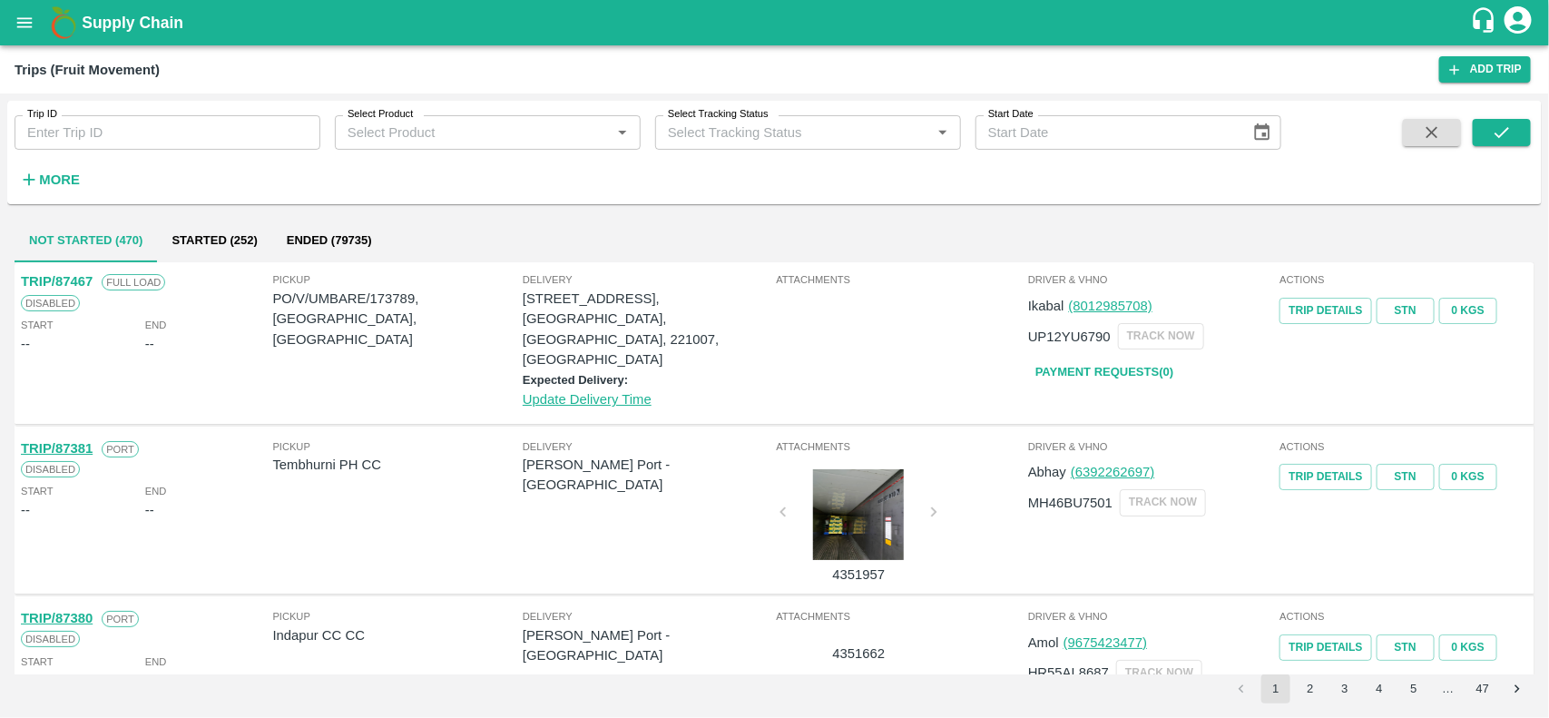
click at [224, 147] on div "Trip ID Trip ID Select Product Select Product   * Select Tracking Status Select…" at bounding box center [640, 148] width 1281 height 94
click at [224, 147] on input "Trip ID" at bounding box center [168, 132] width 306 height 34
paste input "170738"
click at [224, 147] on input "170738" at bounding box center [168, 132] width 306 height 34
click at [1502, 137] on icon "submit" at bounding box center [1502, 133] width 20 height 20
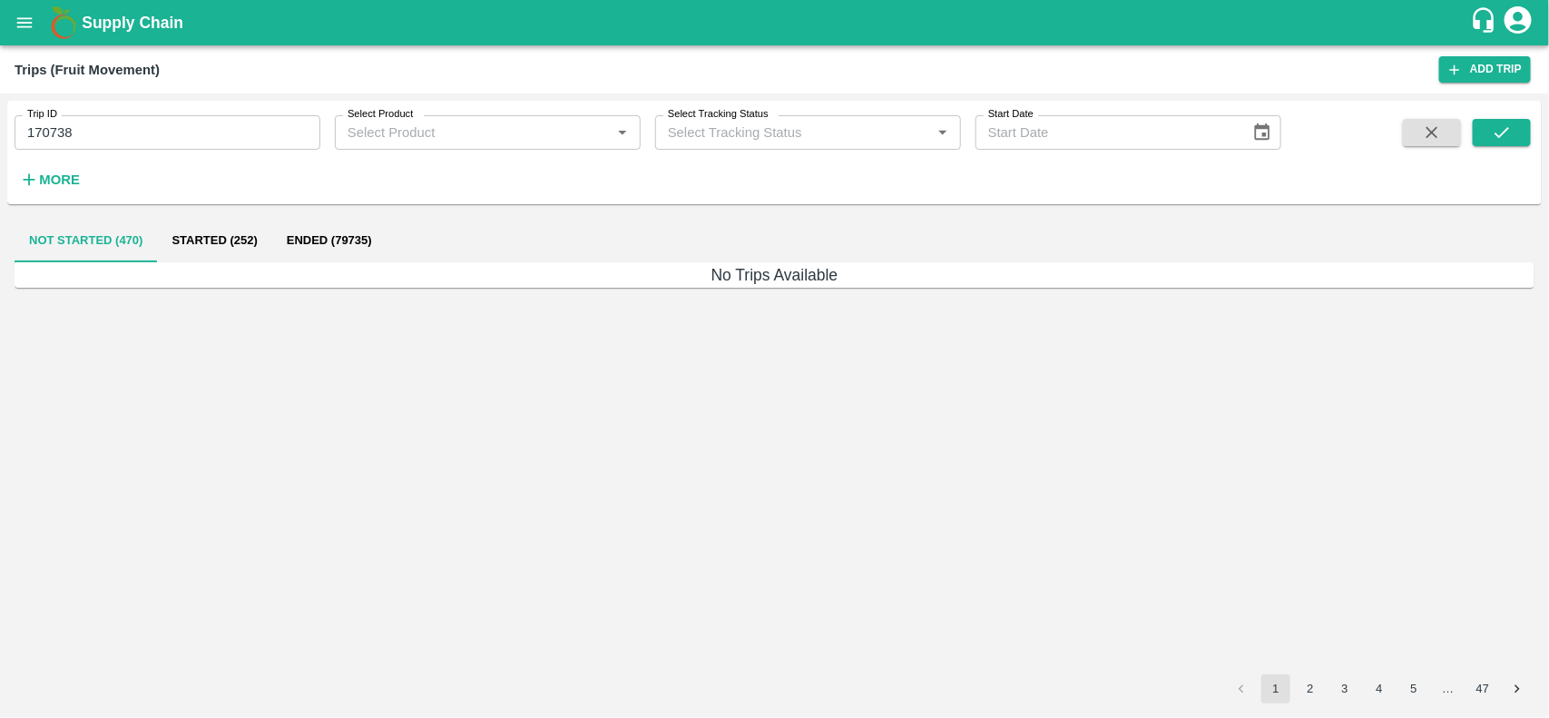
click at [215, 134] on input "170738" at bounding box center [168, 132] width 306 height 34
click at [123, 145] on input "170738" at bounding box center [168, 132] width 306 height 34
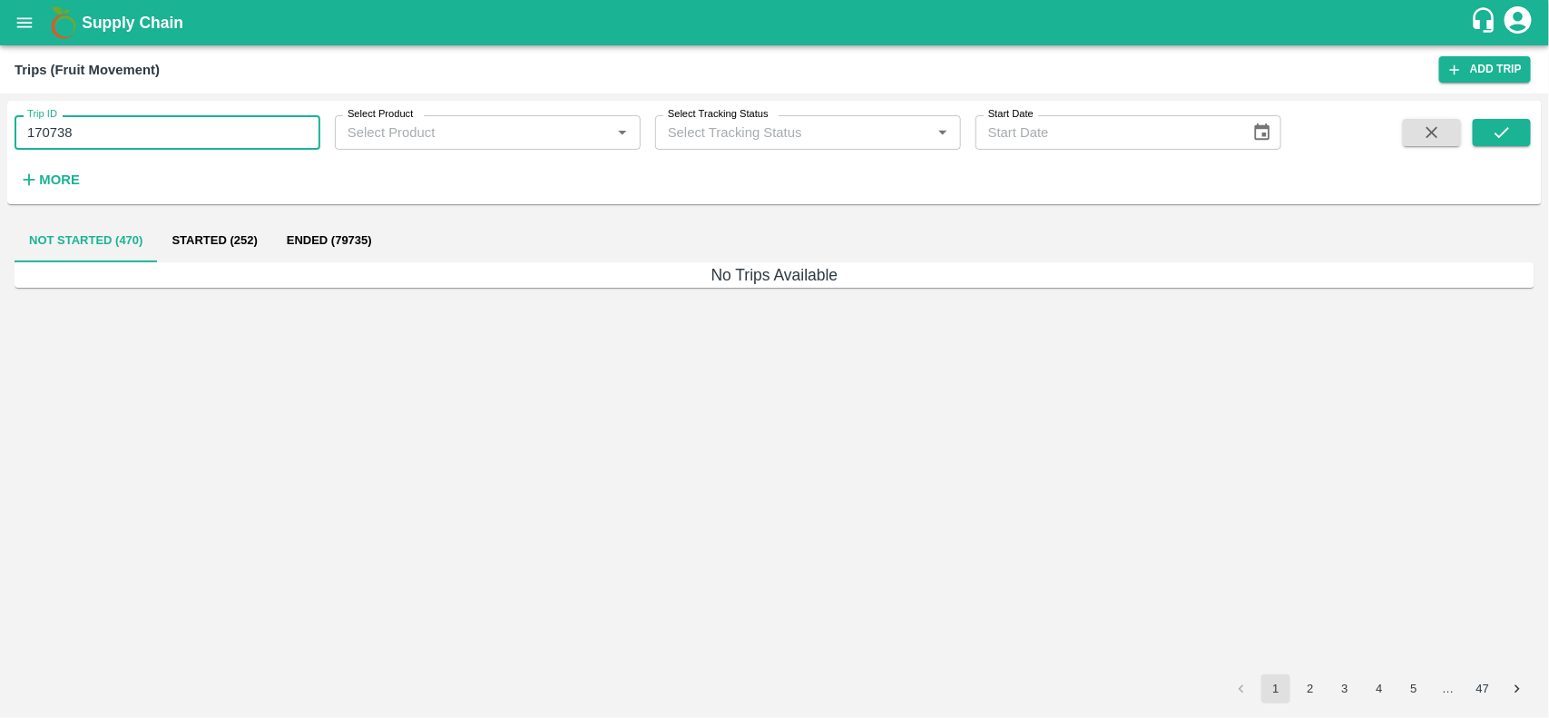
click at [123, 145] on input "170738" at bounding box center [168, 132] width 306 height 34
paste input "text"
click at [123, 145] on input "76601" at bounding box center [168, 132] width 306 height 34
type input "76601"
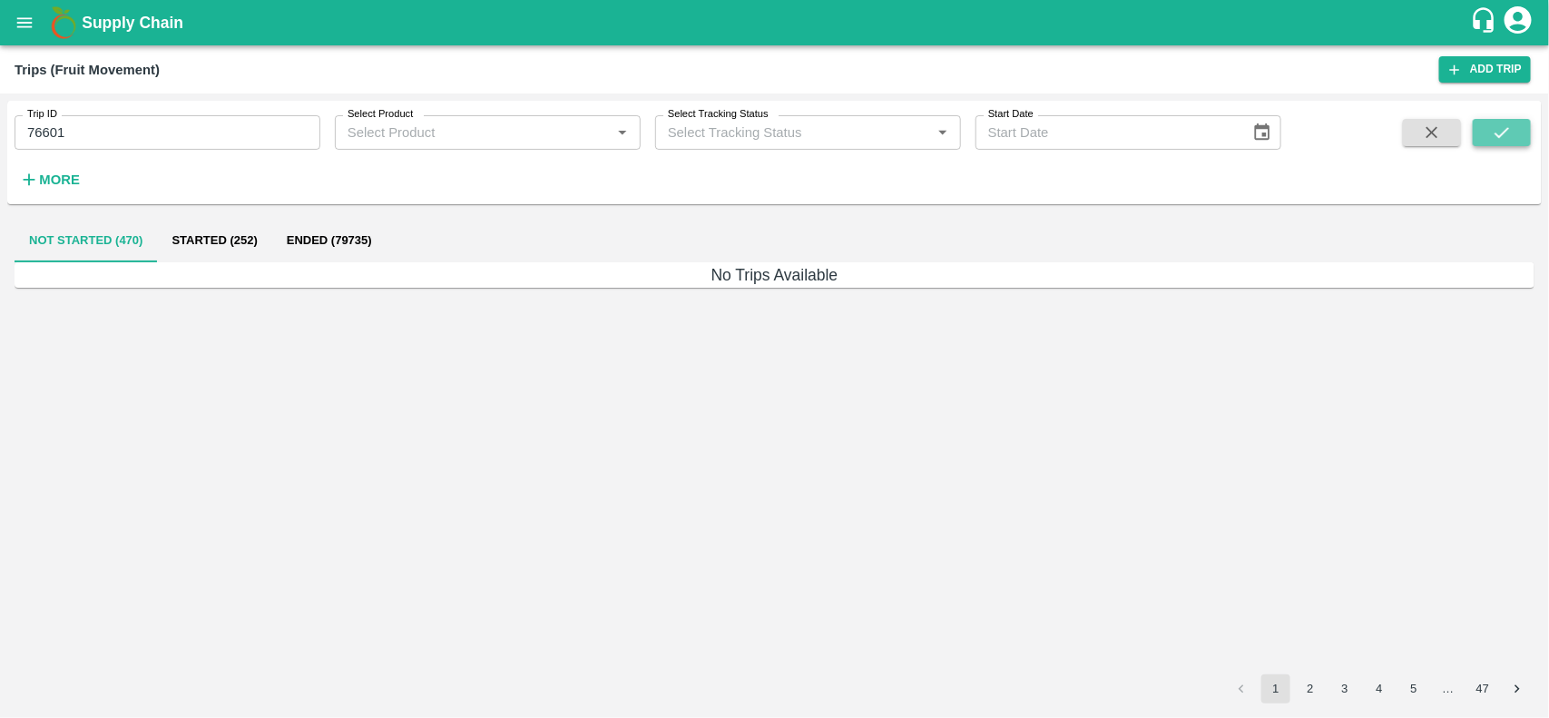
click at [1492, 141] on icon "submit" at bounding box center [1502, 133] width 20 height 20
click at [284, 246] on button "Ended (1)" at bounding box center [290, 241] width 88 height 44
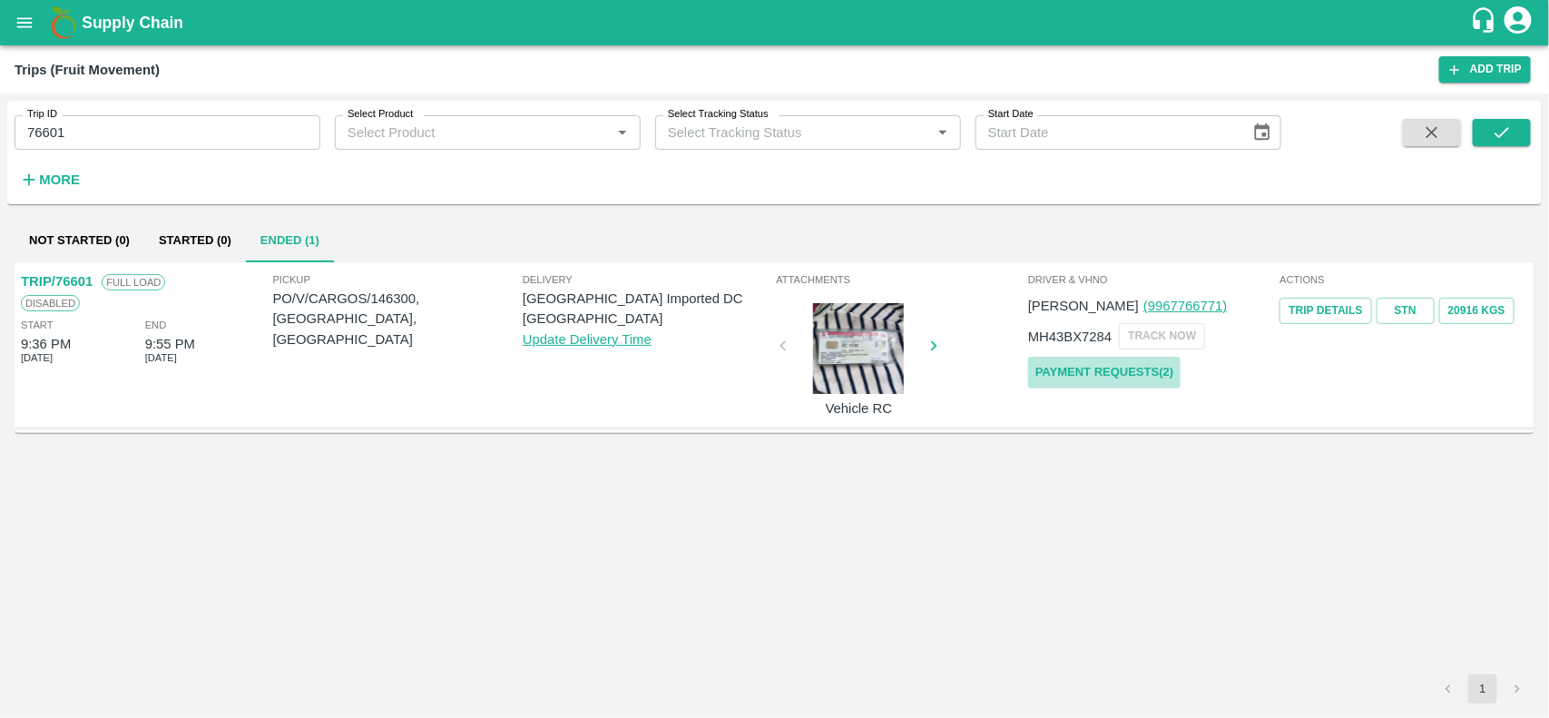
click at [1112, 378] on link "Payment Requests( 2 )" at bounding box center [1104, 373] width 152 height 32
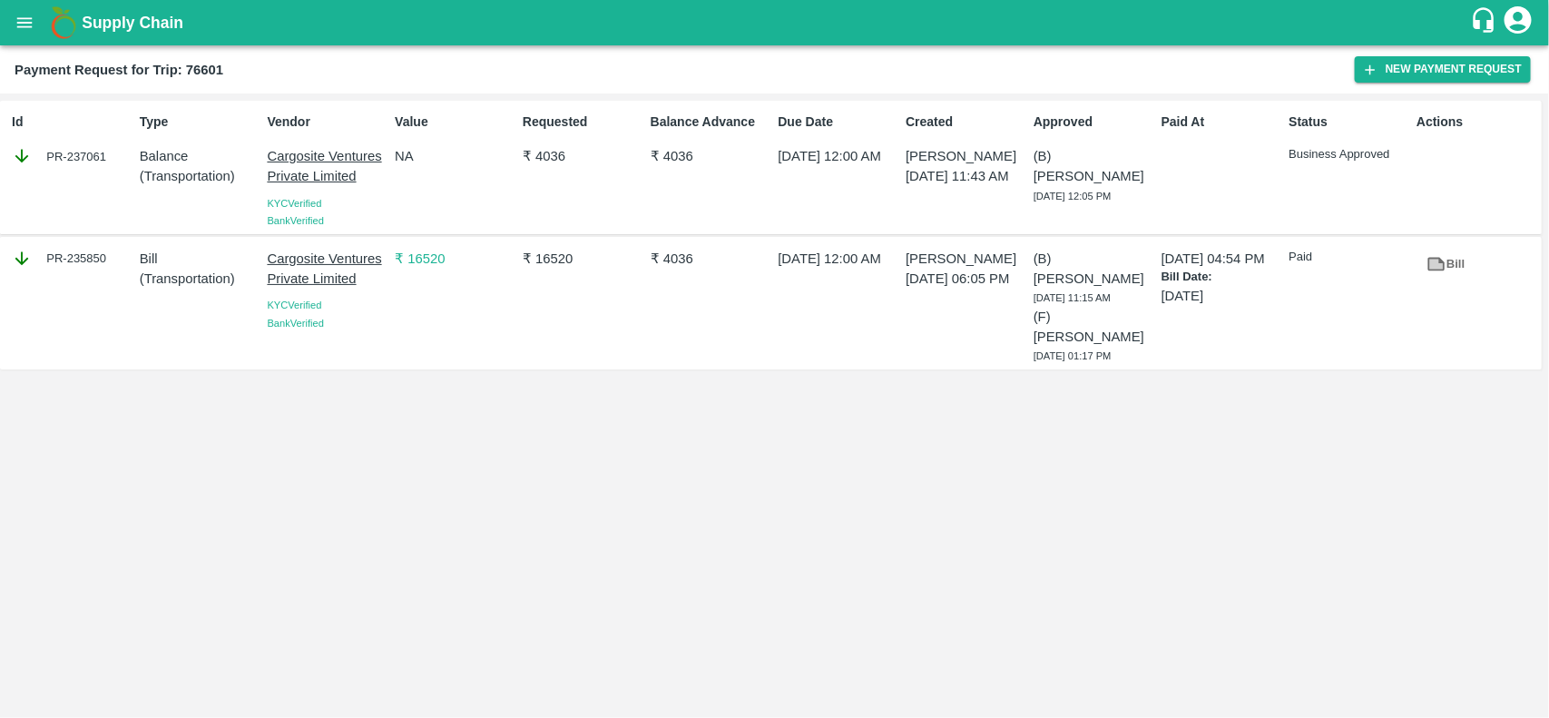
click at [83, 277] on div "PR-235850" at bounding box center [69, 302] width 128 height 123
copy div "235850"
click at [83, 277] on div "PR-235850" at bounding box center [69, 302] width 128 height 123
click at [25, 27] on icon "open drawer" at bounding box center [24, 22] width 15 height 10
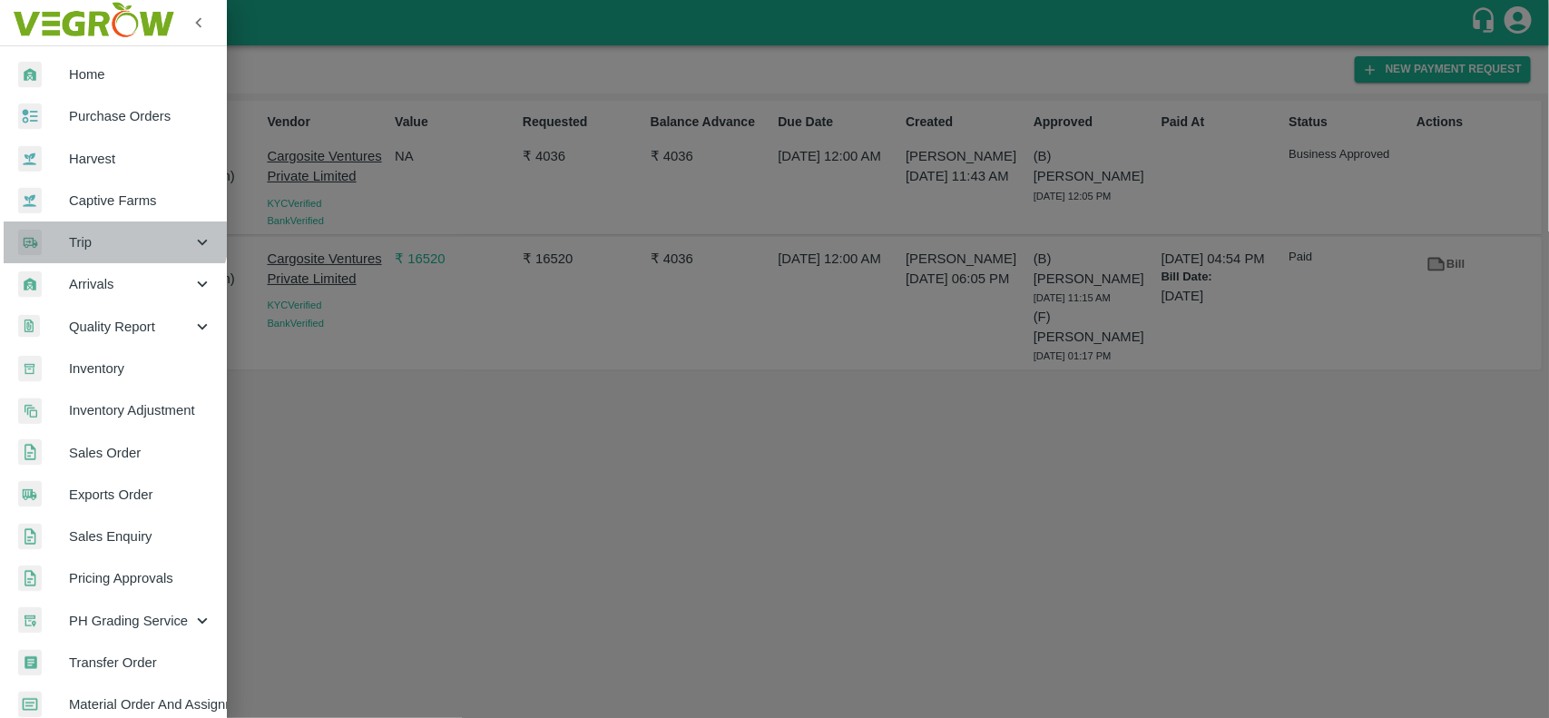
click at [91, 224] on div "Trip" at bounding box center [113, 242] width 227 height 42
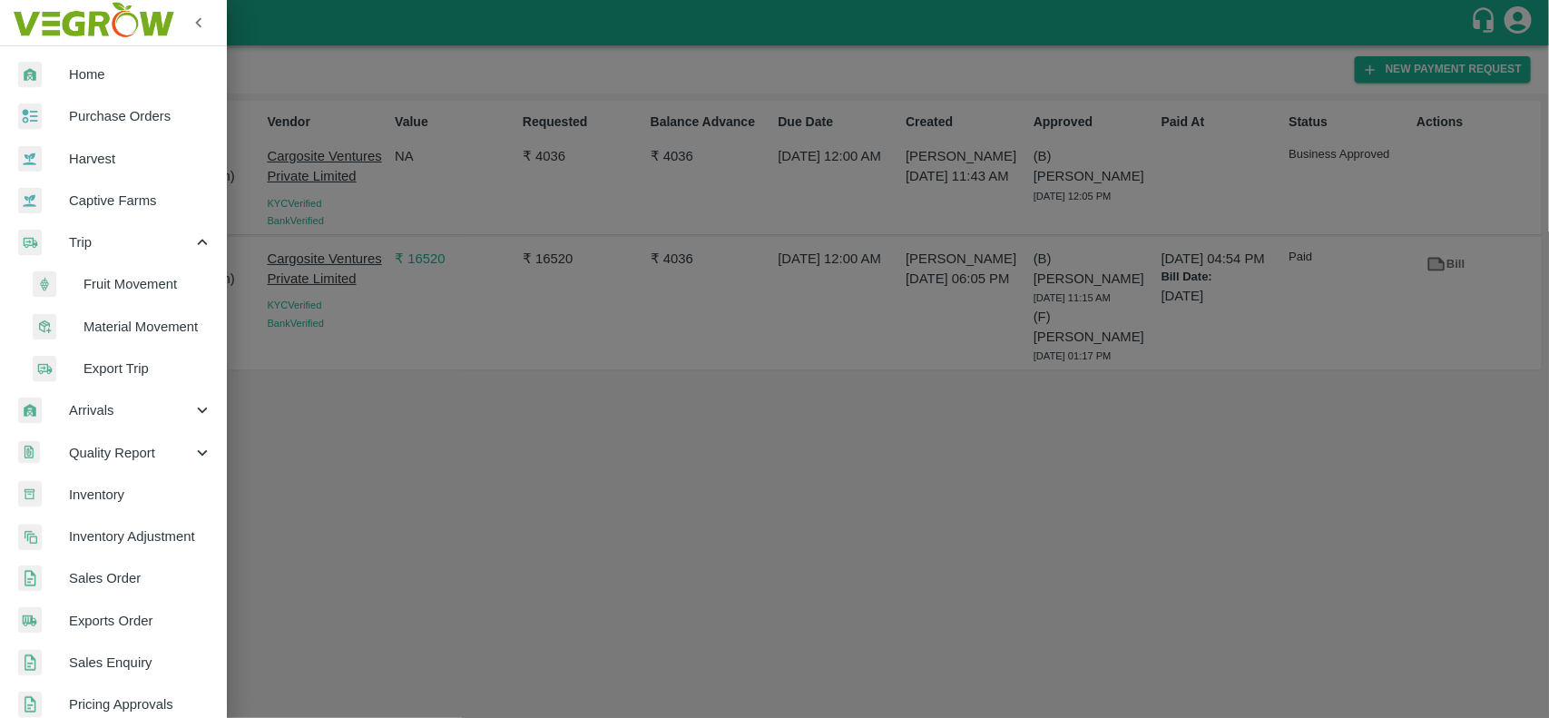
click at [116, 270] on li "Fruit Movement" at bounding box center [121, 284] width 212 height 42
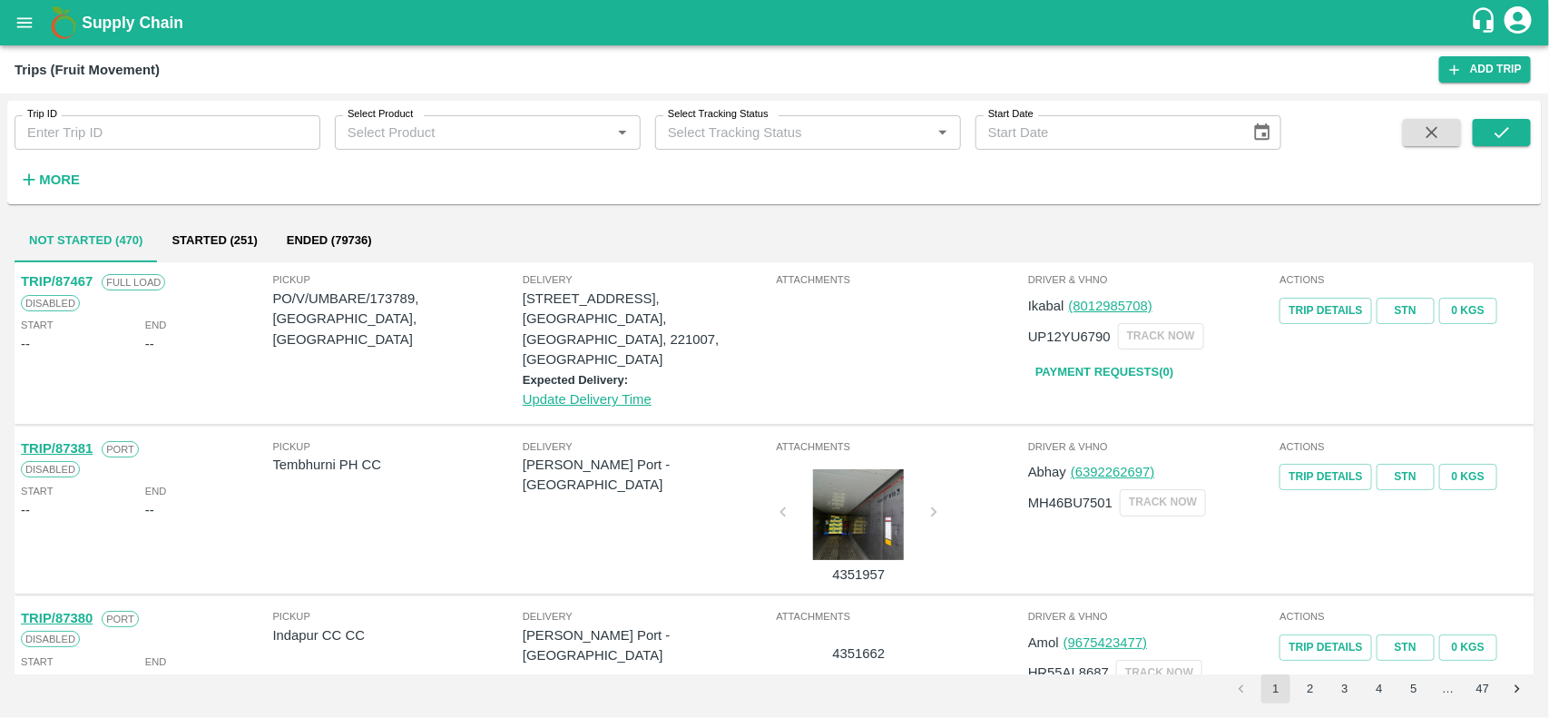
click at [264, 134] on input "Trip ID" at bounding box center [168, 132] width 306 height 34
paste input "69359"
type input "69359"
click at [1495, 139] on icon "submit" at bounding box center [1502, 133] width 20 height 20
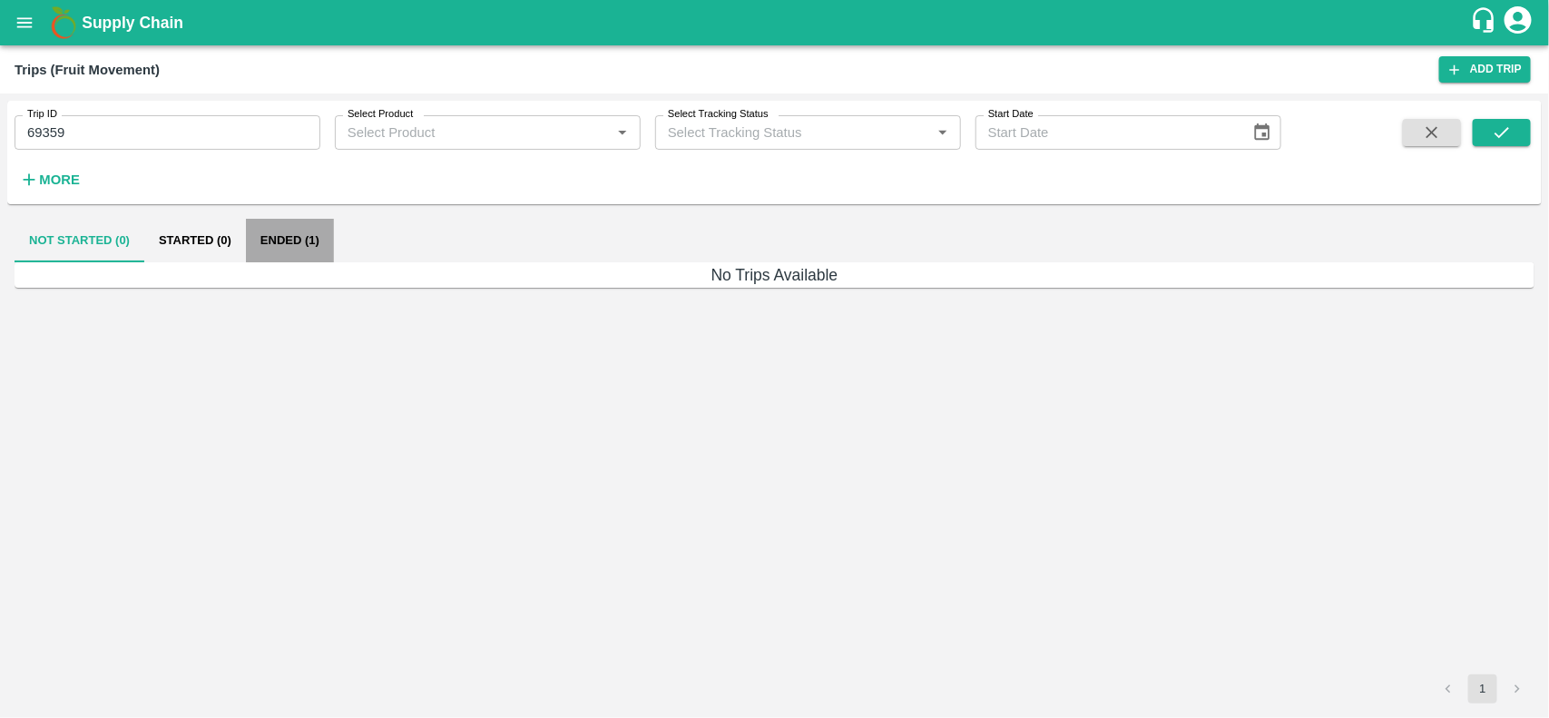
click at [296, 250] on button "Ended (1)" at bounding box center [290, 241] width 88 height 44
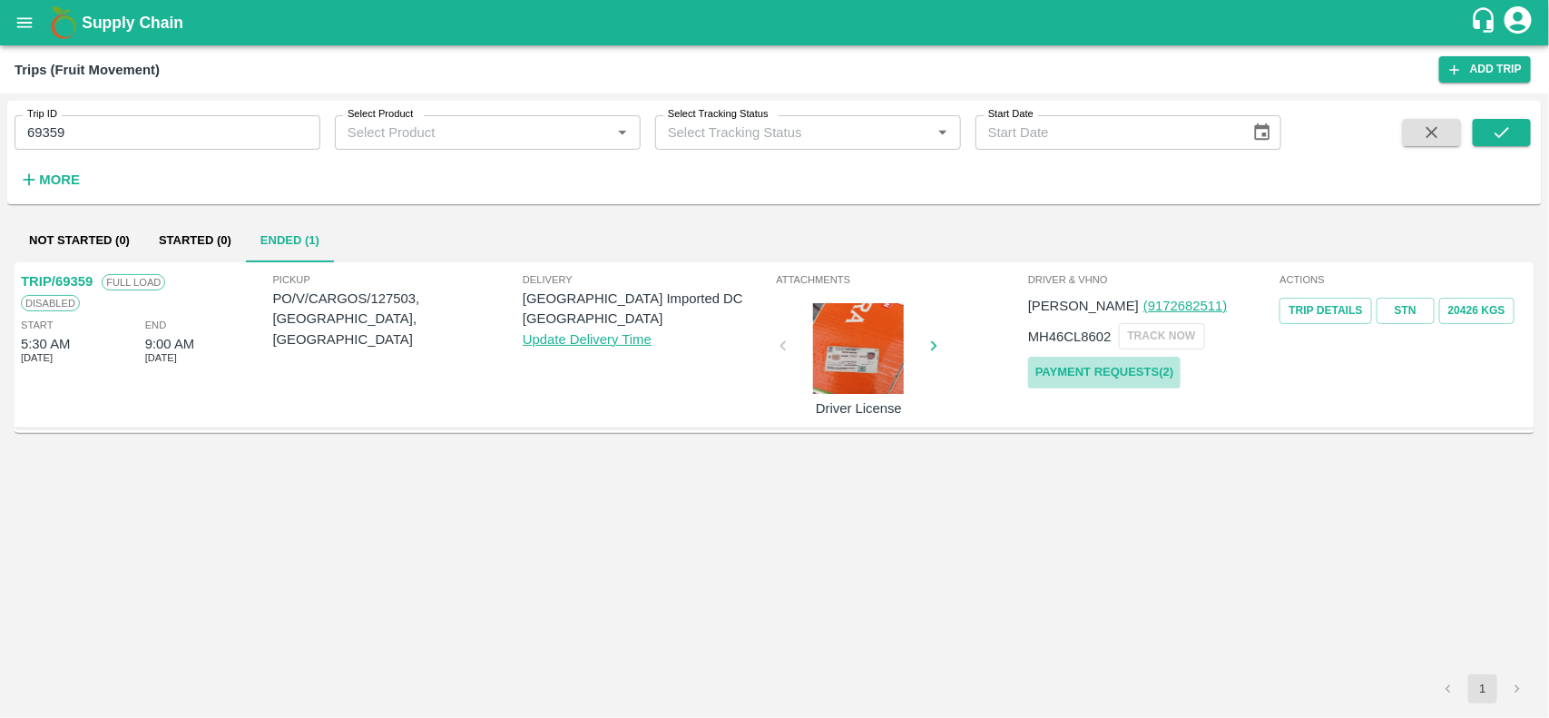
click at [1122, 370] on link "Payment Requests( 2 )" at bounding box center [1104, 373] width 152 height 32
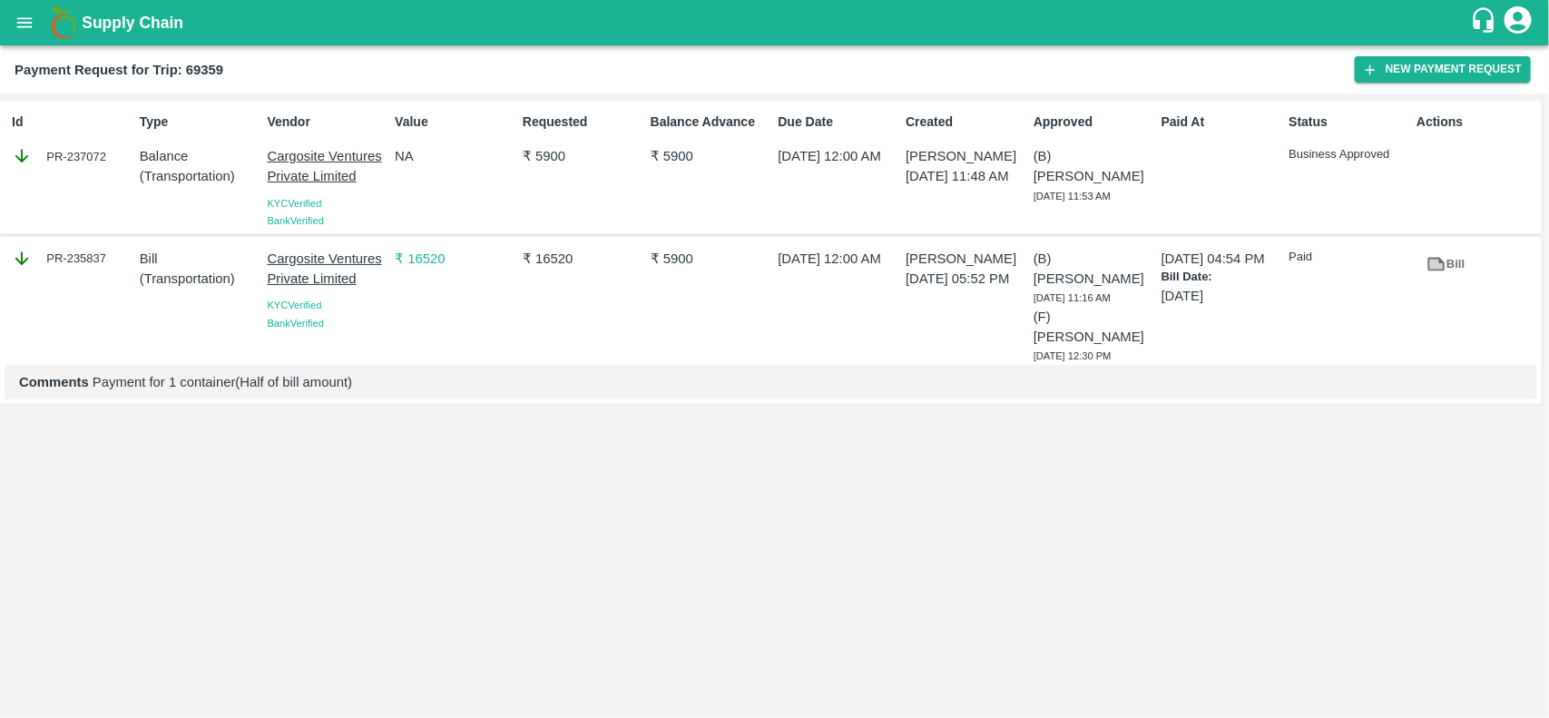
click at [83, 289] on div "PR-235837" at bounding box center [69, 302] width 128 height 123
copy div "235837"
click at [78, 316] on div "PR-235837" at bounding box center [69, 302] width 128 height 123
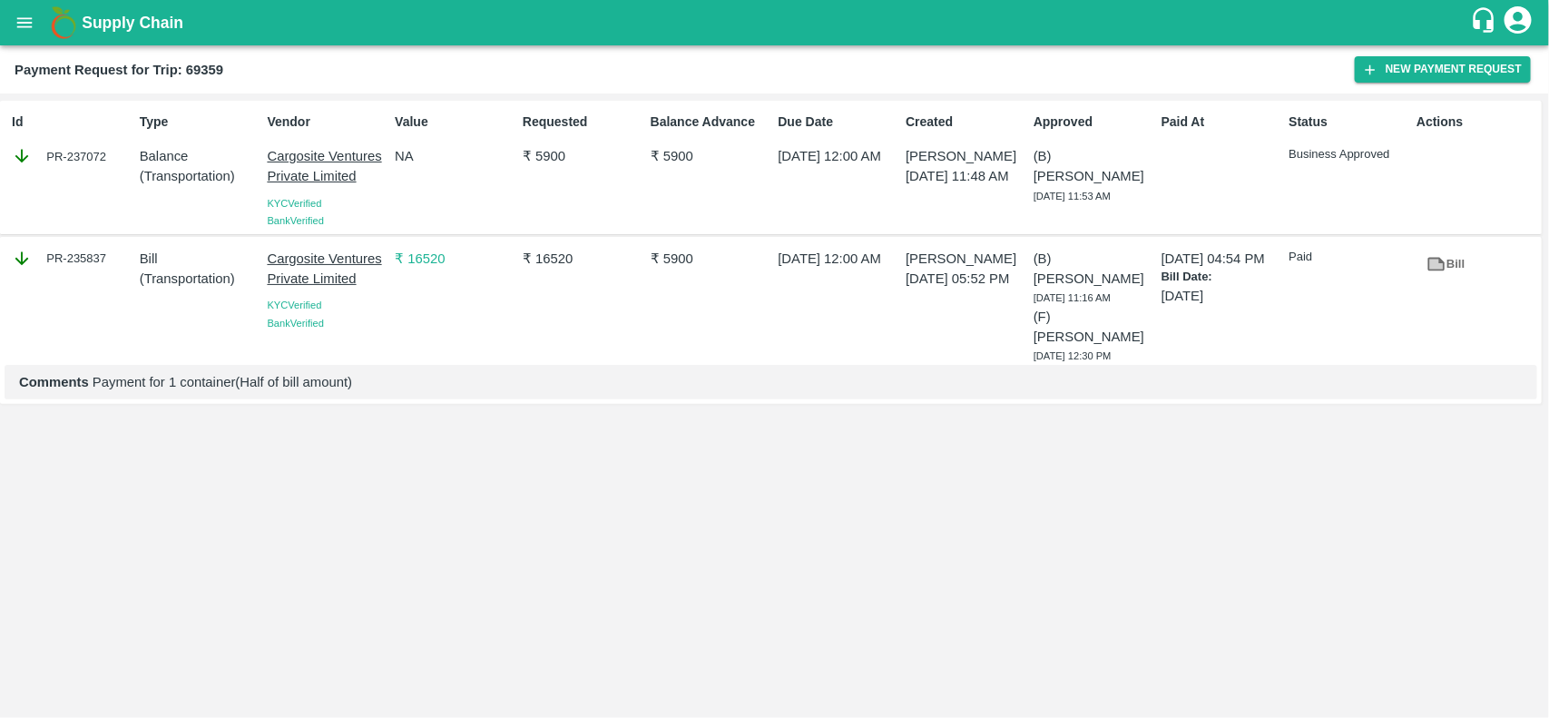
click at [172, 283] on p "( Transportation )" at bounding box center [200, 279] width 121 height 20
click at [18, 34] on button "open drawer" at bounding box center [25, 23] width 42 height 42
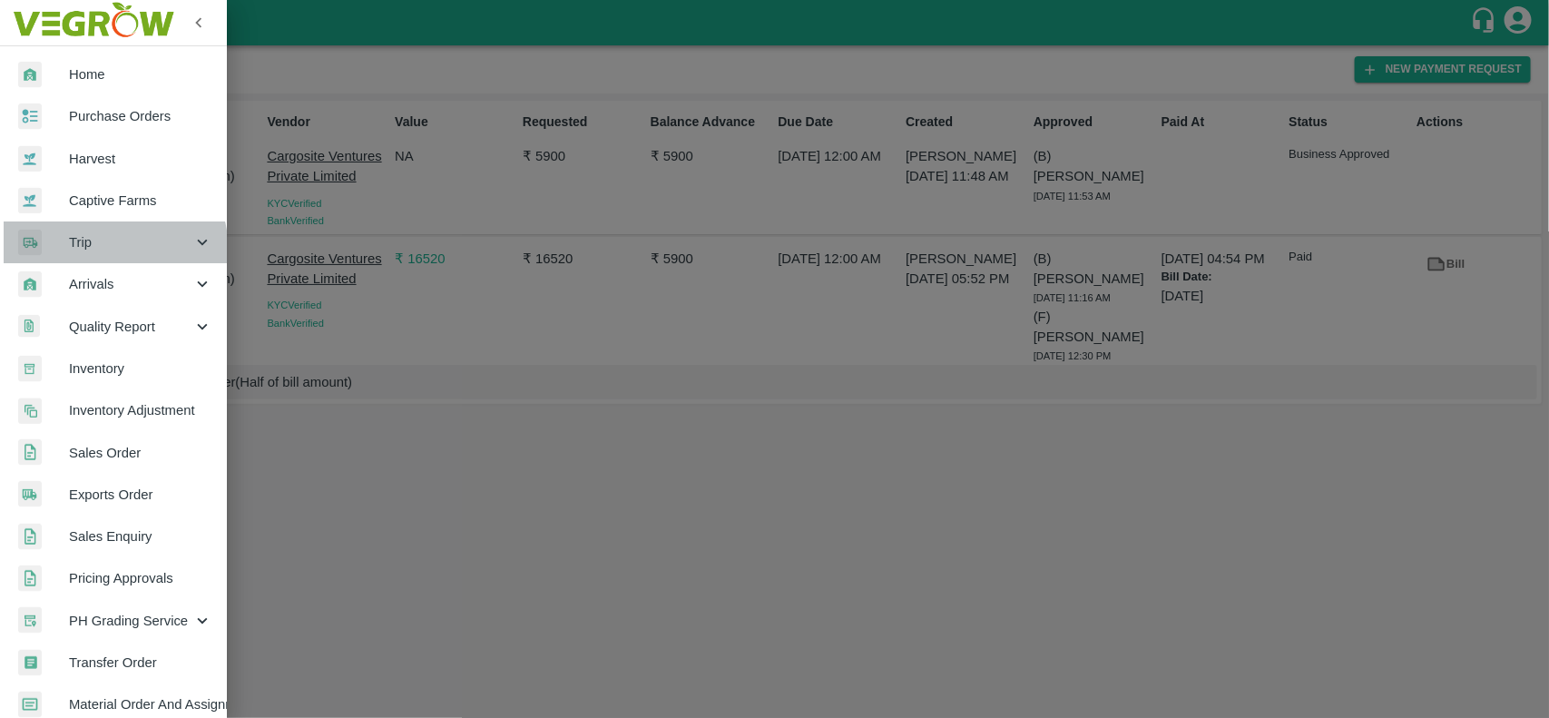
click at [91, 252] on div "Trip" at bounding box center [113, 242] width 227 height 42
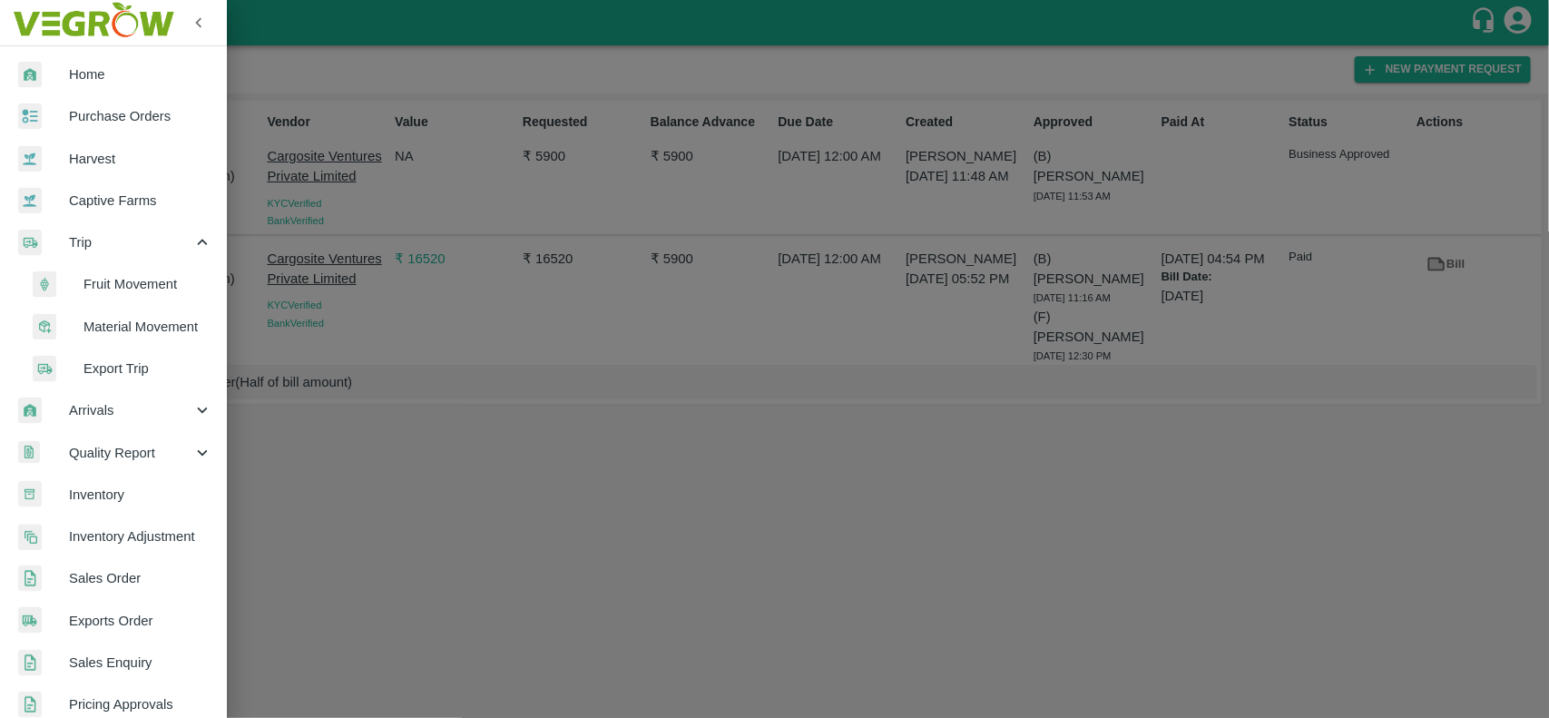
click at [107, 286] on span "Fruit Movement" at bounding box center [147, 284] width 129 height 20
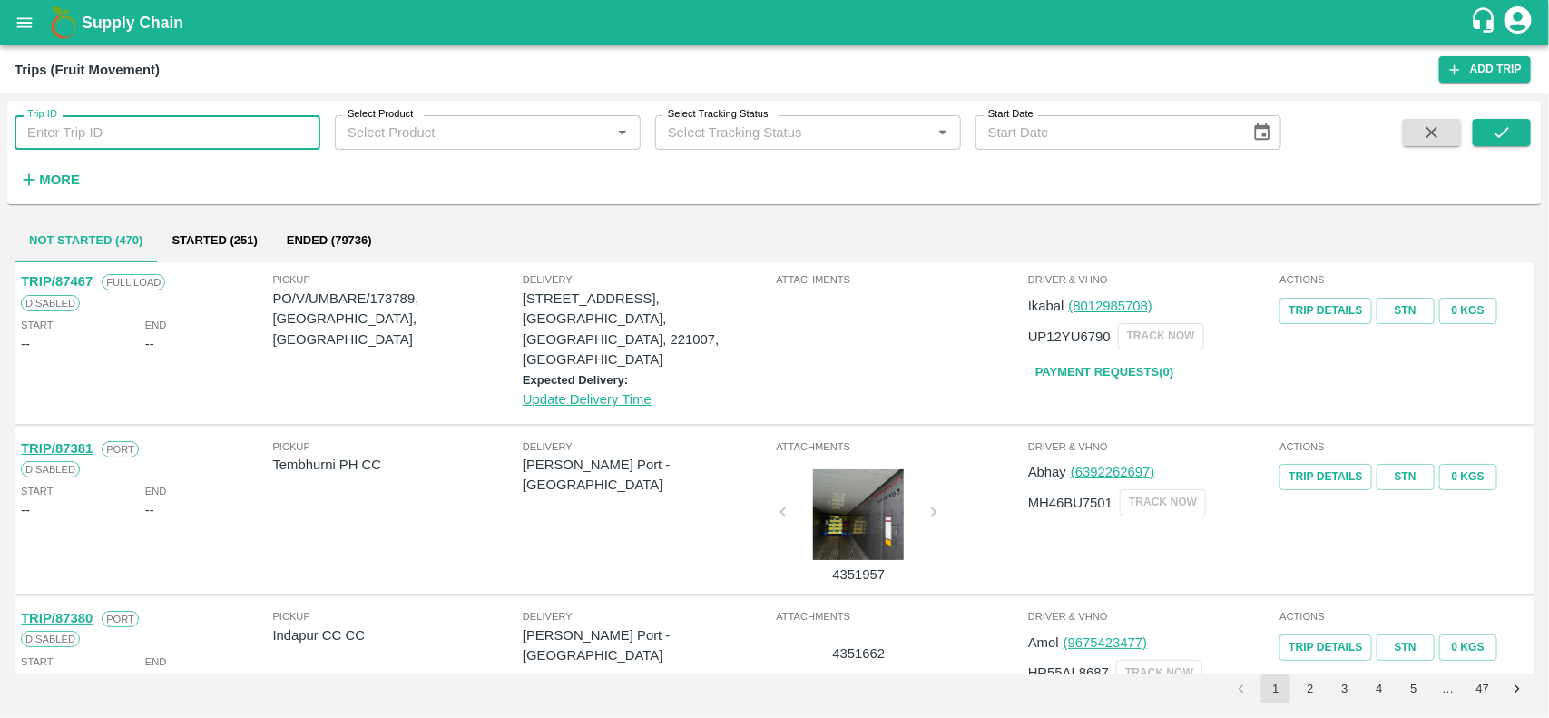
click at [250, 146] on input "Trip ID" at bounding box center [168, 132] width 306 height 34
paste input "75359"
click at [250, 146] on input "75359" at bounding box center [168, 132] width 306 height 34
type input "75359"
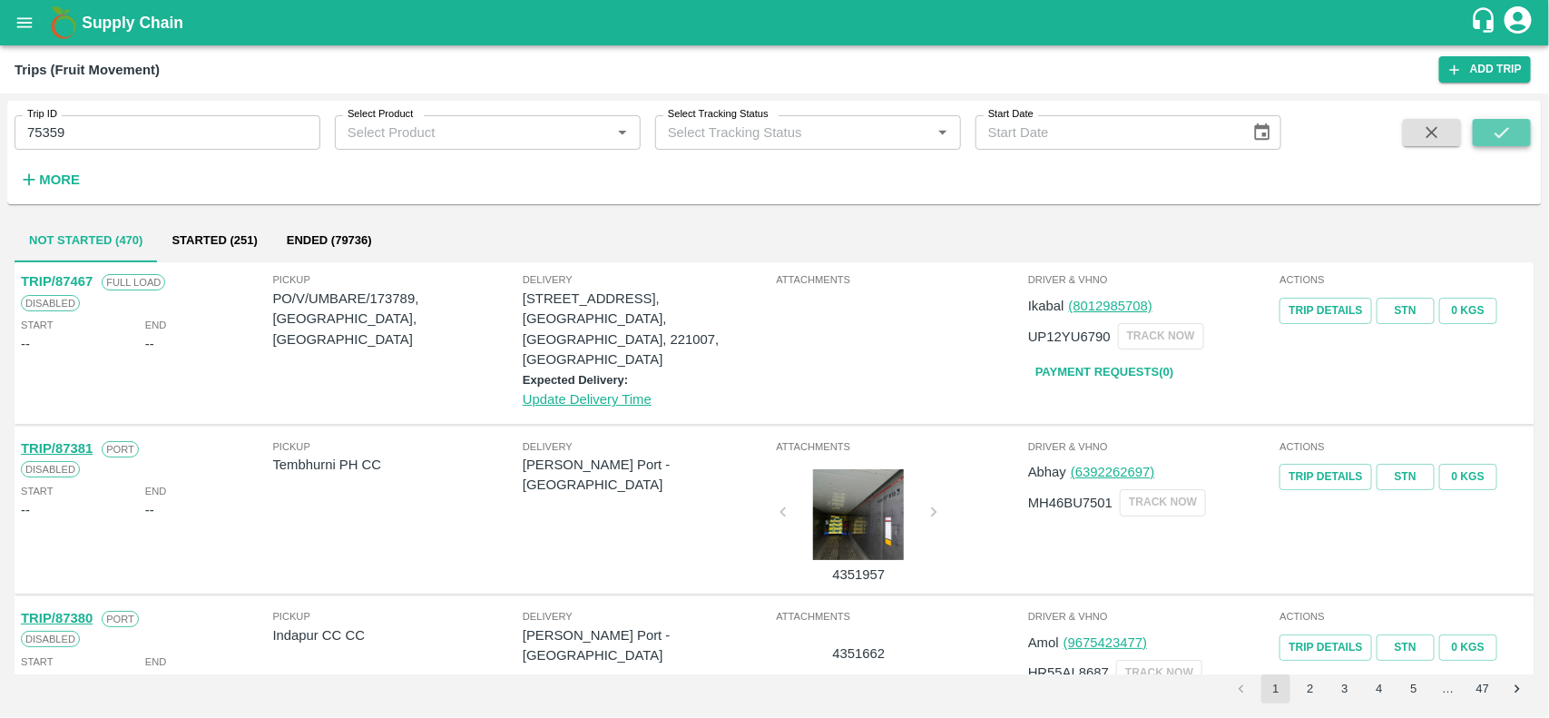
click at [1503, 128] on icon "submit" at bounding box center [1502, 133] width 20 height 20
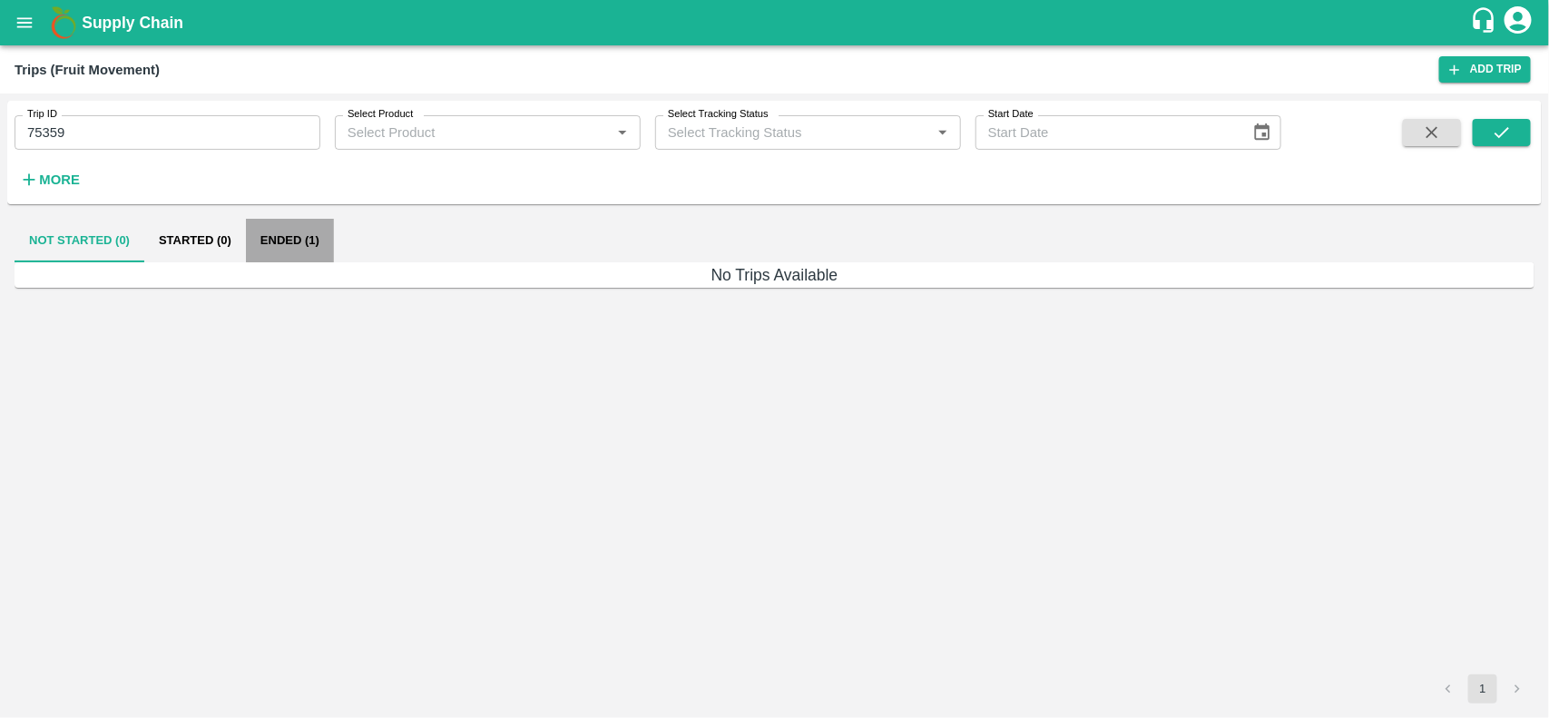
click at [313, 233] on button "Ended (1)" at bounding box center [290, 241] width 88 height 44
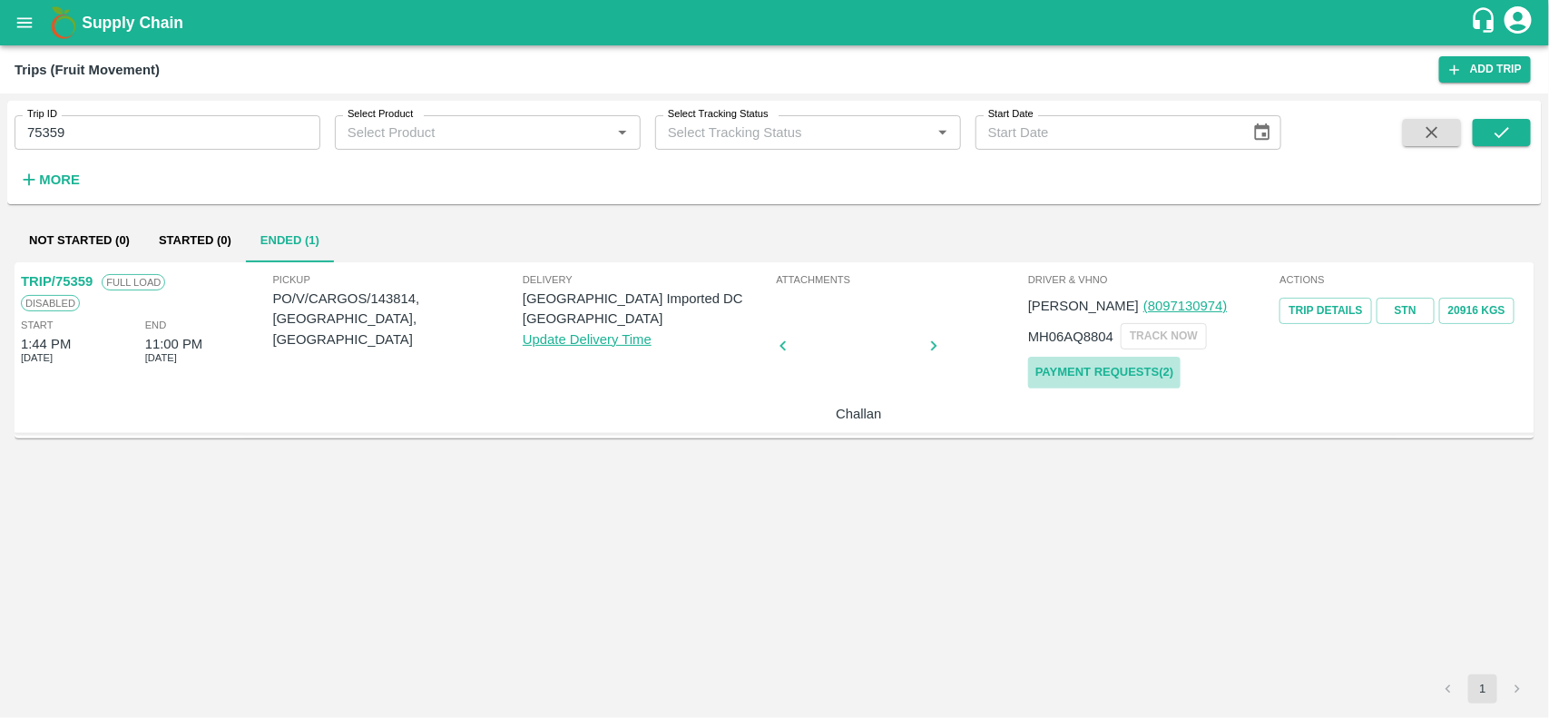
click at [1109, 369] on link "Payment Requests( 2 )" at bounding box center [1104, 373] width 152 height 32
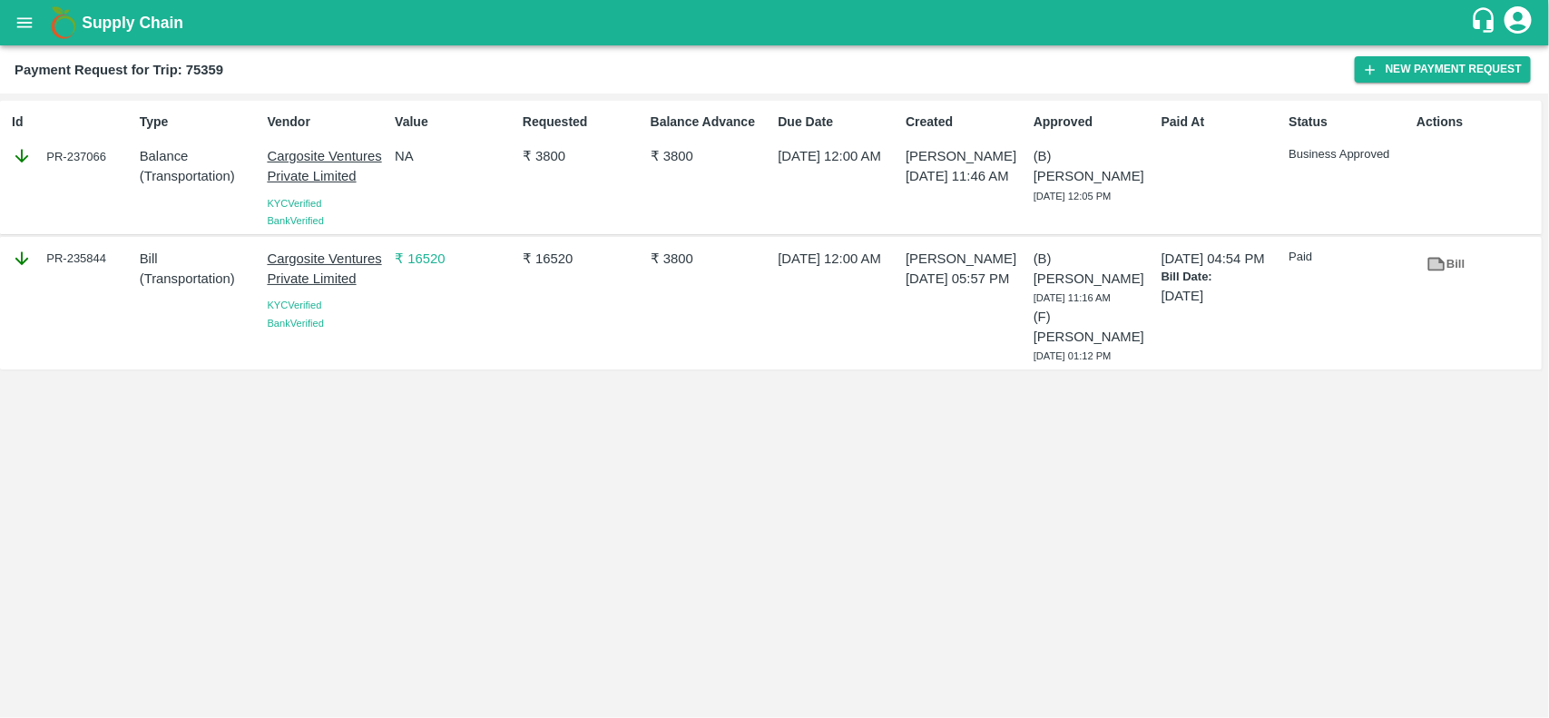
click at [75, 260] on div "PR-235844" at bounding box center [72, 259] width 121 height 20
copy div "235844"
